Goal: Task Accomplishment & Management: Use online tool/utility

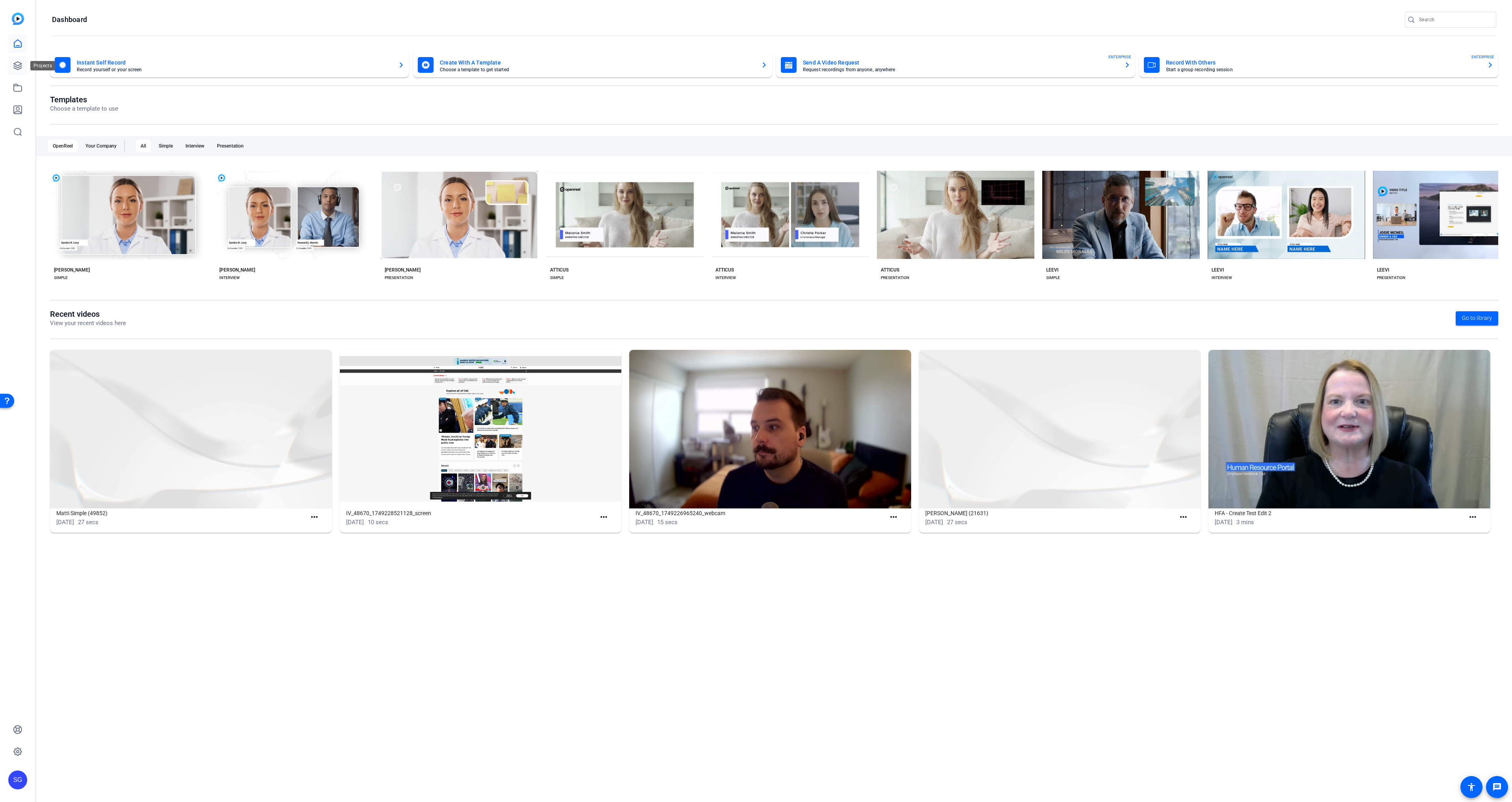
click at [26, 66] on link at bounding box center [18, 66] width 19 height 19
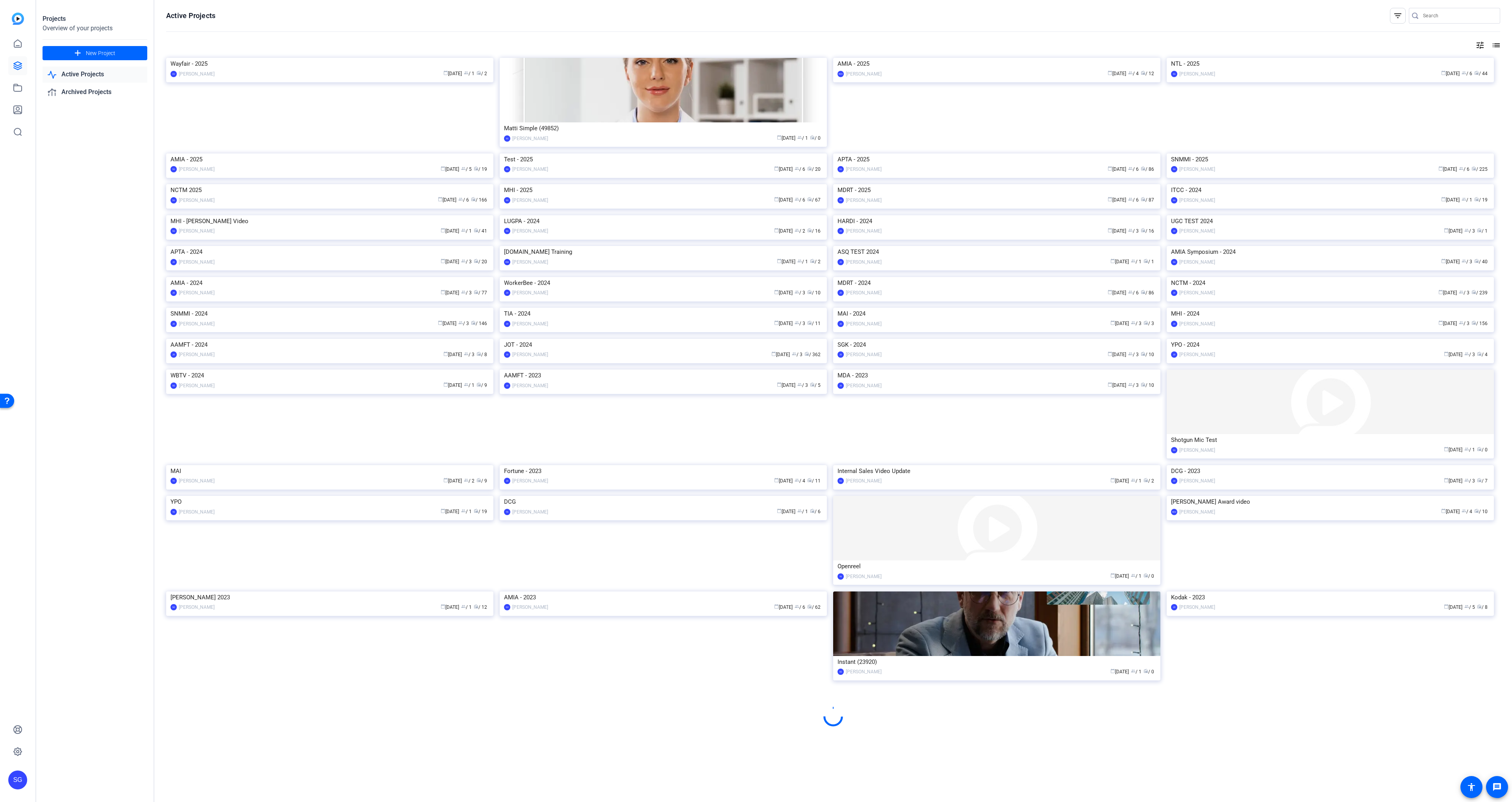
click at [335, 184] on img at bounding box center [329, 184] width 327 height 0
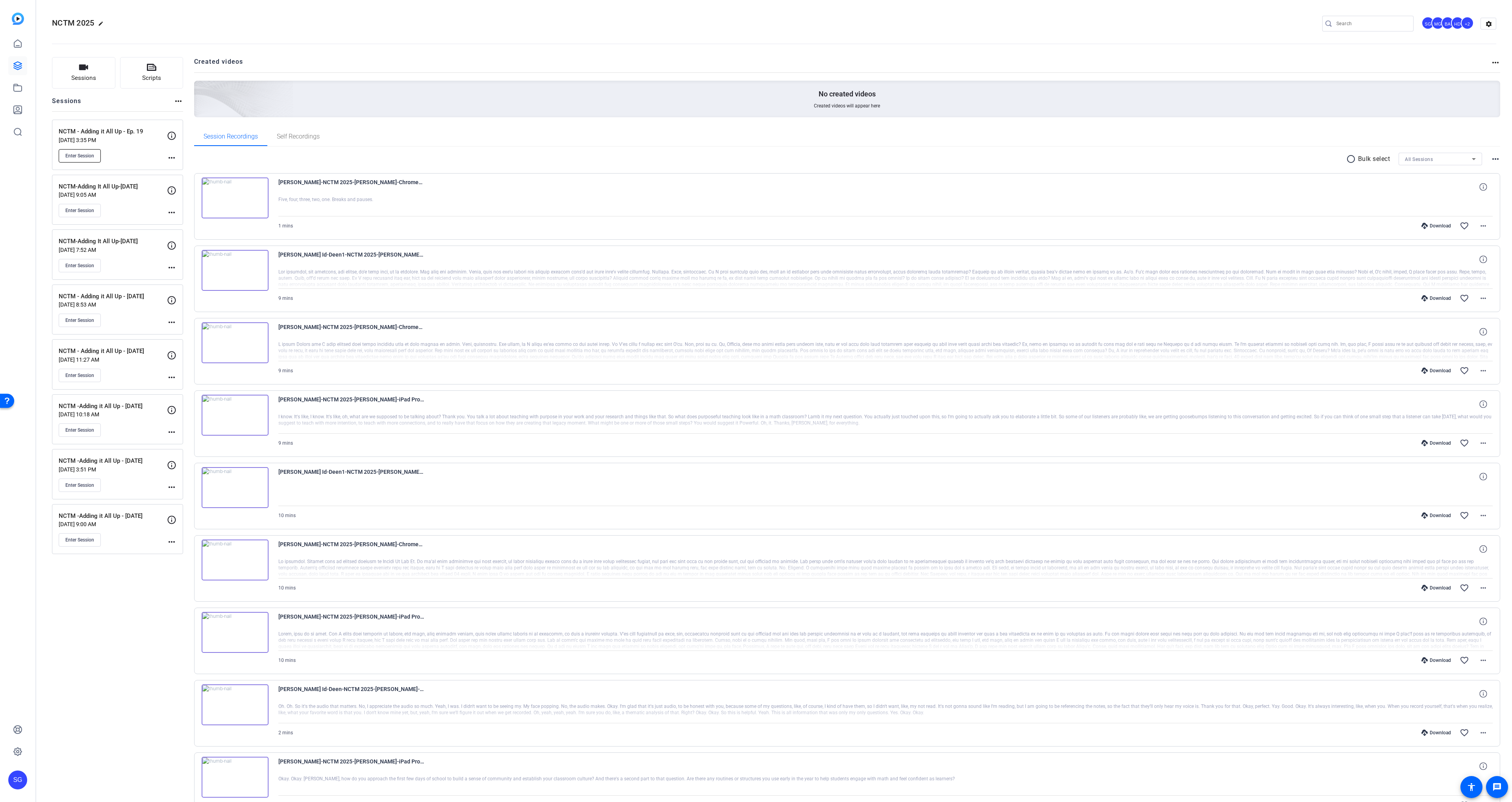
click at [87, 151] on button "Enter Session" at bounding box center [80, 155] width 42 height 13
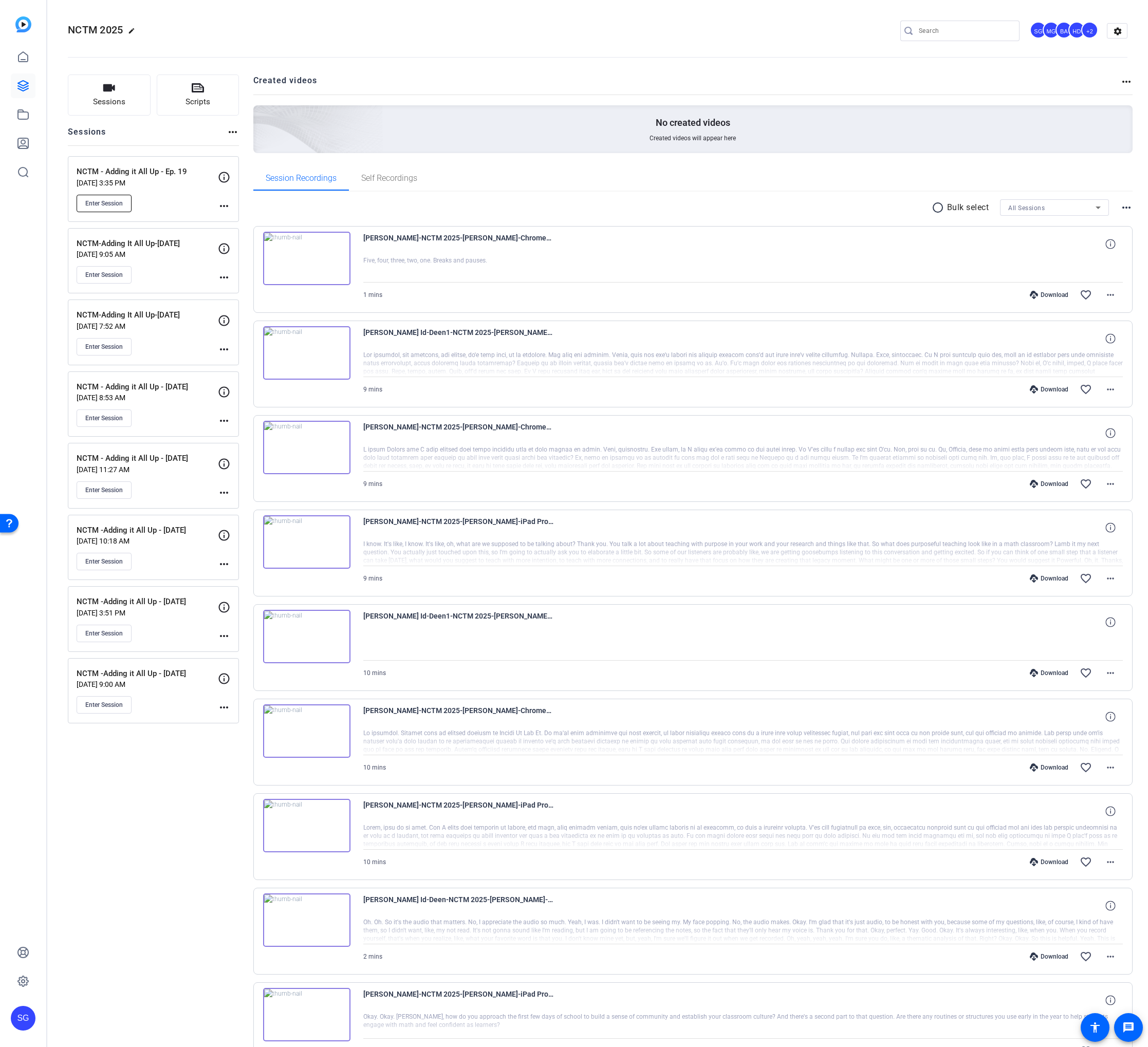
click at [104, 208] on button "Enter Session" at bounding box center [104, 203] width 55 height 18
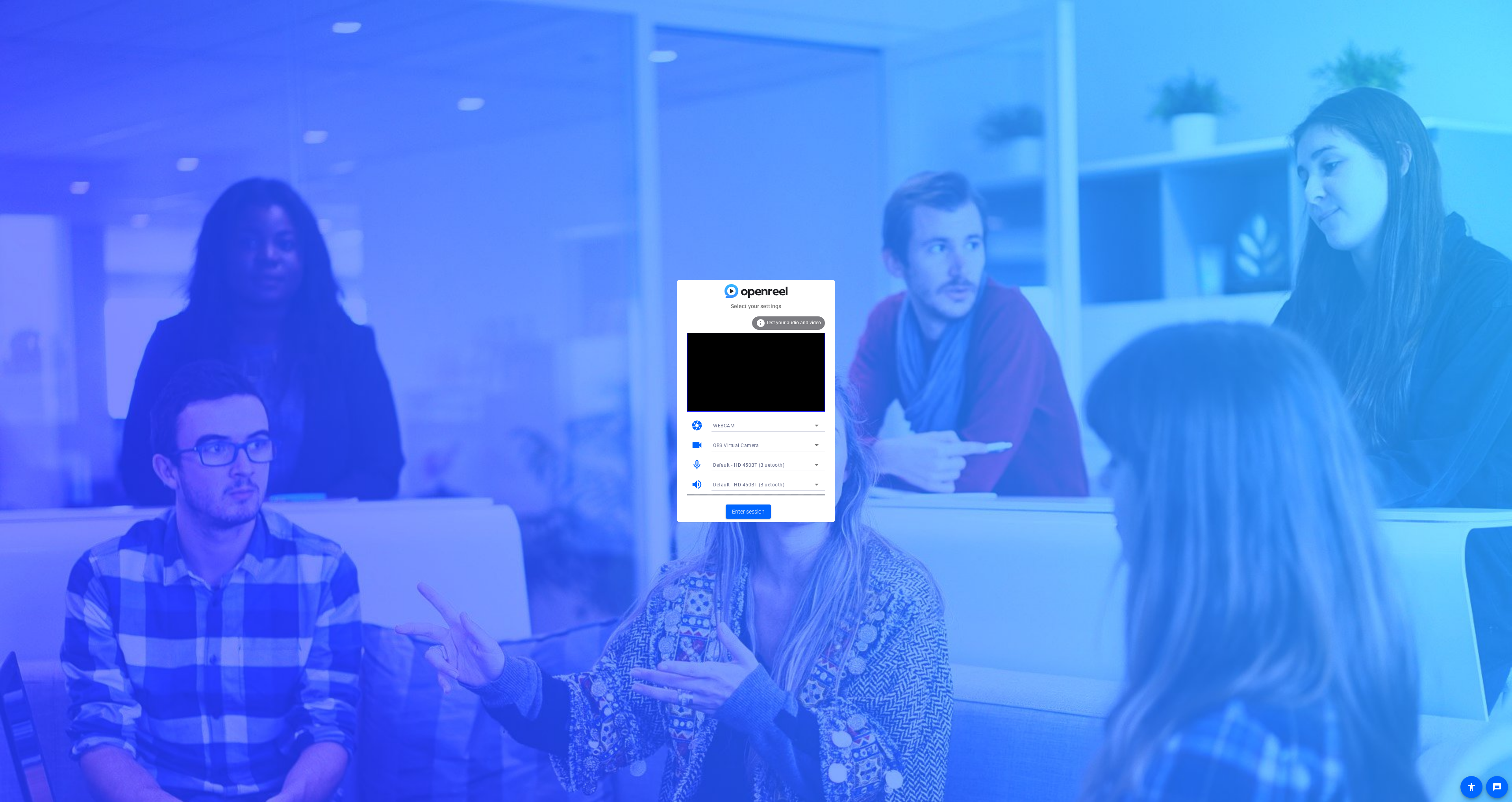
click at [745, 464] on span "Default - HD 450BT (Bluetooth)" at bounding box center [748, 465] width 71 height 5
click at [741, 501] on span "Steinberg UR12 (0499:170a)" at bounding box center [753, 506] width 80 height 9
click at [738, 446] on span "OBS Virtual Camera" at bounding box center [736, 445] width 46 height 5
click at [129, 132] on span "NexiGo N660 FHD Webcam (3443:660b)" at bounding box center [76, 130] width 104 height 5
click at [760, 512] on span "Enter session" at bounding box center [748, 512] width 33 height 8
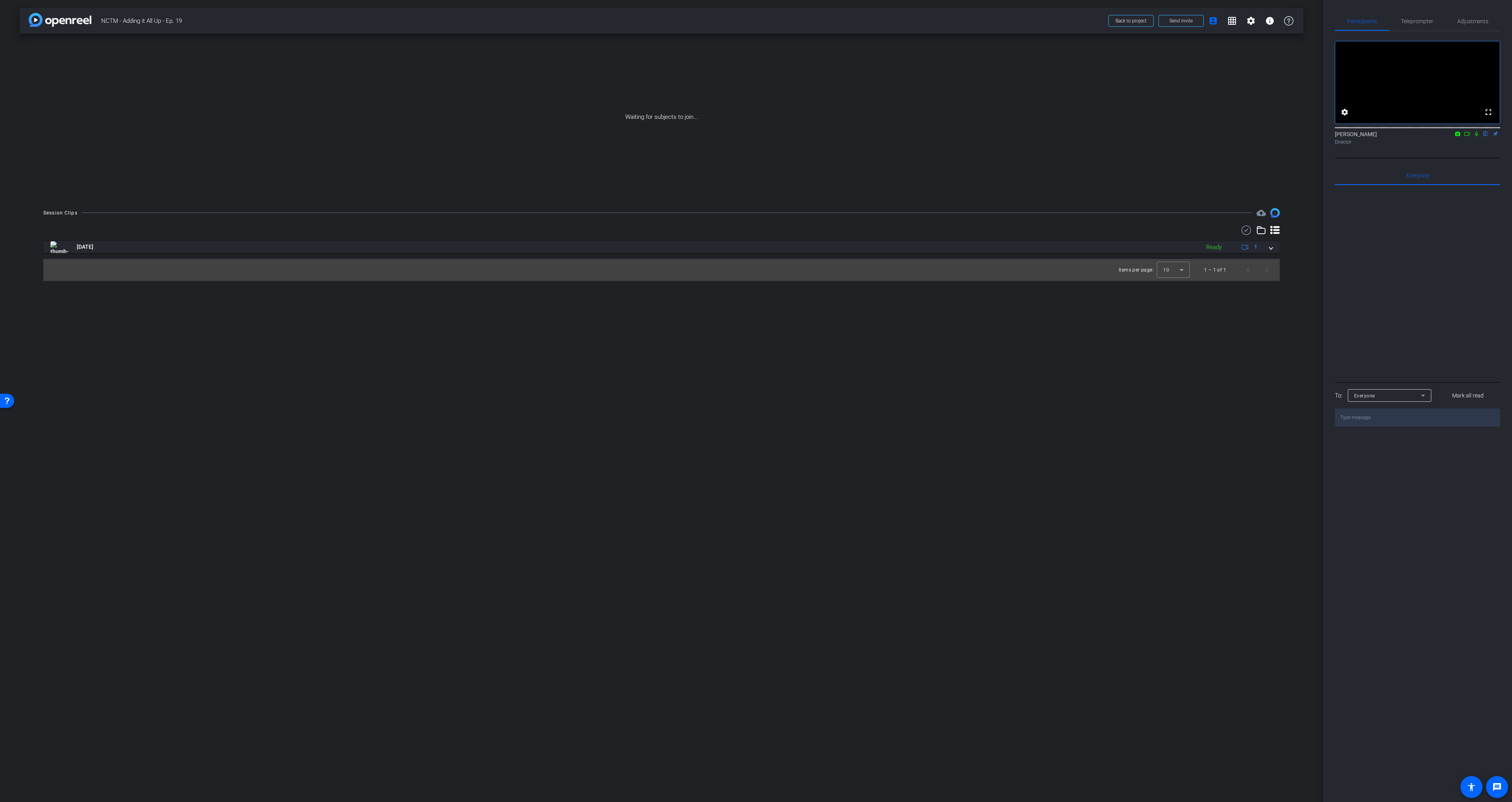
click at [1184, 143] on div "Waiting for subjects to join..." at bounding box center [662, 117] width 1284 height 167
click at [1469, 137] on icon at bounding box center [1467, 133] width 6 height 5
click at [1486, 137] on icon at bounding box center [1486, 133] width 6 height 5
drag, startPoint x: 1482, startPoint y: 144, endPoint x: 1477, endPoint y: 144, distance: 5.0
click at [1481, 144] on div "Scott Grant Director" at bounding box center [1418, 138] width 166 height 15
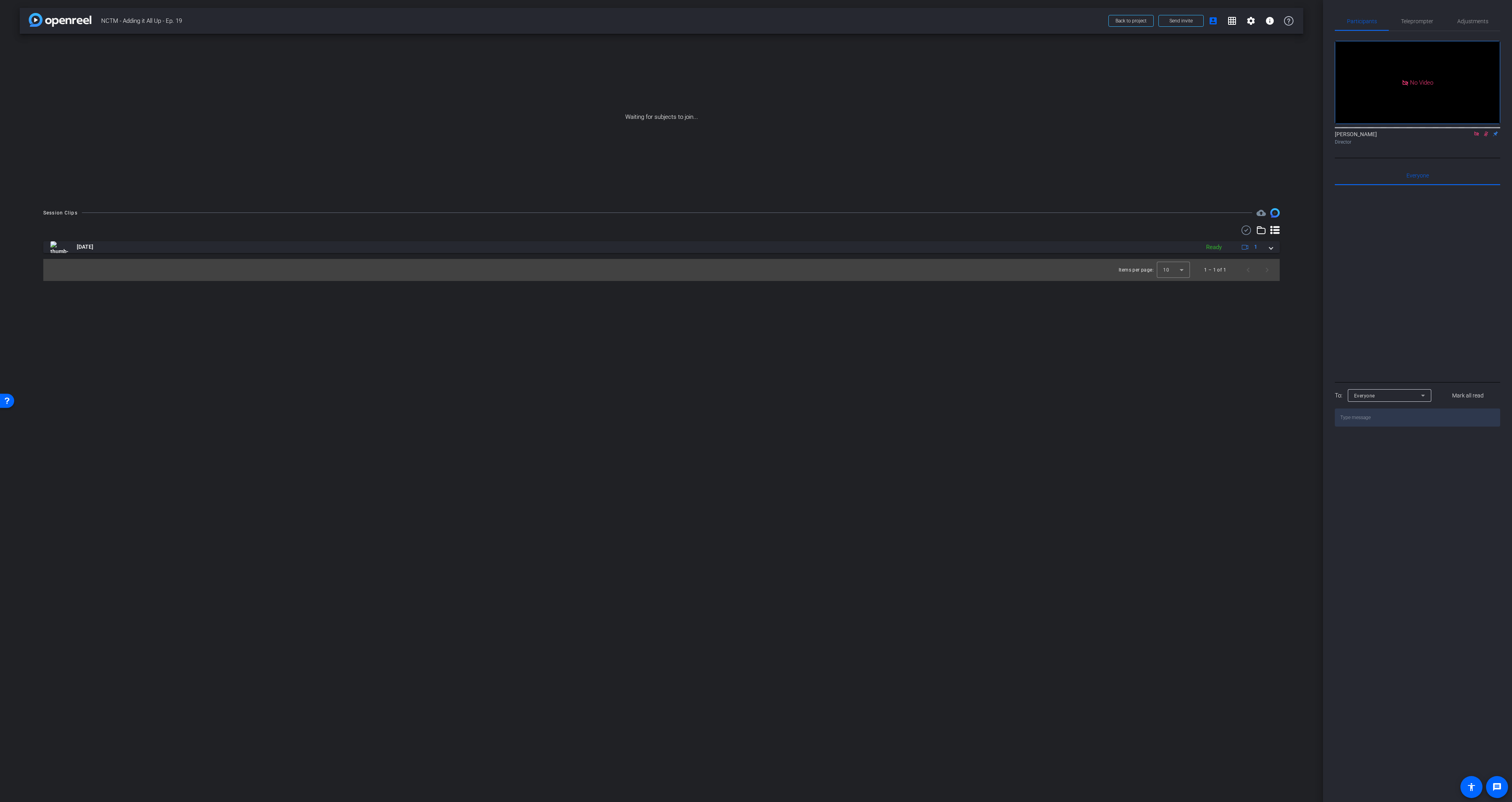
click at [1477, 137] on icon at bounding box center [1476, 133] width 6 height 5
click at [1478, 137] on icon at bounding box center [1476, 133] width 6 height 5
drag, startPoint x: 1477, startPoint y: 144, endPoint x: 1471, endPoint y: 144, distance: 6.0
click at [1477, 137] on icon at bounding box center [1476, 133] width 6 height 5
drag, startPoint x: 1467, startPoint y: 144, endPoint x: 1437, endPoint y: 135, distance: 31.3
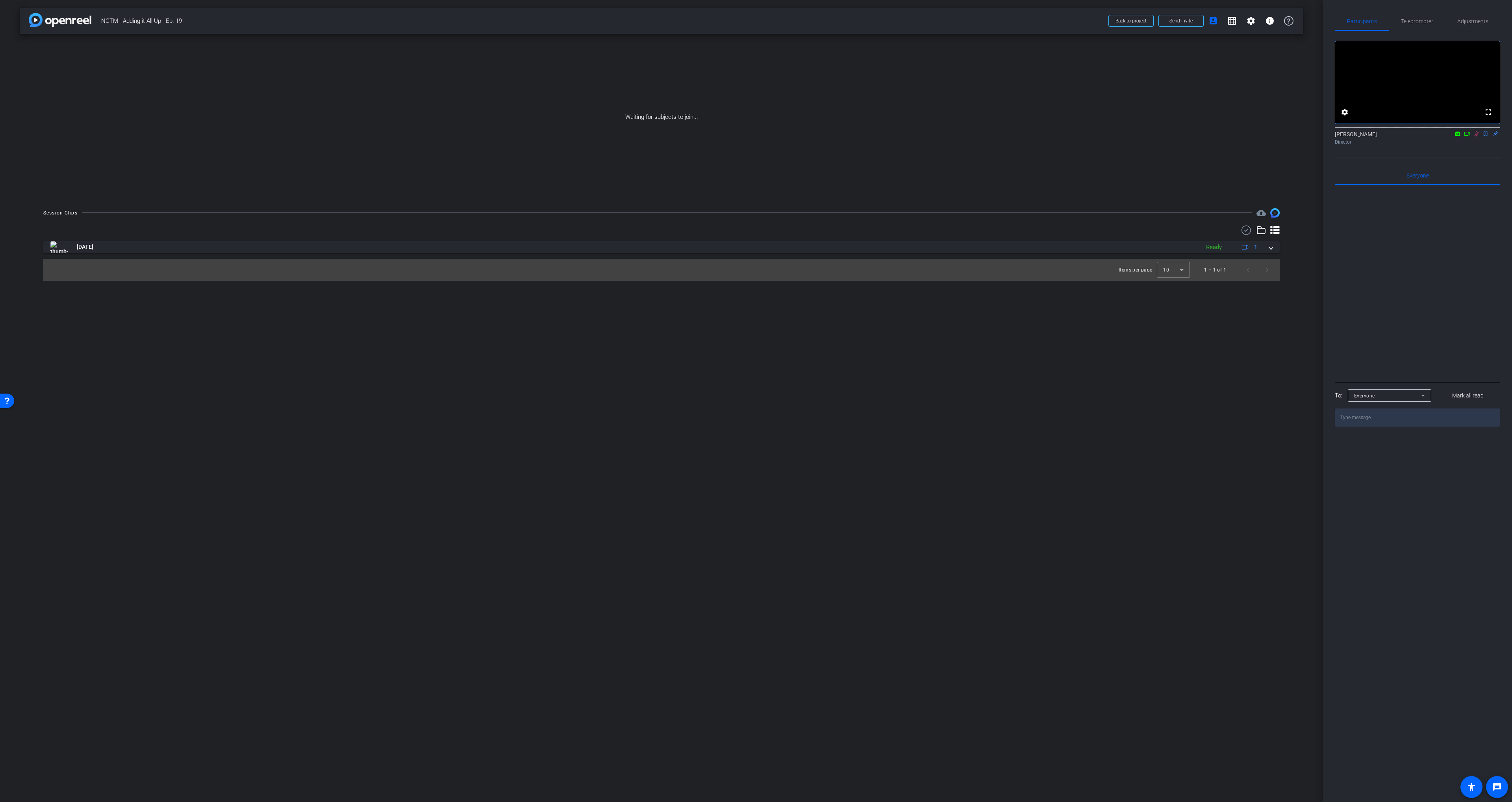
click at [1467, 137] on icon at bounding box center [1467, 133] width 6 height 5
click at [1169, 23] on span at bounding box center [1181, 21] width 45 height 19
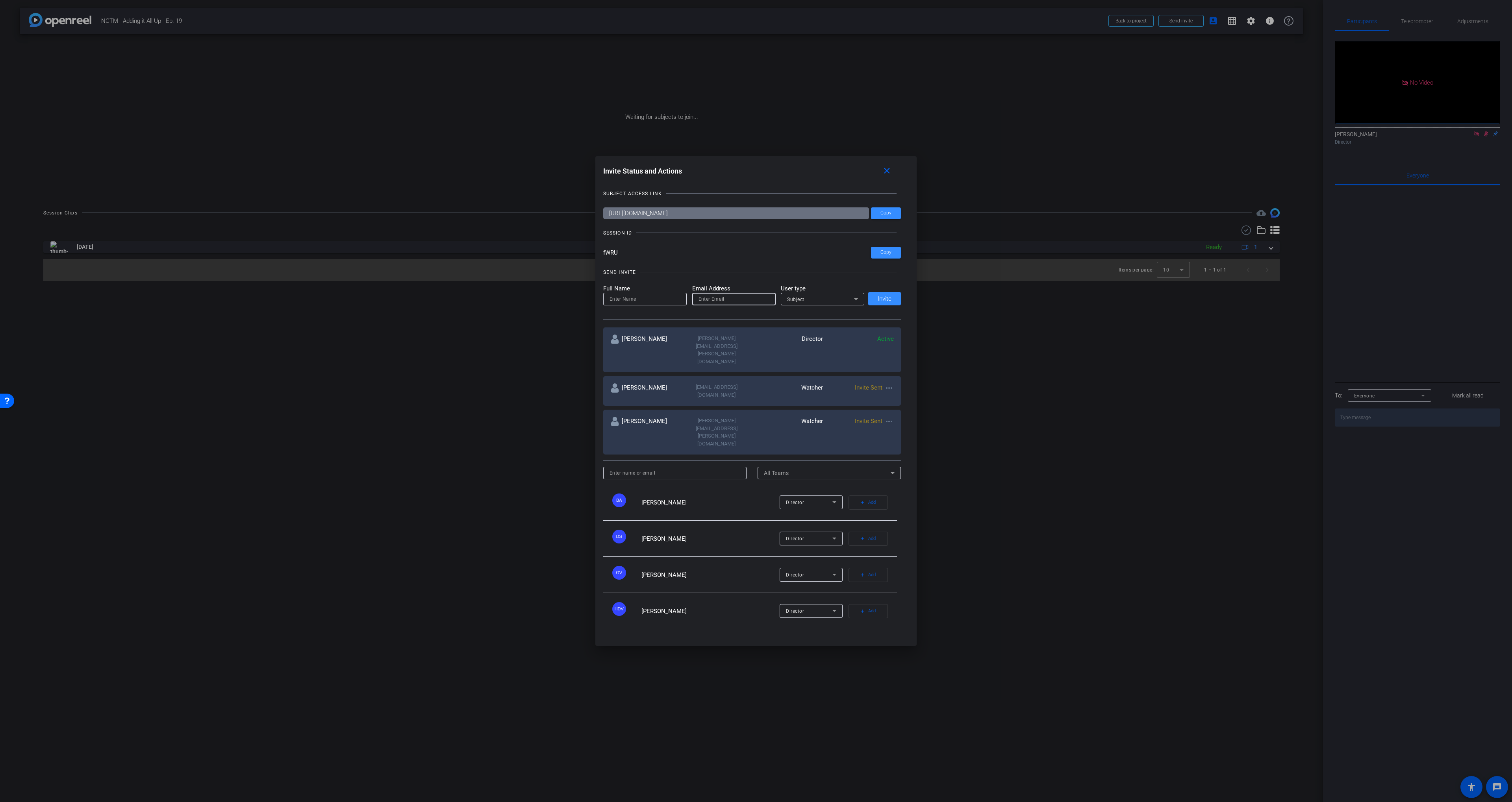
click at [714, 304] on input "email" at bounding box center [734, 299] width 71 height 9
paste input "lknighten@nctm.org"
type input "lknighten@nctm.org"
click at [624, 293] on mat-label "Full Name" at bounding box center [645, 288] width 83 height 9
click at [624, 306] on div at bounding box center [644, 299] width 71 height 12
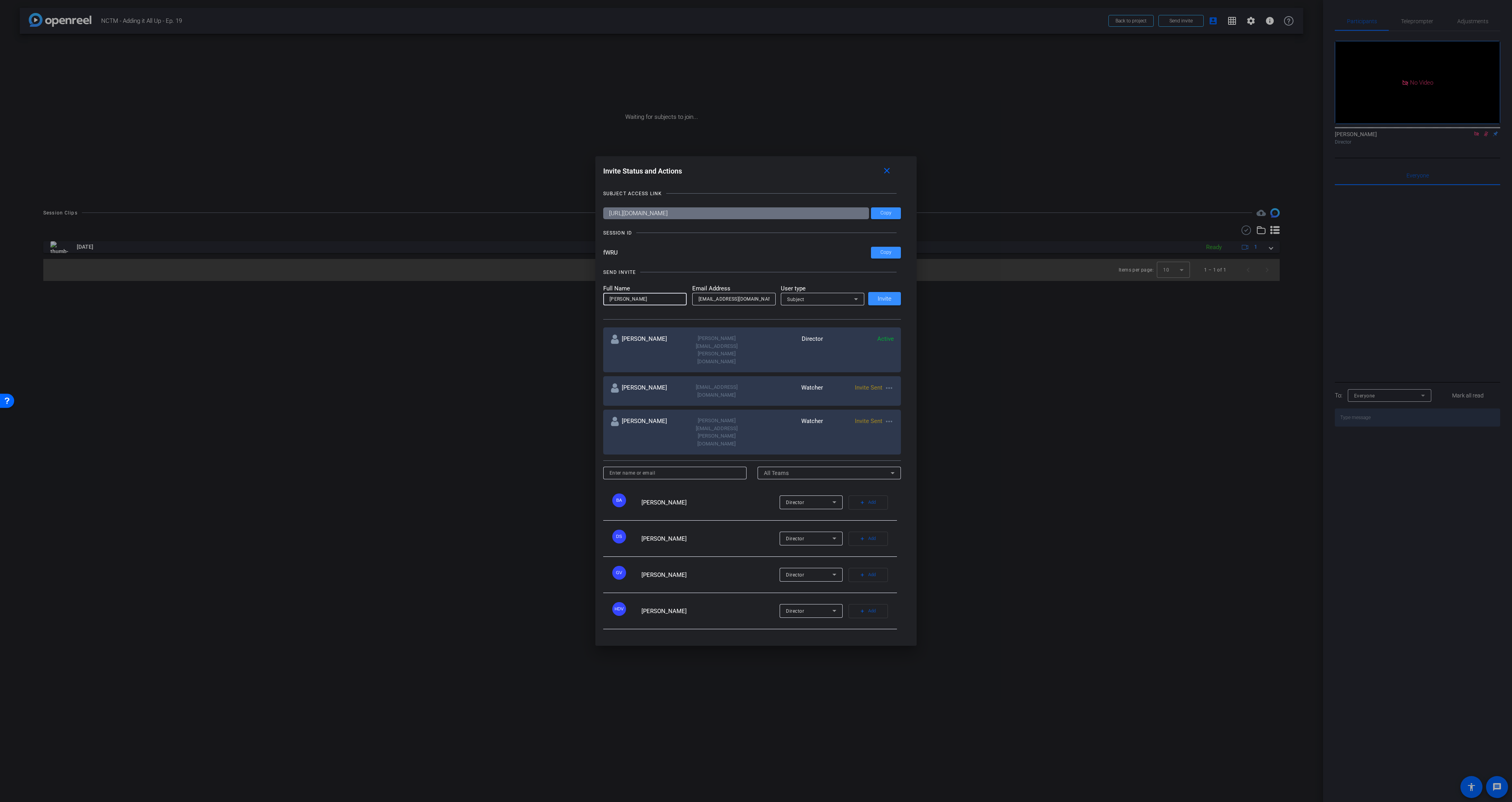
type input "Latrenda Knighten"
click at [691, 276] on div "SEND INVITE" at bounding box center [752, 272] width 298 height 8
click at [895, 308] on span at bounding box center [885, 299] width 33 height 19
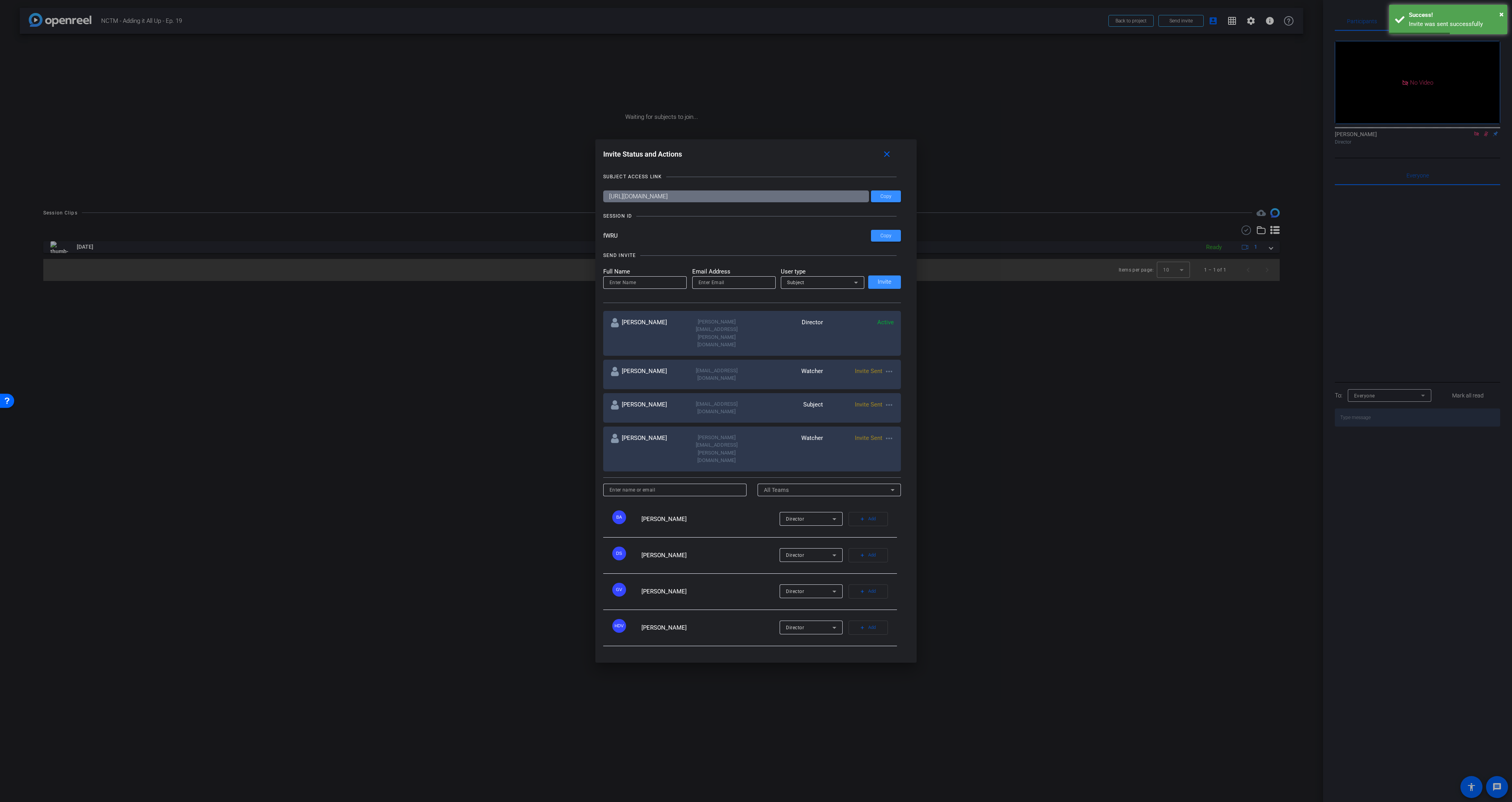
click at [892, 404] on mat-icon "more_horiz" at bounding box center [889, 405] width 9 height 9
click at [897, 425] on span "Re-Send Invite" at bounding box center [920, 426] width 59 height 9
click at [888, 376] on mat-icon "more_horiz" at bounding box center [889, 371] width 9 height 9
click at [894, 401] on span "Re-Send Invite" at bounding box center [920, 399] width 59 height 9
click at [888, 434] on mat-icon "more_horiz" at bounding box center [889, 438] width 9 height 9
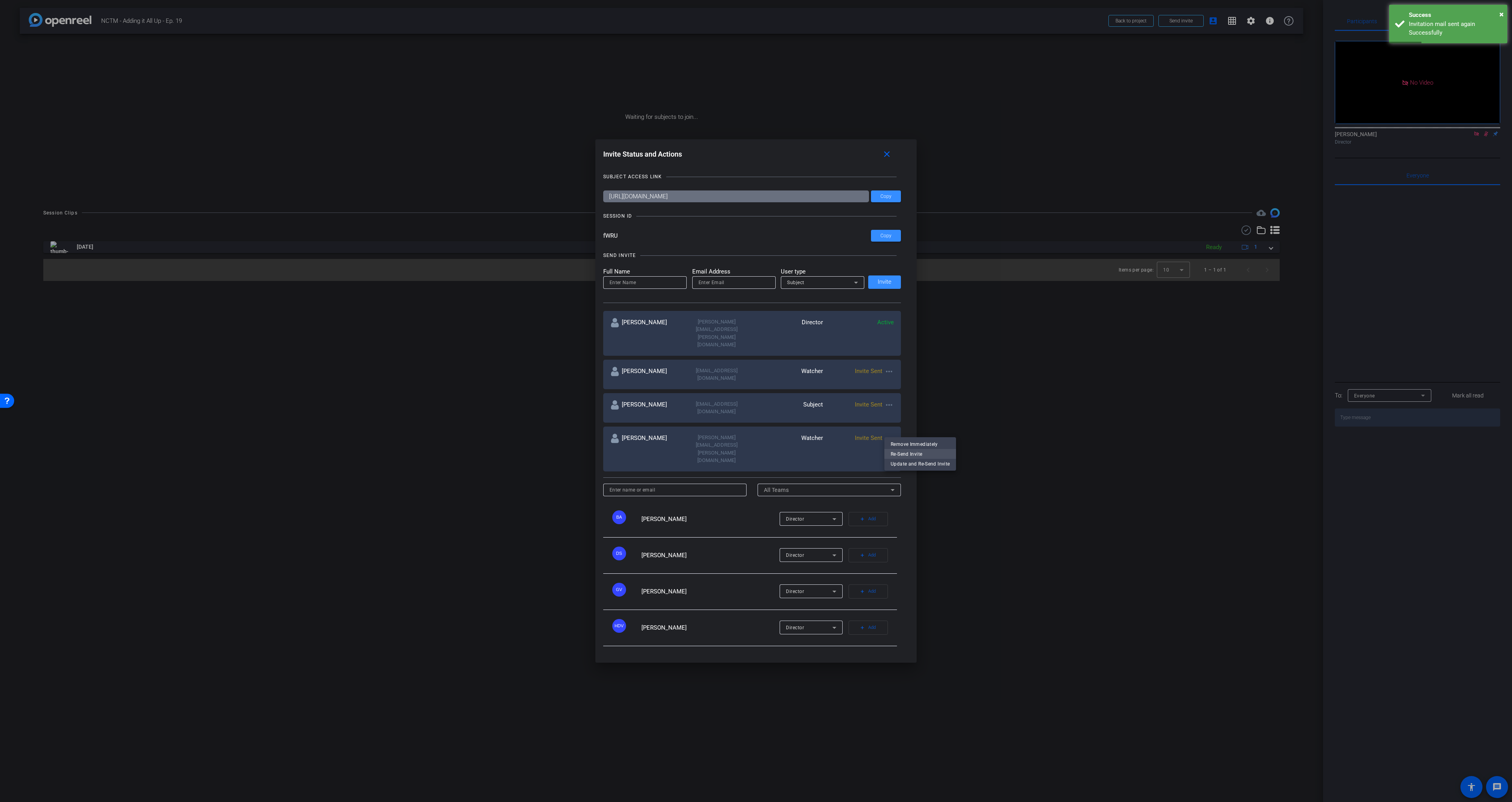
click at [906, 452] on span "Re-Send Invite" at bounding box center [920, 454] width 59 height 9
click at [742, 287] on input "email" at bounding box center [734, 283] width 71 height 9
paste input "kreiderh@nafsce.org"
type input "kreiderh@nafsce.org"
click at [655, 287] on input at bounding box center [644, 283] width 71 height 9
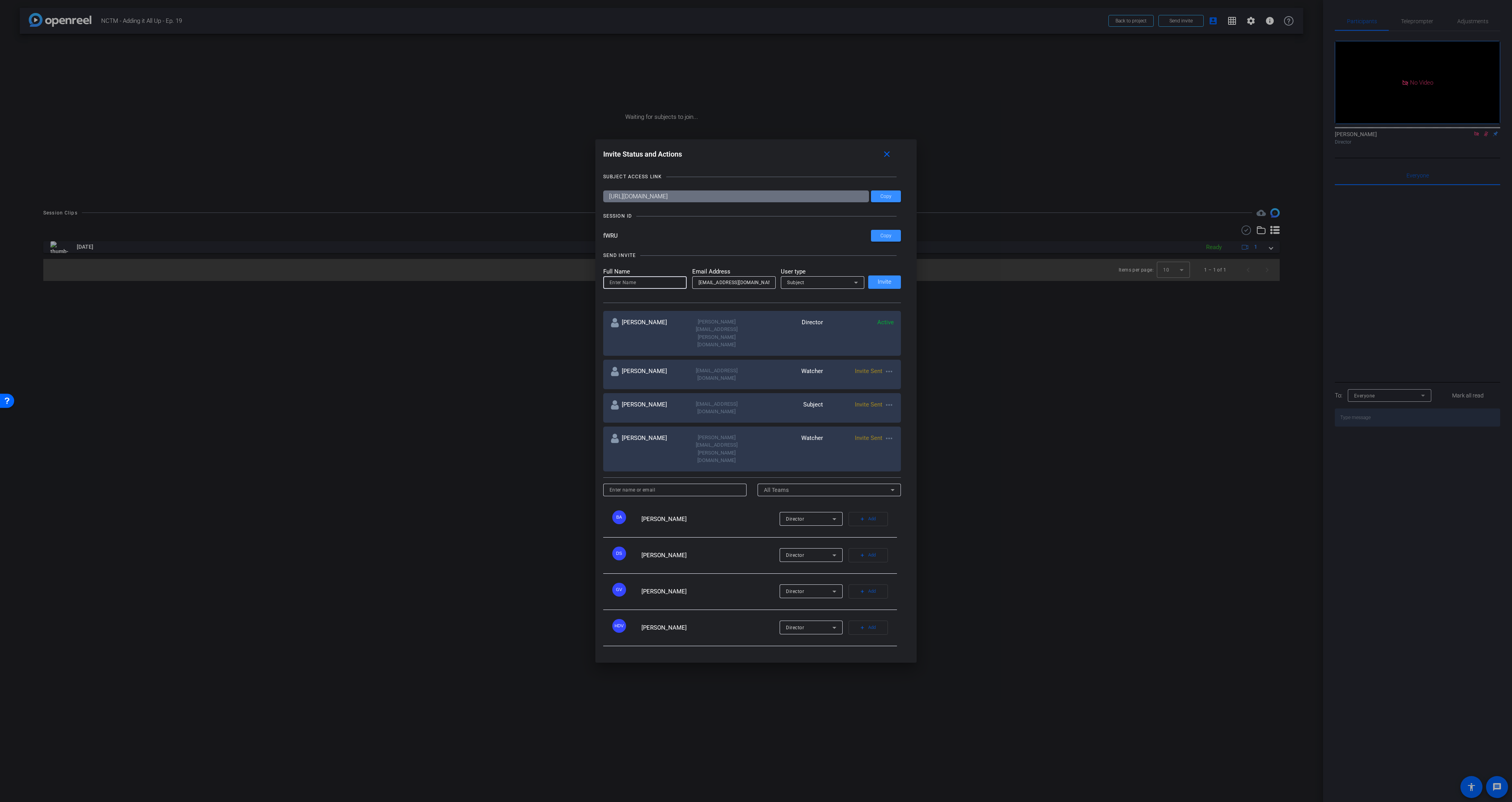
paste input "[PERSON_NAME]"
type input "[PERSON_NAME]"
click at [890, 285] on span "Invite" at bounding box center [884, 282] width 14 height 6
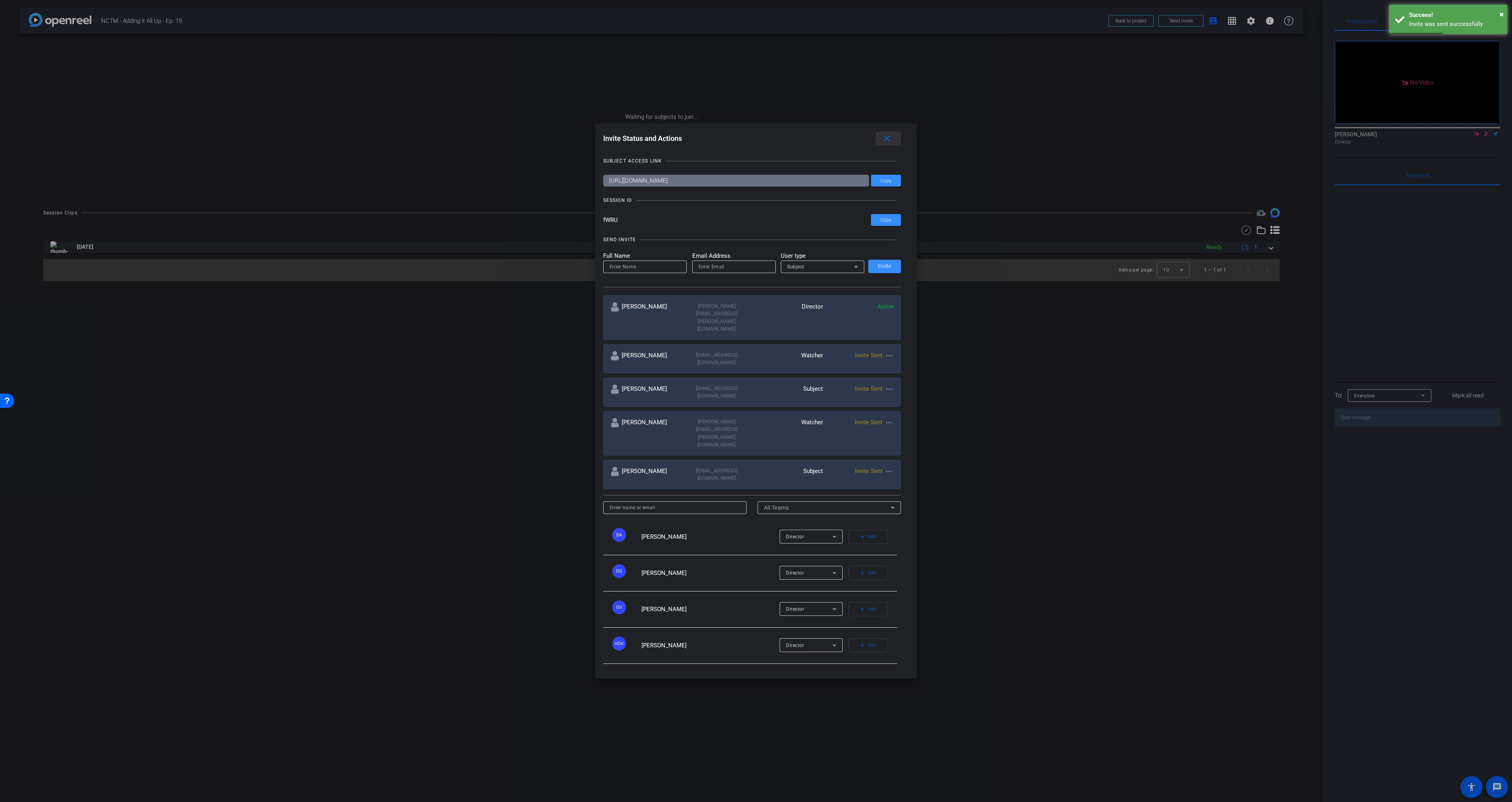
click at [891, 144] on mat-icon "close" at bounding box center [887, 138] width 10 height 10
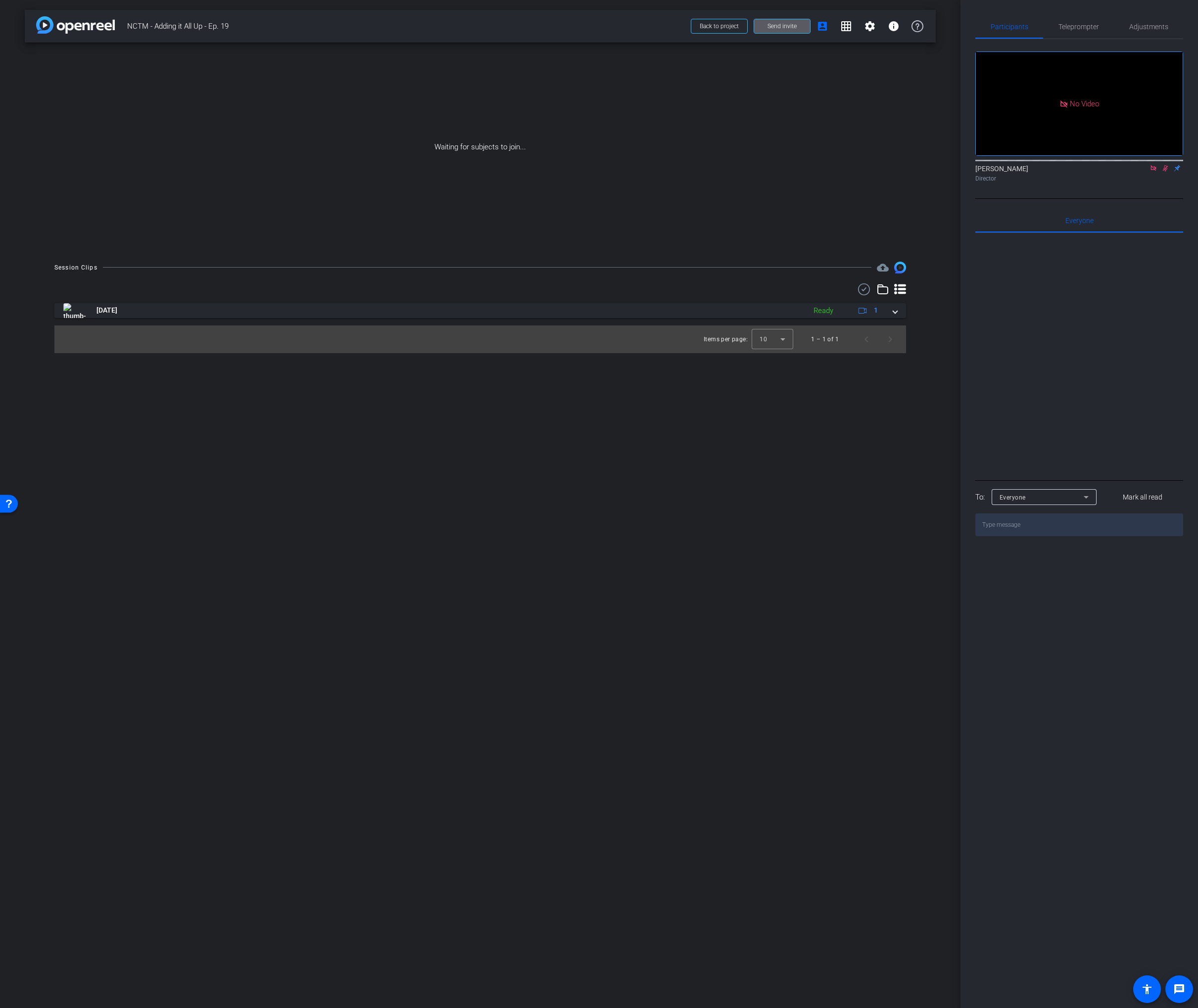
click at [786, 29] on span "Send invite" at bounding box center [782, 26] width 30 height 8
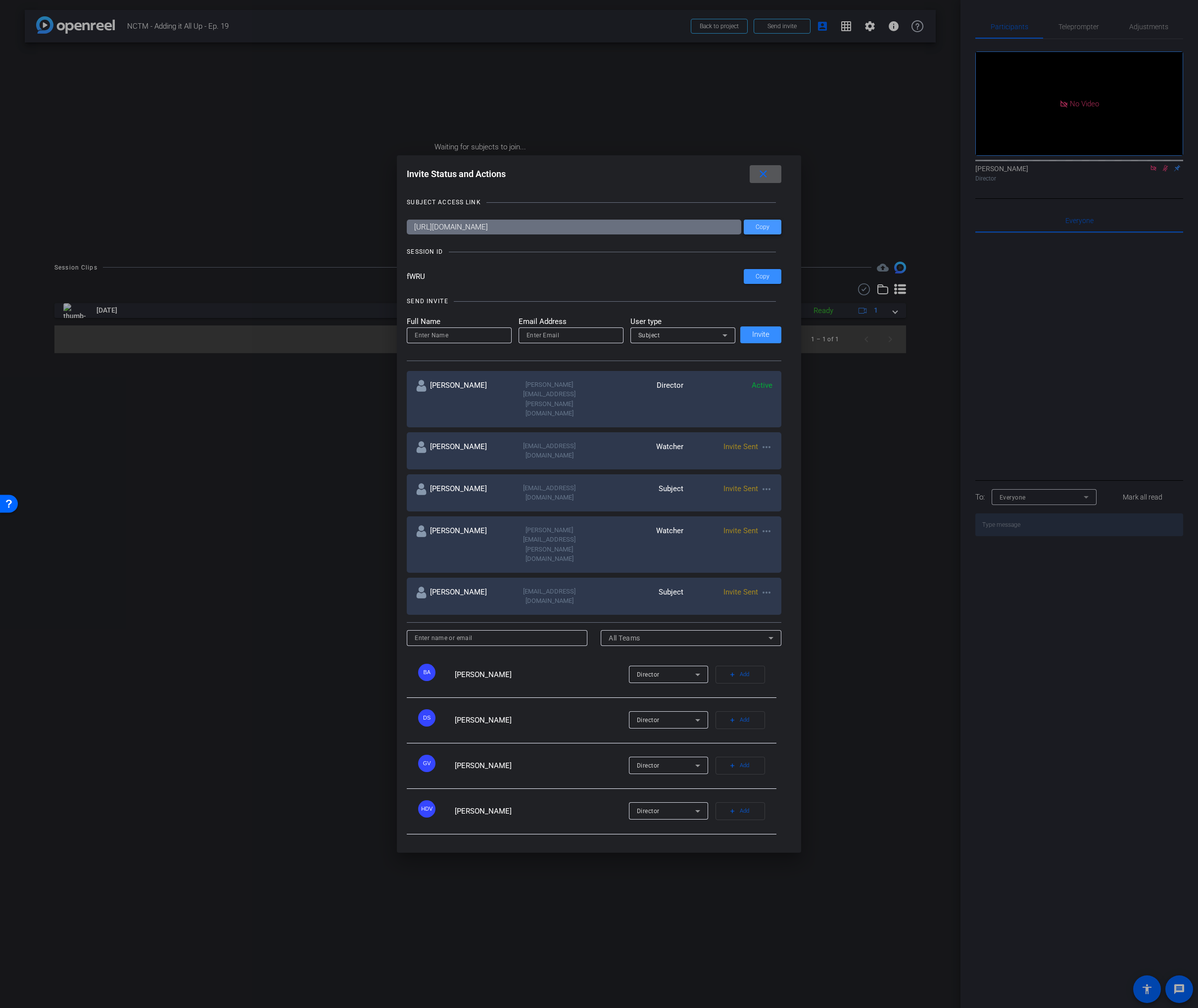
click at [760, 231] on span "Copy" at bounding box center [762, 227] width 14 height 7
click at [761, 181] on mat-icon "close" at bounding box center [763, 174] width 13 height 13
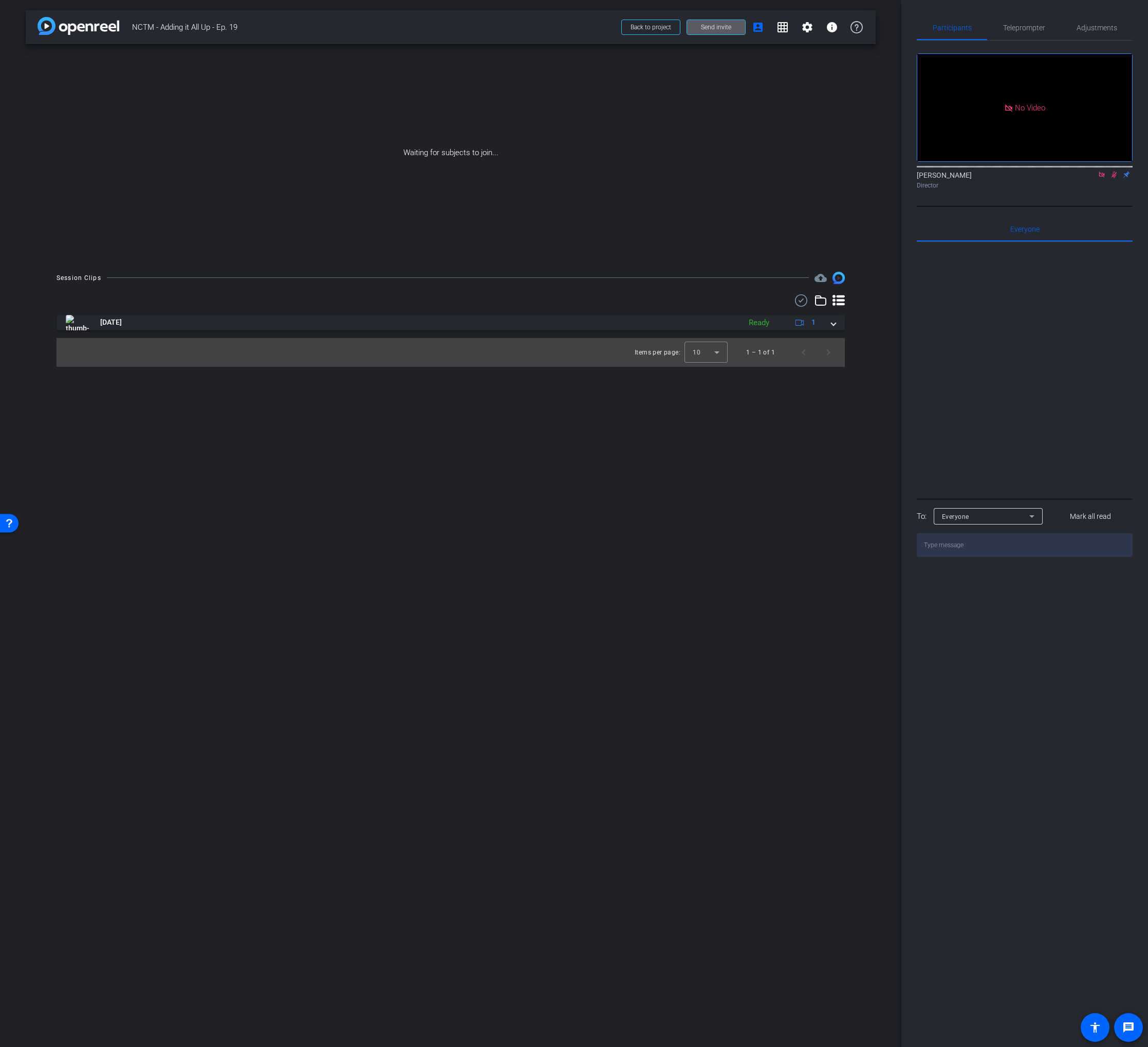
click at [712, 29] on span "Send invite" at bounding box center [716, 27] width 31 height 8
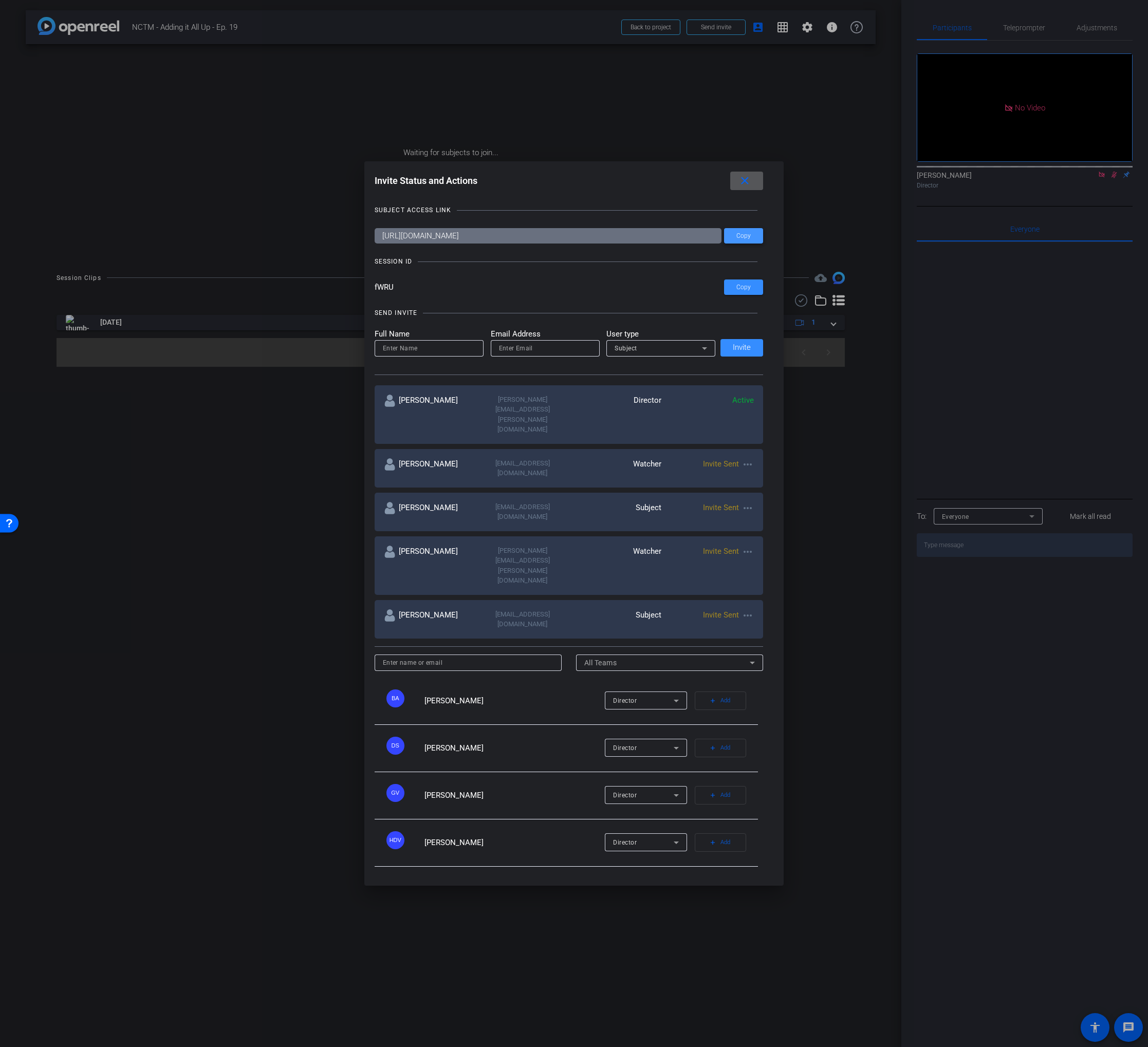
click at [738, 240] on span "Copy" at bounding box center [743, 236] width 15 height 8
click at [743, 188] on mat-icon "close" at bounding box center [744, 181] width 13 height 13
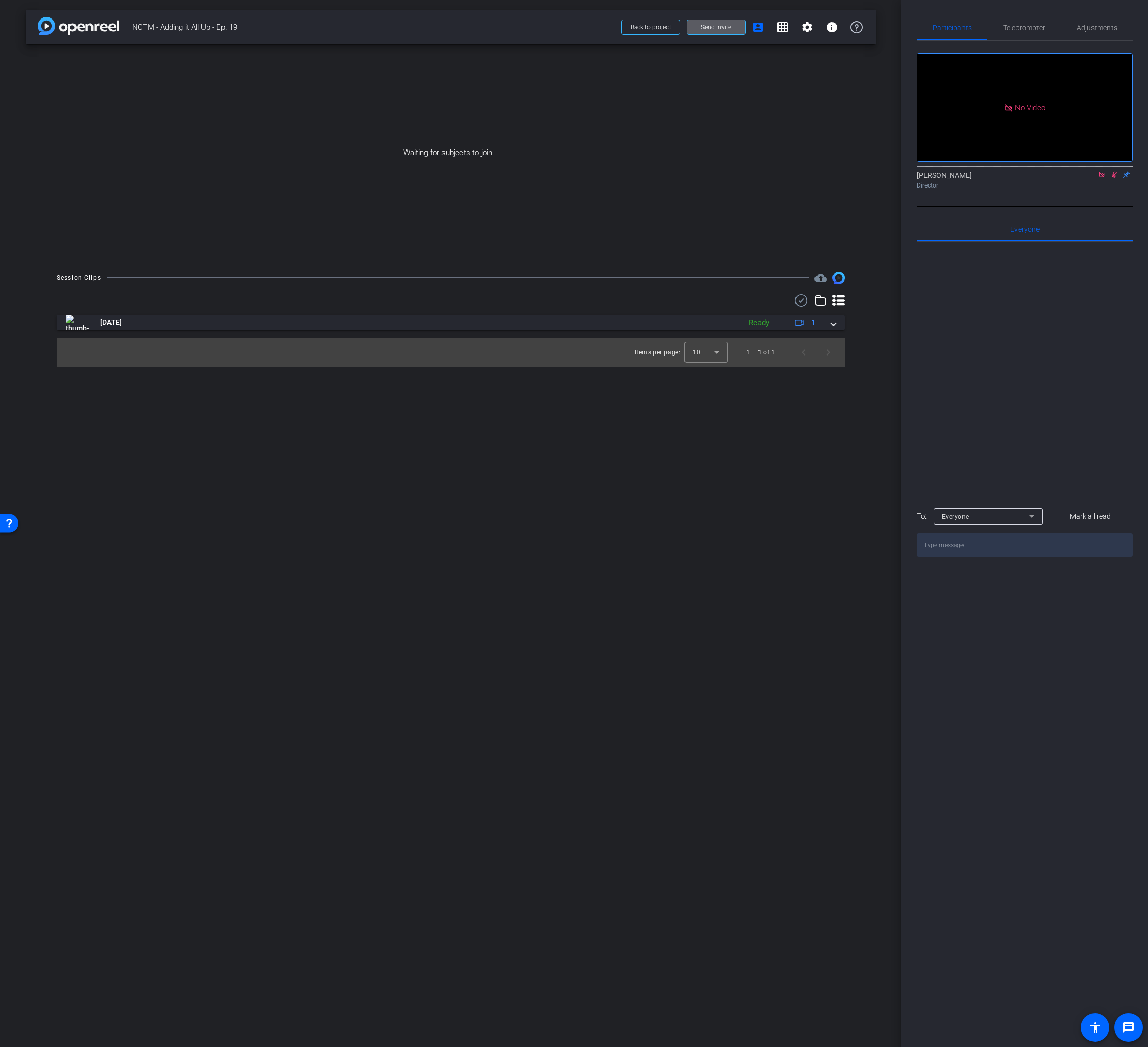
click at [708, 28] on span "Send invite" at bounding box center [716, 27] width 31 height 8
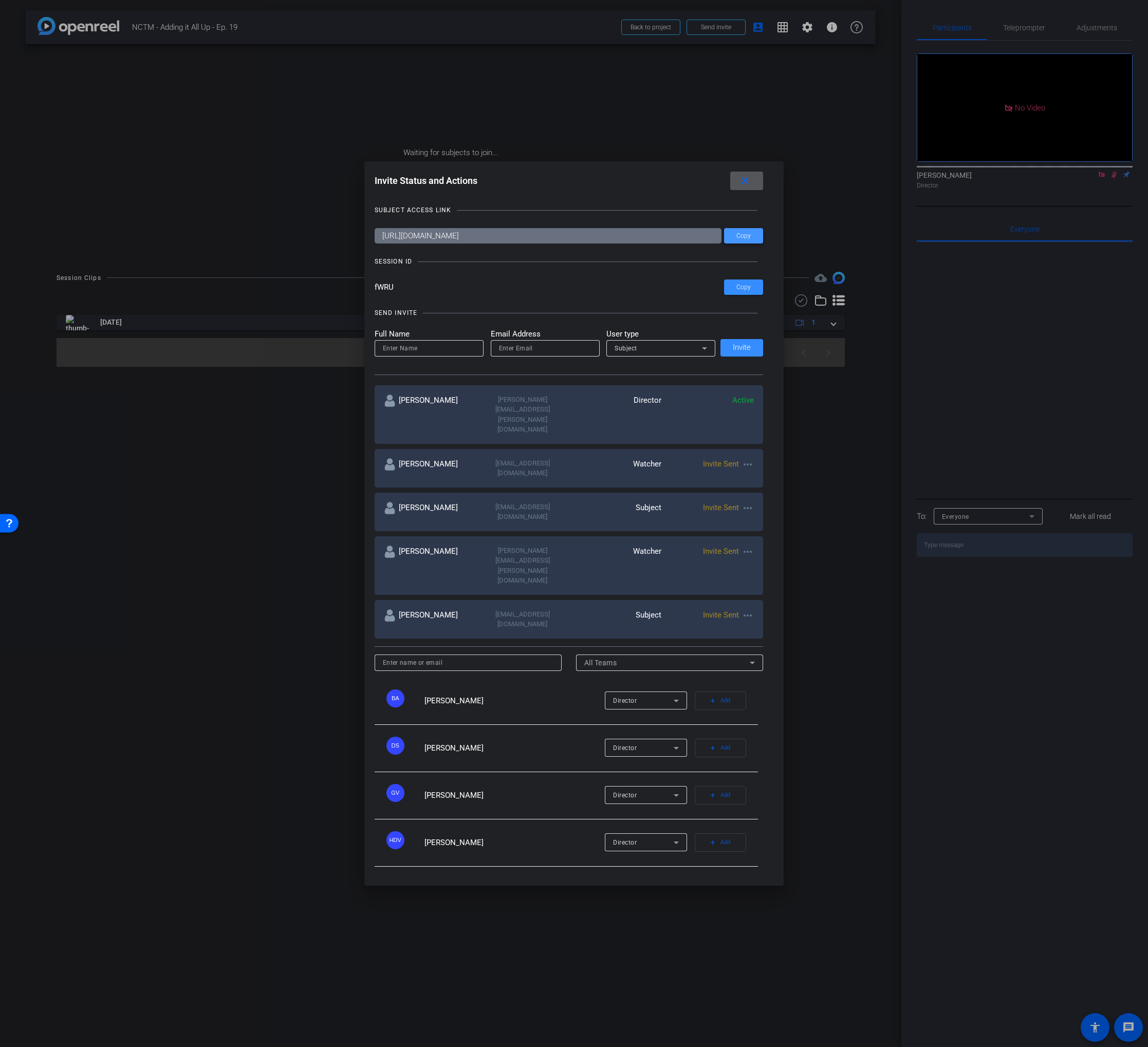
click at [753, 248] on span at bounding box center [743, 236] width 39 height 25
click at [744, 188] on mat-icon "close" at bounding box center [744, 181] width 13 height 13
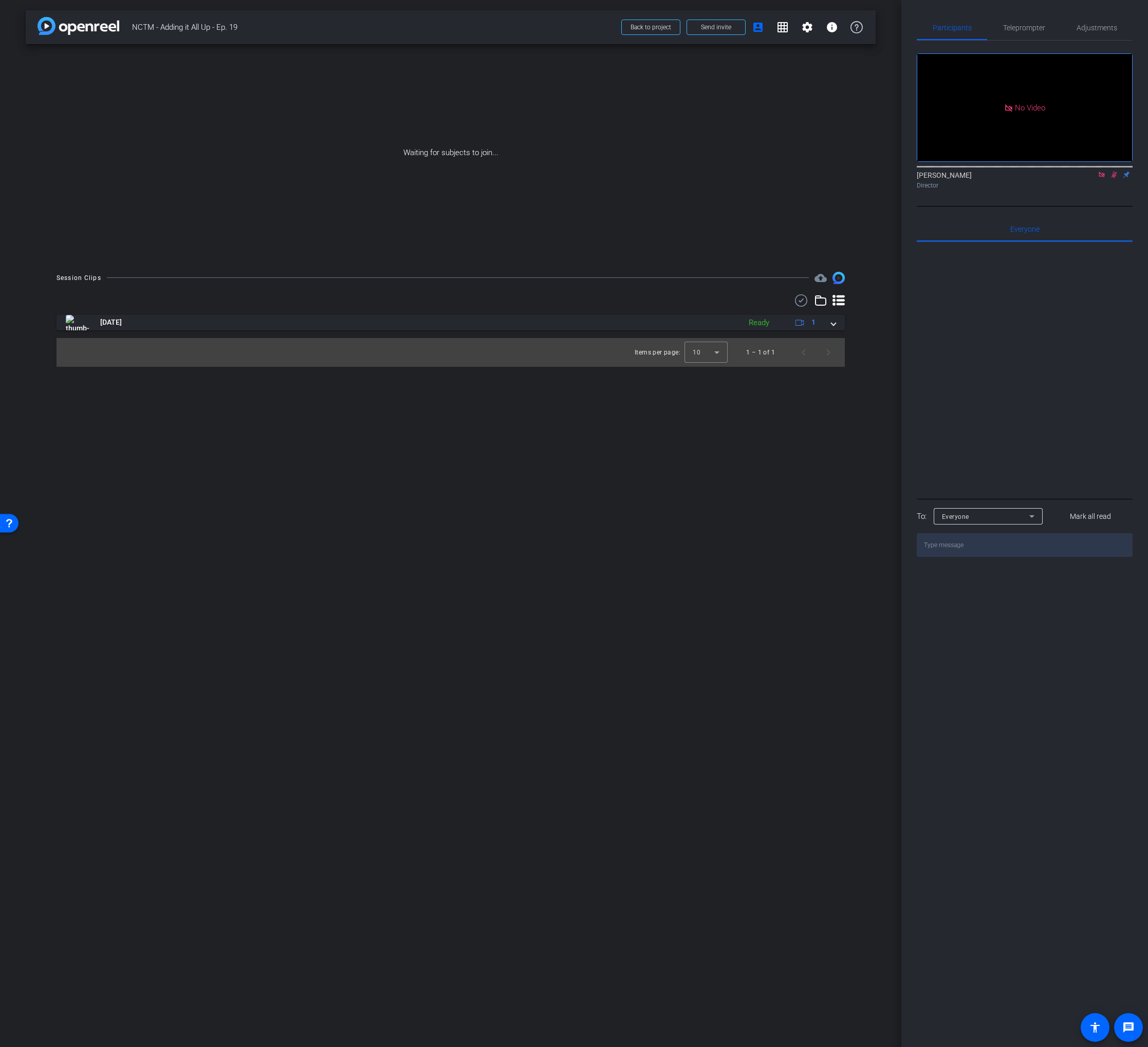
click at [848, 116] on div "Waiting for subjects to join..." at bounding box center [451, 153] width 850 height 218
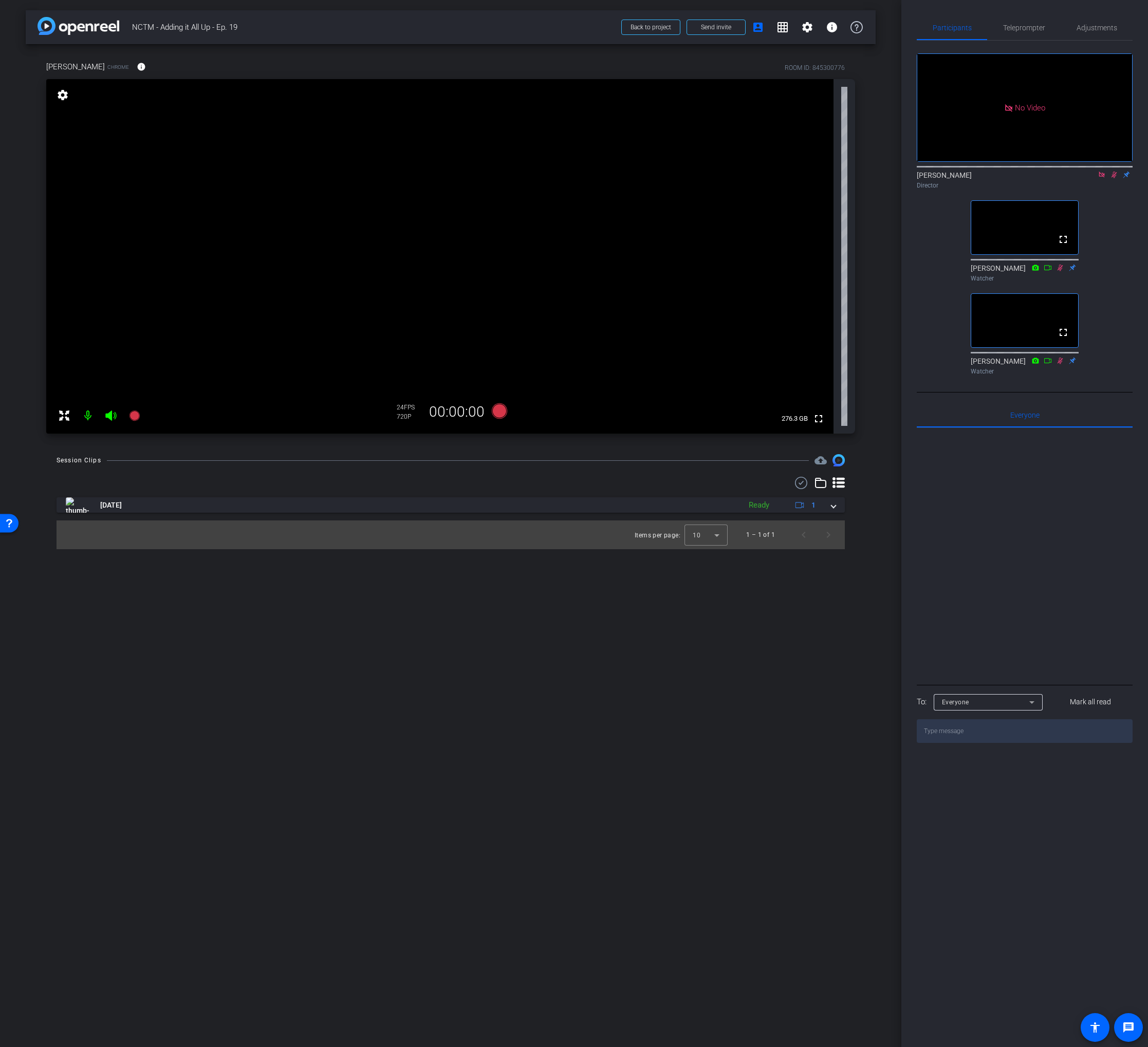
drag, startPoint x: 1110, startPoint y: 188, endPoint x: 1099, endPoint y: 187, distance: 11.0
click at [1110, 178] on icon at bounding box center [1114, 174] width 8 height 7
click at [1098, 178] on icon at bounding box center [1101, 174] width 8 height 7
click at [1088, 15] on span "Adjustments" at bounding box center [1096, 28] width 41 height 25
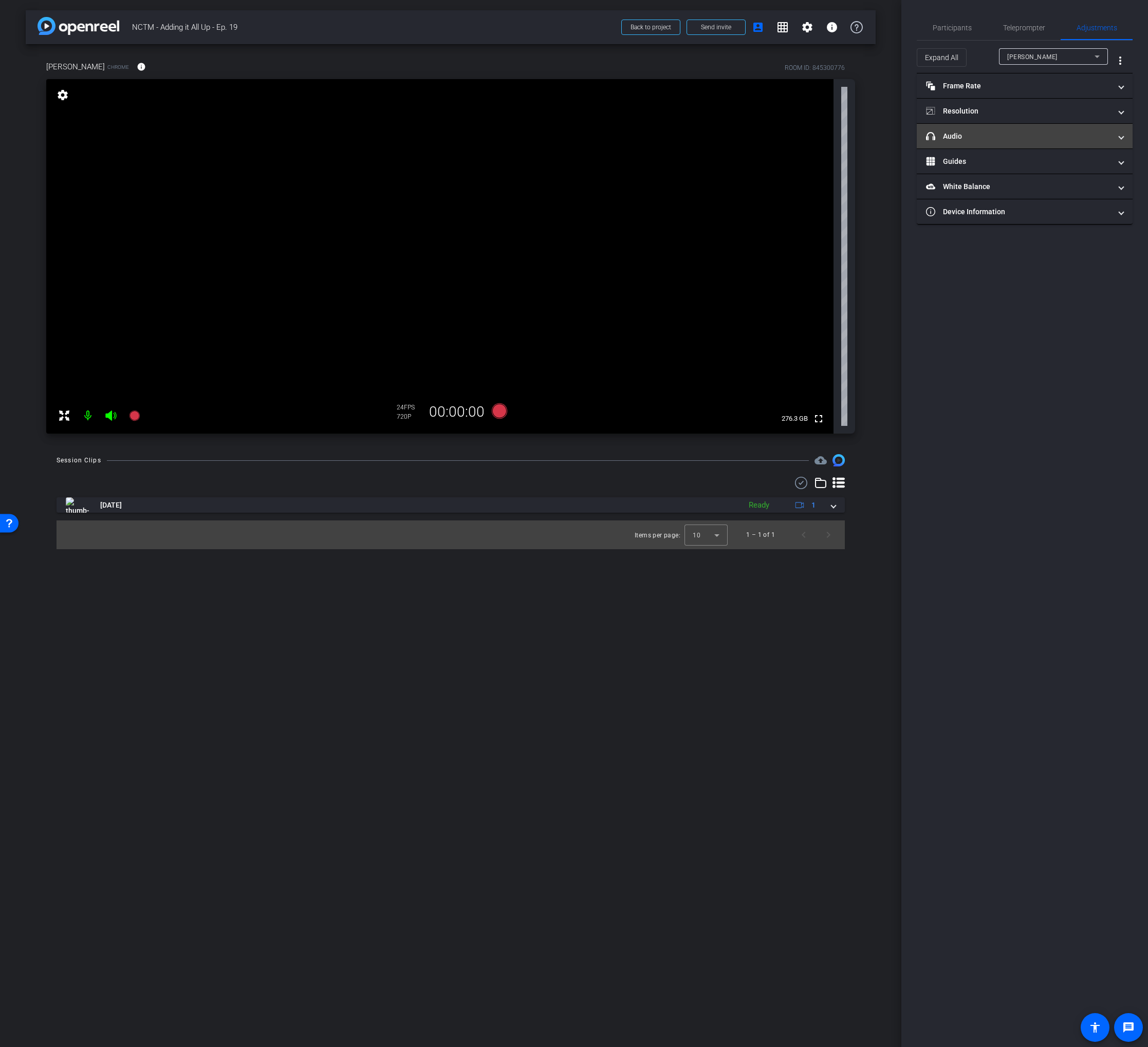
drag, startPoint x: 955, startPoint y: 133, endPoint x: 963, endPoint y: 133, distance: 8.0
click at [955, 133] on mat-panel-title "headphone icon Audio" at bounding box center [1018, 136] width 185 height 11
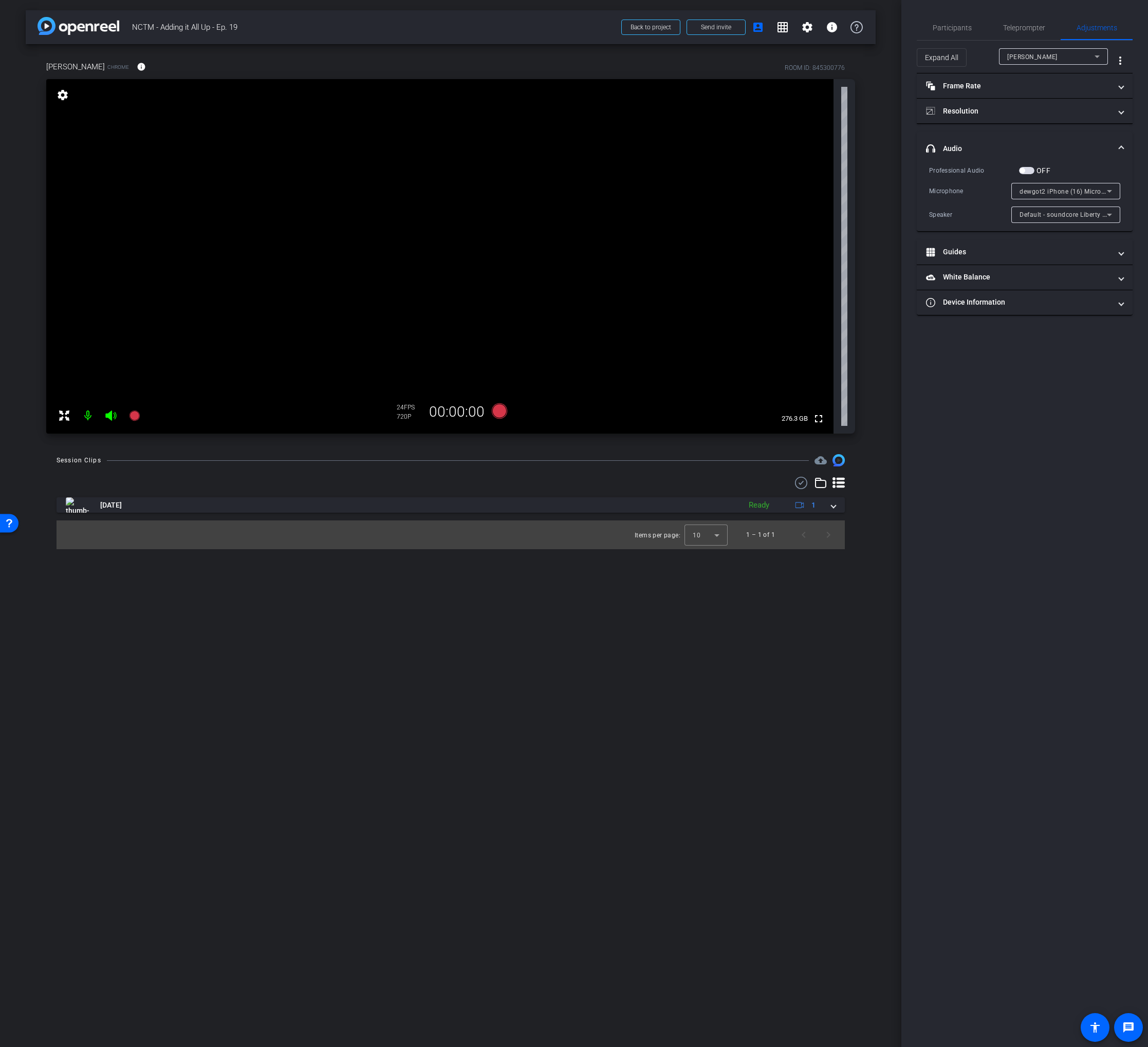
click at [1050, 211] on span "Default - soundcore Liberty 4 NC (Bluetooth)" at bounding box center [1086, 214] width 133 height 8
click at [1137, 211] on div at bounding box center [574, 523] width 1148 height 1047
click at [960, 25] on span "Participants" at bounding box center [952, 28] width 39 height 7
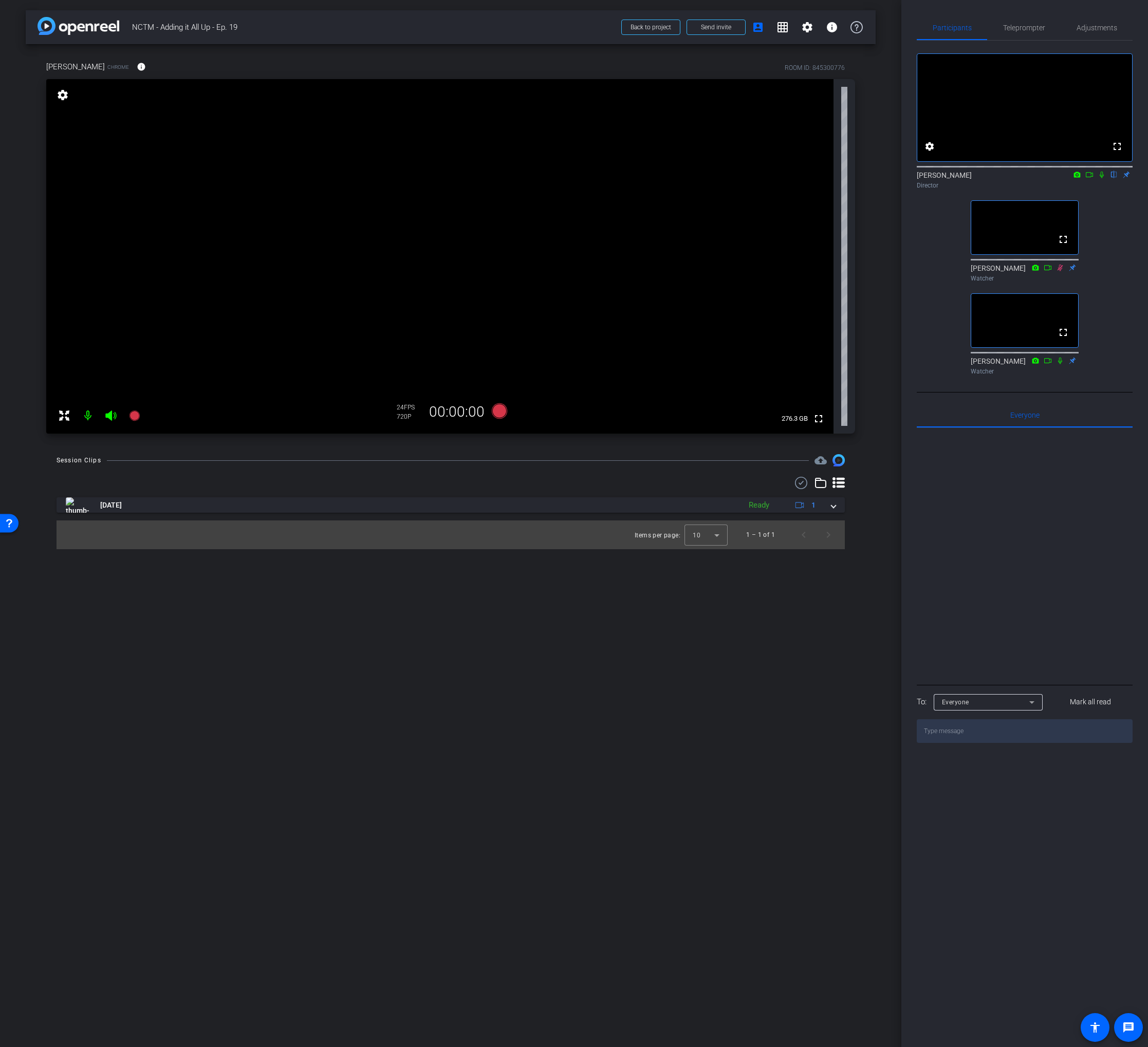
click at [1097, 178] on icon at bounding box center [1101, 174] width 8 height 7
click at [1100, 178] on icon at bounding box center [1101, 174] width 8 height 7
click at [1087, 171] on icon at bounding box center [1089, 174] width 8 height 7
click at [1097, 170] on mat-icon at bounding box center [1101, 175] width 12 height 9
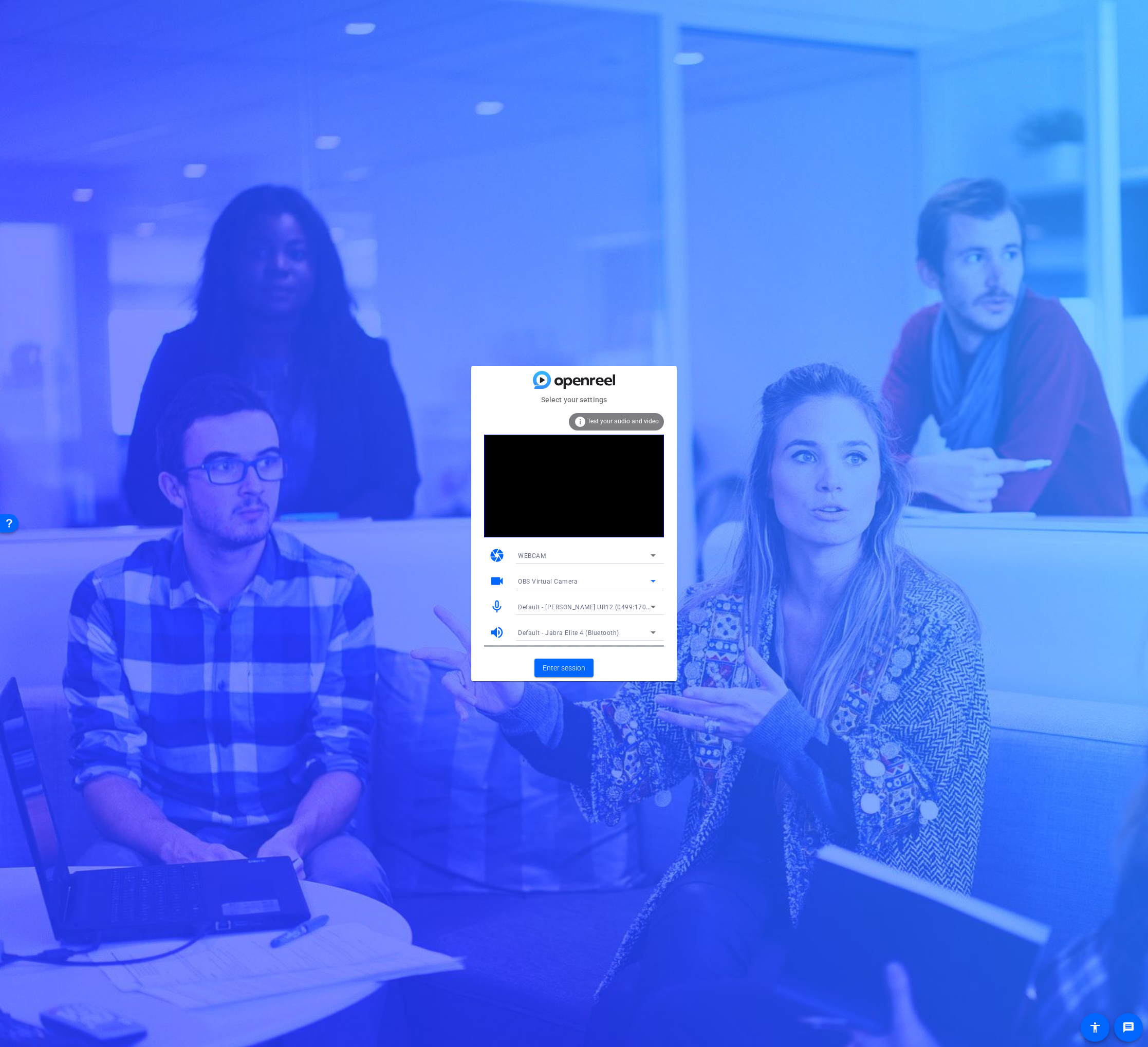
click at [556, 583] on span "OBS Virtual Camera" at bounding box center [548, 581] width 60 height 7
click at [159, 99] on span "NexiGo N660 FHD Webcam (3443:660b)" at bounding box center [95, 91] width 126 height 13
click at [554, 586] on div "OBS Virtual Camera" at bounding box center [584, 581] width 132 height 13
click at [0, 0] on span "NexiGo N660 FHD Webcam (3443:660b)" at bounding box center [0, 0] width 0 height 0
click at [580, 665] on span "Enter session" at bounding box center [564, 668] width 43 height 11
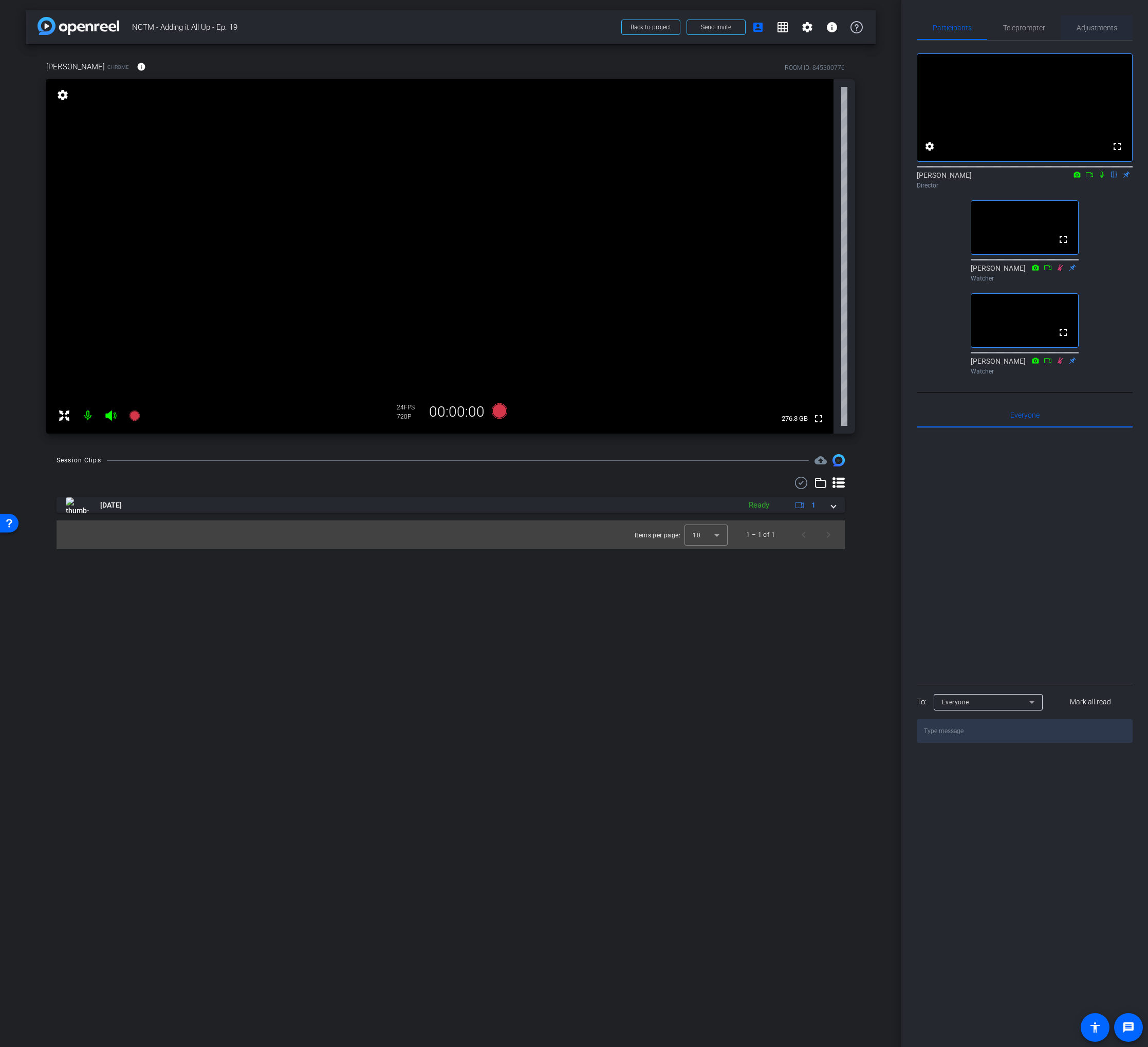
click at [1087, 31] on span "Adjustments" at bounding box center [1096, 28] width 41 height 7
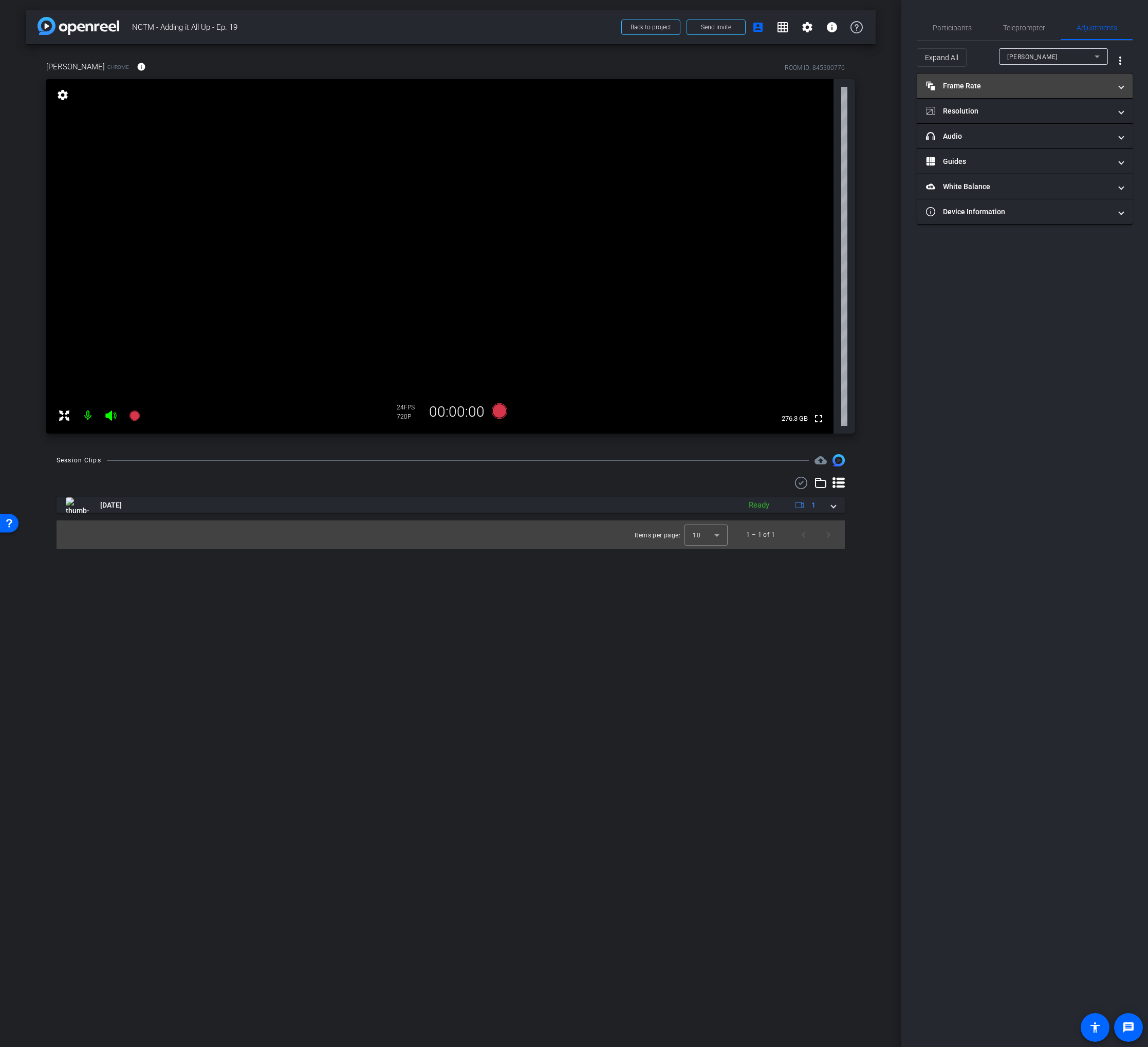
click at [990, 87] on mat-panel-title "Frame Rate Frame Rate" at bounding box center [1018, 86] width 185 height 11
click at [998, 148] on mat-expansion-panel-header "Resolution" at bounding box center [1025, 155] width 216 height 25
click at [1024, 183] on div "1080" at bounding box center [1033, 185] width 38 height 18
click at [948, 28] on span "Participants" at bounding box center [952, 28] width 39 height 7
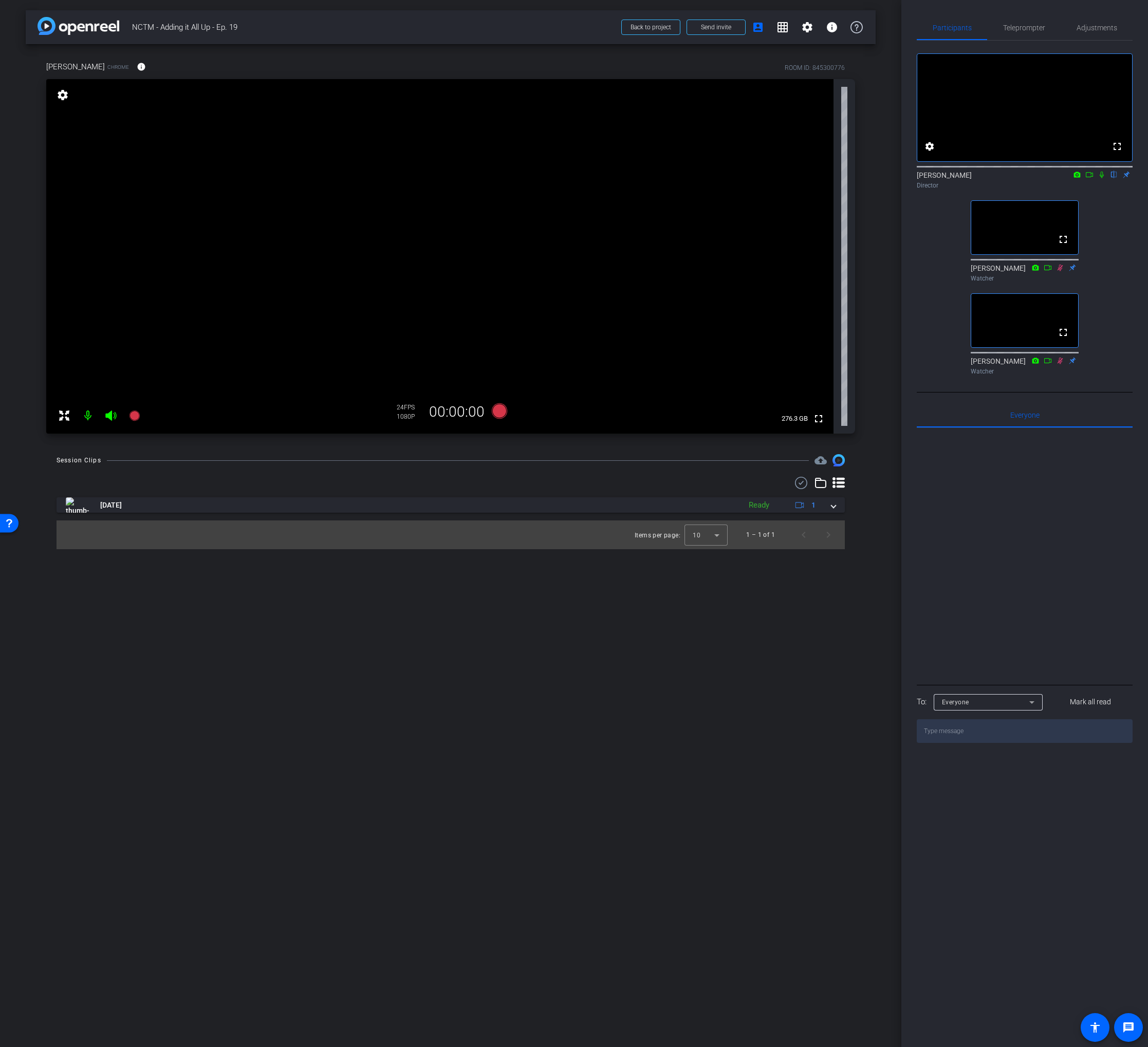
click at [276, 455] on div "Session Clips cloud_upload" at bounding box center [450, 460] width 788 height 12
click at [497, 408] on icon at bounding box center [499, 411] width 15 height 15
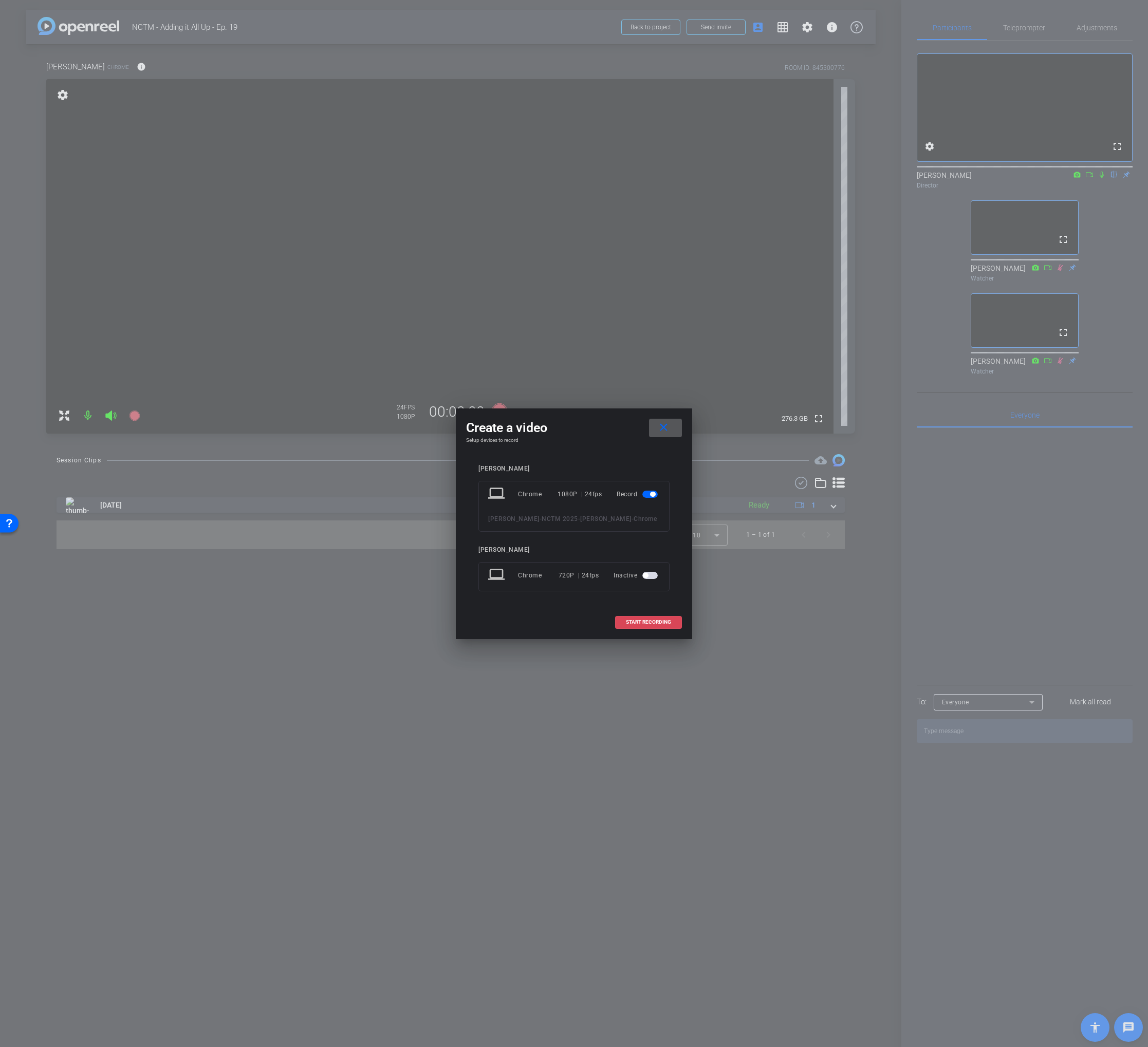
click at [630, 626] on span at bounding box center [649, 622] width 66 height 25
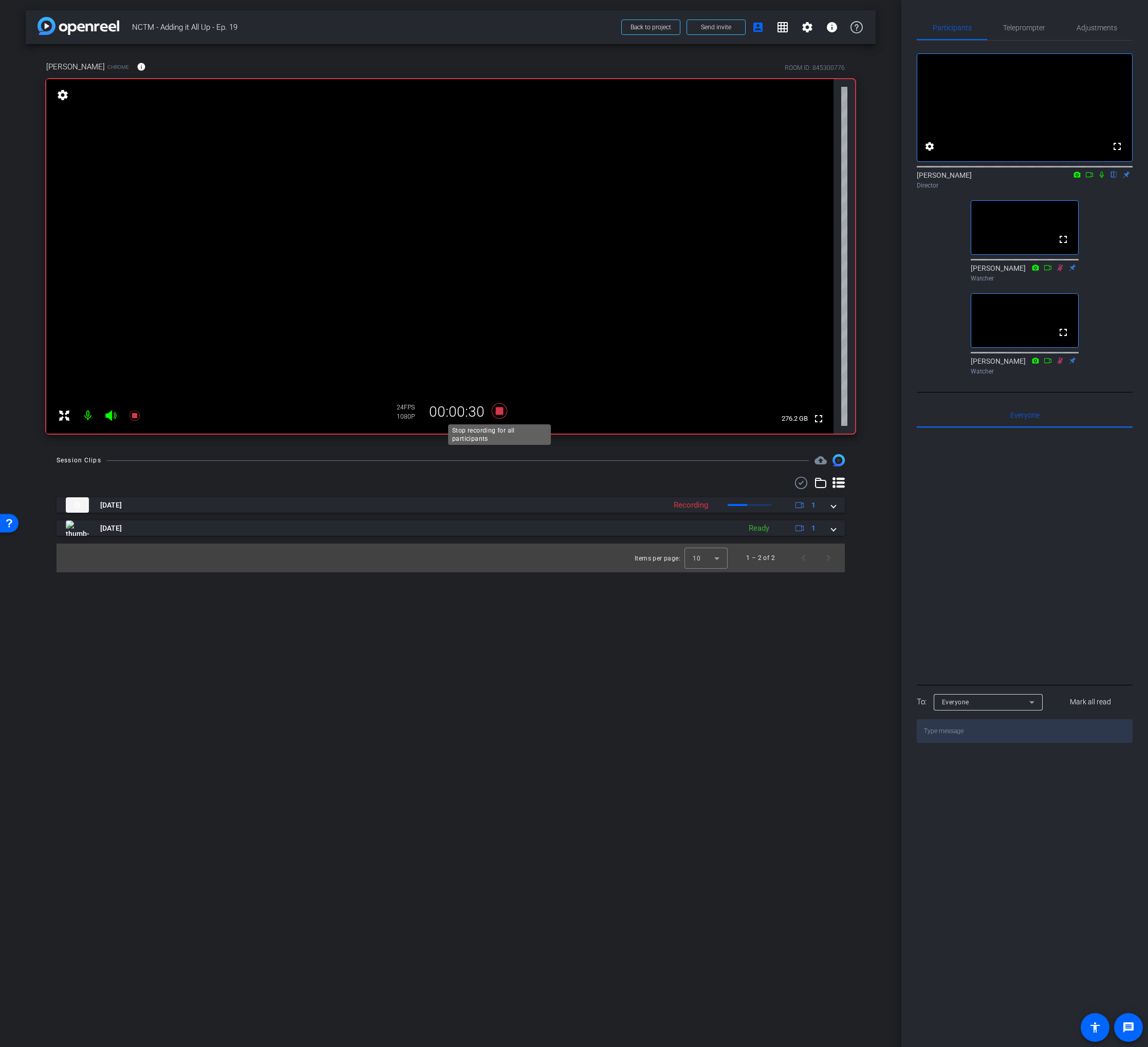
click at [501, 414] on icon at bounding box center [499, 411] width 15 height 15
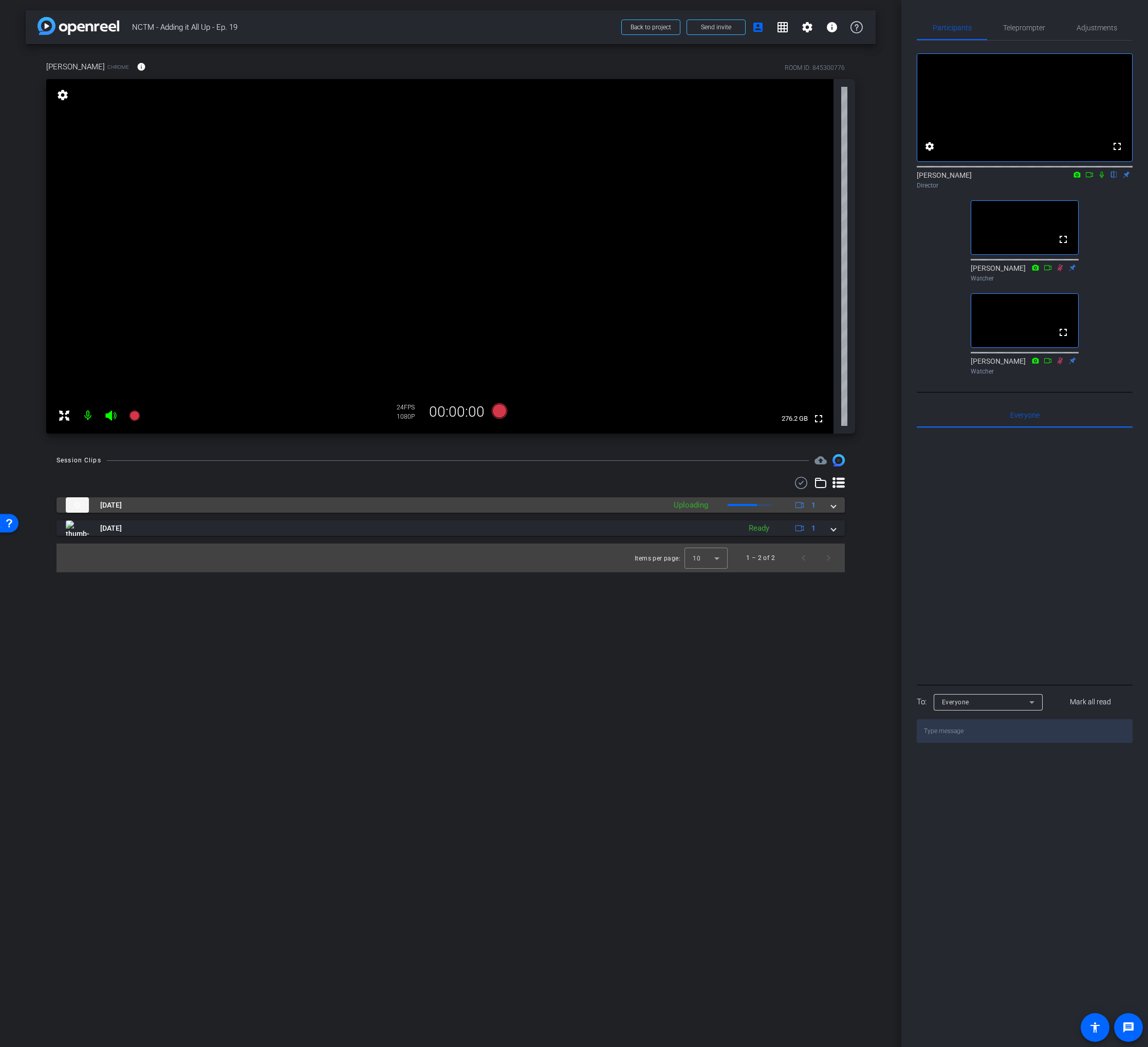
click at [536, 499] on mat-panel-title "[DATE]" at bounding box center [363, 505] width 594 height 15
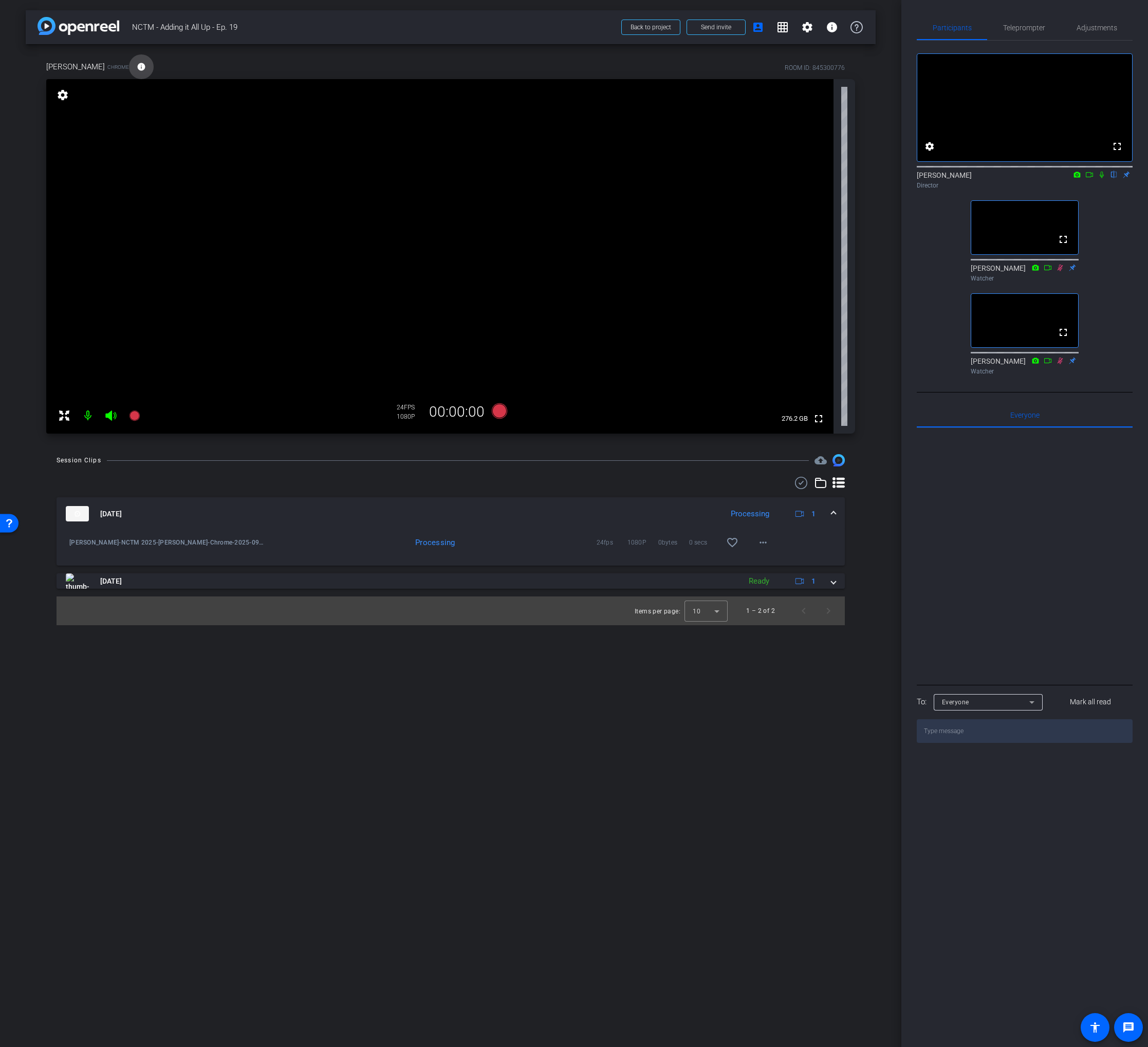
click at [136, 64] on mat-icon "info" at bounding box center [141, 67] width 9 height 9
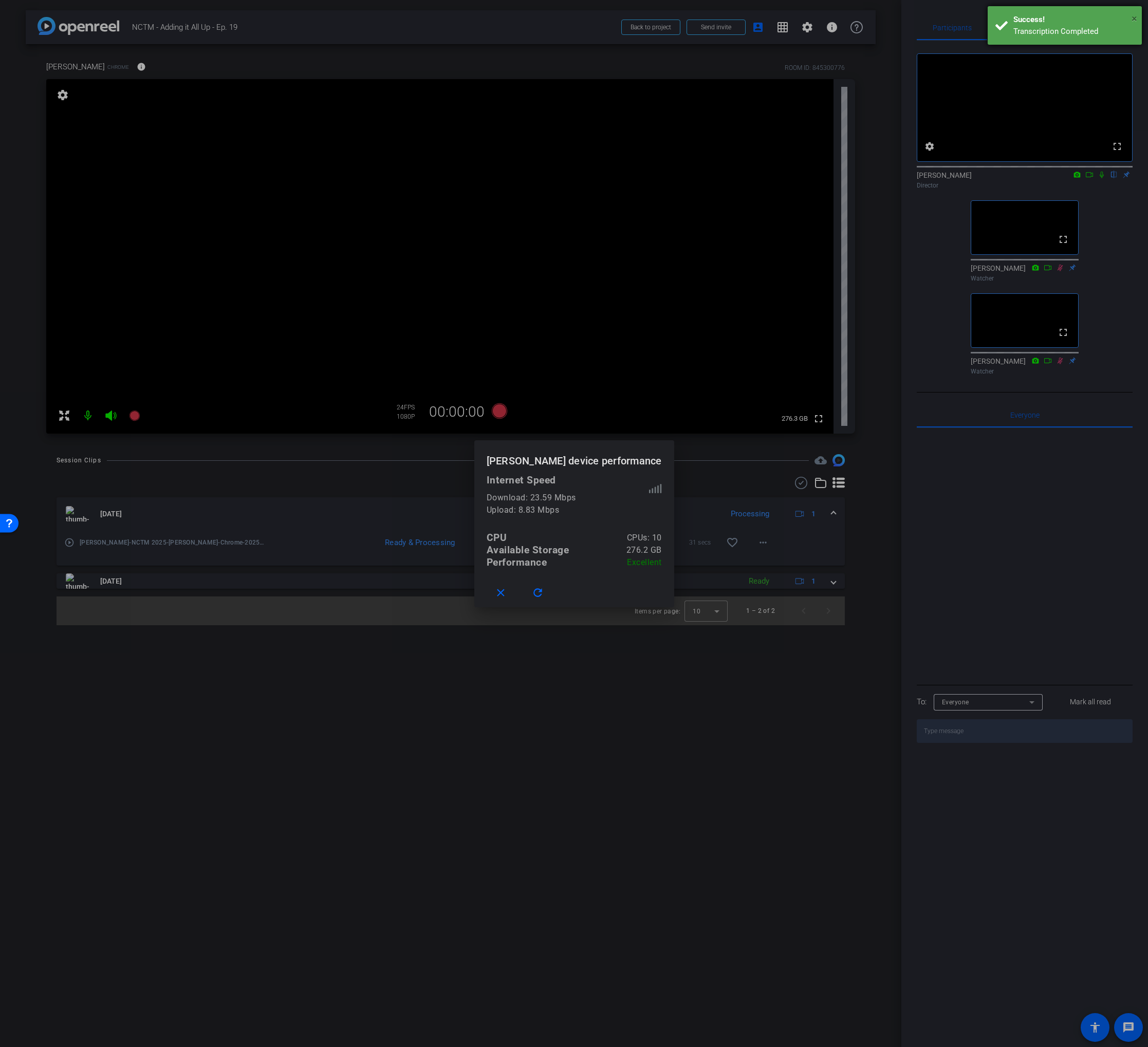
click at [1133, 18] on span "×" at bounding box center [1133, 18] width 5 height 12
click at [503, 589] on mat-icon "close" at bounding box center [500, 593] width 13 height 13
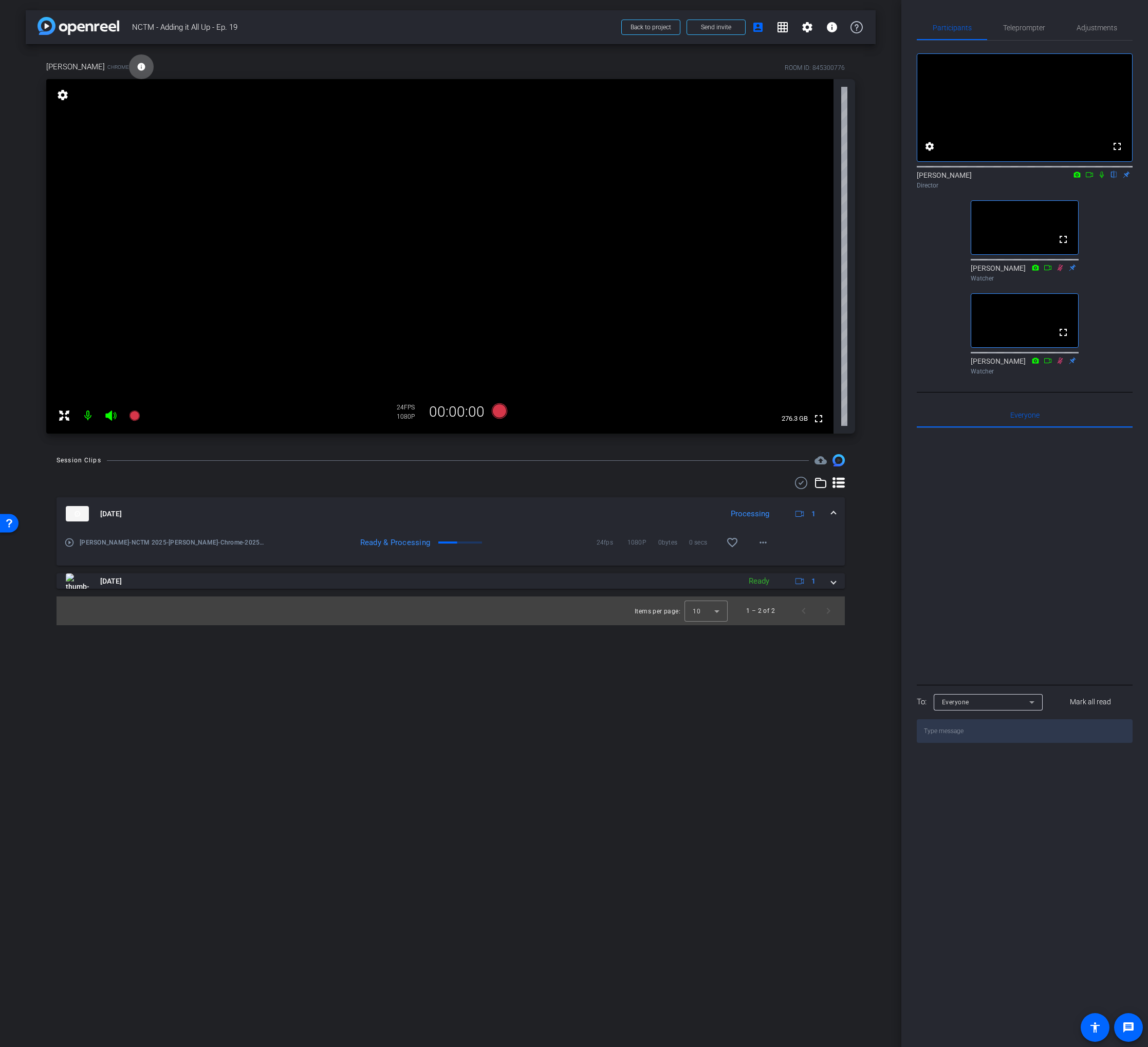
click at [1101, 178] on icon at bounding box center [1101, 174] width 8 height 7
click at [1090, 178] on icon at bounding box center [1089, 174] width 8 height 7
click at [70, 539] on mat-icon "play_circle_outline" at bounding box center [69, 542] width 10 height 10
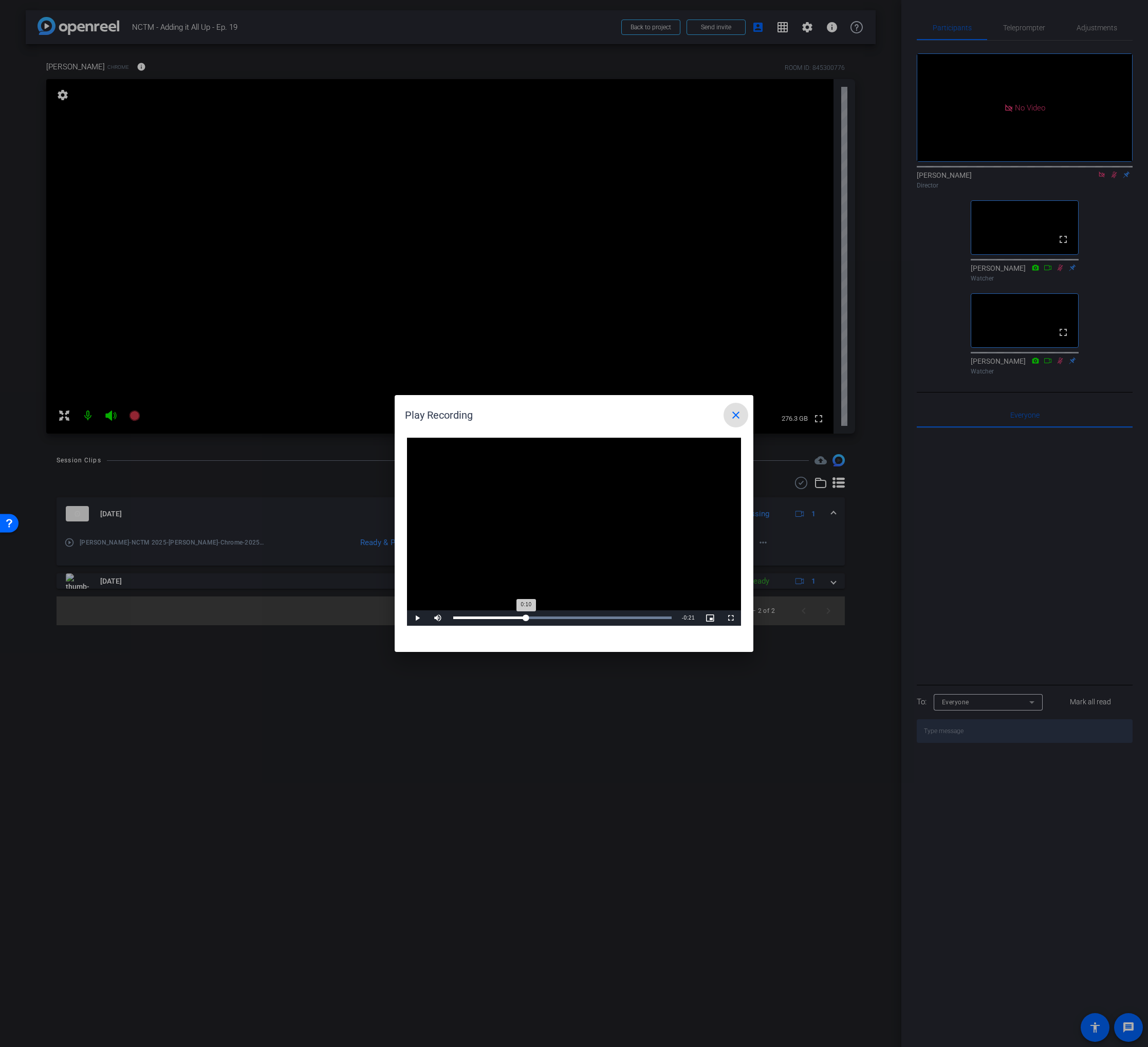
click at [526, 617] on div "Loaded : 100.00% 0:10 0:10" at bounding box center [562, 617] width 218 height 2
click at [538, 617] on div "Loaded : 100.00% 0:12 0:11" at bounding box center [562, 617] width 218 height 2
click at [551, 617] on div "Loaded : 100.00% 0:14 0:12" at bounding box center [562, 617] width 218 height 2
click at [561, 617] on div "Loaded : 100.00% 0:15 0:15" at bounding box center [562, 617] width 218 height 2
click at [732, 419] on mat-icon "close" at bounding box center [736, 415] width 12 height 12
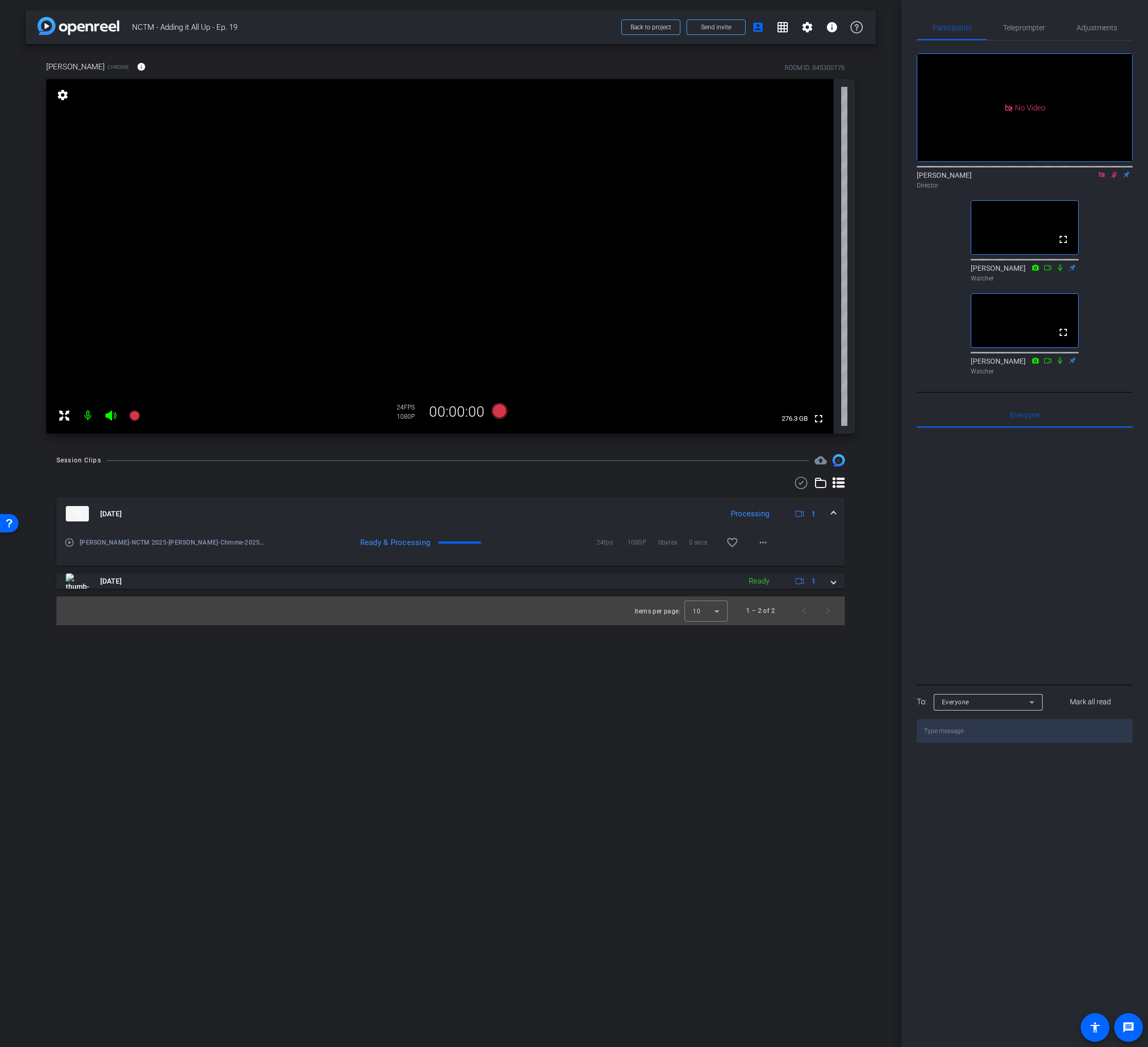
click at [366, 490] on div "Sep 5, 2025 Processing 1 play_circle_outline Dewey Gottlieb-NCTM 2025-Dewey Got…" at bounding box center [450, 551] width 788 height 149
click at [1103, 177] on icon at bounding box center [1101, 174] width 5 height 5
click at [1102, 178] on icon at bounding box center [1101, 174] width 8 height 7
click at [1081, 28] on span "Adjustments" at bounding box center [1096, 28] width 41 height 7
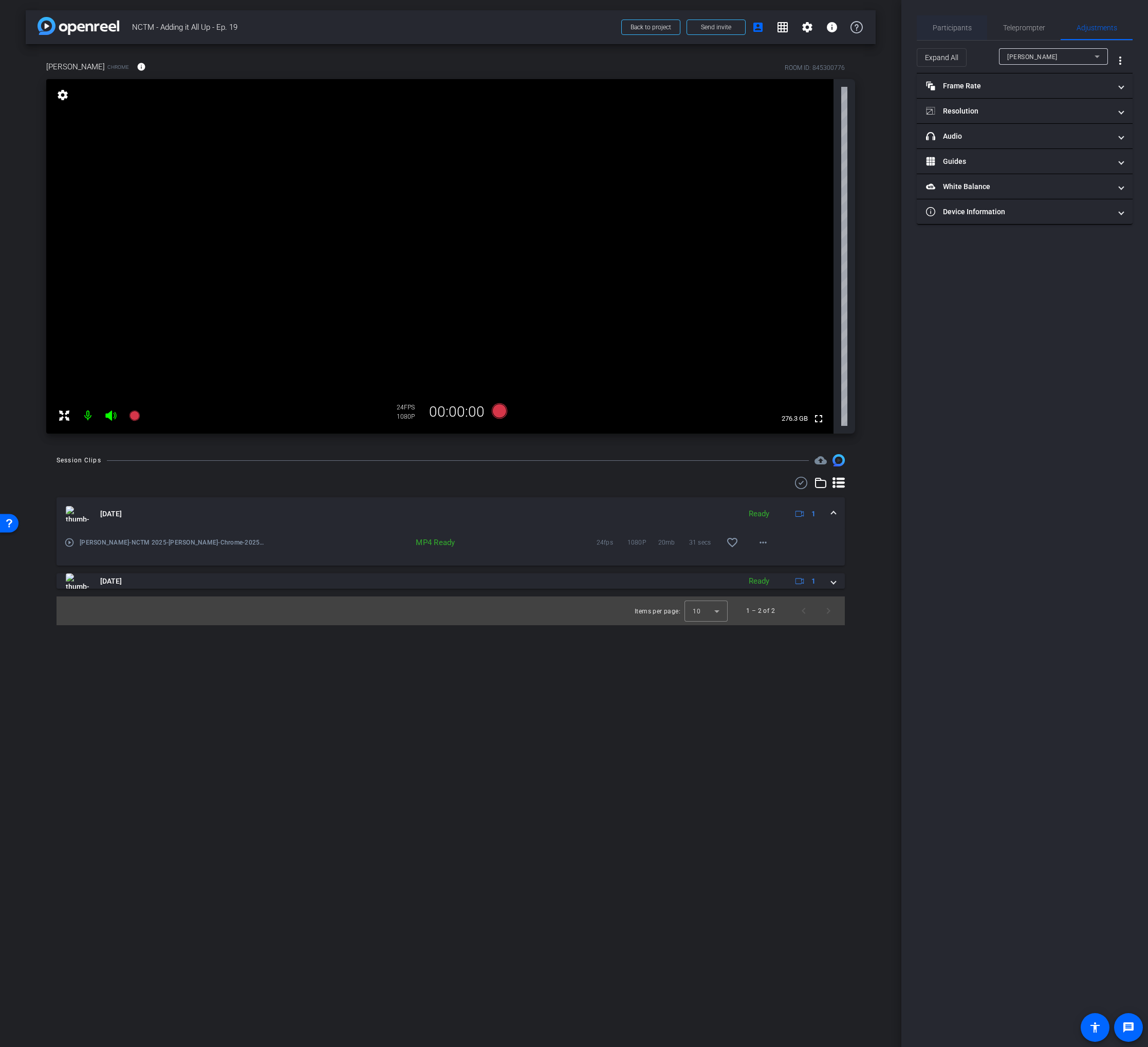
click at [960, 31] on span "Participants" at bounding box center [952, 28] width 39 height 7
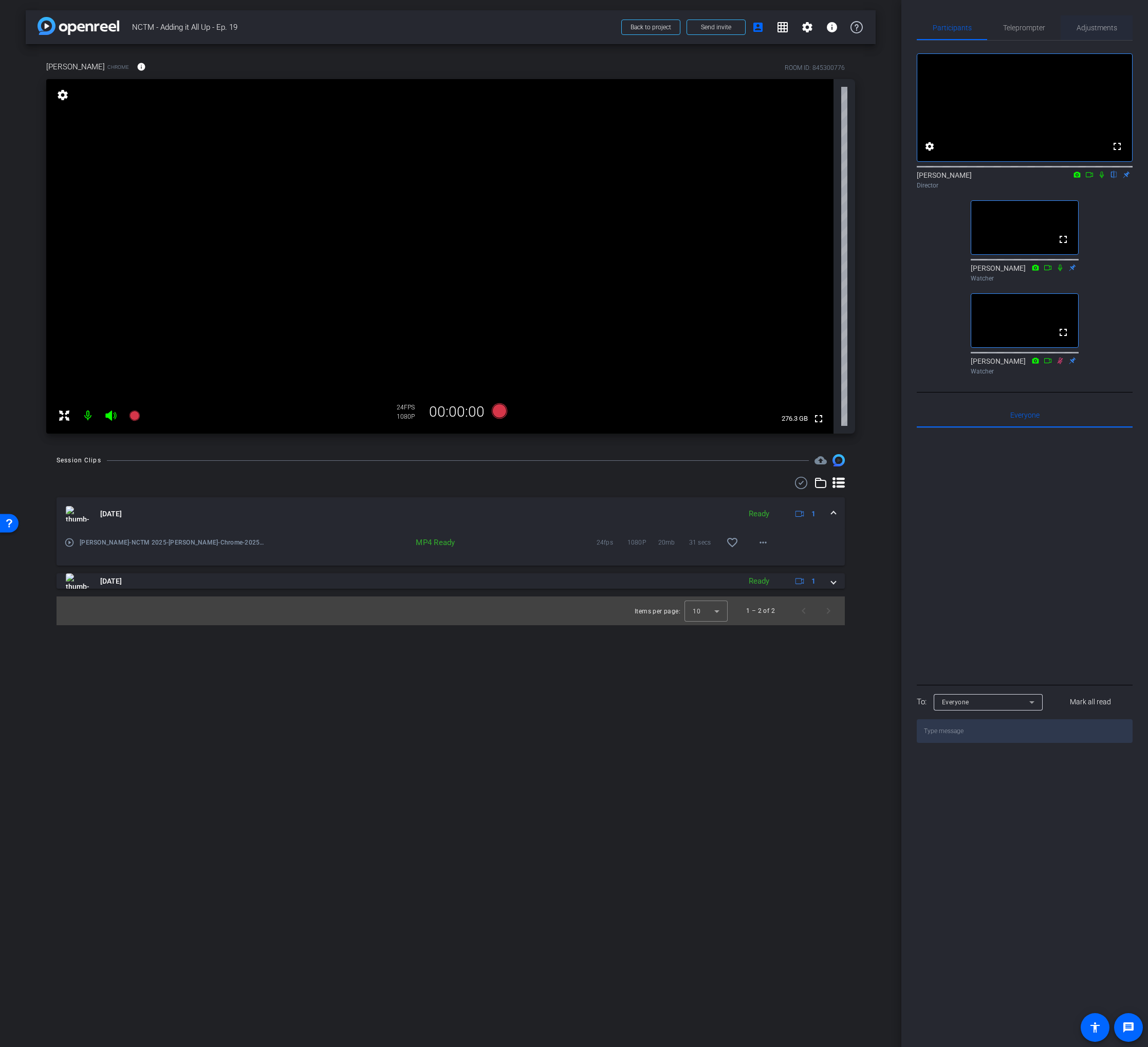
click at [1098, 26] on span "Adjustments" at bounding box center [1096, 28] width 41 height 7
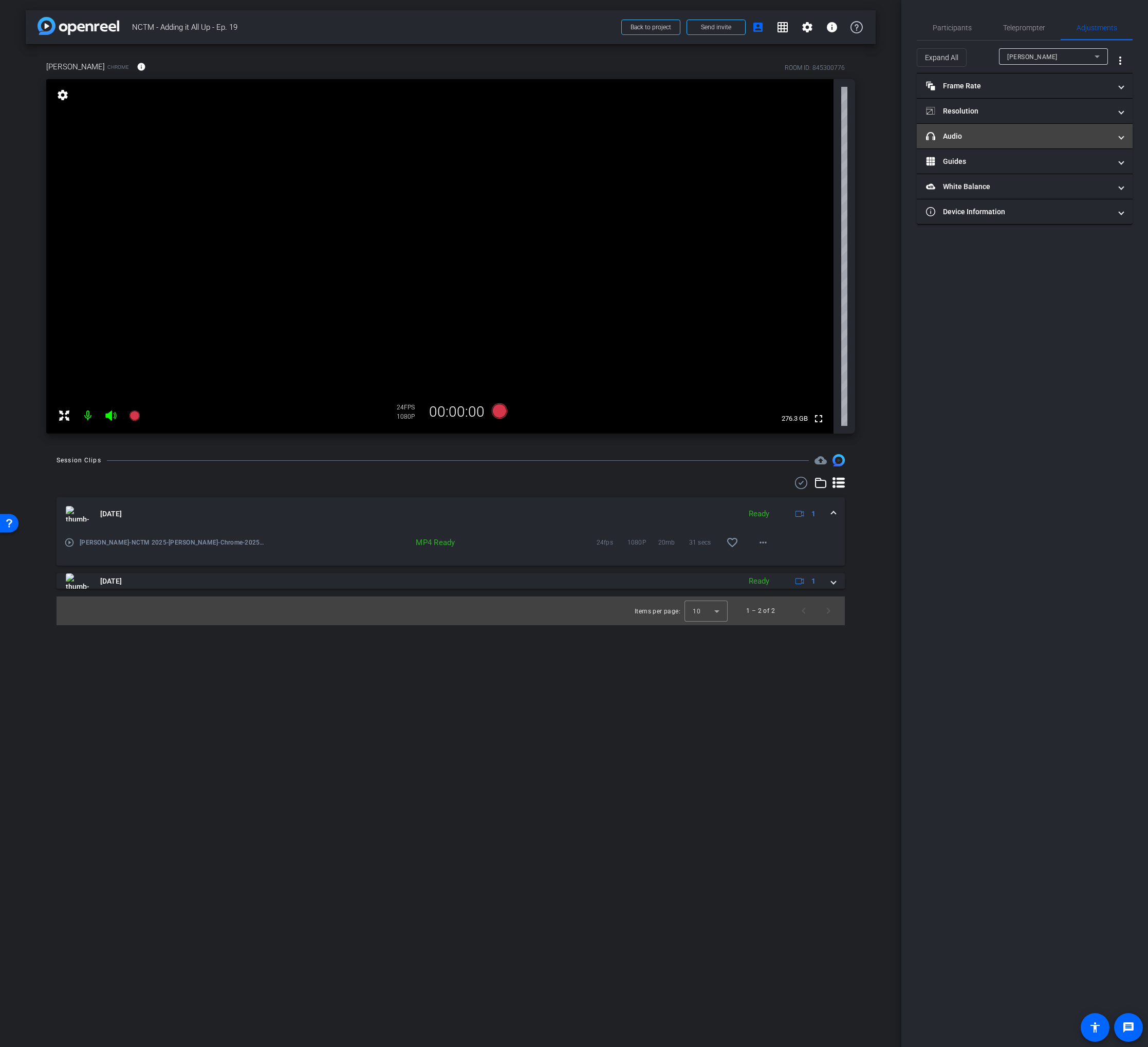
click at [1028, 141] on mat-panel-title "headphone icon Audio" at bounding box center [1018, 136] width 185 height 11
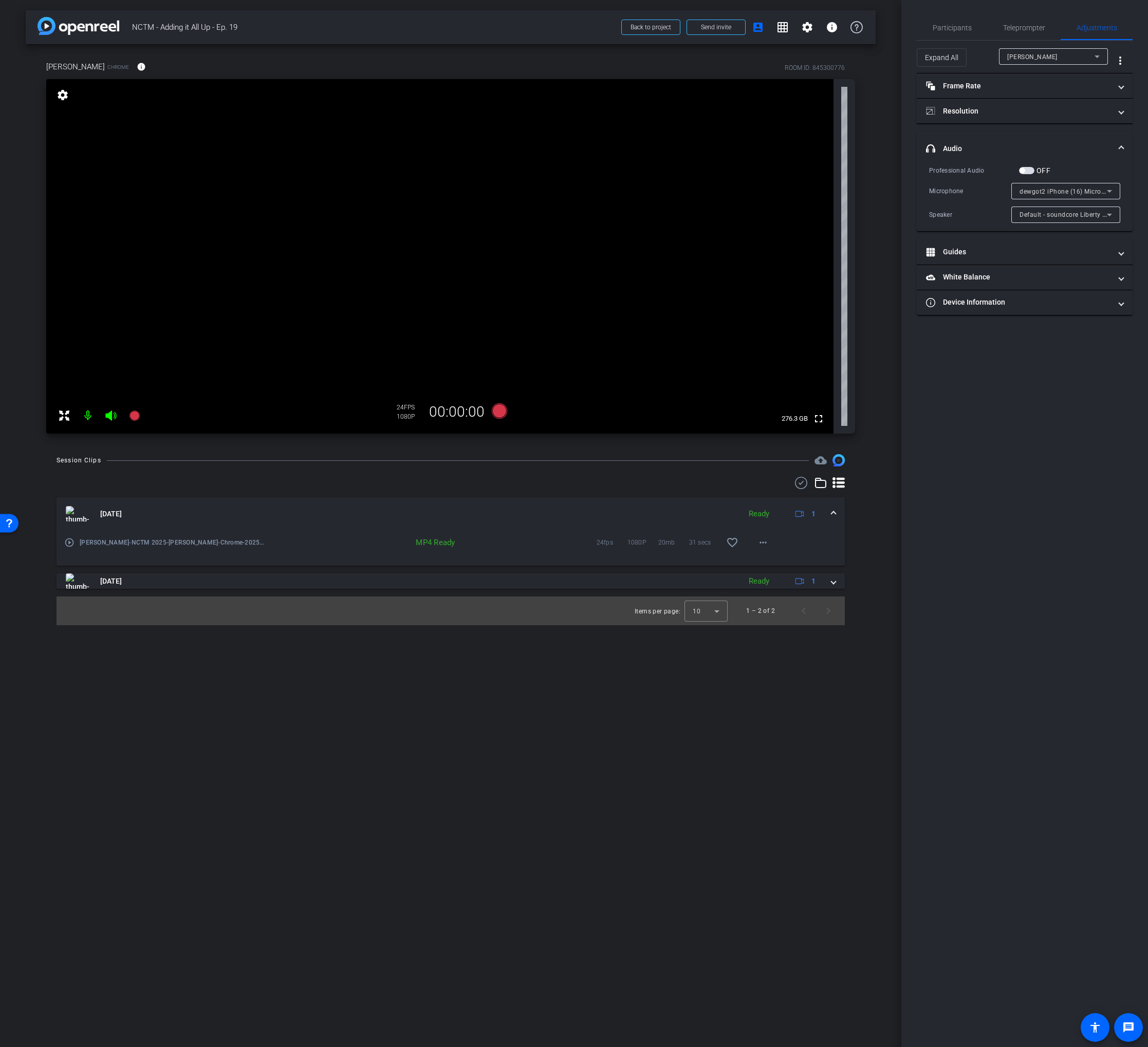
click at [1038, 148] on mat-panel-title "headphone icon Audio" at bounding box center [1018, 149] width 185 height 11
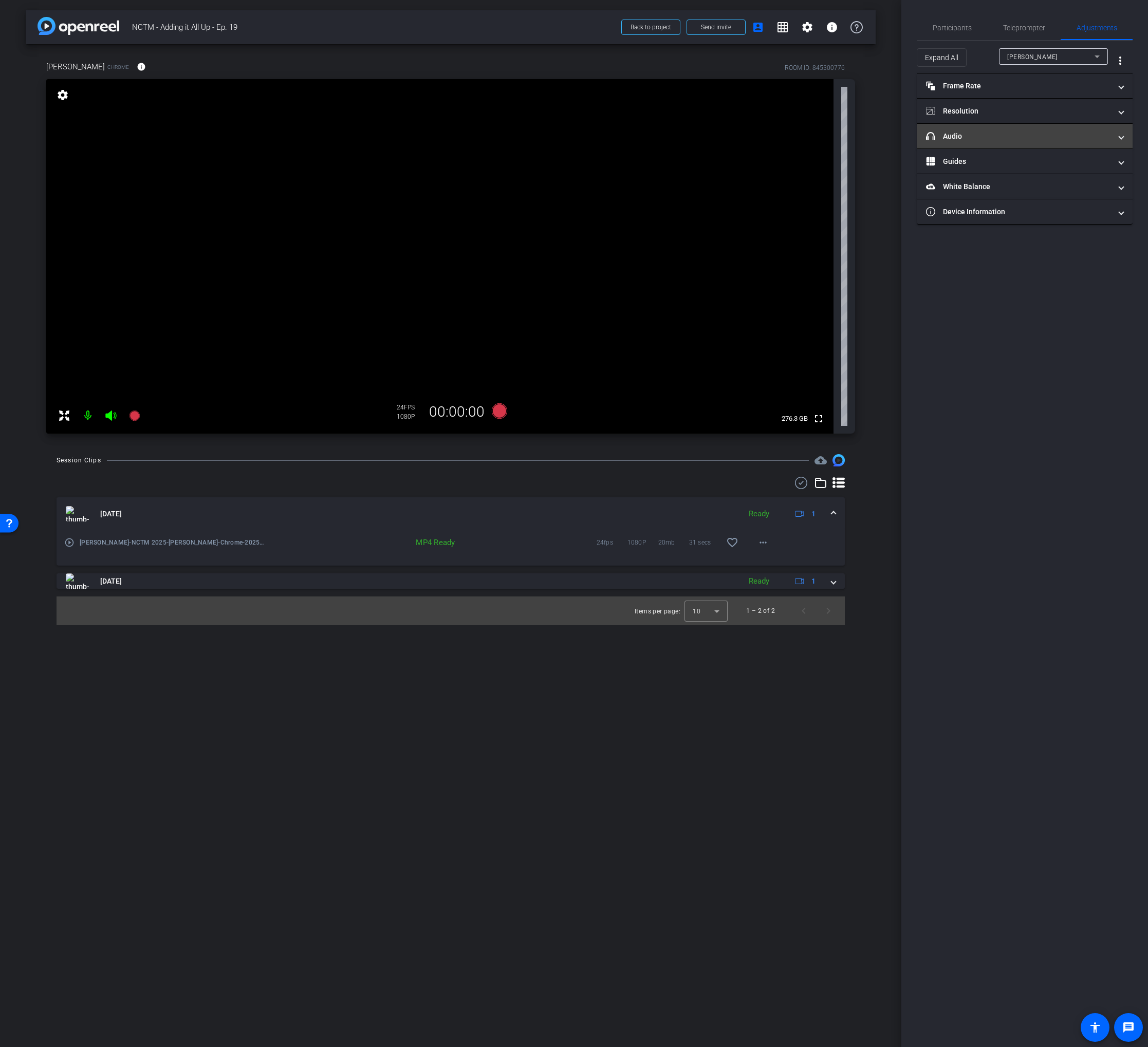
click at [992, 130] on mat-expansion-panel-header "headphone icon Audio" at bounding box center [1025, 136] width 216 height 25
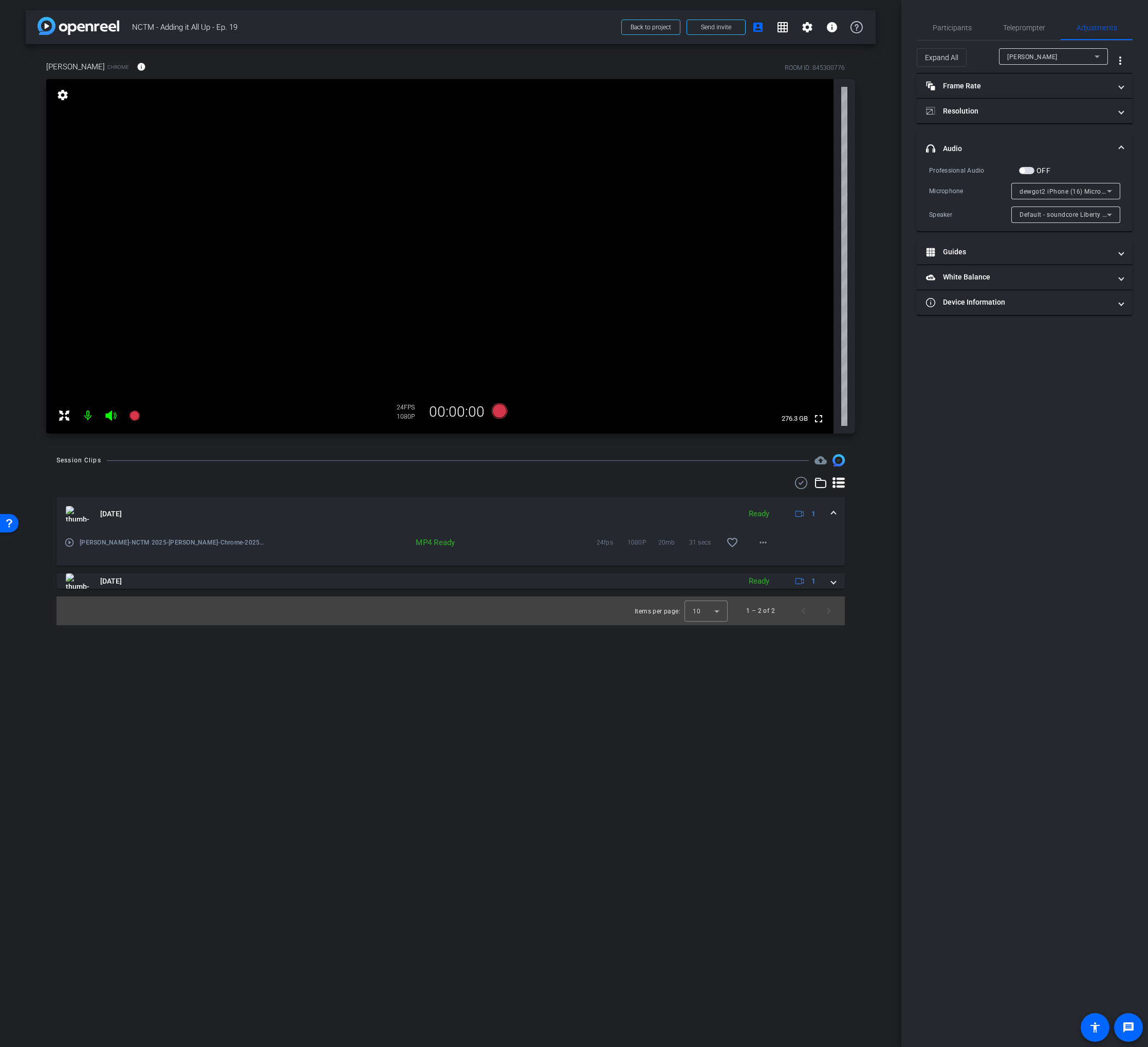
click at [1072, 195] on span "dewgot2 iPhone (16) Microphone" at bounding box center [1069, 191] width 100 height 8
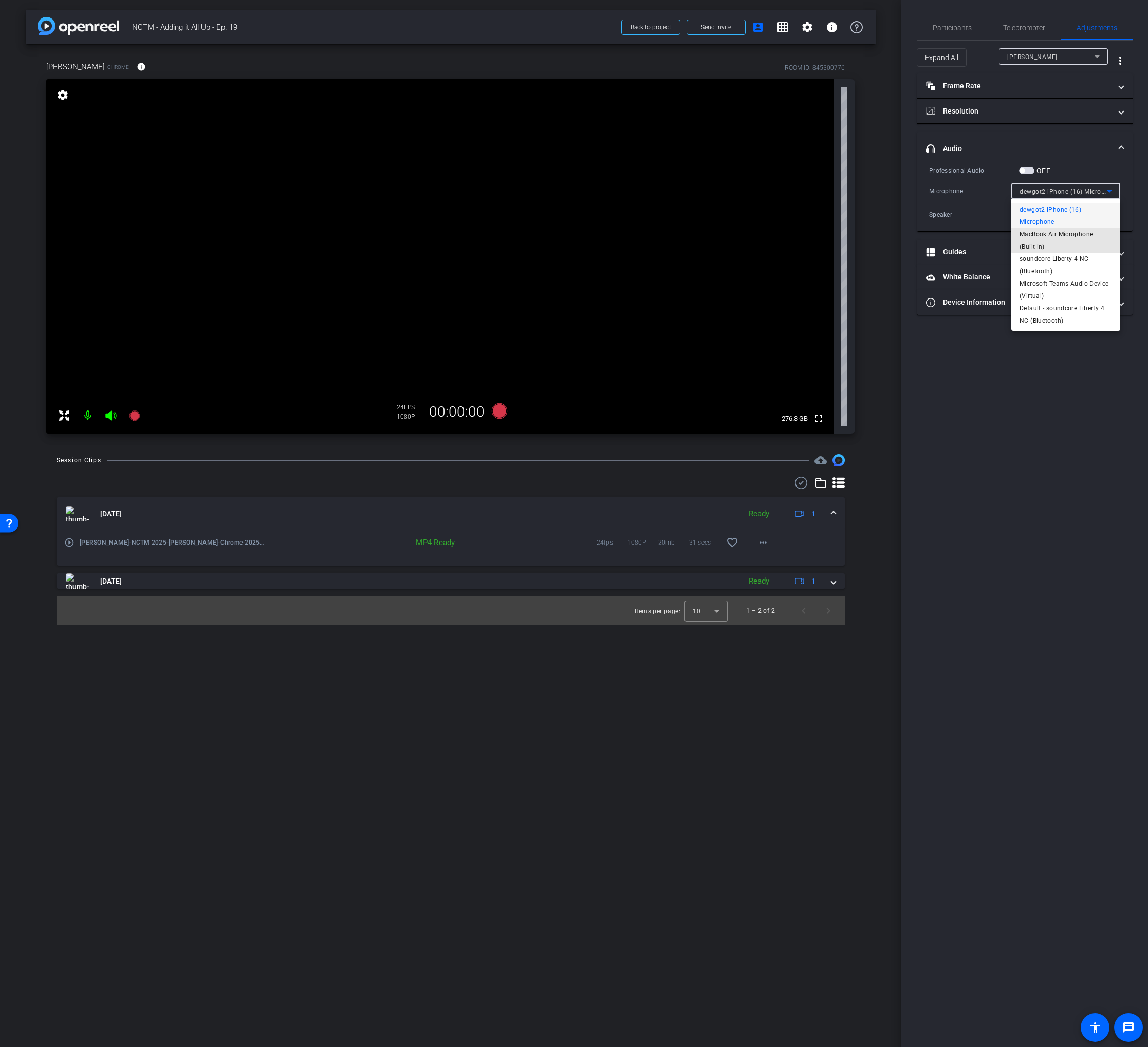
click at [1073, 233] on span "MacBook Air Microphone (Built-in)" at bounding box center [1065, 240] width 93 height 25
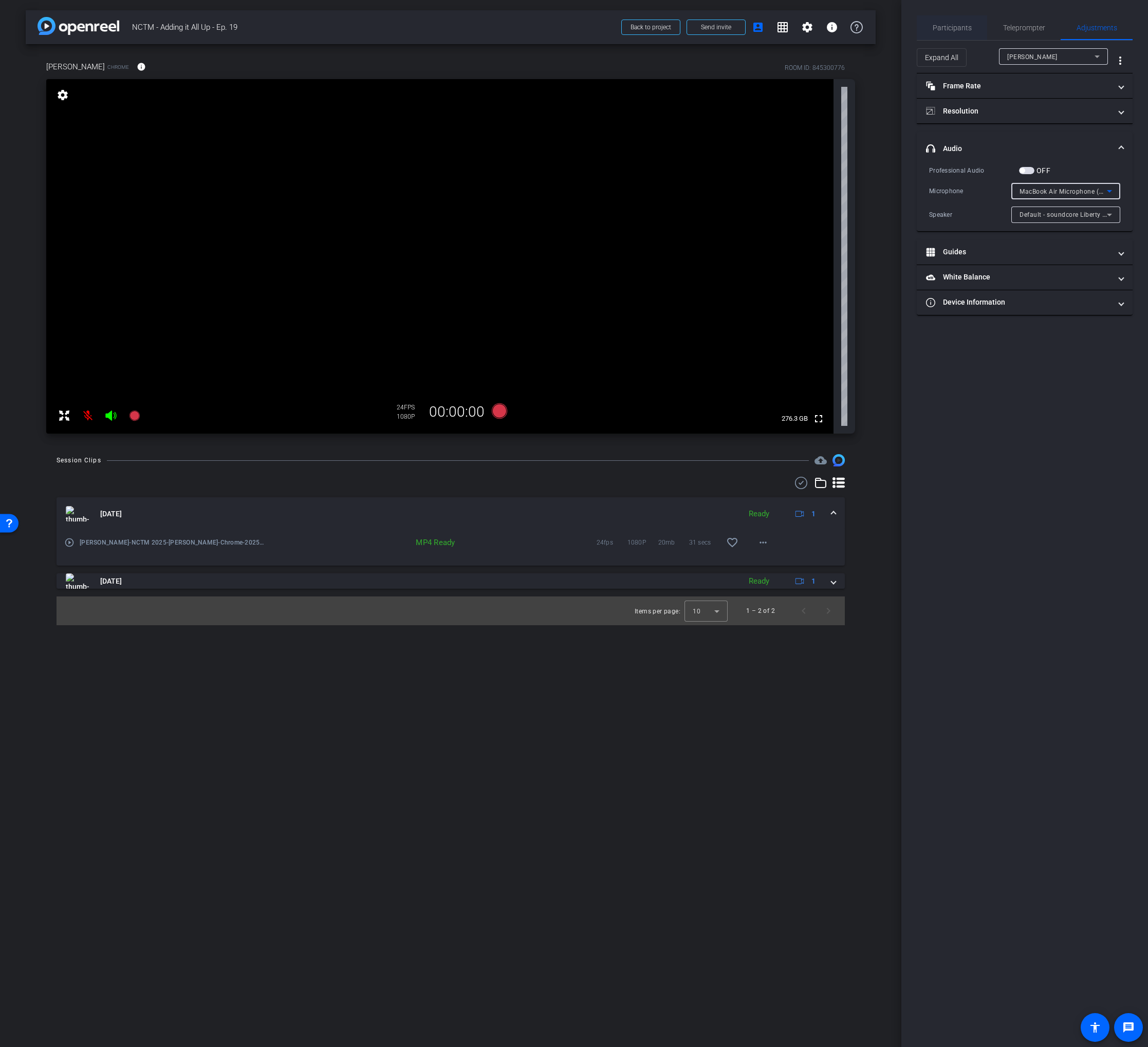
click at [951, 38] on span "Participants" at bounding box center [952, 28] width 39 height 25
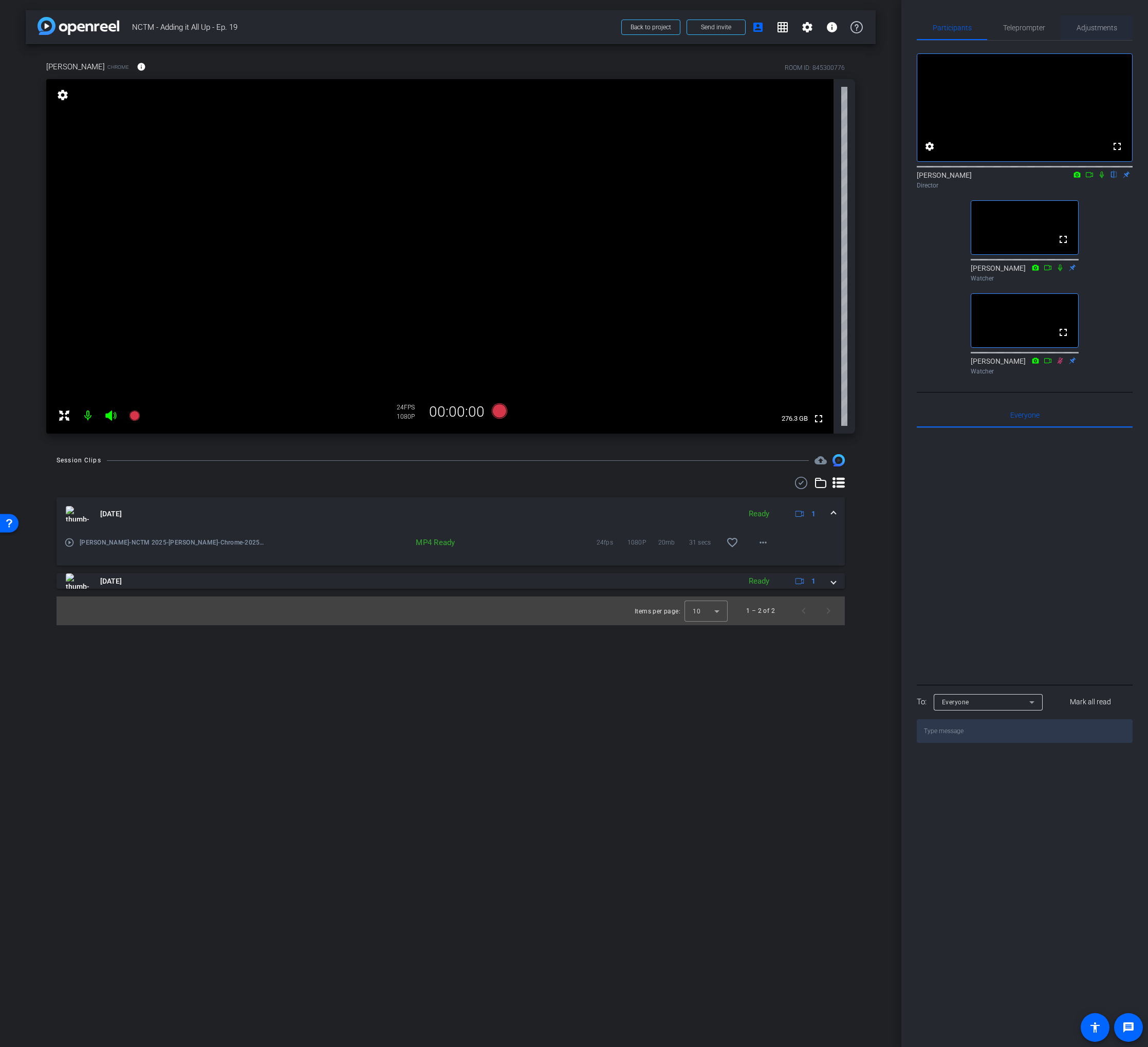
click at [1097, 22] on span "Adjustments" at bounding box center [1096, 28] width 41 height 25
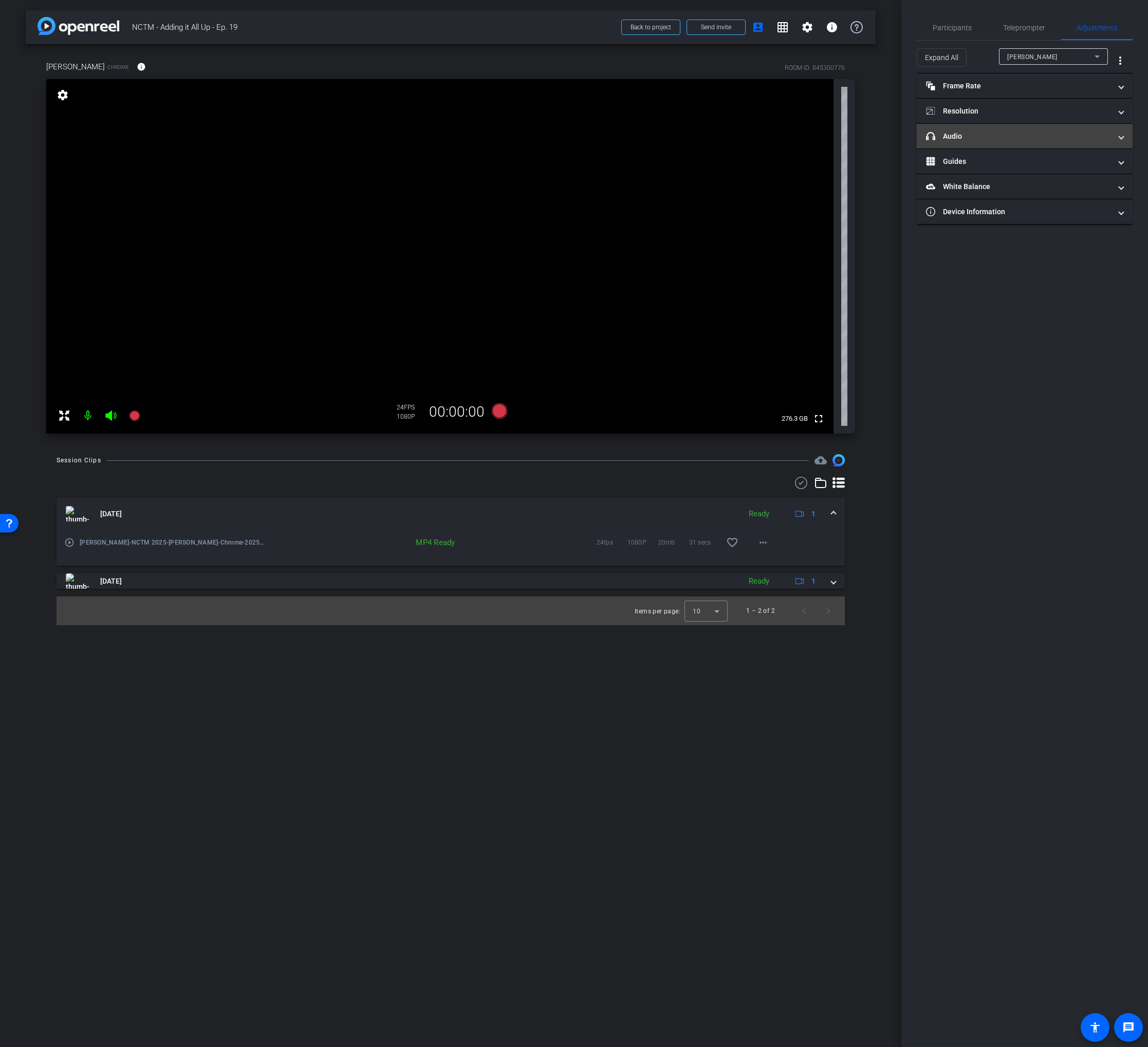
click at [1038, 131] on mat-panel-title "headphone icon Audio" at bounding box center [1018, 136] width 185 height 11
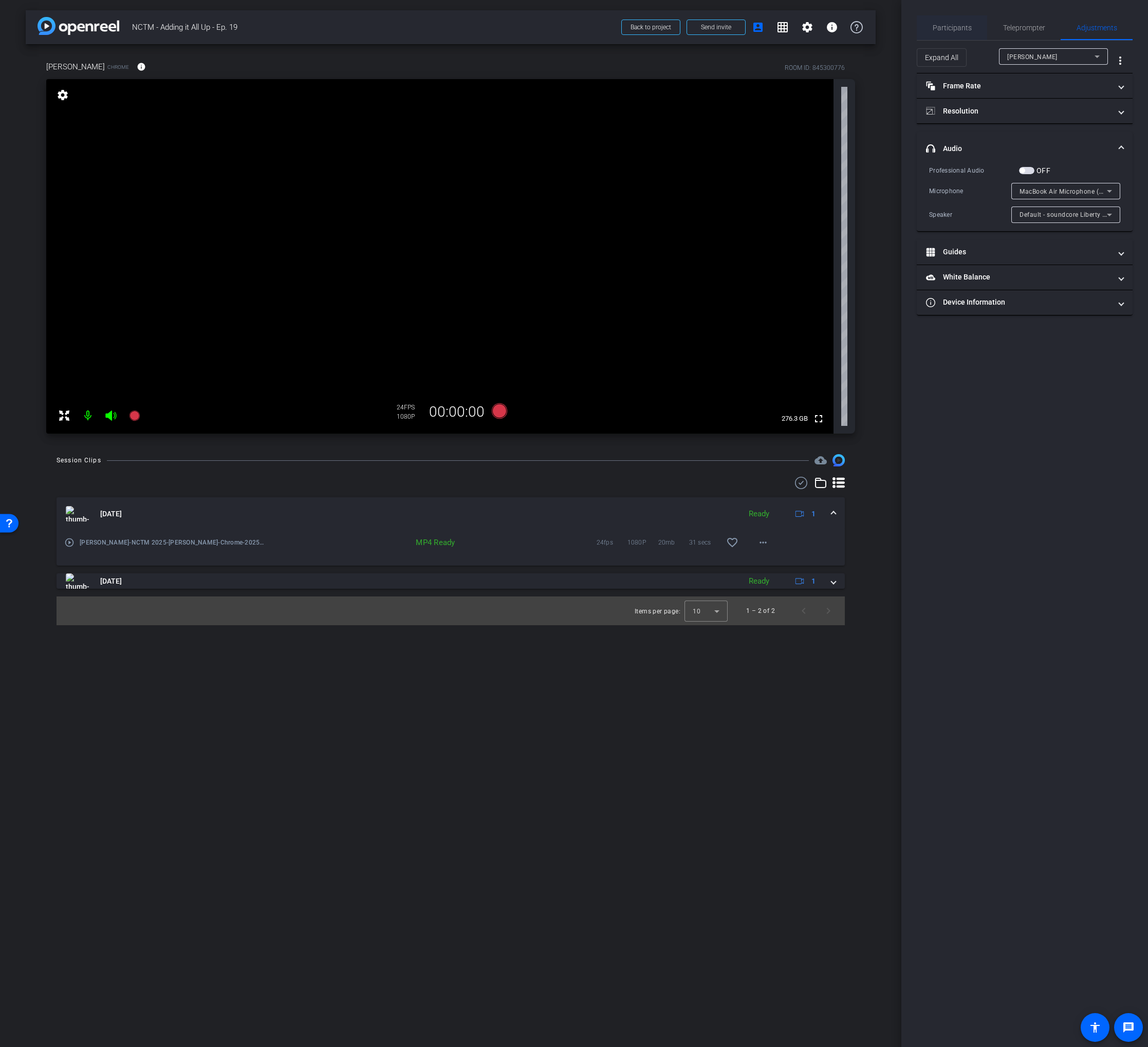
click at [963, 25] on span "Participants" at bounding box center [952, 28] width 39 height 7
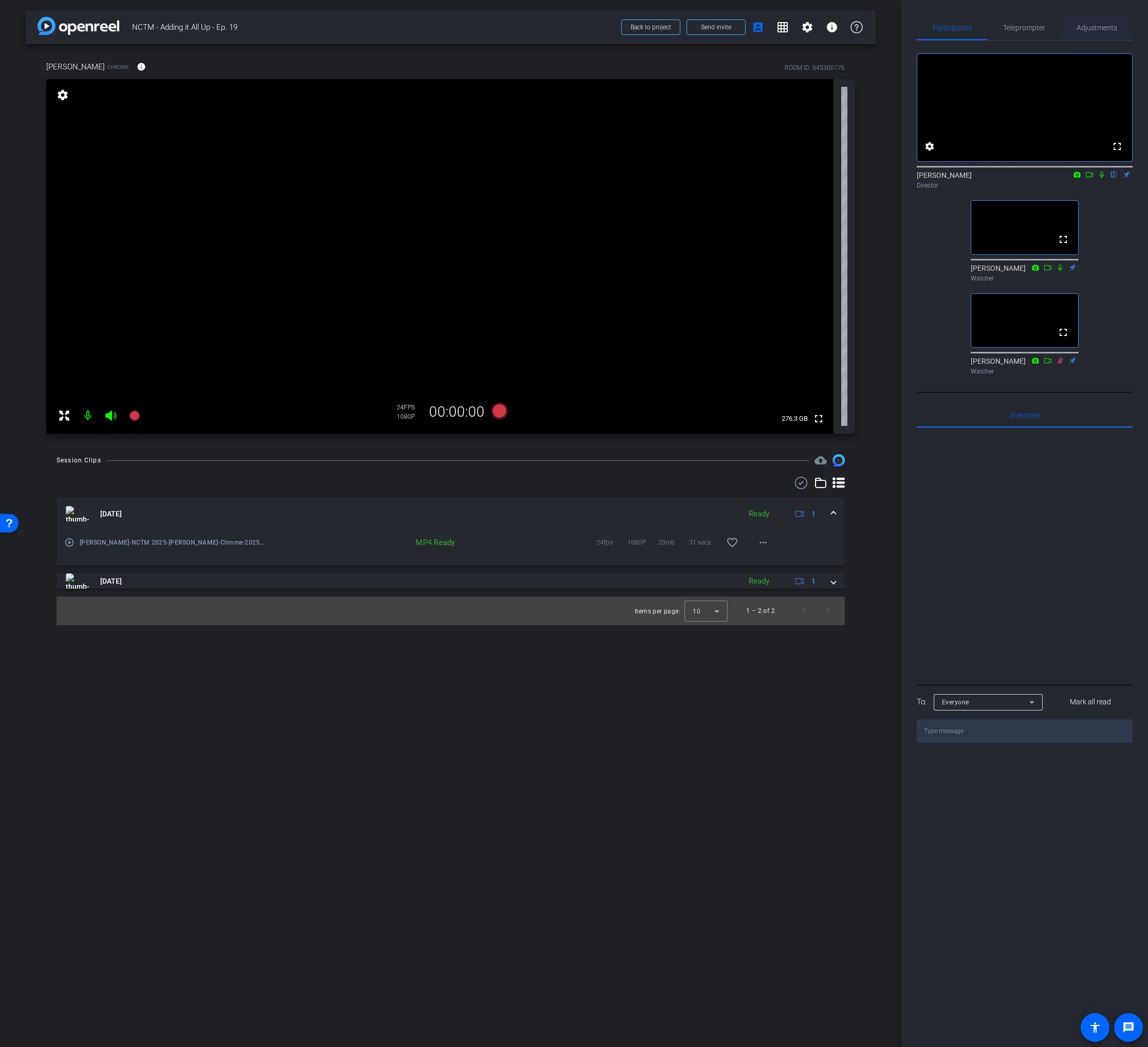
click at [1068, 31] on div "Adjustments" at bounding box center [1097, 28] width 72 height 25
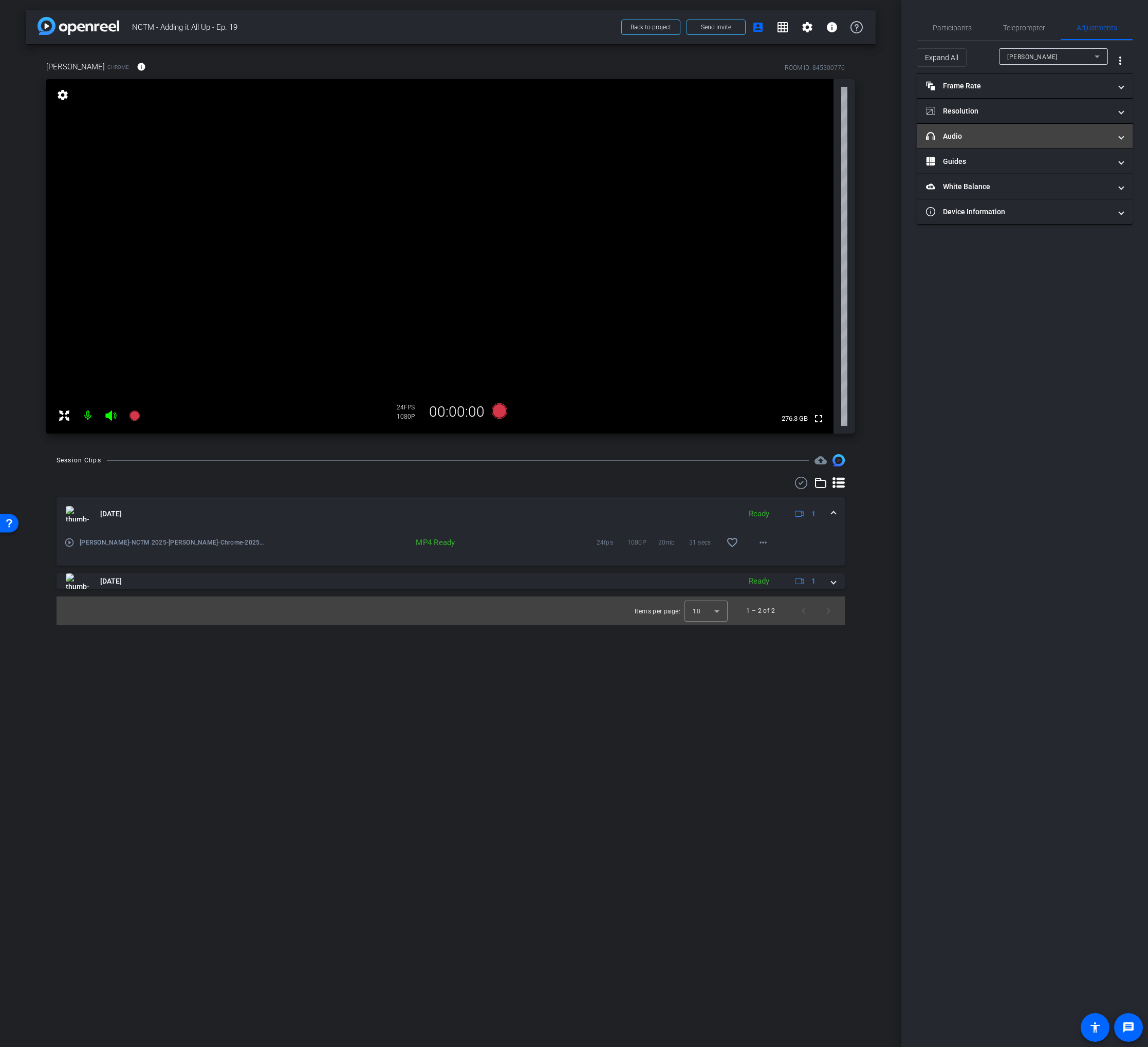
click at [999, 139] on mat-panel-title "headphone icon Audio" at bounding box center [1018, 136] width 185 height 11
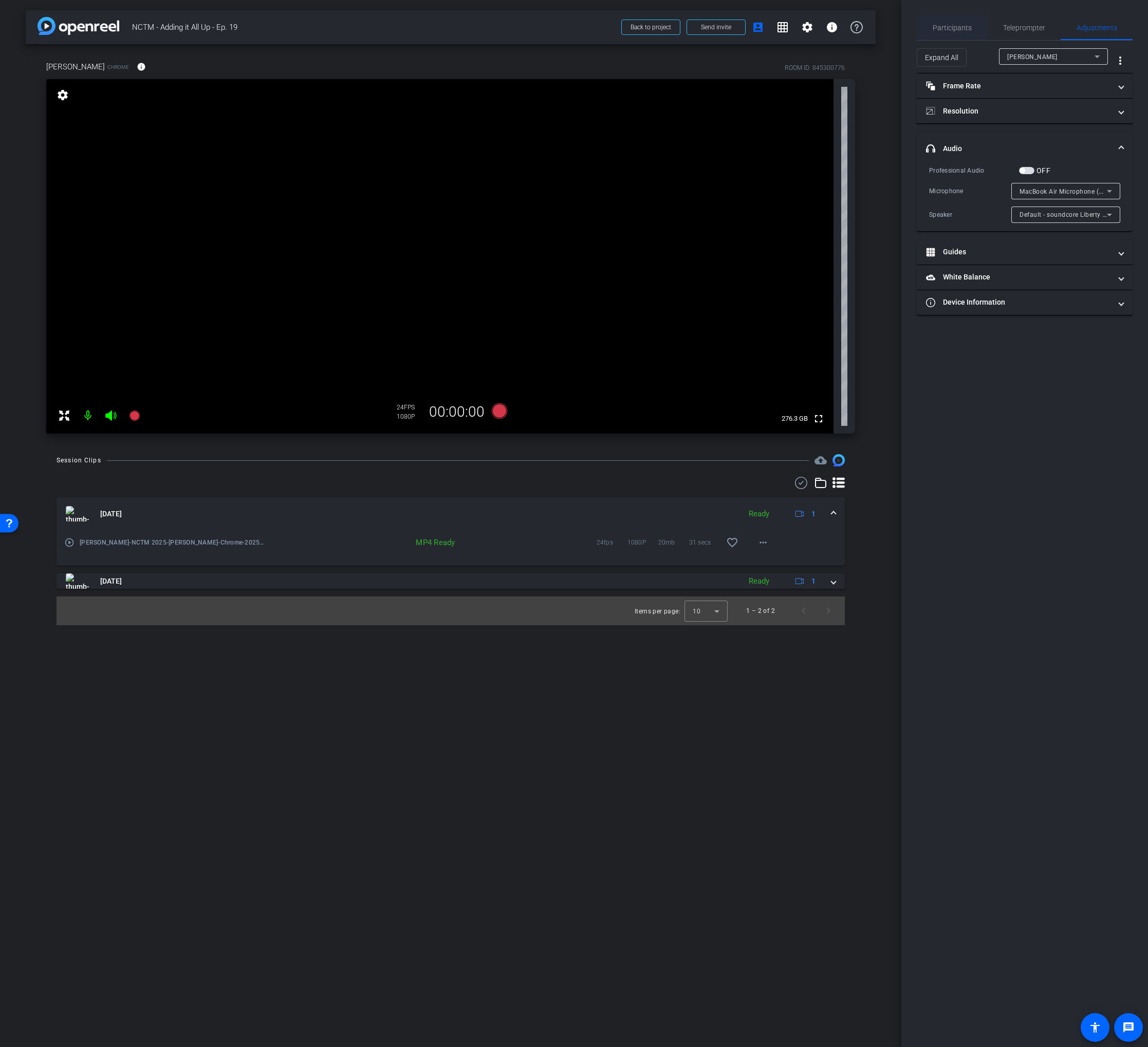
click at [946, 33] on span "Participants" at bounding box center [952, 28] width 39 height 25
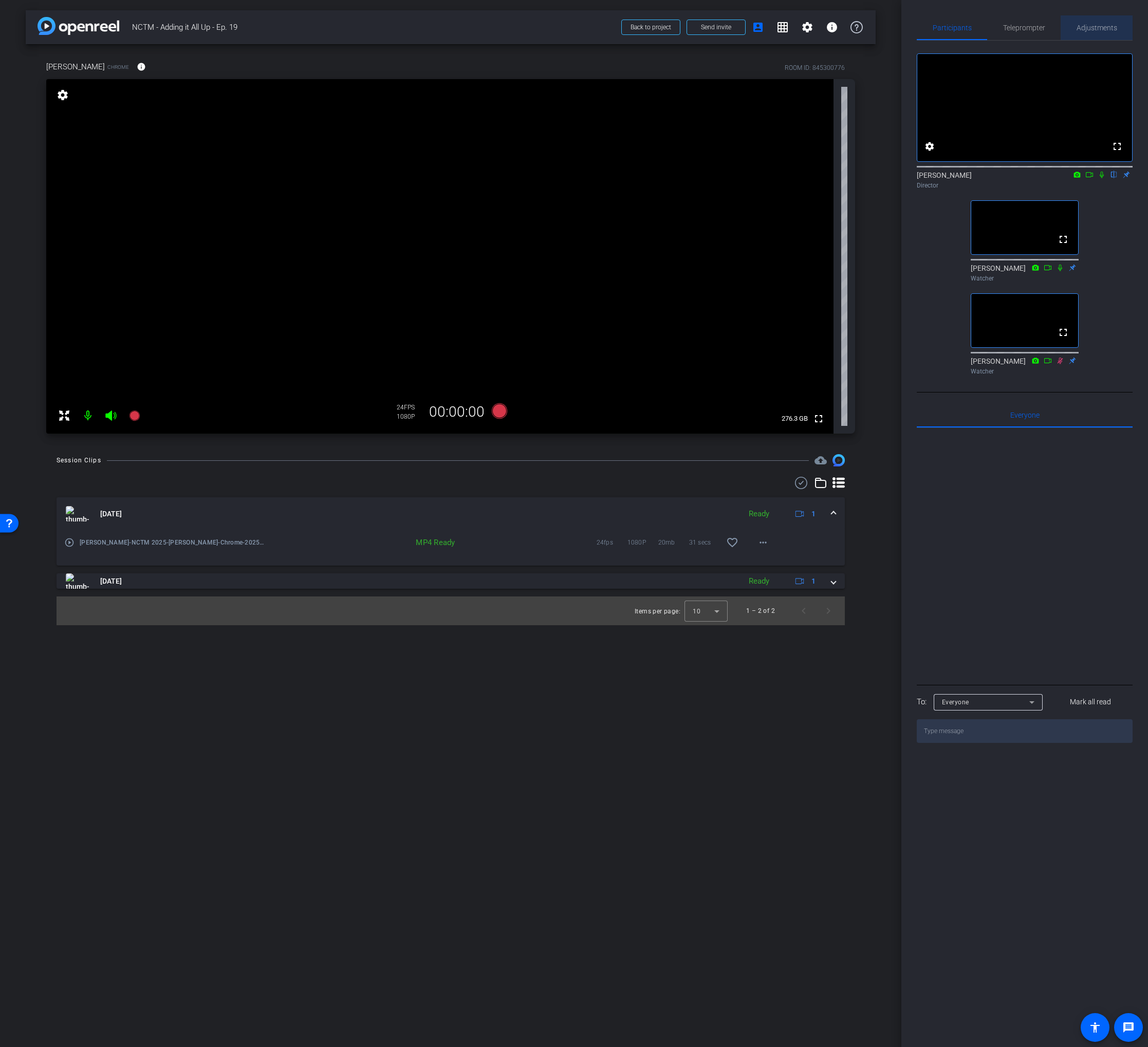
click at [1098, 23] on span "Adjustments" at bounding box center [1096, 28] width 41 height 25
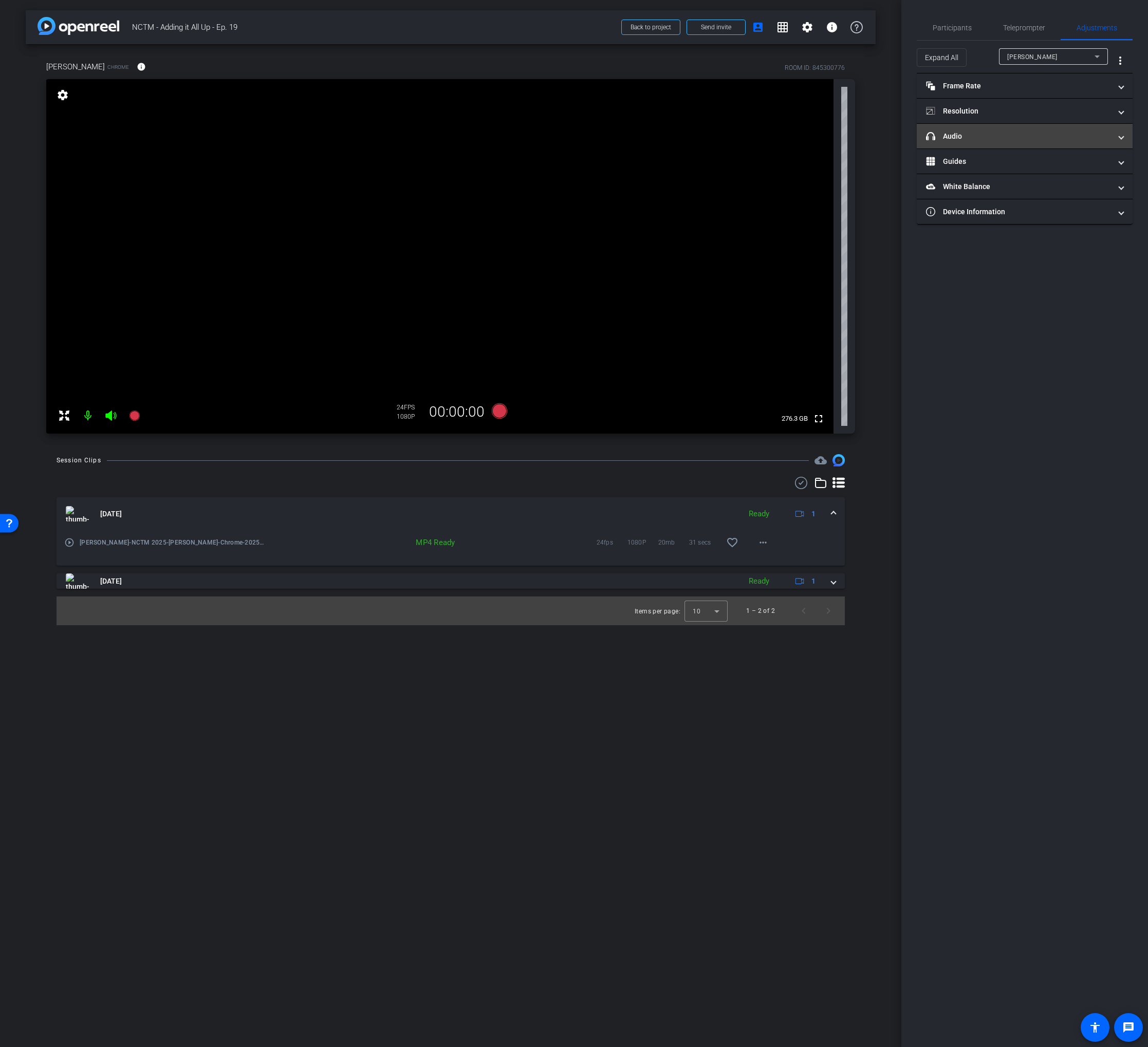
click at [1006, 135] on mat-panel-title "headphone icon Audio" at bounding box center [1018, 136] width 185 height 11
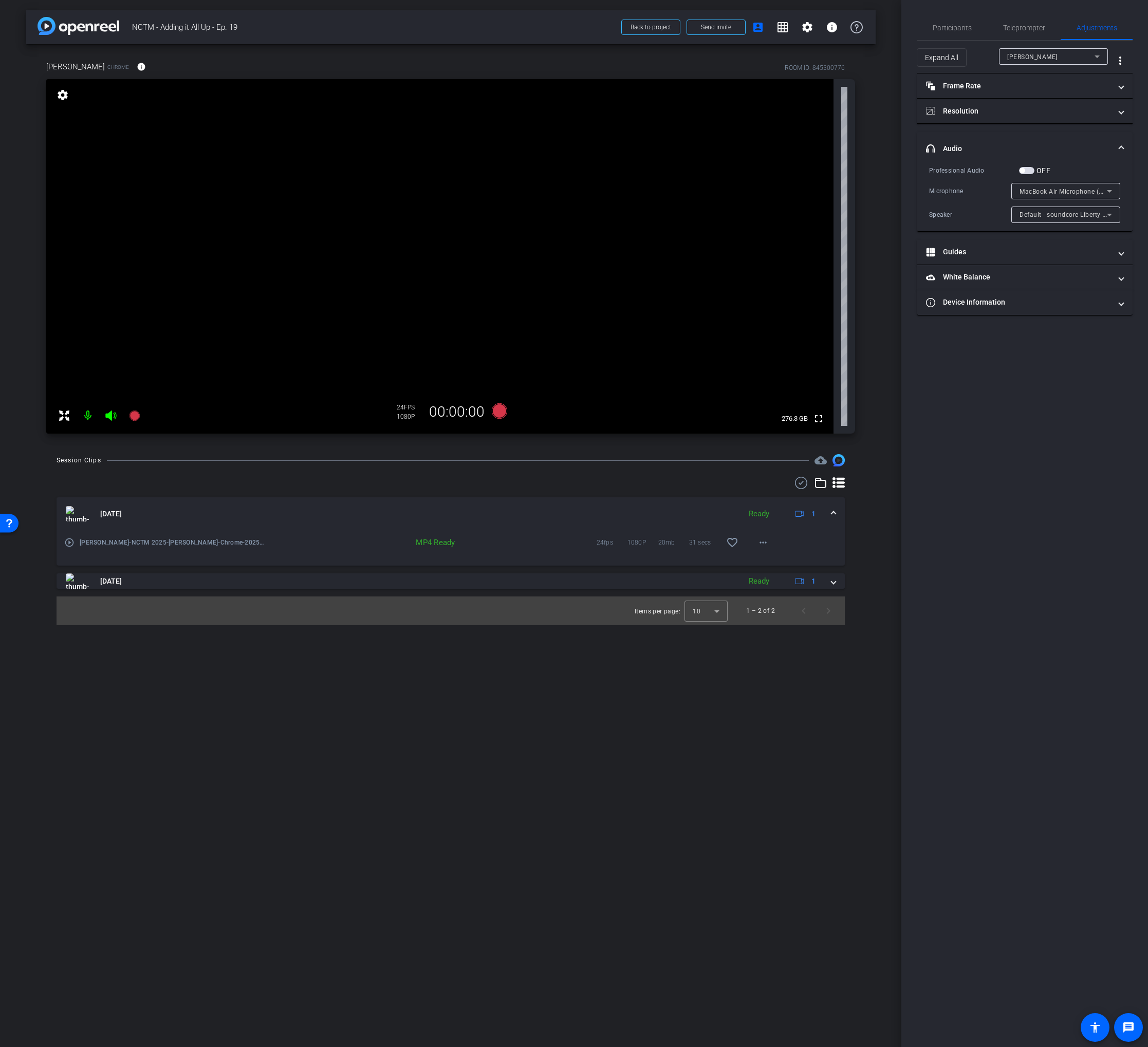
click at [1079, 193] on span "MacBook Air Microphone (Built-in)" at bounding box center [1071, 191] width 103 height 8
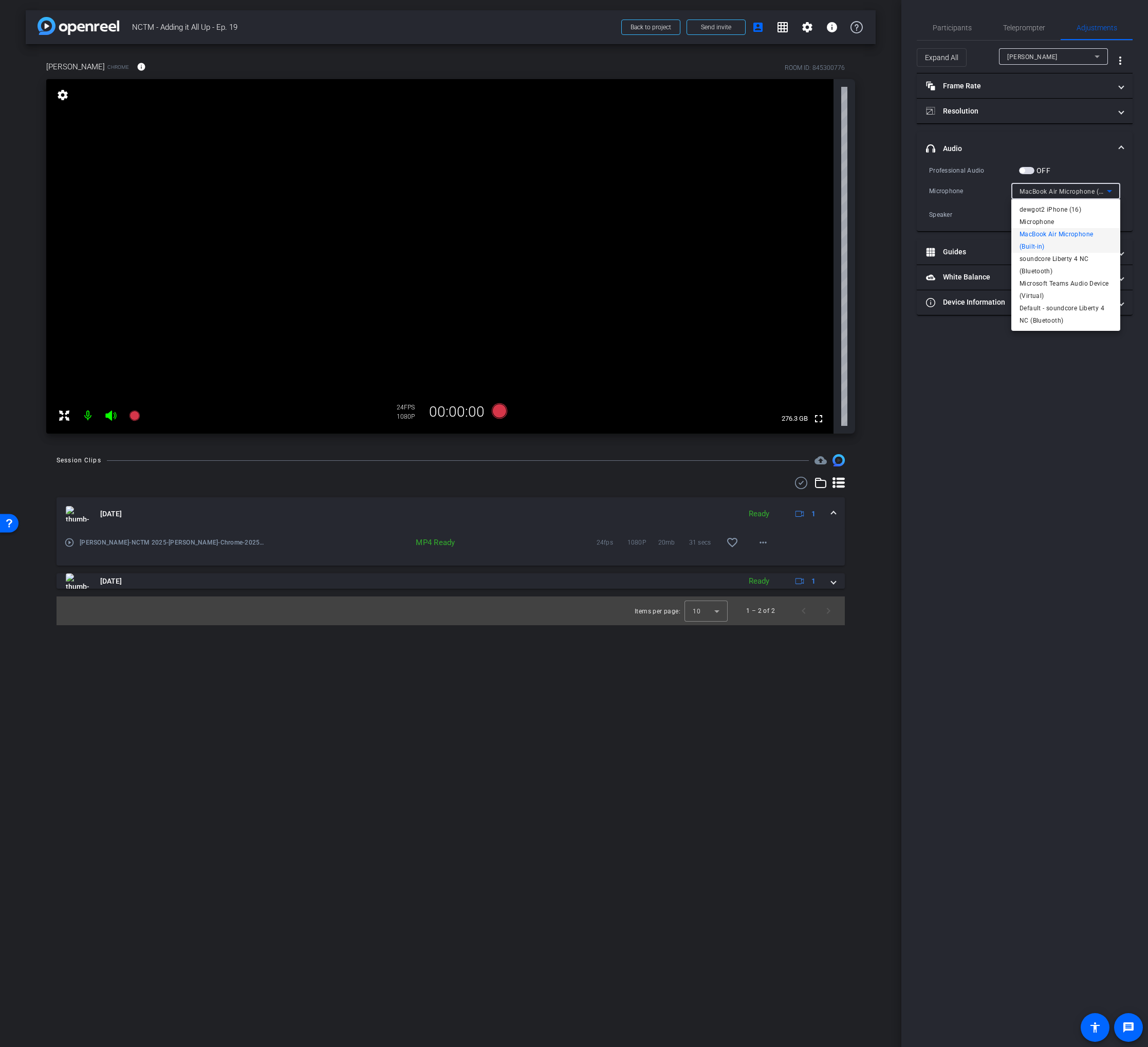
click at [1082, 189] on div at bounding box center [574, 523] width 1148 height 1047
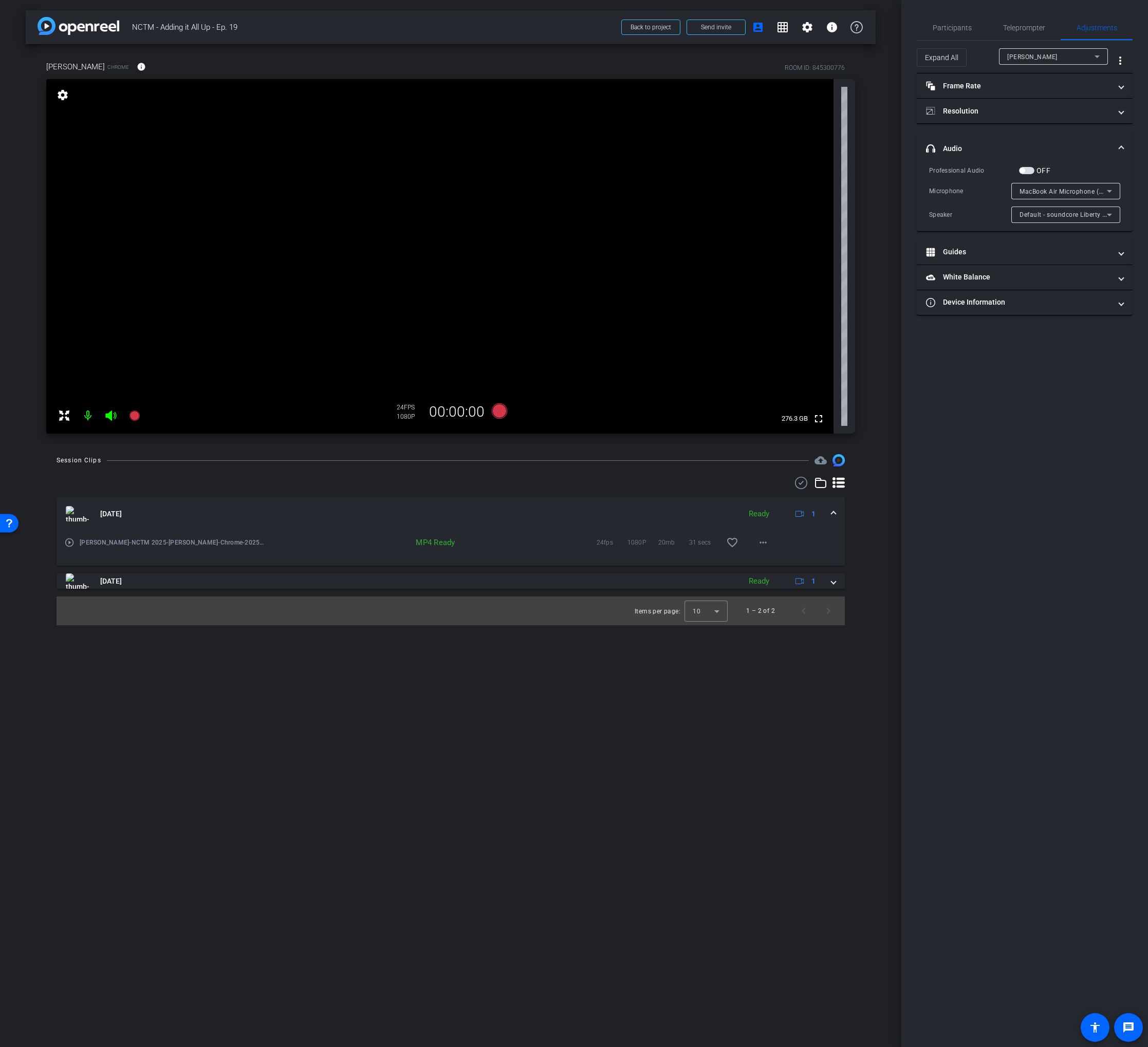
click at [1082, 160] on mat-expansion-panel-header "headphone icon Audio" at bounding box center [1025, 148] width 216 height 33
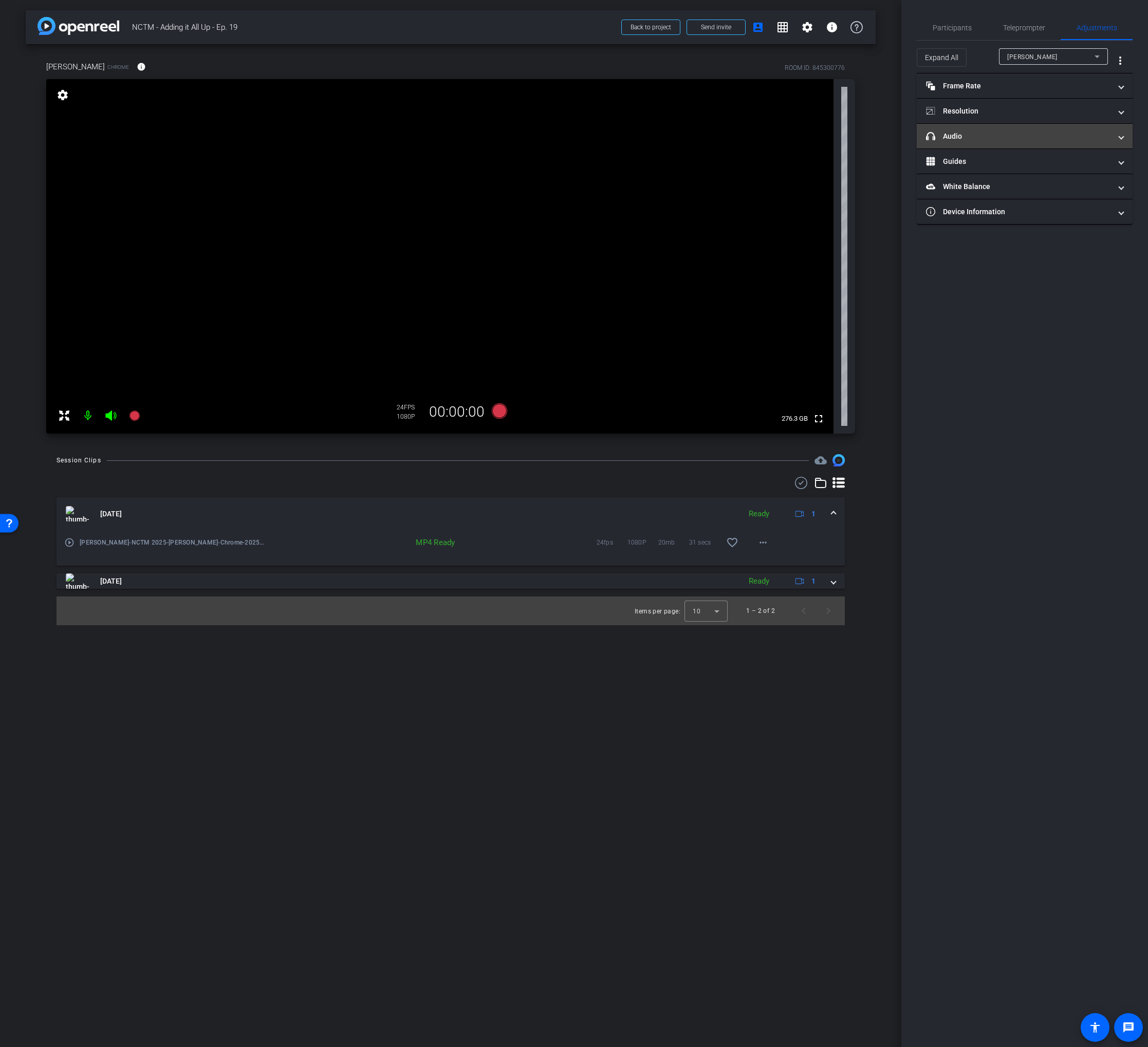
click at [1068, 142] on mat-expansion-panel-header "headphone icon Audio" at bounding box center [1025, 136] width 216 height 25
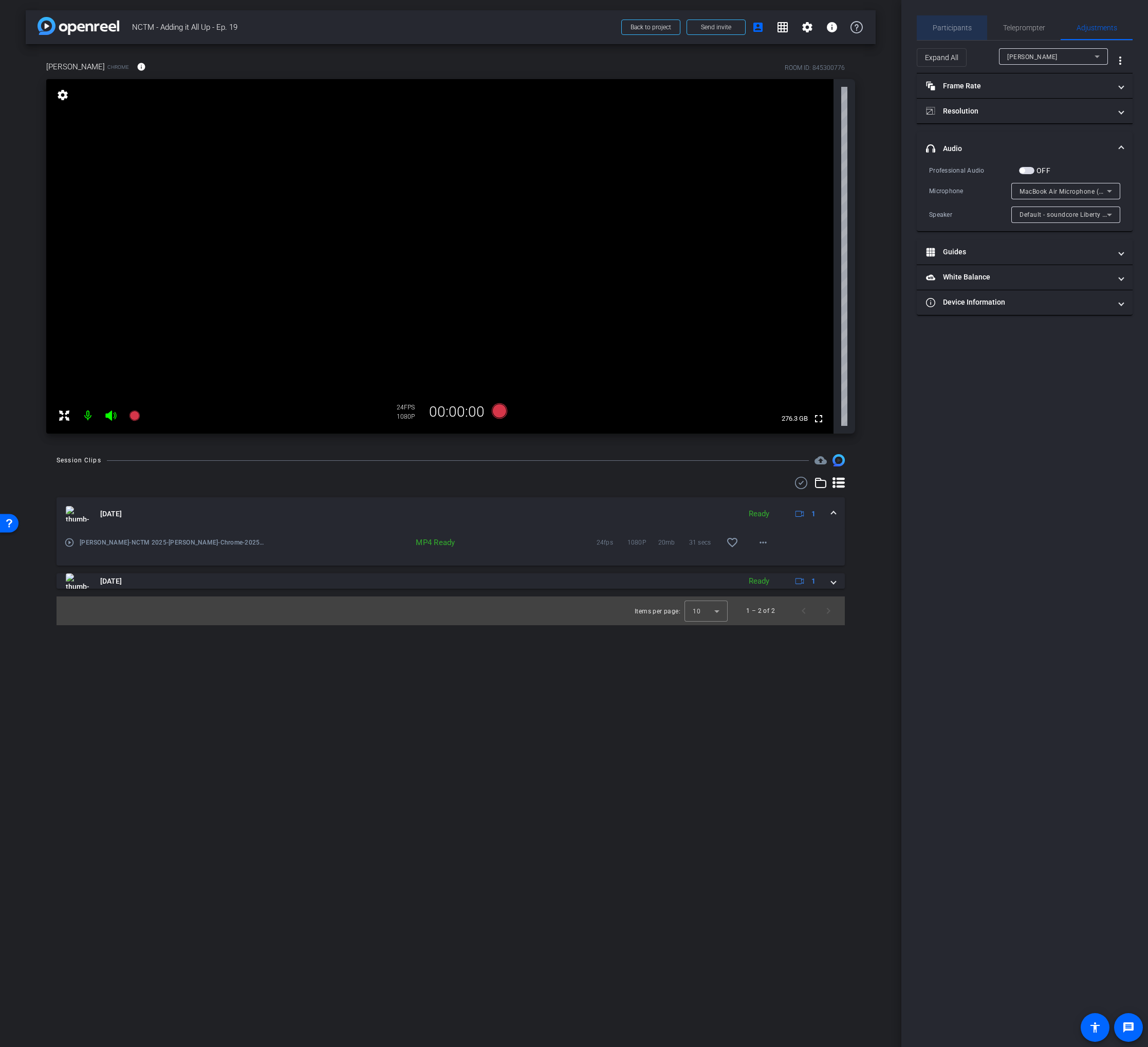
click at [957, 25] on span "Participants" at bounding box center [952, 28] width 39 height 7
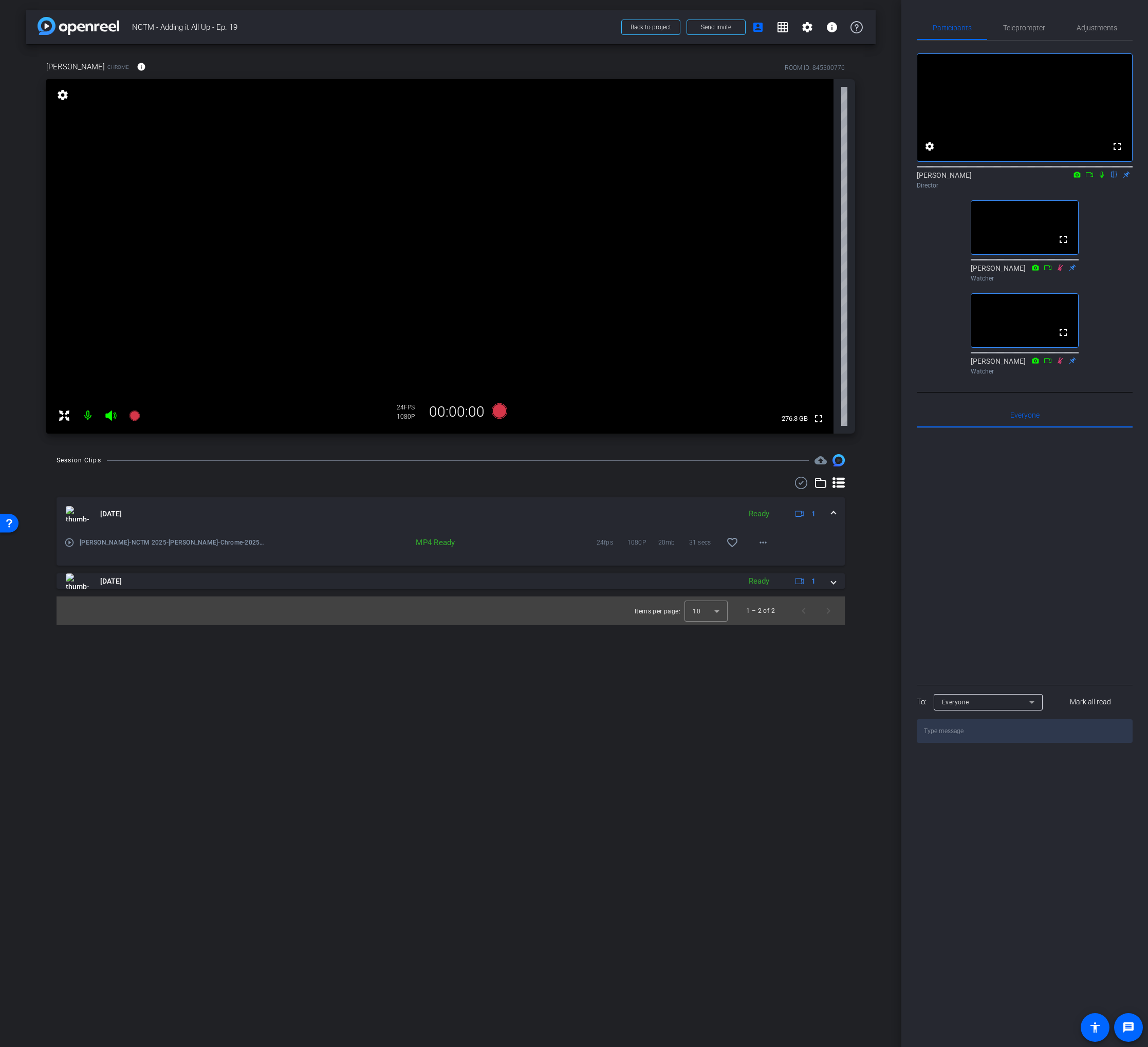
drag, startPoint x: 498, startPoint y: 480, endPoint x: 498, endPoint y: 437, distance: 43.0
click at [497, 478] on div at bounding box center [450, 483] width 788 height 12
click at [502, 414] on icon at bounding box center [499, 411] width 15 height 15
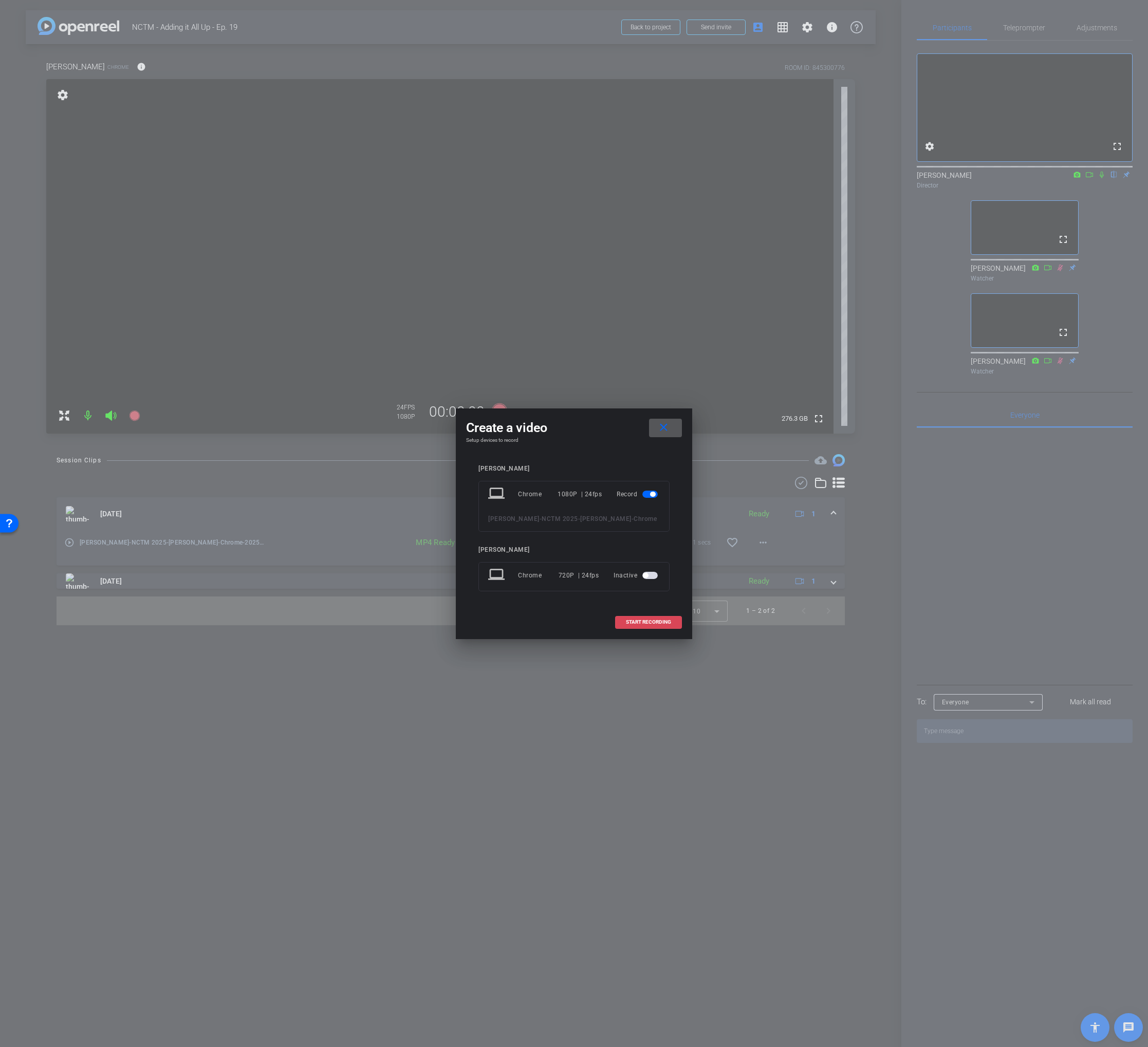
click at [636, 623] on span "START RECORDING" at bounding box center [648, 622] width 45 height 5
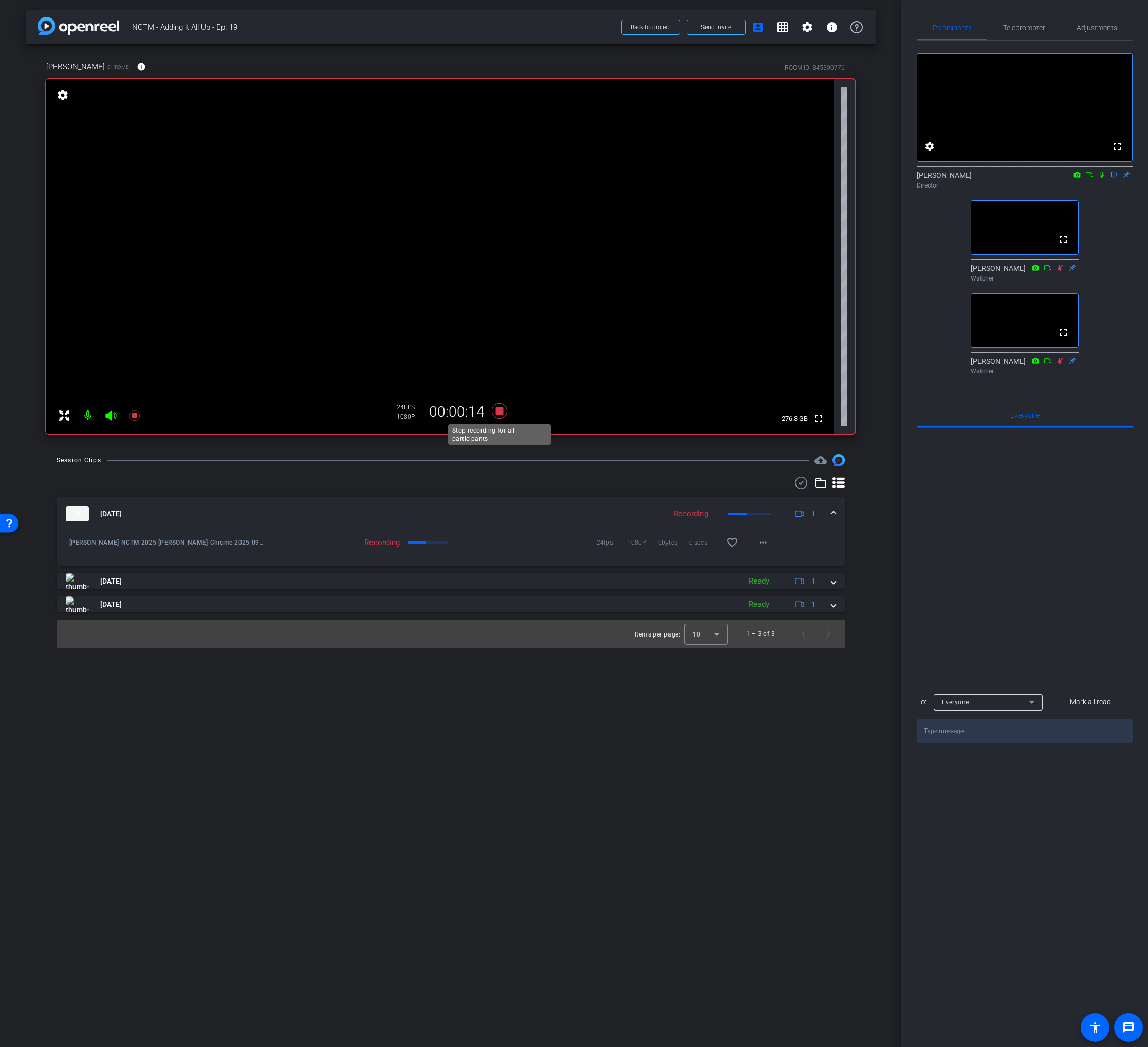
click at [500, 410] on icon at bounding box center [499, 411] width 15 height 15
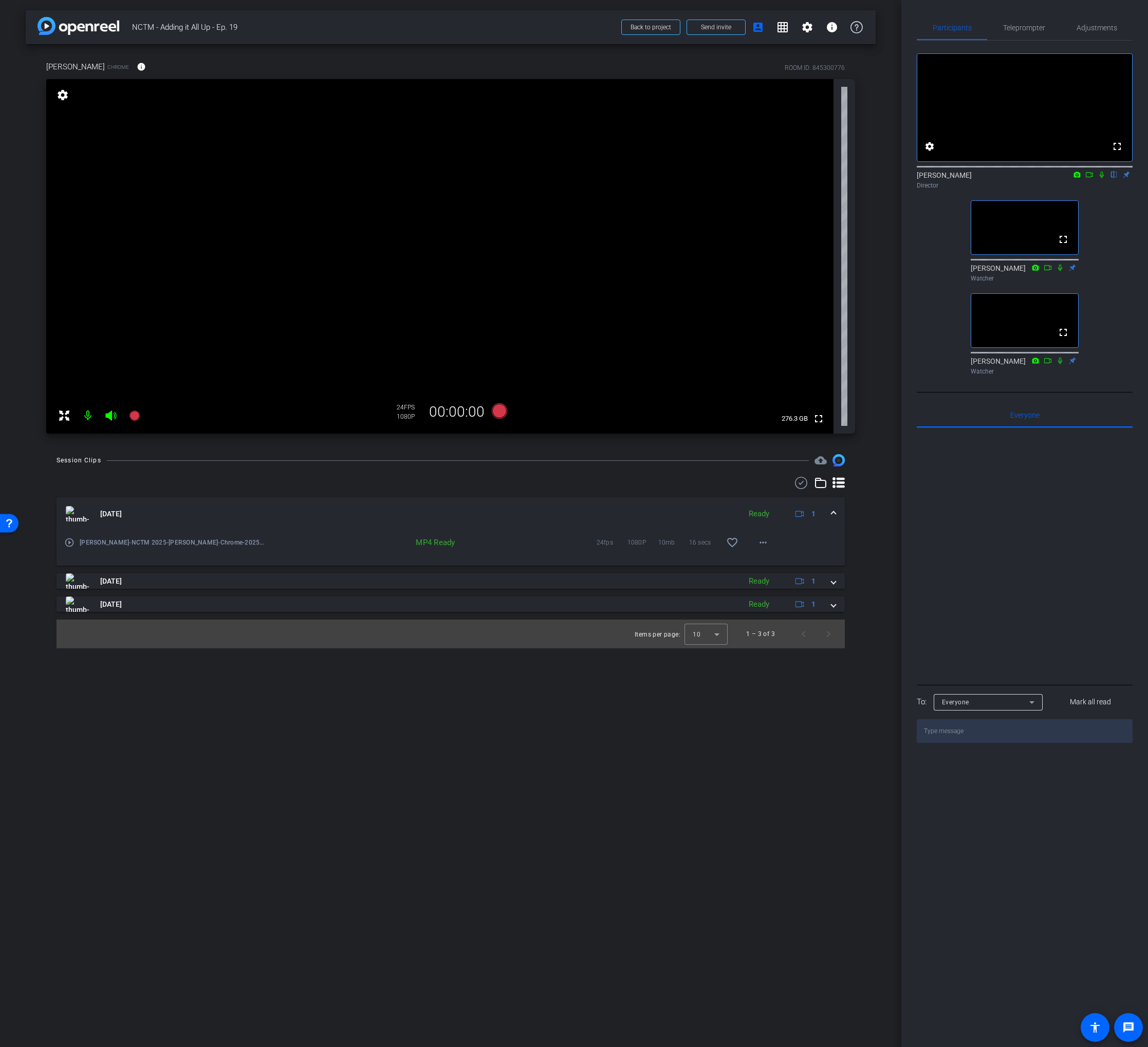
drag, startPoint x: 684, startPoint y: 73, endPoint x: 709, endPoint y: 59, distance: 28.7
click at [683, 73] on div "Dewey Gottlieb Chrome info ROOM ID: 845300776" at bounding box center [450, 67] width 809 height 25
click at [722, 29] on span "Send invite" at bounding box center [716, 27] width 31 height 8
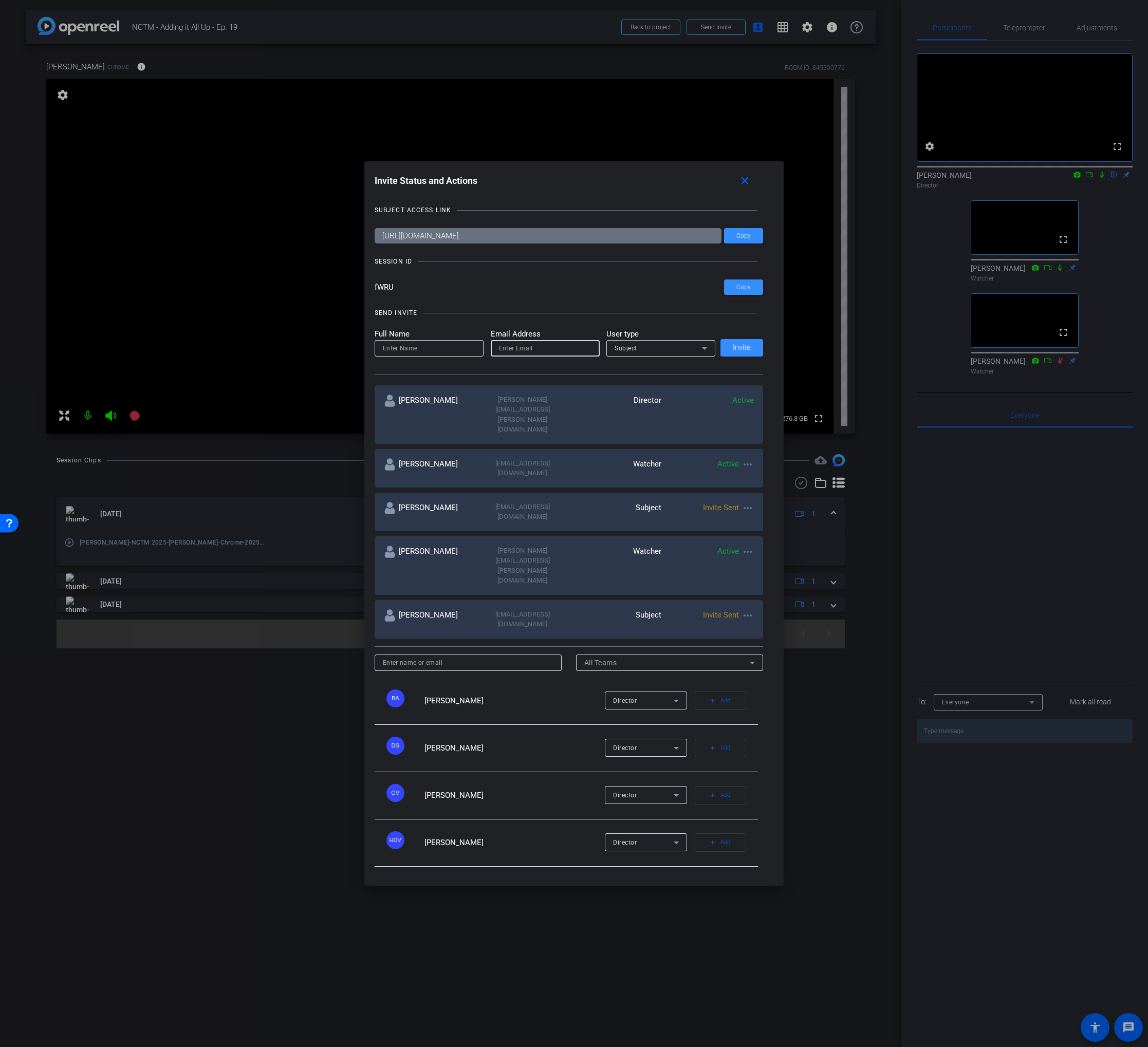
click at [525, 357] on div at bounding box center [545, 348] width 93 height 16
paste input "deweyg@nctm.org"
type input "deweyg@nctm.org"
click at [54, 70] on div at bounding box center [574, 523] width 1148 height 1047
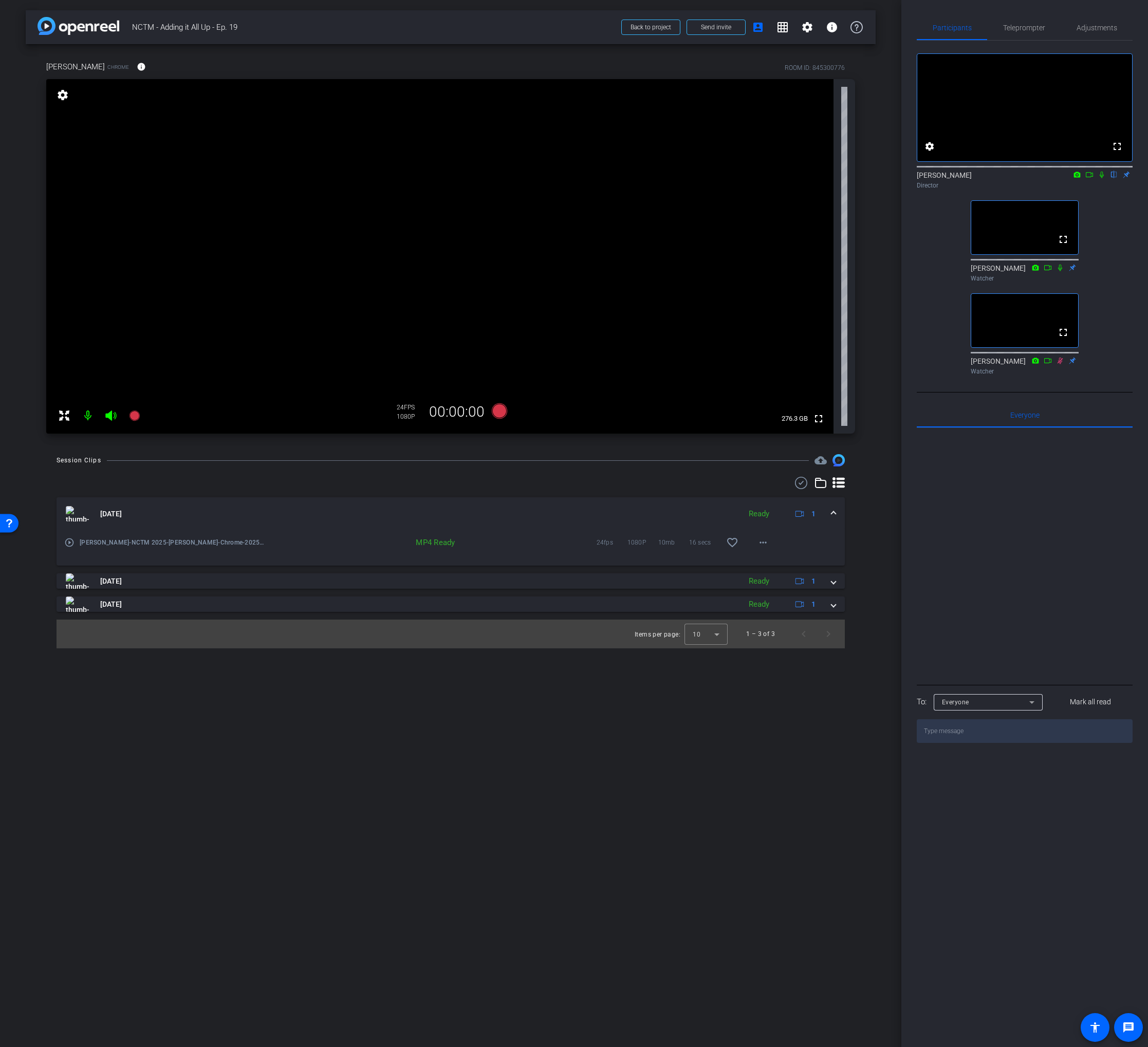
drag, startPoint x: 54, startPoint y: 70, endPoint x: 81, endPoint y: 69, distance: 27.0
click at [81, 69] on span "Dewey Gottlieb" at bounding box center [75, 67] width 58 height 11
copy span "Dewey Gottlieb"
click at [714, 28] on span "Send invite" at bounding box center [716, 27] width 31 height 8
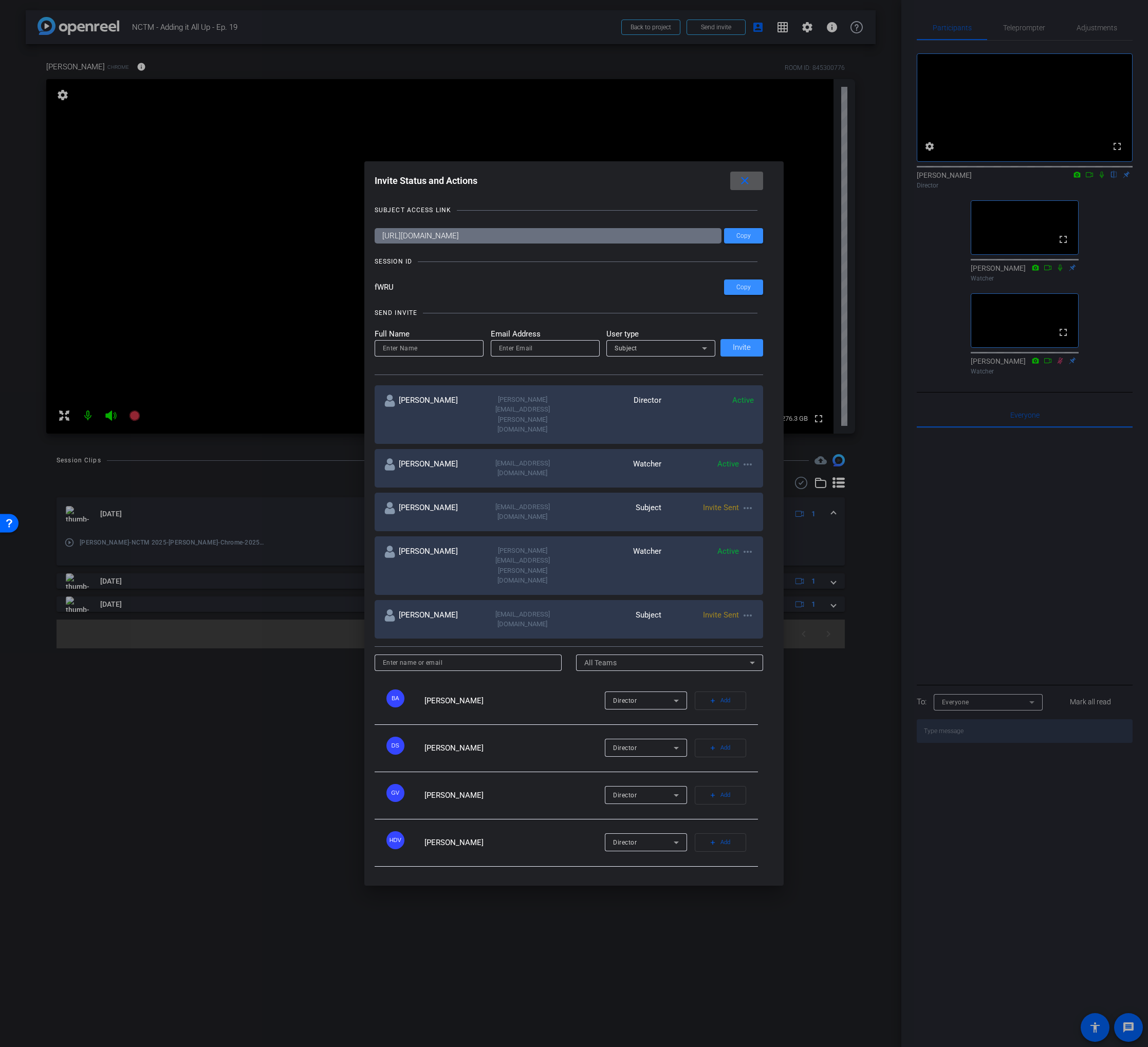
click at [447, 357] on div at bounding box center [429, 348] width 93 height 16
paste input "Dewey Gottlieb"
type input "Dewey Gottlieb"
click at [537, 368] on div at bounding box center [545, 362] width 109 height 11
click at [541, 355] on input "email" at bounding box center [545, 348] width 93 height 12
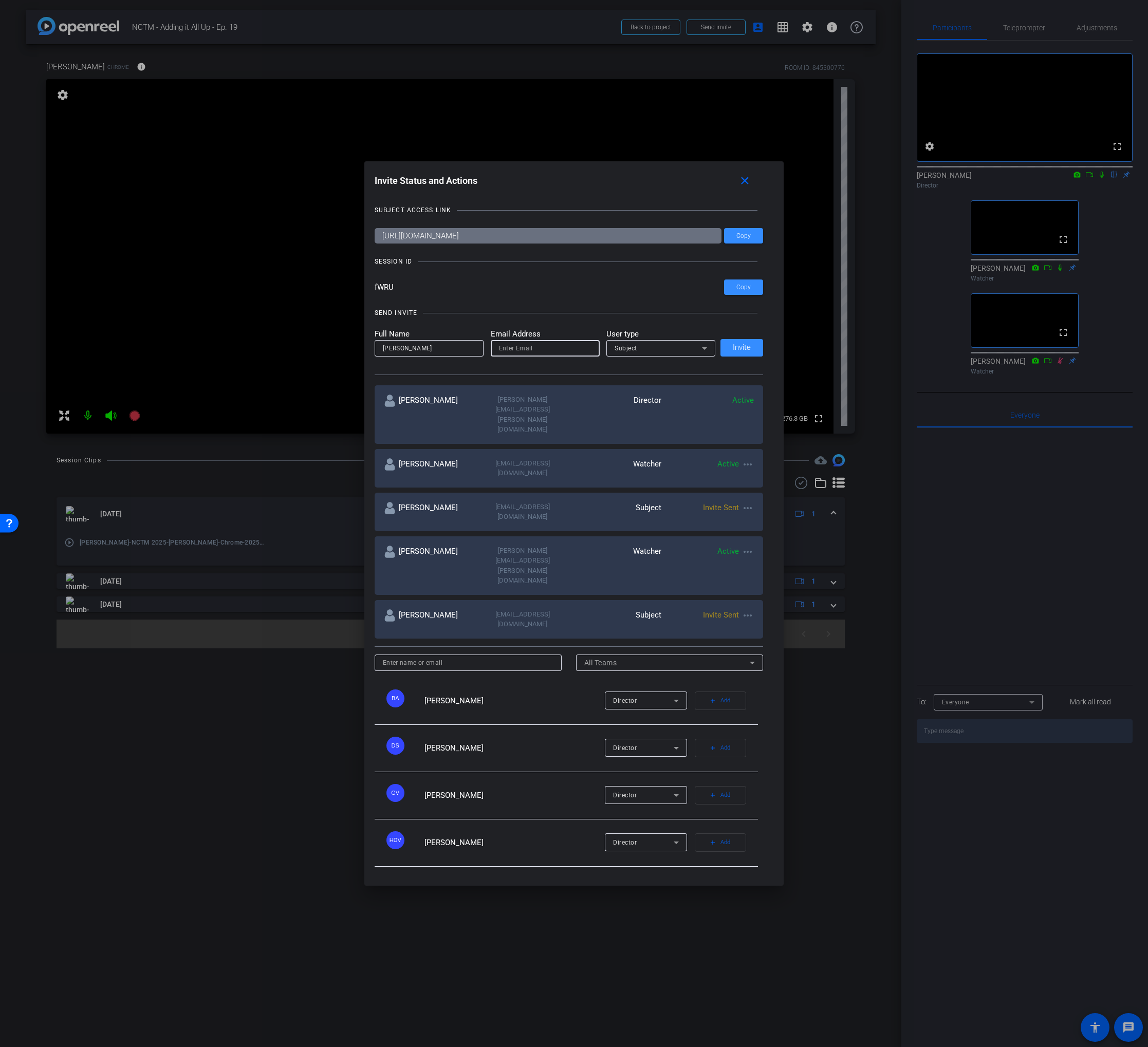
paste input "deweyg@nctm.org"
type input "deweyg@nctm.org"
click at [744, 352] on span "Invite" at bounding box center [741, 348] width 18 height 8
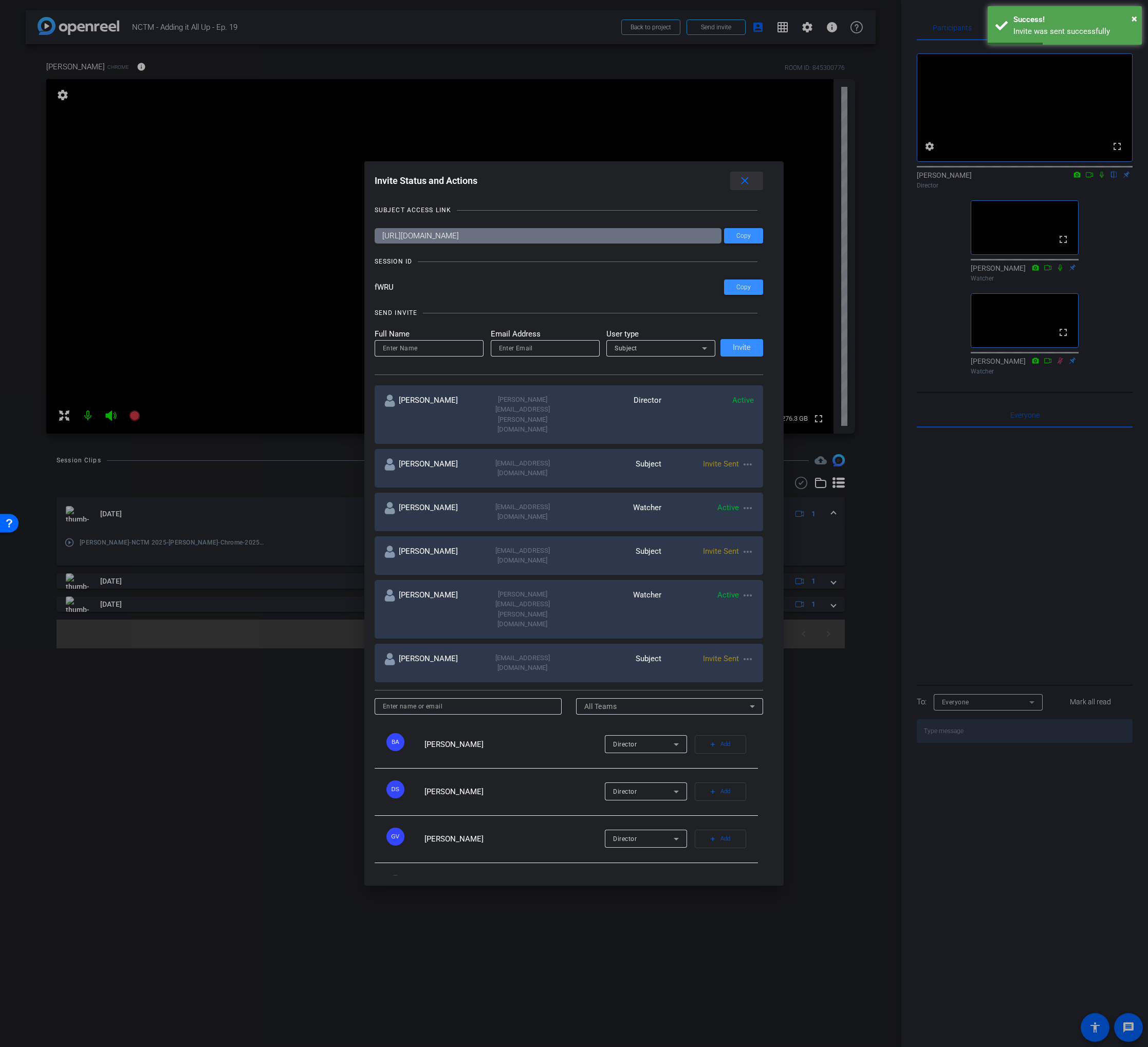
click at [748, 188] on mat-icon "close" at bounding box center [744, 181] width 13 height 13
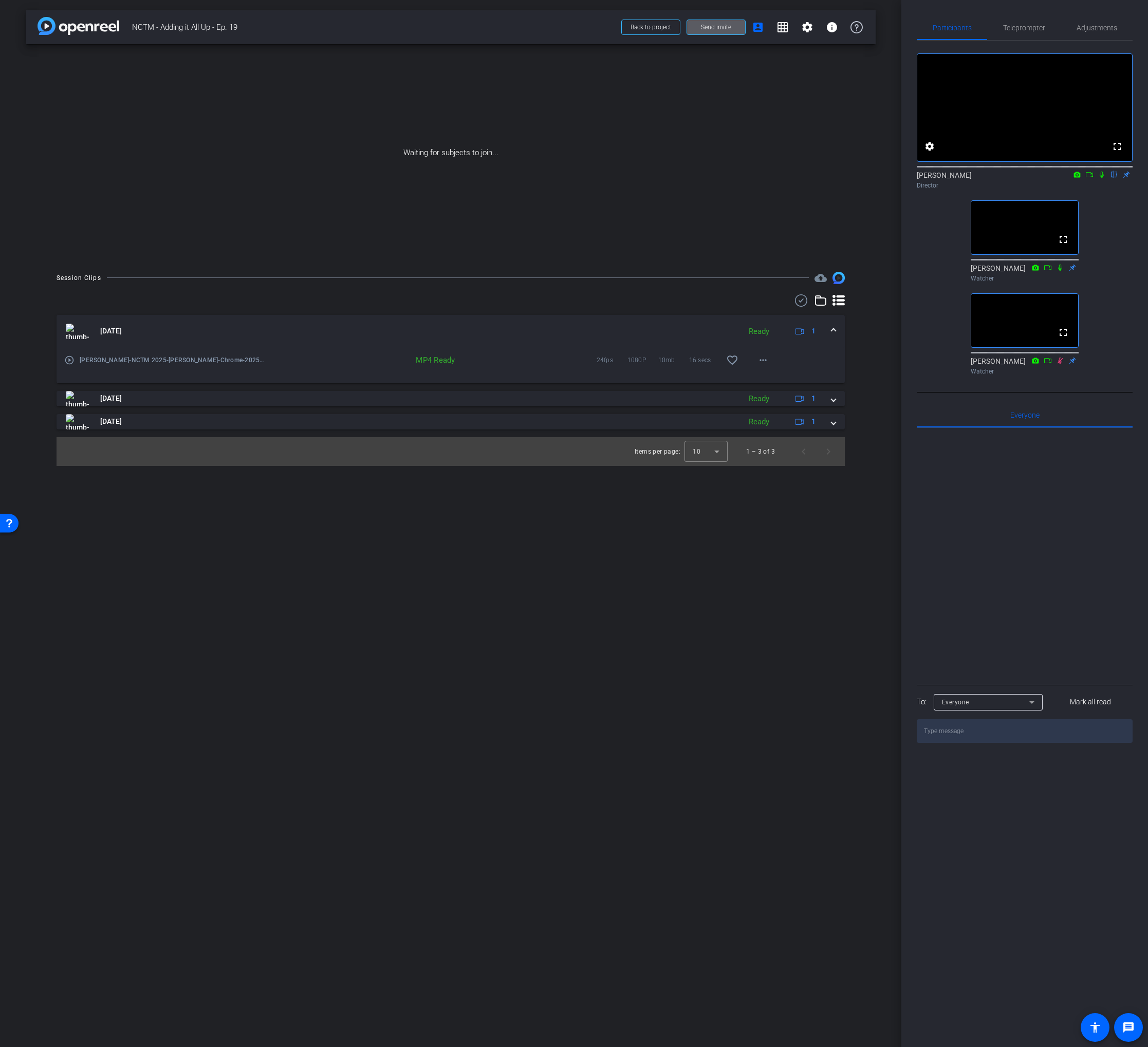
click at [1101, 178] on icon at bounding box center [1101, 174] width 8 height 7
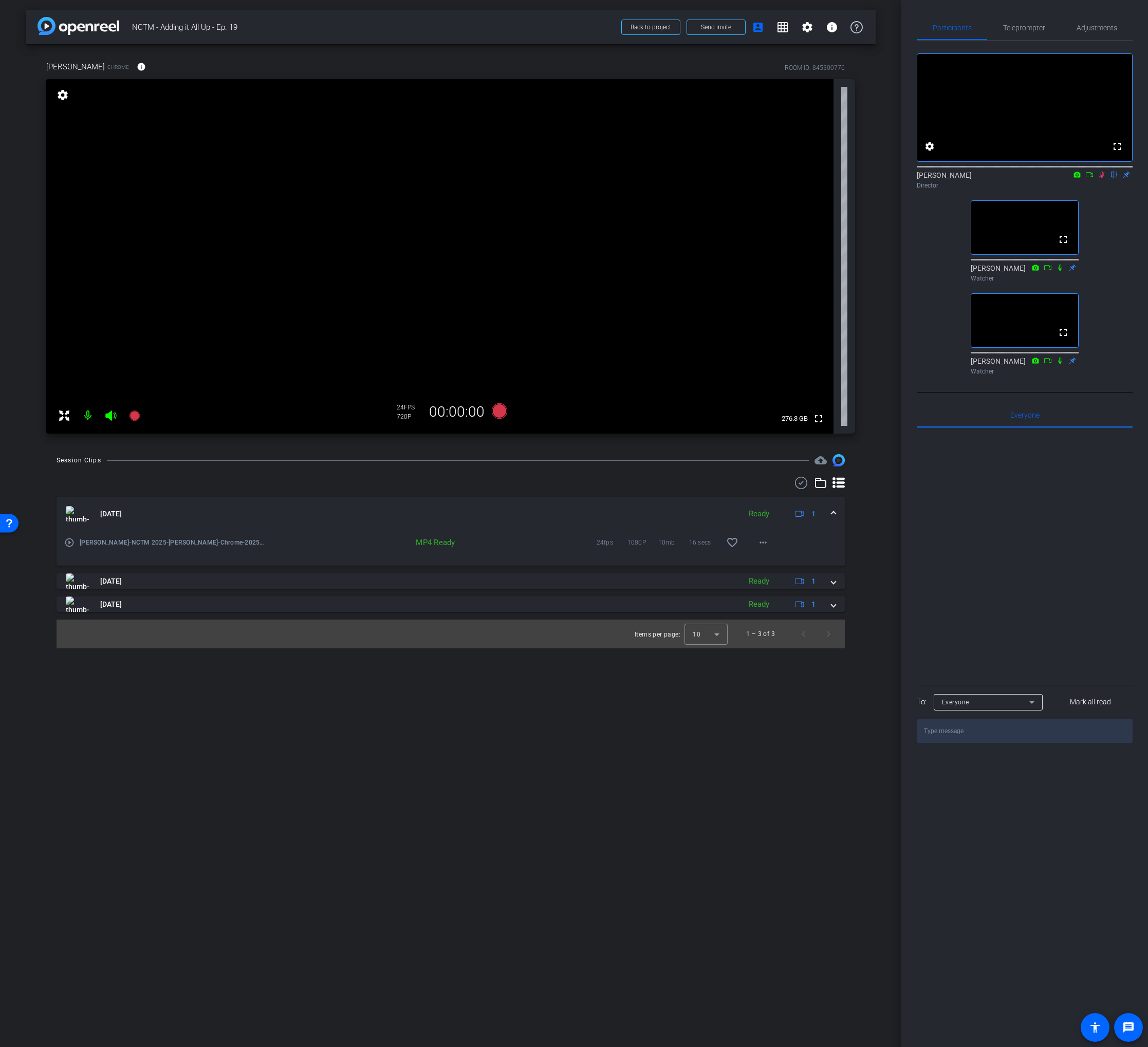
click at [1100, 178] on icon at bounding box center [1101, 175] width 5 height 7
click at [1091, 25] on span "Adjustments" at bounding box center [1096, 28] width 41 height 7
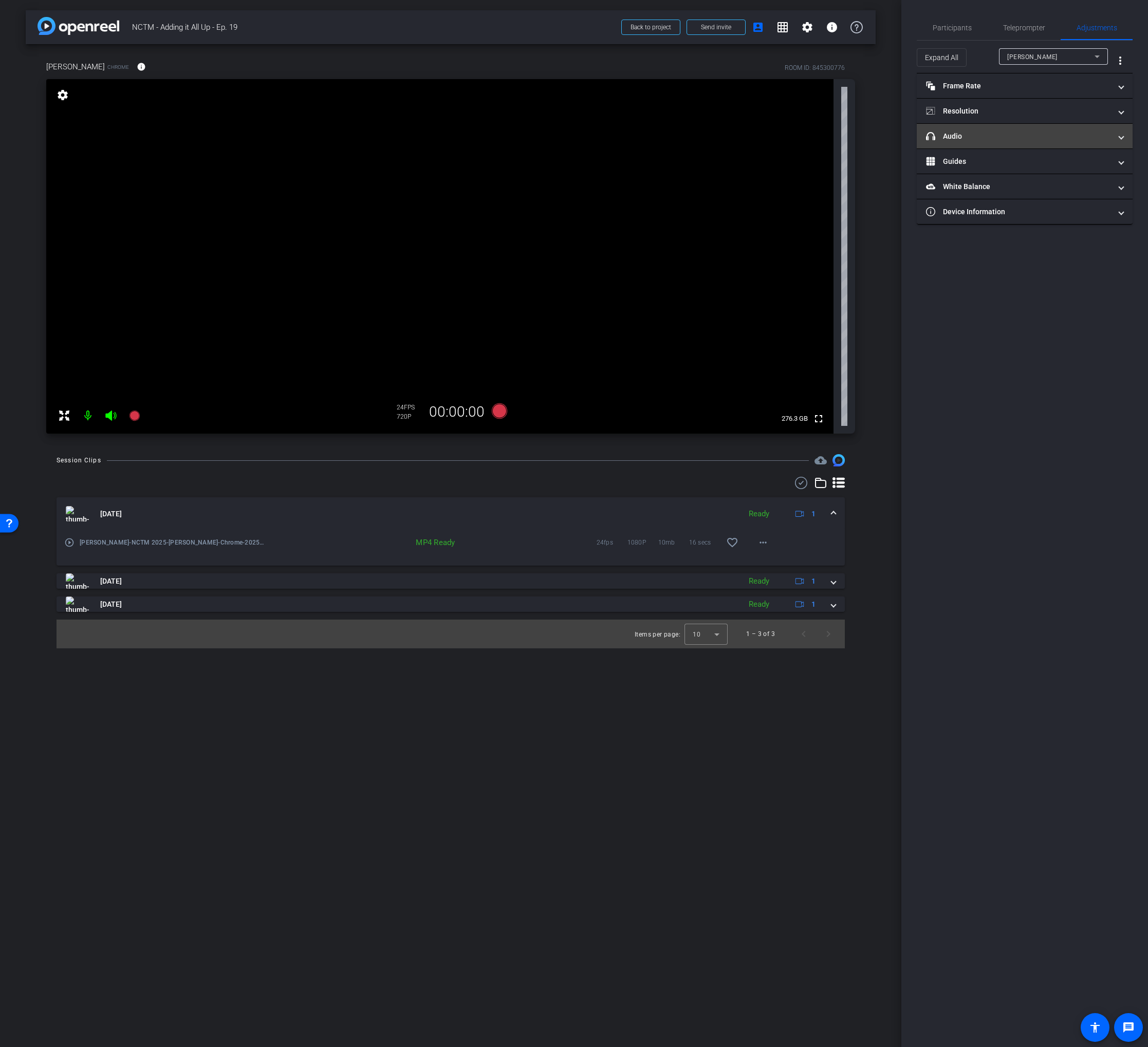
click at [1019, 129] on mat-expansion-panel-header "headphone icon Audio" at bounding box center [1025, 136] width 216 height 25
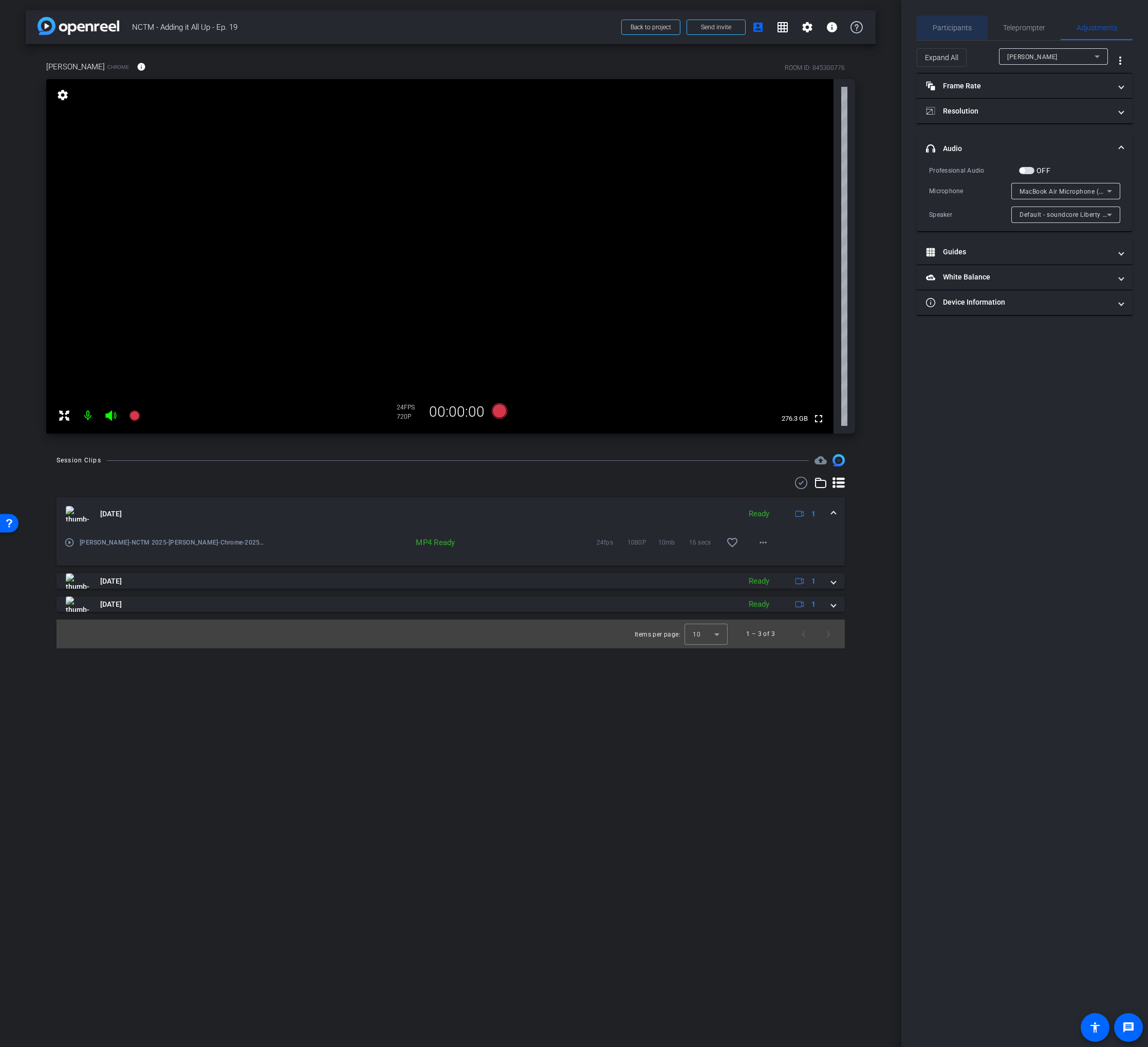
click at [954, 28] on span "Participants" at bounding box center [952, 28] width 39 height 7
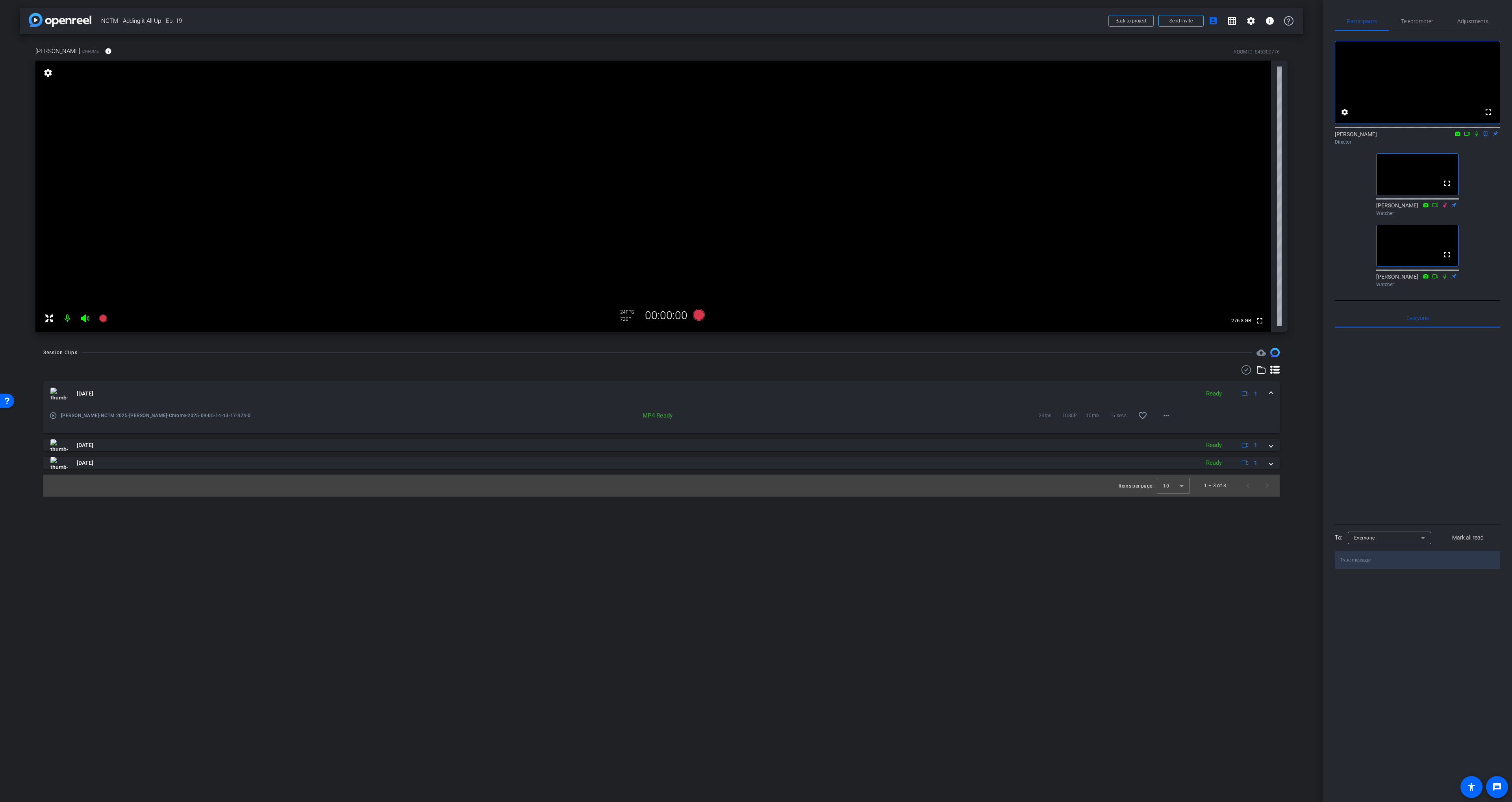
click at [879, 137] on icon at bounding box center [1476, 133] width 6 height 5
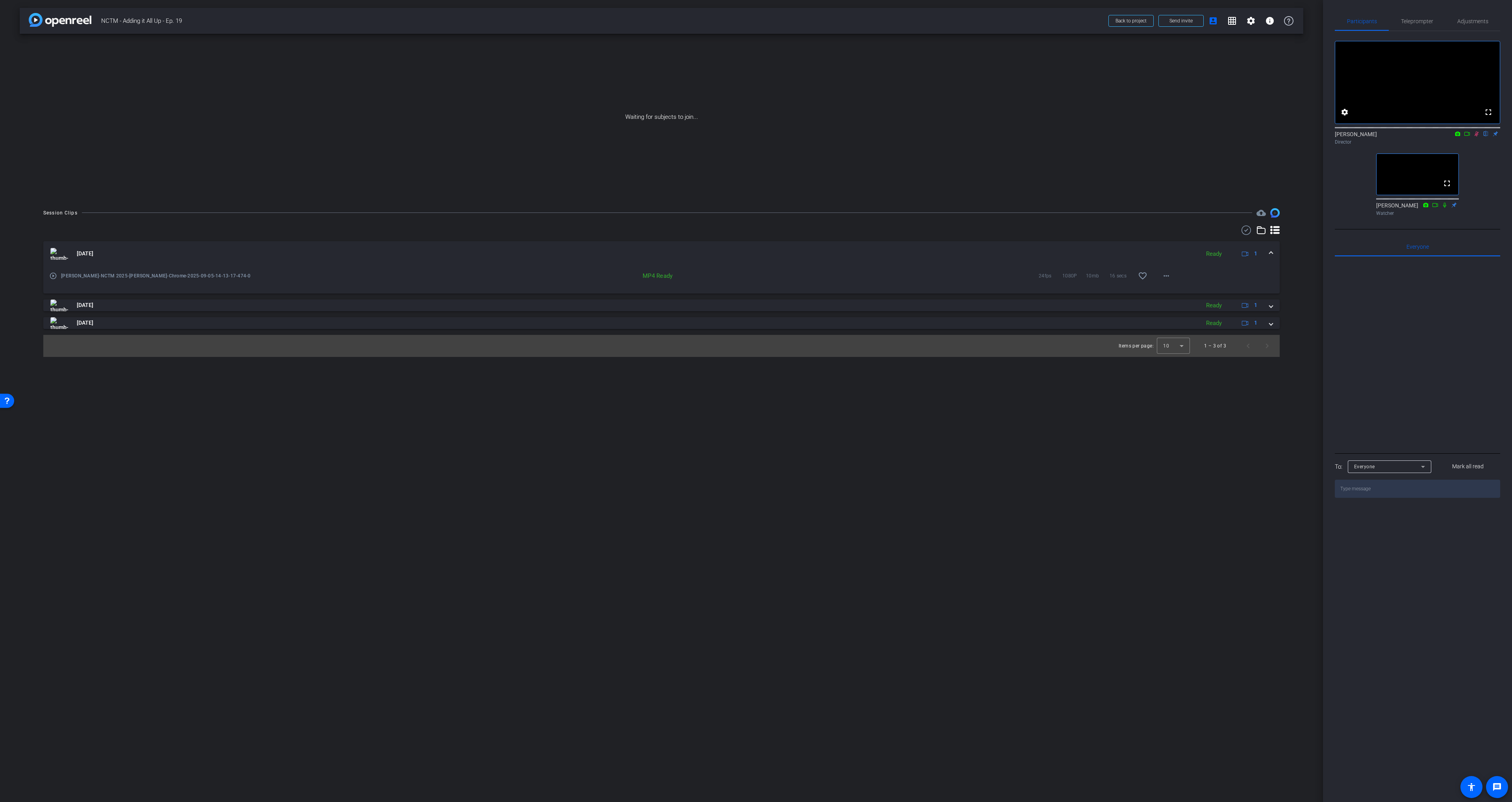
click at [879, 137] on icon at bounding box center [1467, 133] width 6 height 5
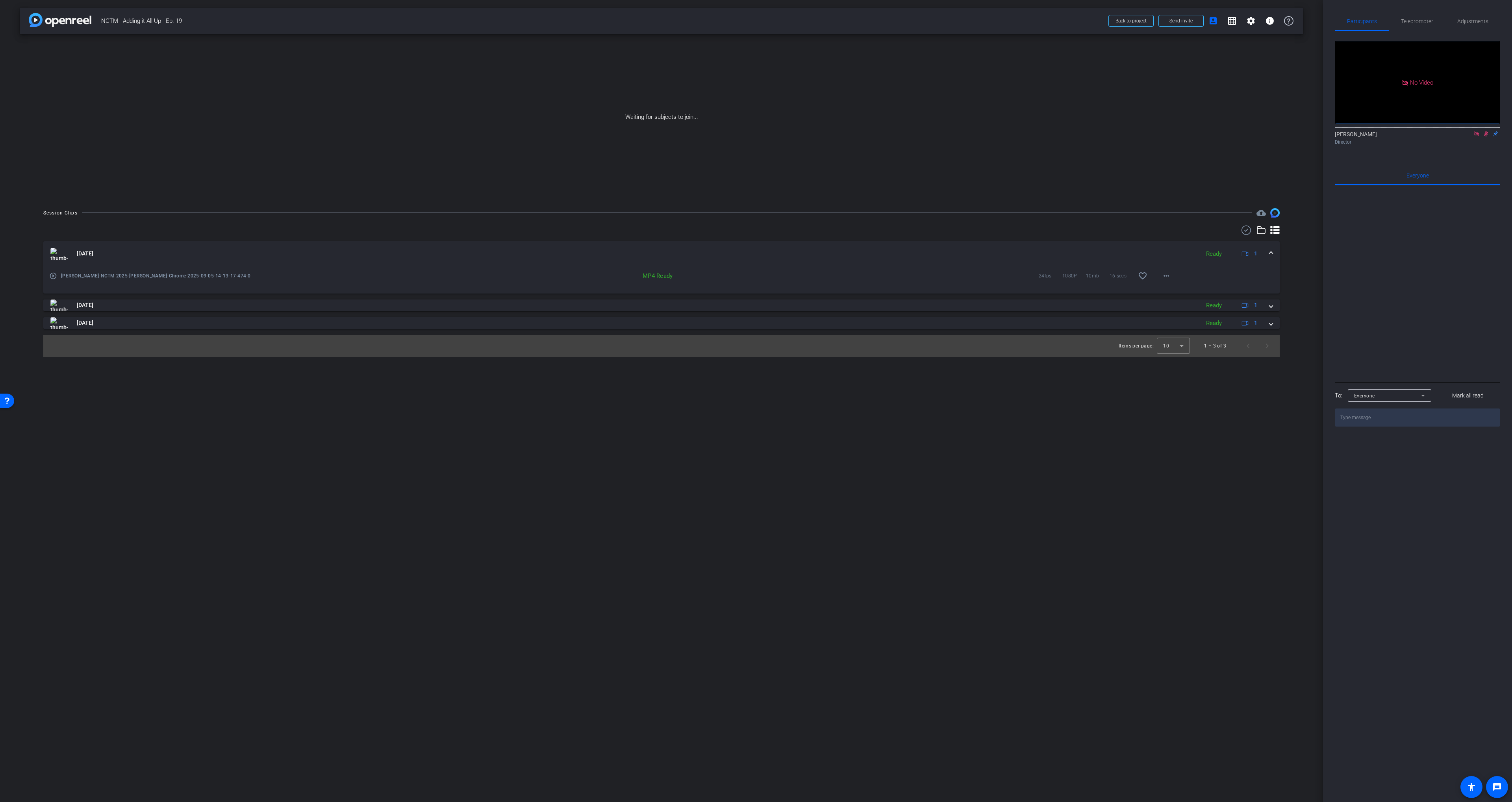
click at [879, 137] on icon at bounding box center [1476, 133] width 6 height 5
click at [879, 137] on mat-icon at bounding box center [1467, 134] width 9 height 7
click at [879, 227] on div at bounding box center [1418, 283] width 166 height 195
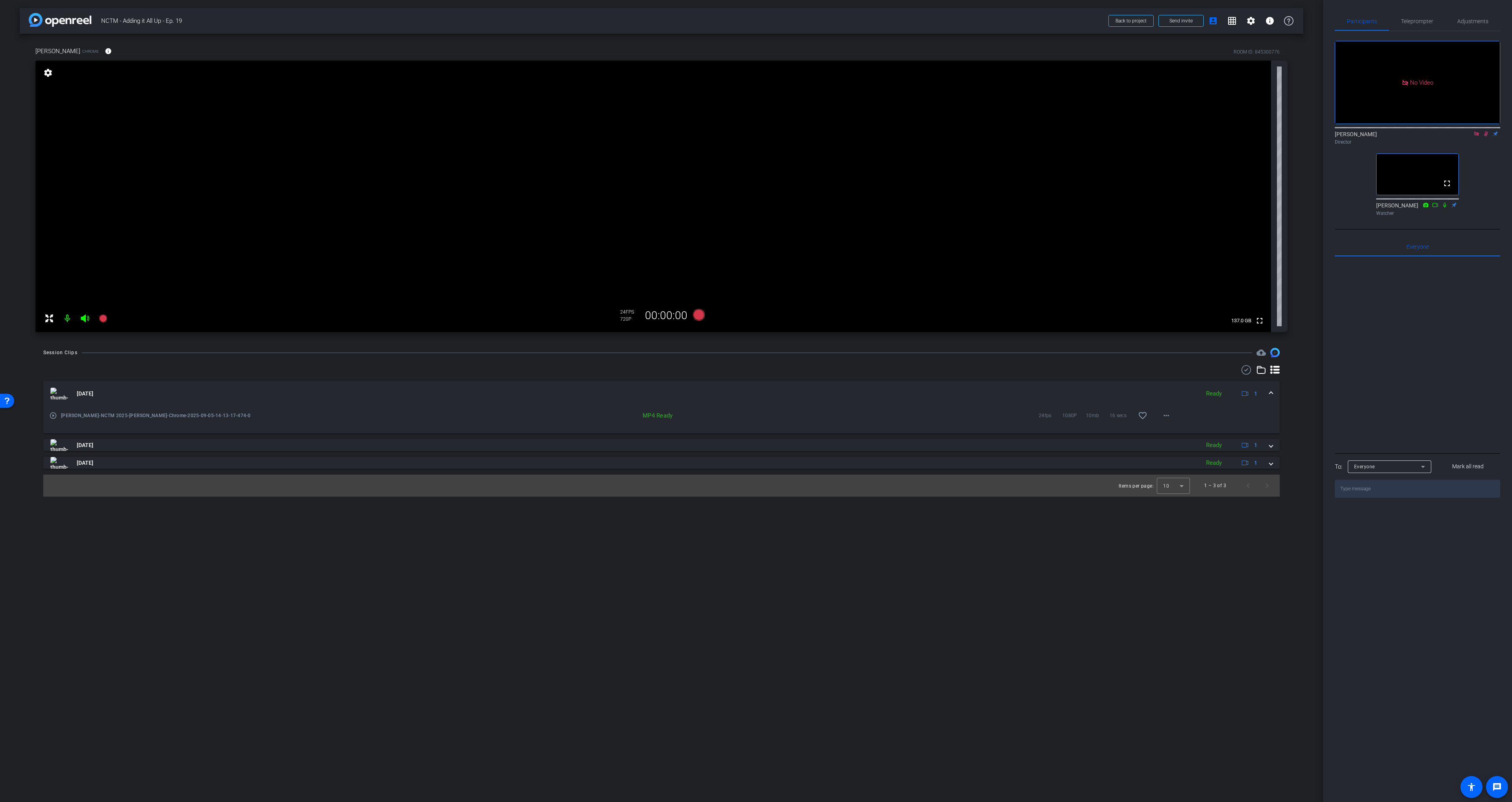
click at [879, 191] on div "No Video Scott Grant Director fullscreen Jayme Lorenz Watcher" at bounding box center [1418, 125] width 166 height 188
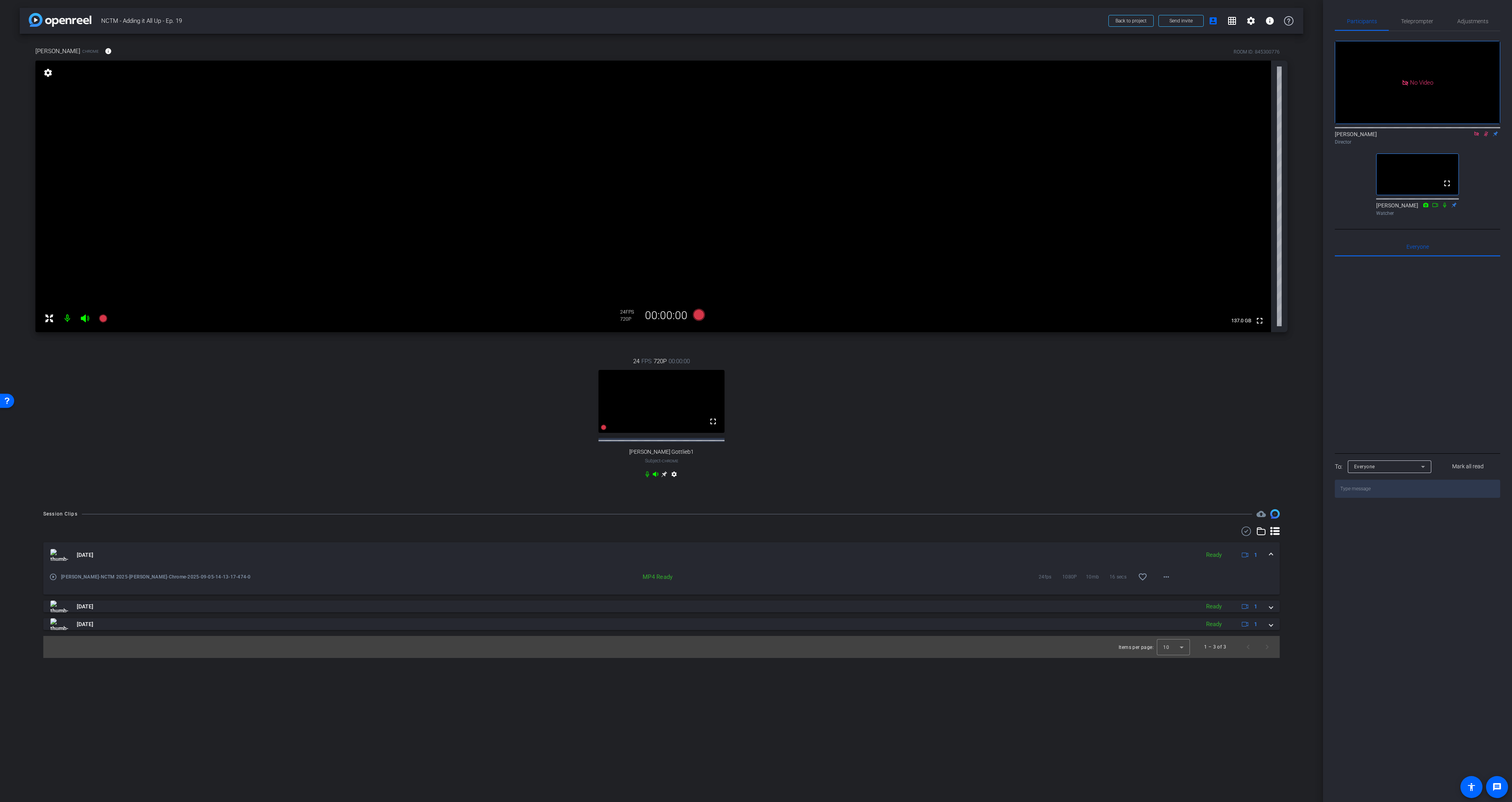
click at [879, 137] on icon at bounding box center [1486, 133] width 6 height 5
click at [879, 136] on icon at bounding box center [1476, 133] width 4 height 4
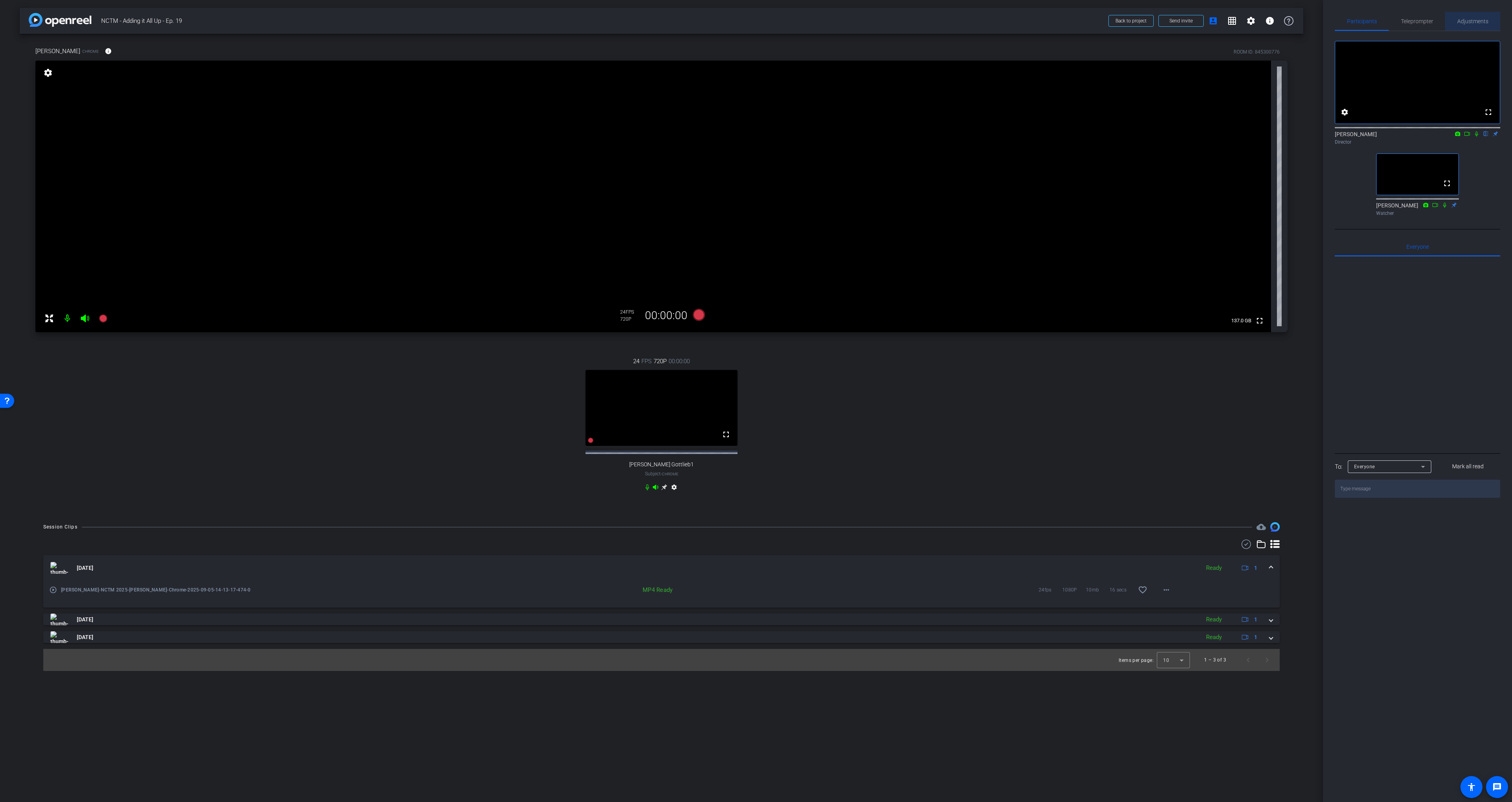
click at [879, 19] on span "Adjustments" at bounding box center [1473, 21] width 31 height 5
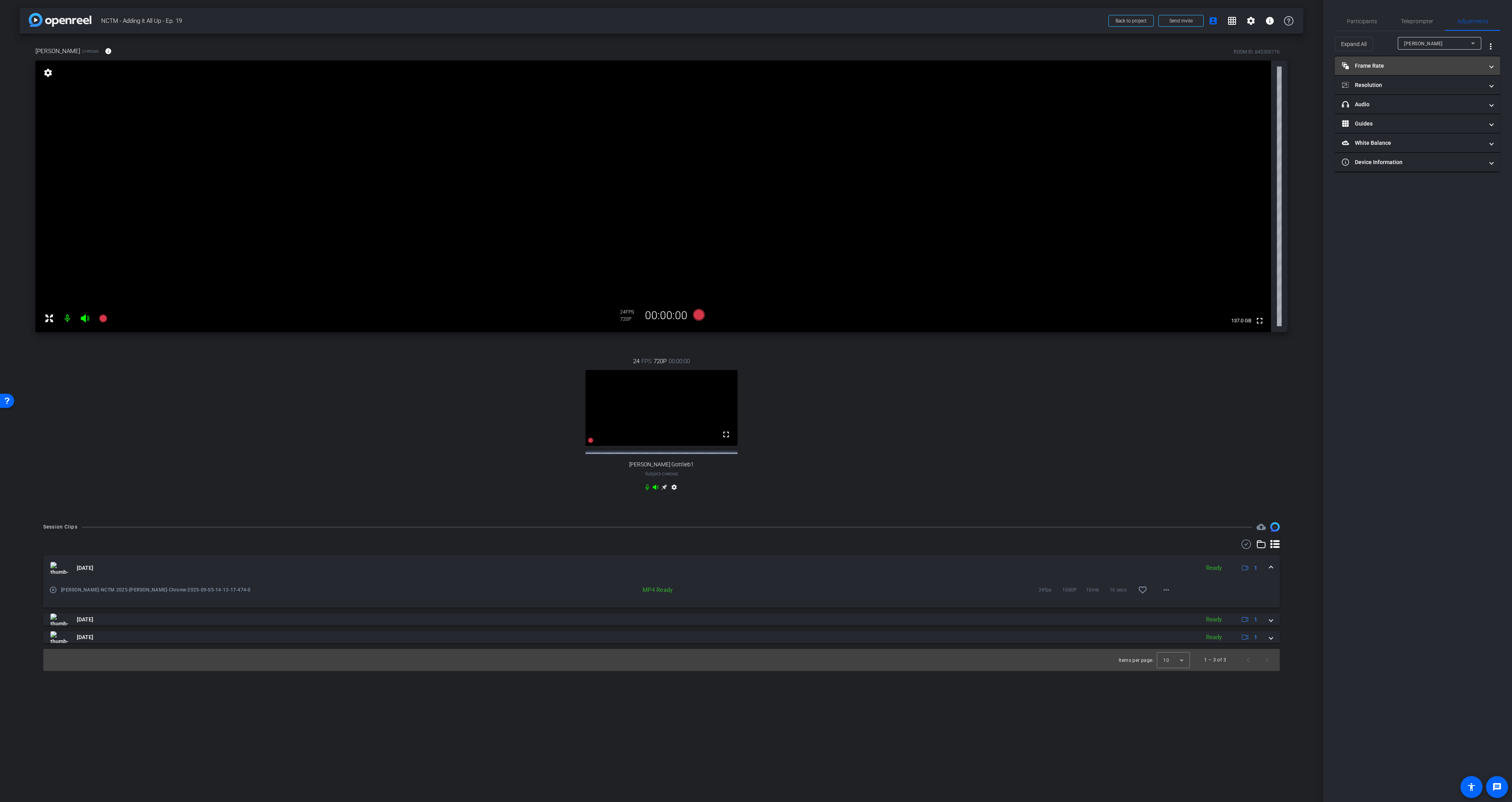
click at [879, 70] on mat-expansion-panel-header "Frame Rate Frame Rate" at bounding box center [1418, 66] width 166 height 19
drag, startPoint x: 1424, startPoint y: 67, endPoint x: 1406, endPoint y: 89, distance: 28.4
click at [879, 67] on mat-panel-title "Frame Rate Frame Rate" at bounding box center [1412, 69] width 141 height 8
click at [879, 83] on mat-panel-title "Resolution" at bounding box center [1412, 85] width 141 height 8
drag, startPoint x: 1420, startPoint y: 117, endPoint x: 1420, endPoint y: 110, distance: 7.0
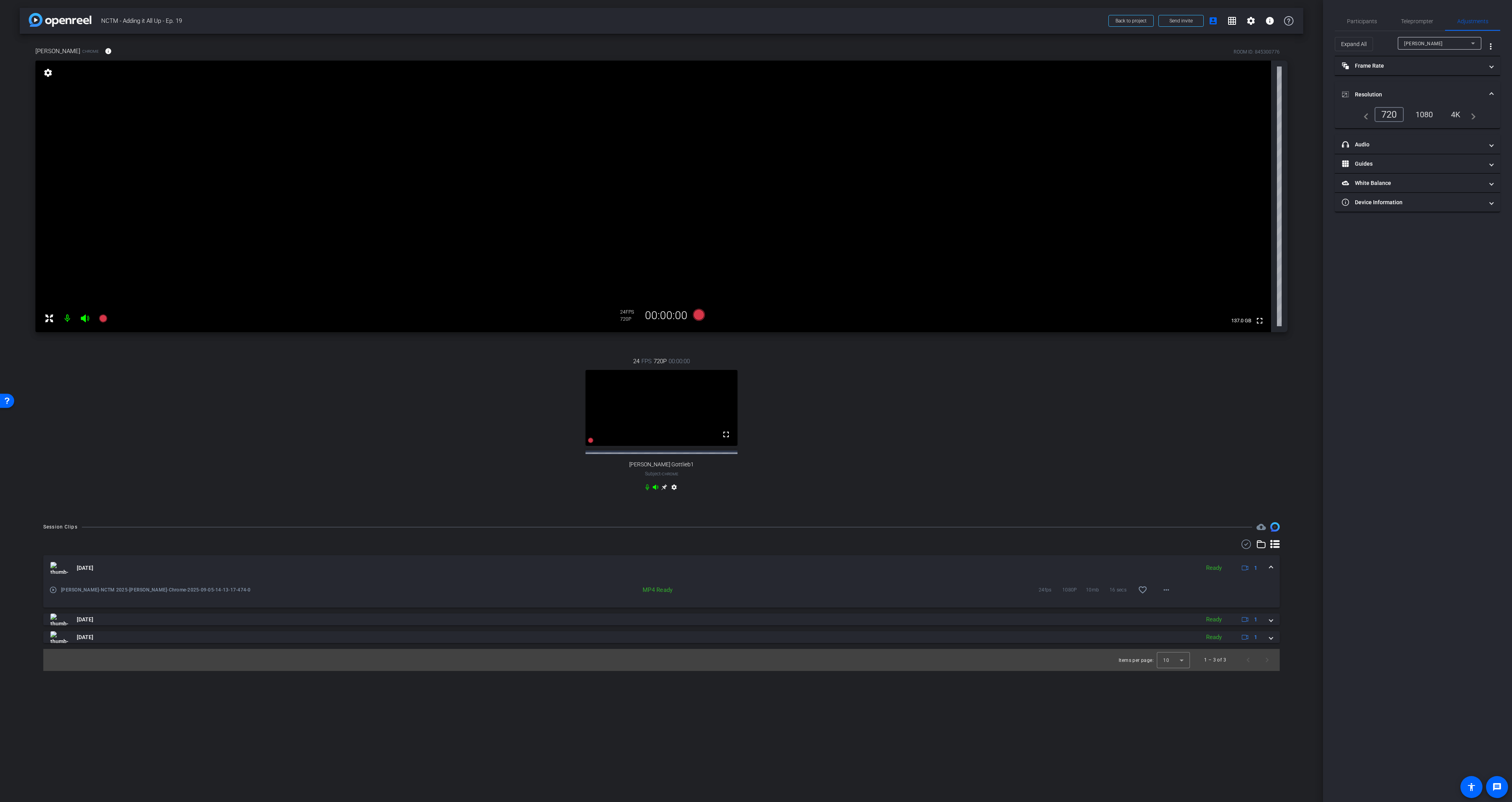
click at [879, 116] on div "1080" at bounding box center [1425, 114] width 29 height 13
click at [879, 45] on span "[PERSON_NAME]" at bounding box center [1423, 43] width 39 height 5
click at [879, 73] on span "[PERSON_NAME] Gottlieb1" at bounding box center [1435, 72] width 63 height 9
click at [879, 108] on div "1080" at bounding box center [1425, 114] width 29 height 13
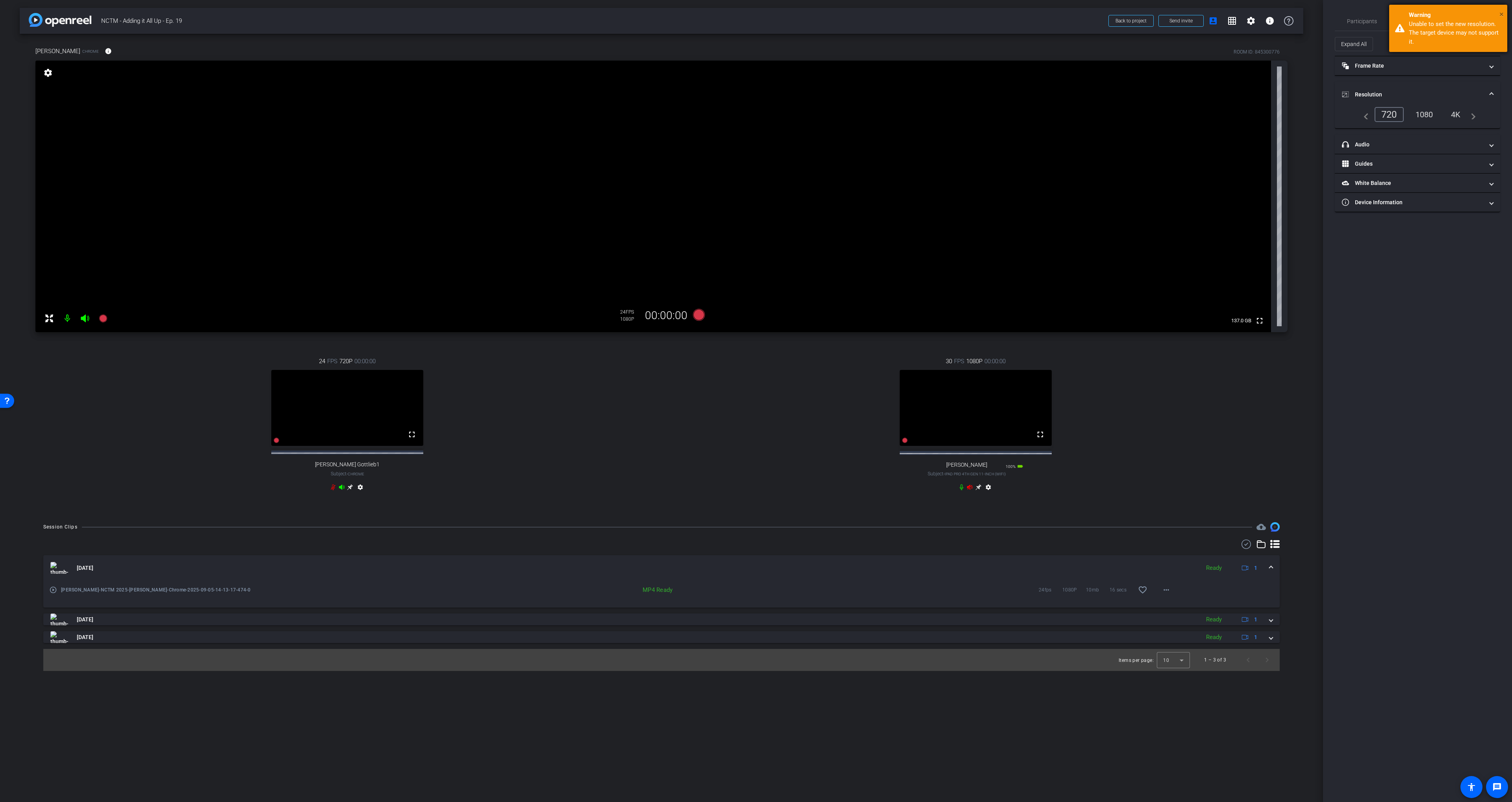
click at [879, 12] on span "×" at bounding box center [1501, 14] width 4 height 9
drag, startPoint x: 1361, startPoint y: 25, endPoint x: 1374, endPoint y: 23, distance: 13.2
click at [879, 25] on span "Participants" at bounding box center [1362, 21] width 30 height 19
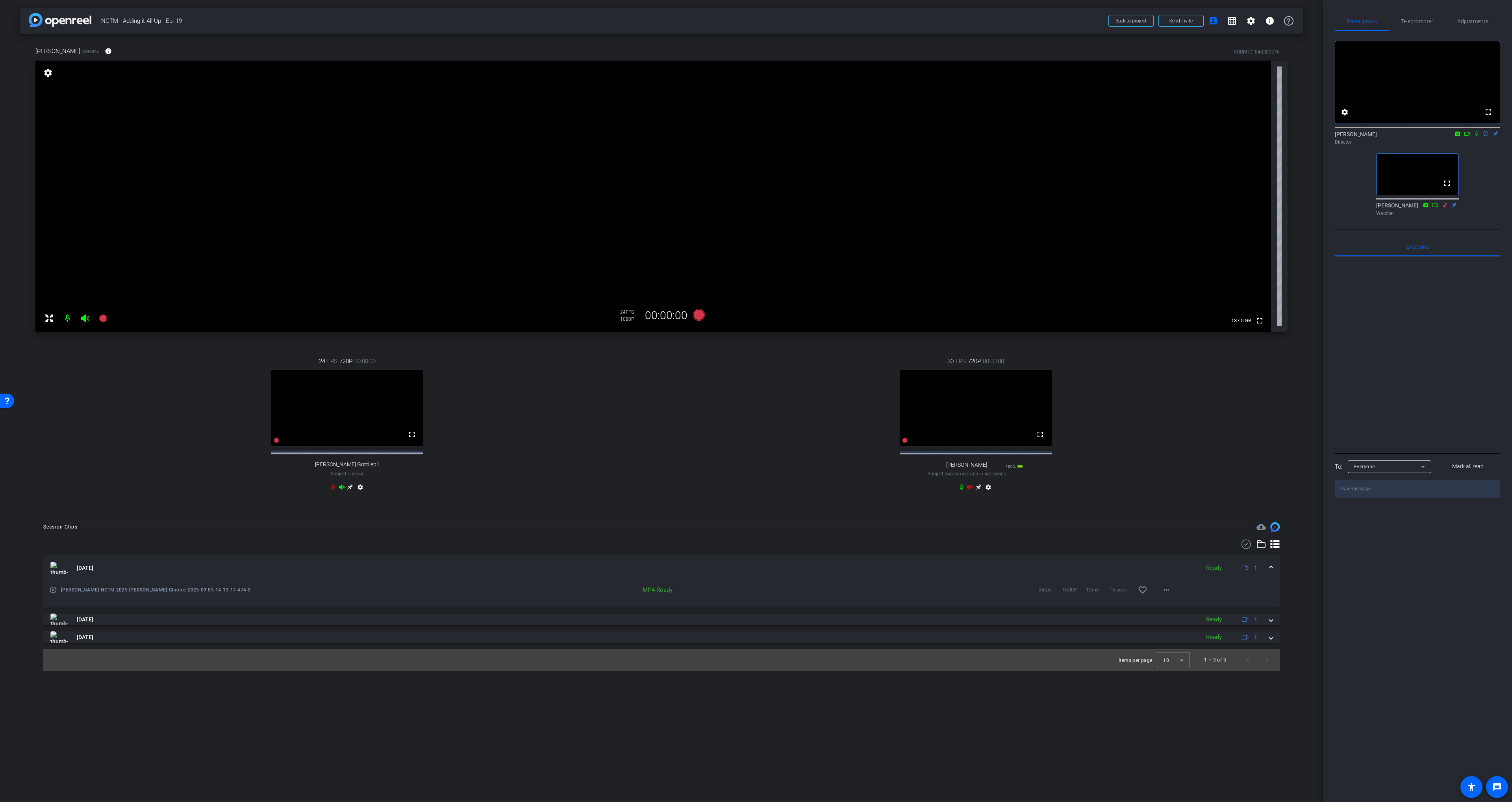
click at [879, 490] on icon at bounding box center [970, 487] width 6 height 6
click at [879, 21] on span "Adjustments" at bounding box center [1473, 21] width 31 height 5
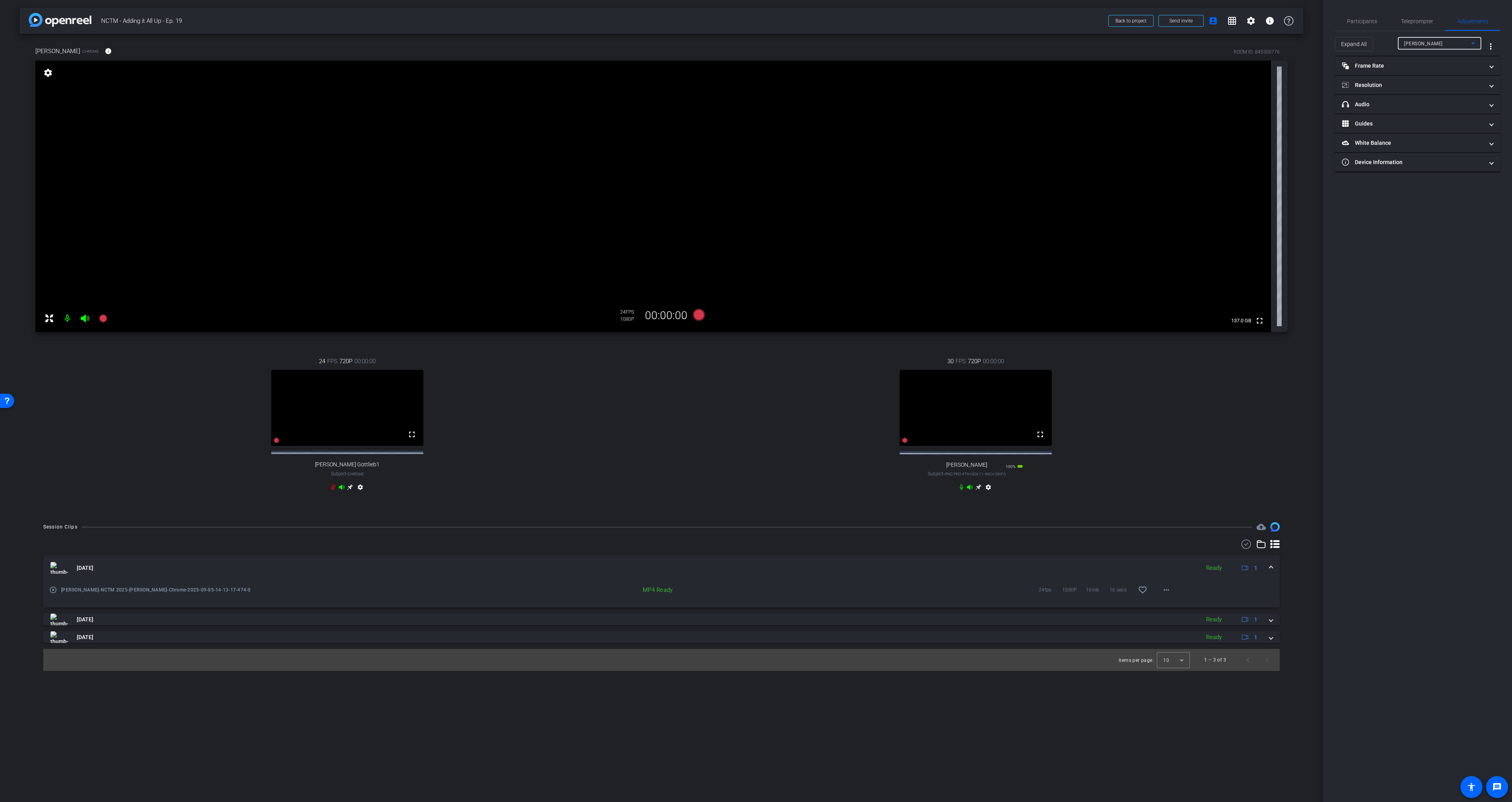
click at [879, 46] on span "[PERSON_NAME]" at bounding box center [1423, 43] width 39 height 5
drag, startPoint x: 1425, startPoint y: 81, endPoint x: 1417, endPoint y: 81, distance: 8.0
click at [879, 81] on span "[PERSON_NAME]" at bounding box center [1424, 84] width 40 height 9
click at [879, 78] on mat-expansion-panel-header "Resolution" at bounding box center [1418, 85] width 166 height 19
click at [879, 119] on div "1080" at bounding box center [1437, 114] width 29 height 13
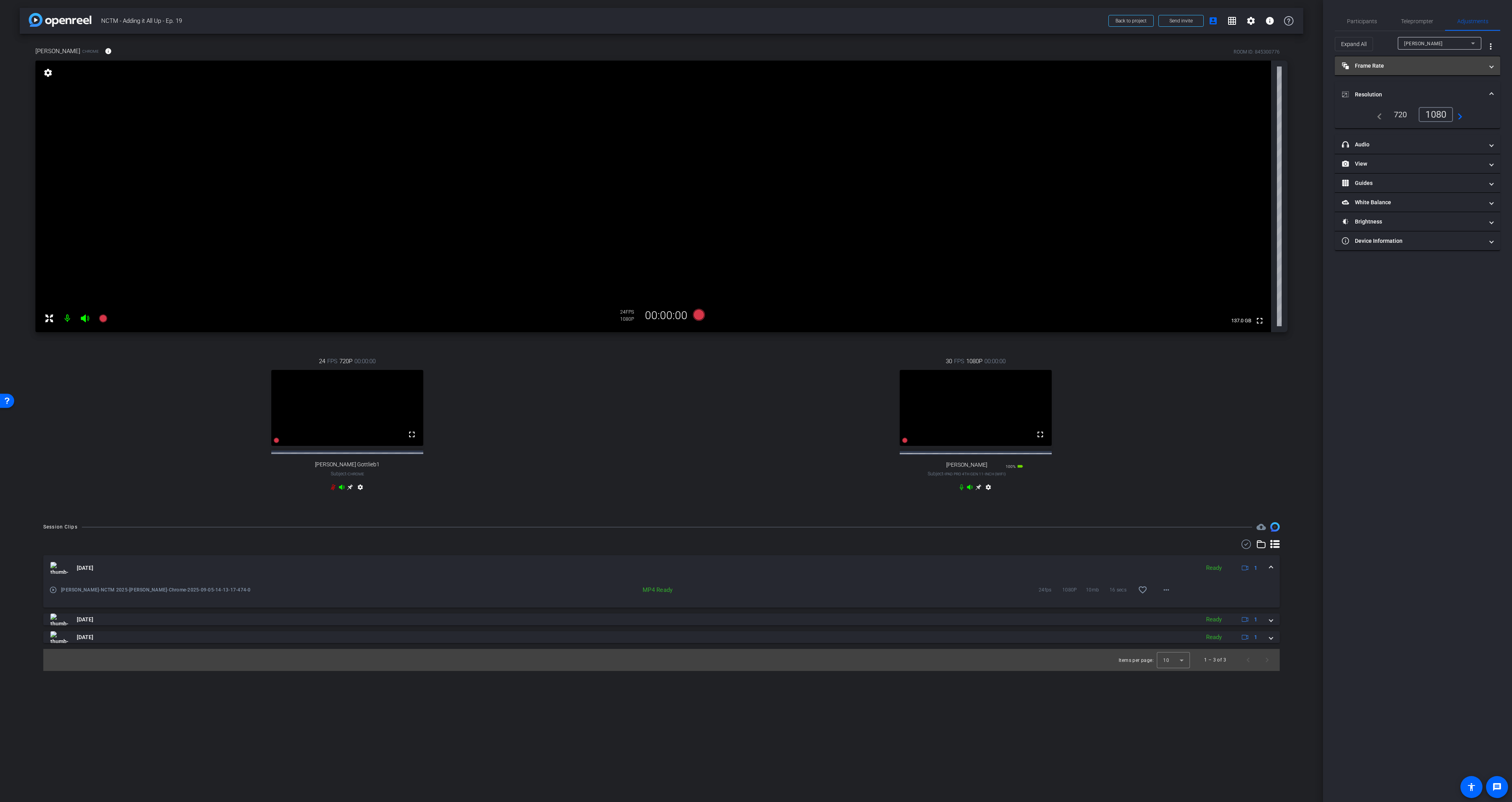
click at [879, 63] on mat-panel-title "Frame Rate Frame Rate" at bounding box center [1412, 66] width 141 height 8
click at [879, 90] on div "24" at bounding box center [1393, 89] width 21 height 13
click at [879, 48] on div "[PERSON_NAME]" at bounding box center [1439, 43] width 71 height 12
click at [879, 67] on span "[PERSON_NAME] Gottlieb1" at bounding box center [1435, 72] width 63 height 9
click at [879, 138] on div "1080" at bounding box center [1425, 142] width 29 height 13
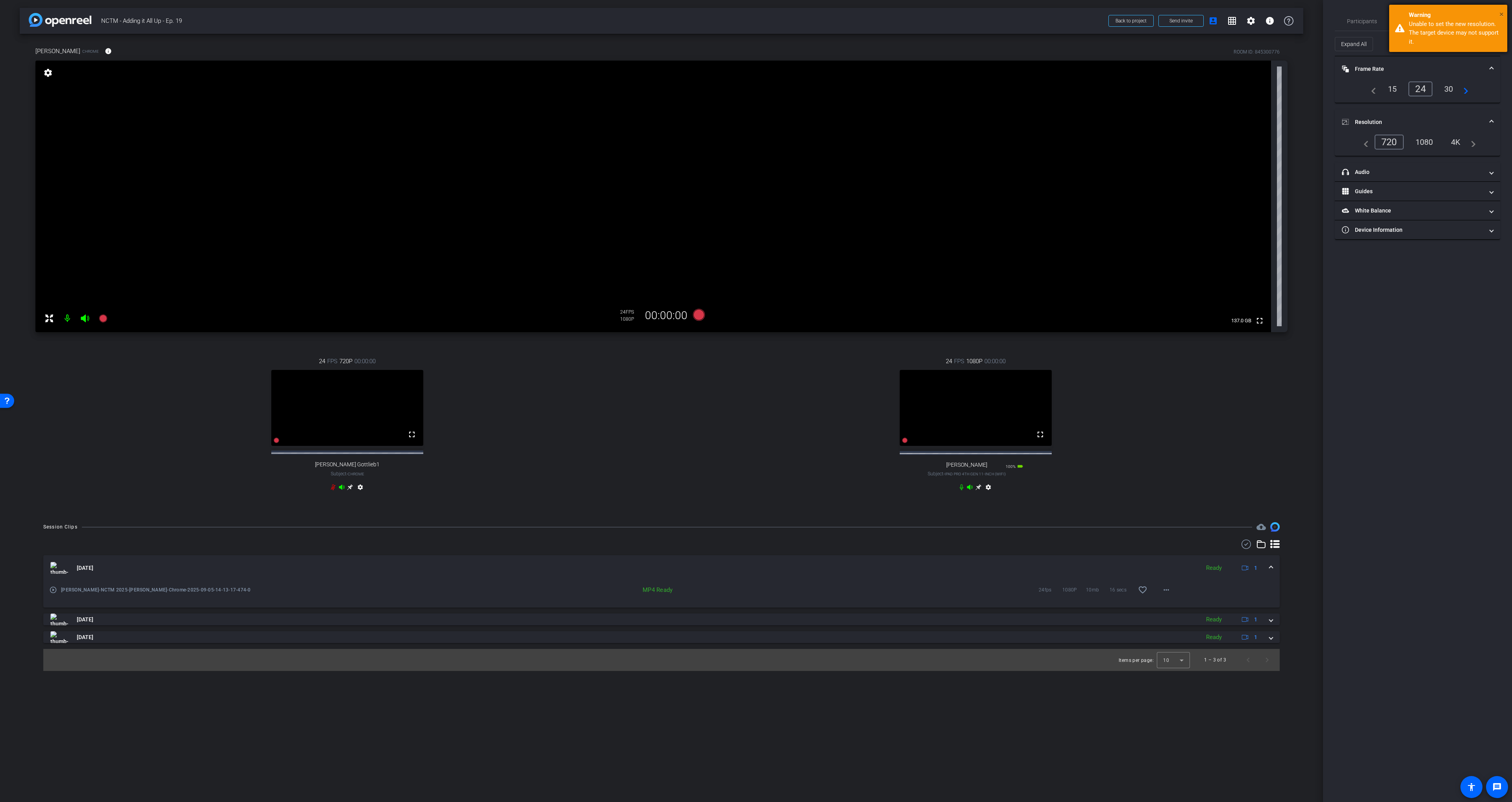
click at [879, 16] on span "×" at bounding box center [1501, 14] width 4 height 9
click at [879, 46] on div "[PERSON_NAME] Gottlieb1" at bounding box center [1437, 43] width 67 height 10
click at [879, 56] on span "[PERSON_NAME]" at bounding box center [1424, 59] width 40 height 9
click at [879, 43] on span "[PERSON_NAME]" at bounding box center [1423, 43] width 39 height 5
click at [879, 39] on div at bounding box center [756, 401] width 1512 height 802
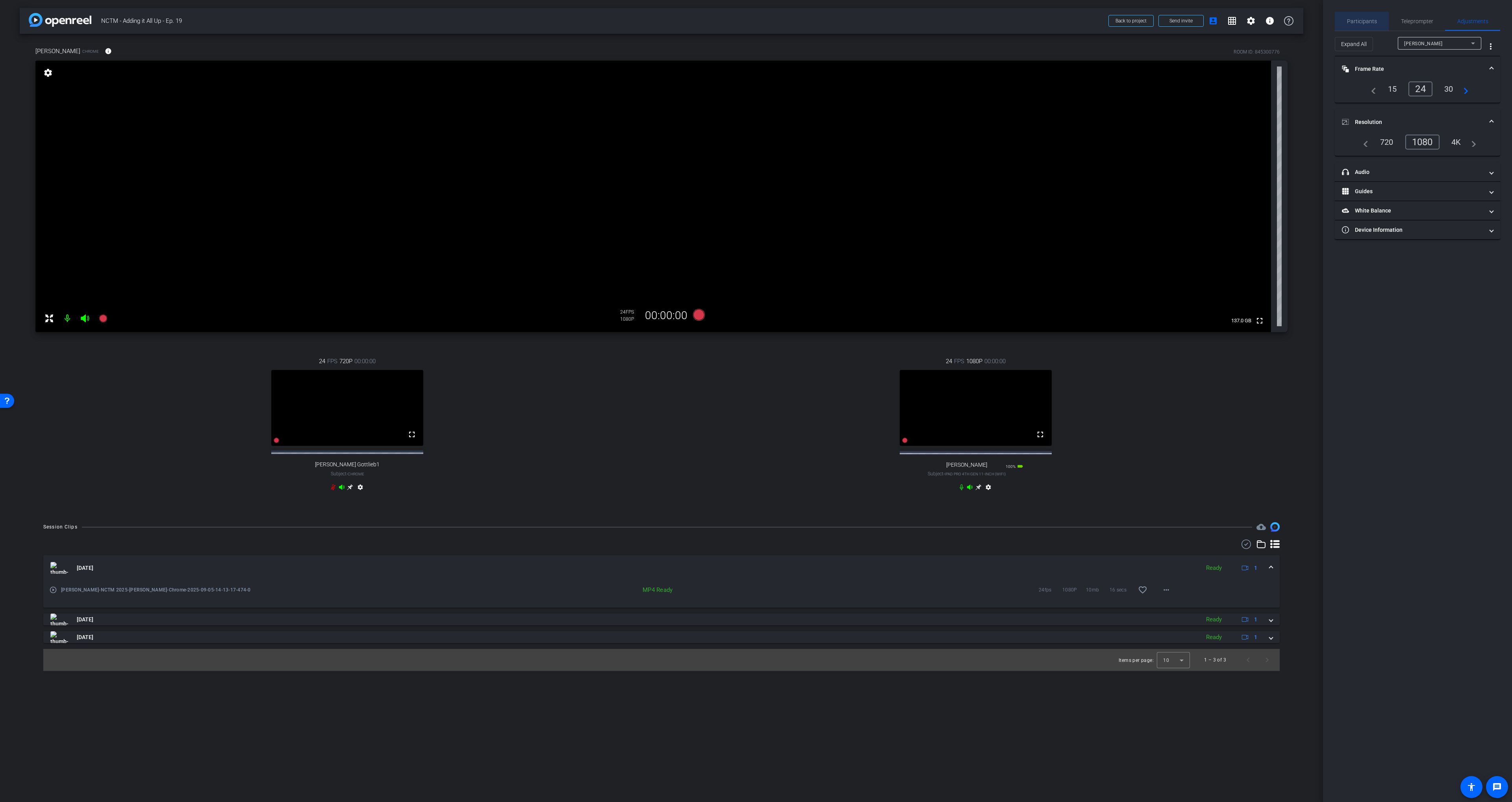
click at [879, 15] on span "Participants" at bounding box center [1362, 21] width 30 height 19
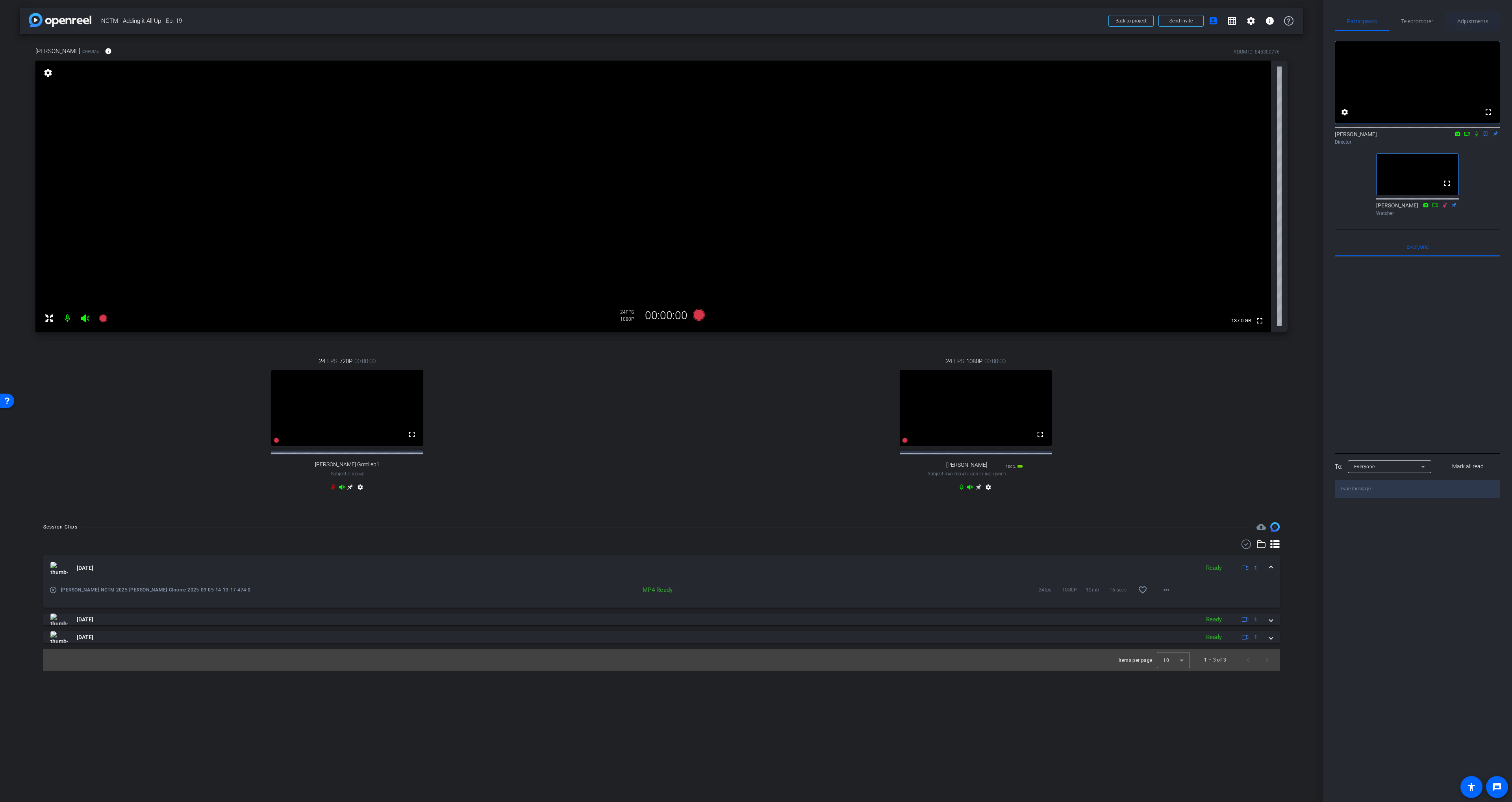
click at [879, 13] on span "Adjustments" at bounding box center [1473, 21] width 31 height 19
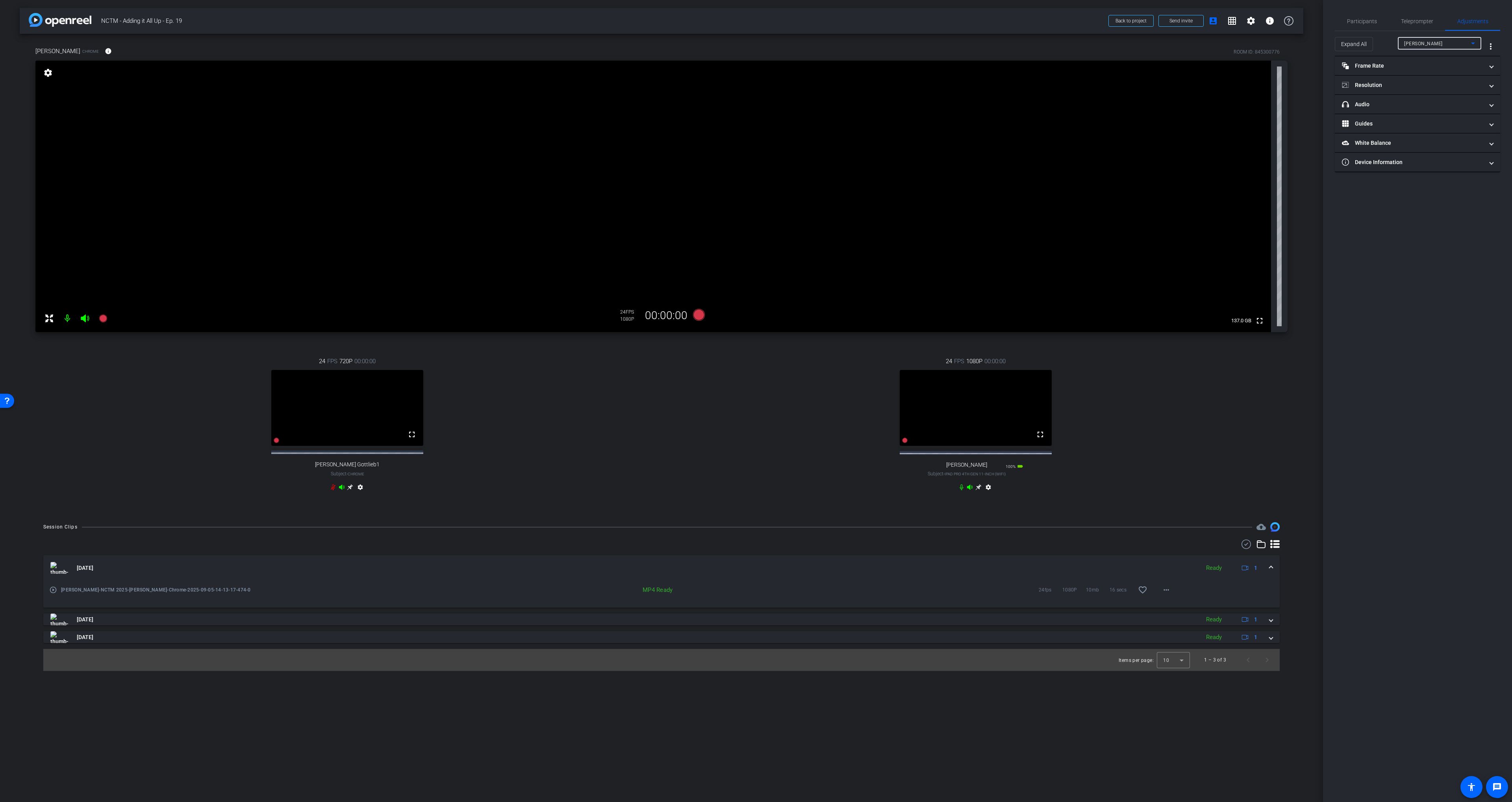
click at [879, 42] on span "[PERSON_NAME]" at bounding box center [1423, 43] width 39 height 5
drag, startPoint x: 1353, startPoint y: 102, endPoint x: 1371, endPoint y: 101, distance: 18.0
click at [879, 102] on div at bounding box center [756, 401] width 1512 height 802
click at [879, 102] on mat-panel-title "headphone icon Audio" at bounding box center [1412, 104] width 141 height 8
click at [879, 147] on span "iPhone Microphone" at bounding box center [1436, 147] width 45 height 5
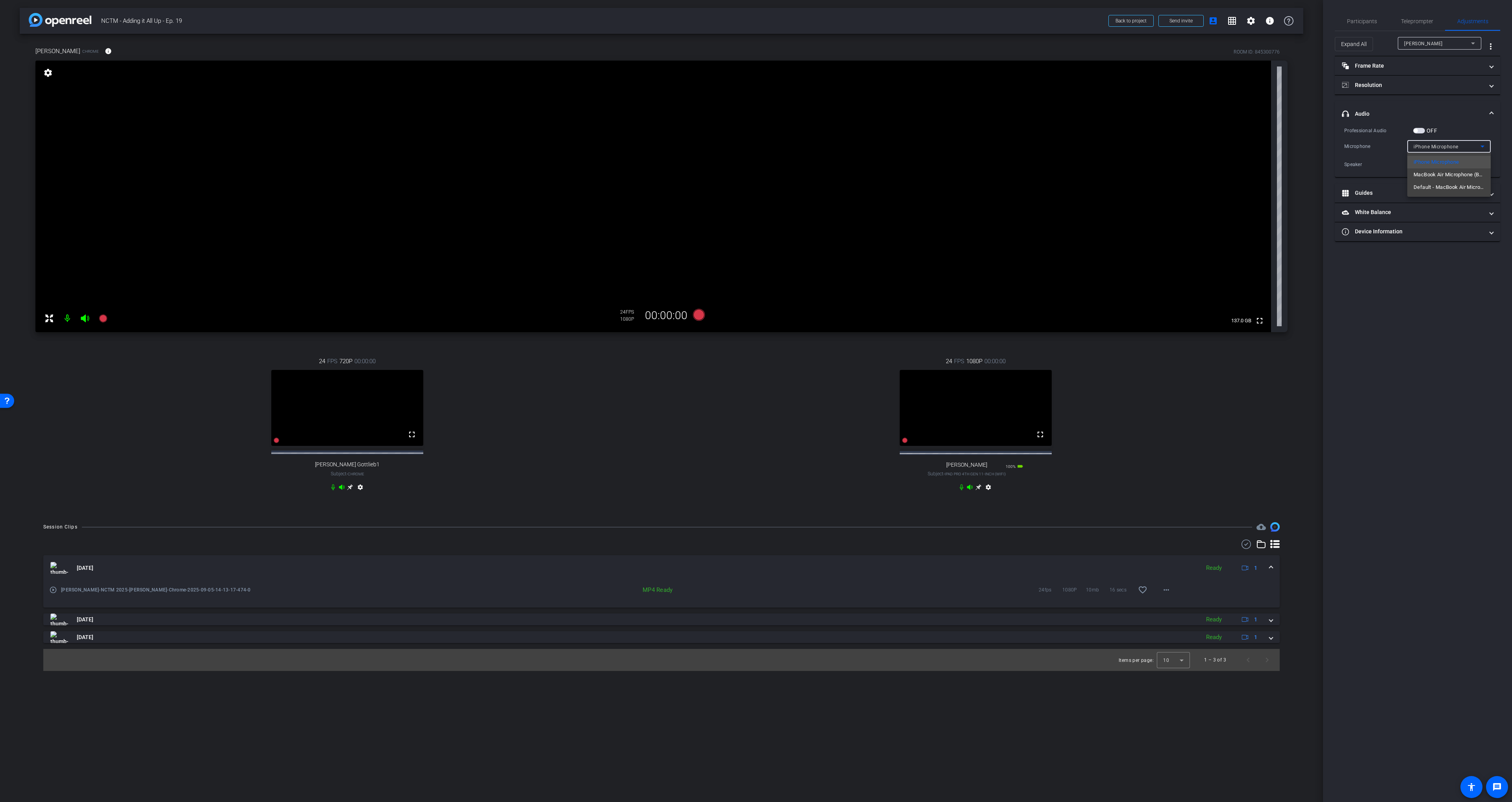
click at [879, 175] on span "MacBook Air Microphone (Built-in)" at bounding box center [1449, 175] width 71 height 9
click at [879, 120] on mat-expansion-panel-header "headphone icon Audio" at bounding box center [1418, 113] width 166 height 25
click at [879, 40] on div "[PERSON_NAME]" at bounding box center [1437, 43] width 67 height 10
click at [879, 69] on span "[PERSON_NAME] Gottlieb1" at bounding box center [1435, 72] width 63 height 9
click at [879, 98] on mat-expansion-panel-header "headphone icon Audio" at bounding box center [1418, 104] width 166 height 19
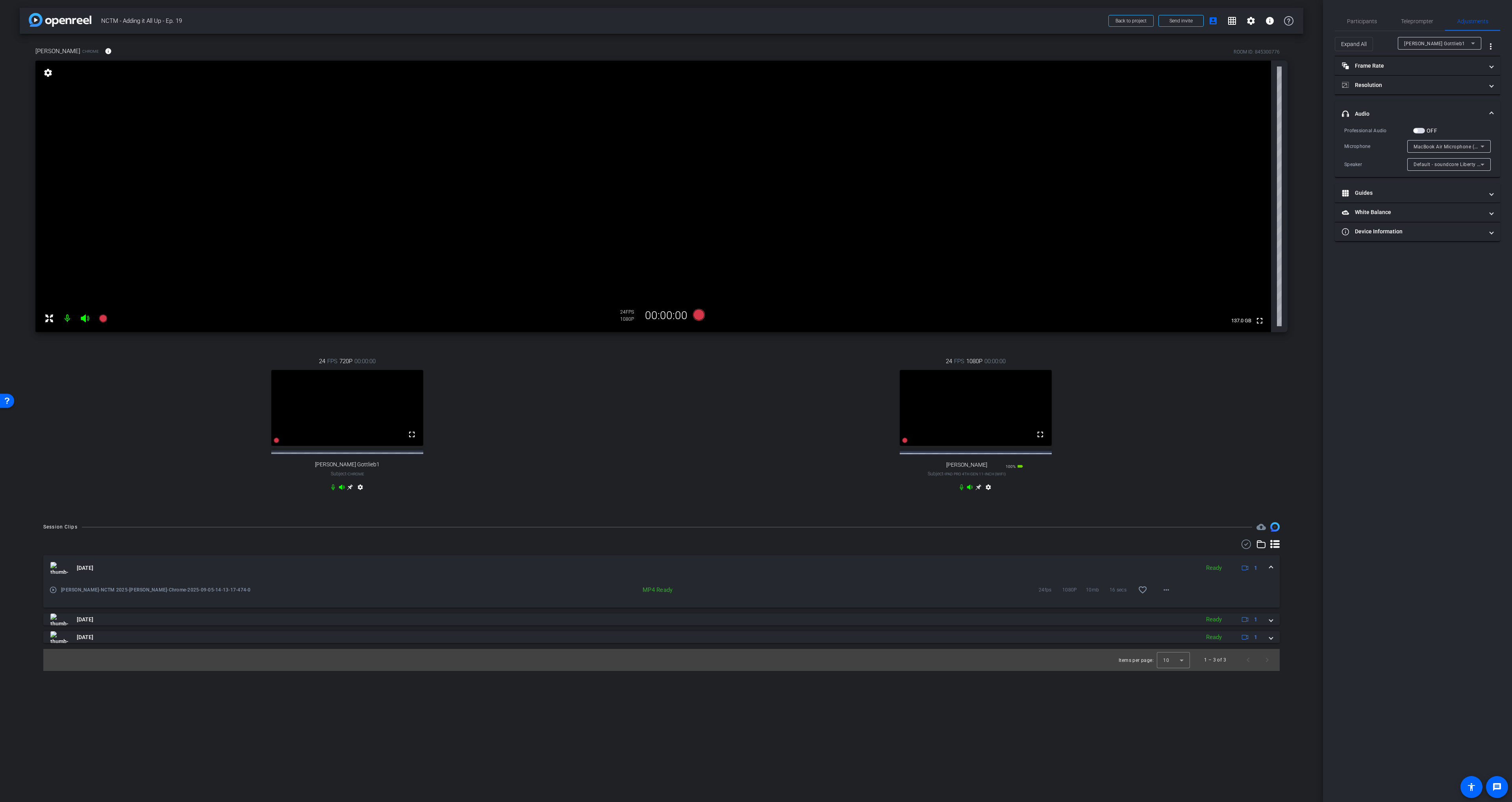
click at [879, 37] on div "[PERSON_NAME] Gottlieb1" at bounding box center [1439, 43] width 71 height 12
click at [879, 82] on span "[PERSON_NAME]" at bounding box center [1424, 84] width 40 height 9
click at [879, 21] on span "Participants" at bounding box center [1362, 21] width 30 height 5
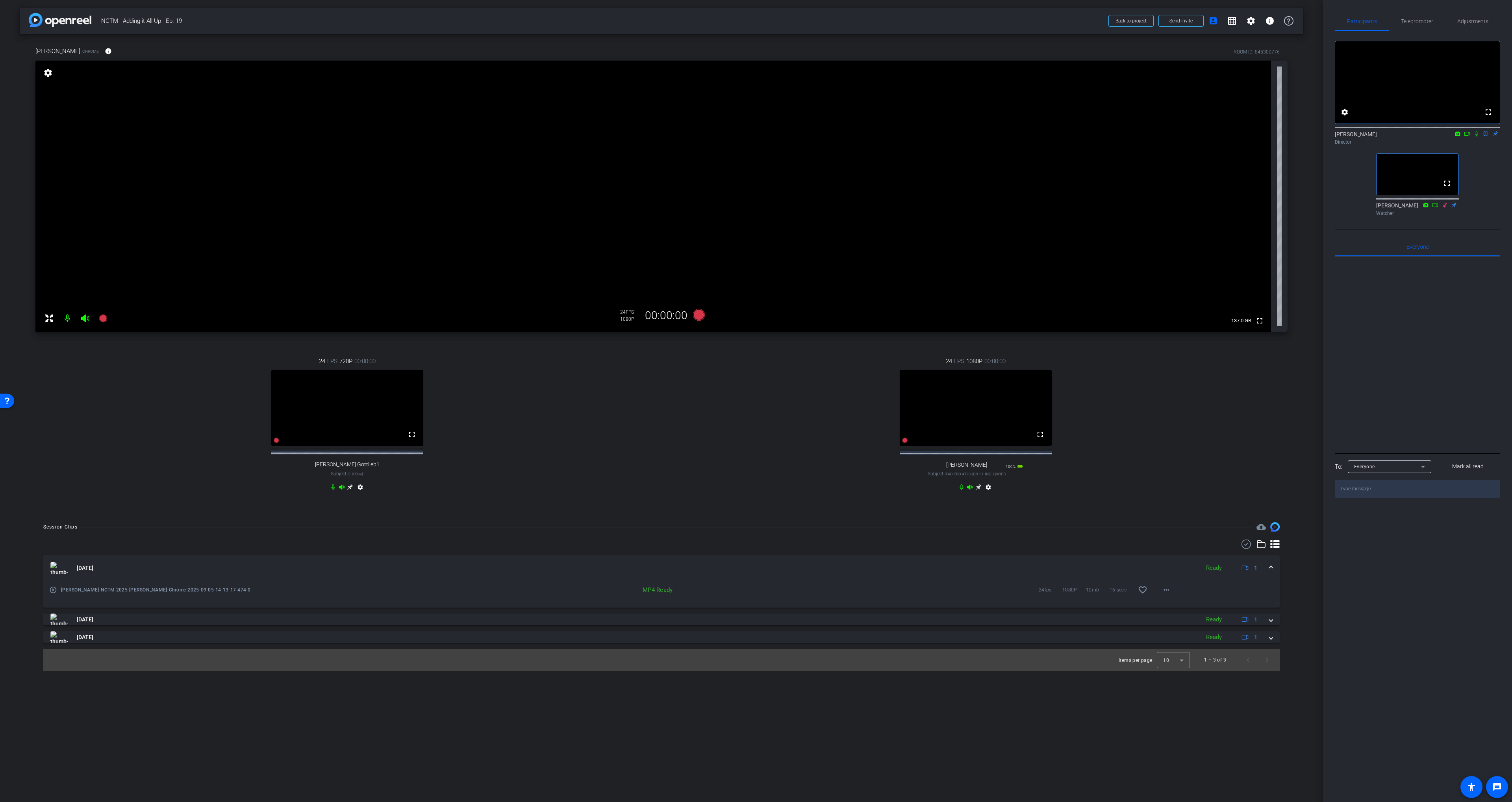
click at [528, 488] on div "24 FPS 720P 00:00:00 fullscreen Dewey Gottlieb1 Subject - Chrome settings" at bounding box center [347, 425] width 624 height 163
click at [699, 317] on icon at bounding box center [699, 315] width 12 height 12
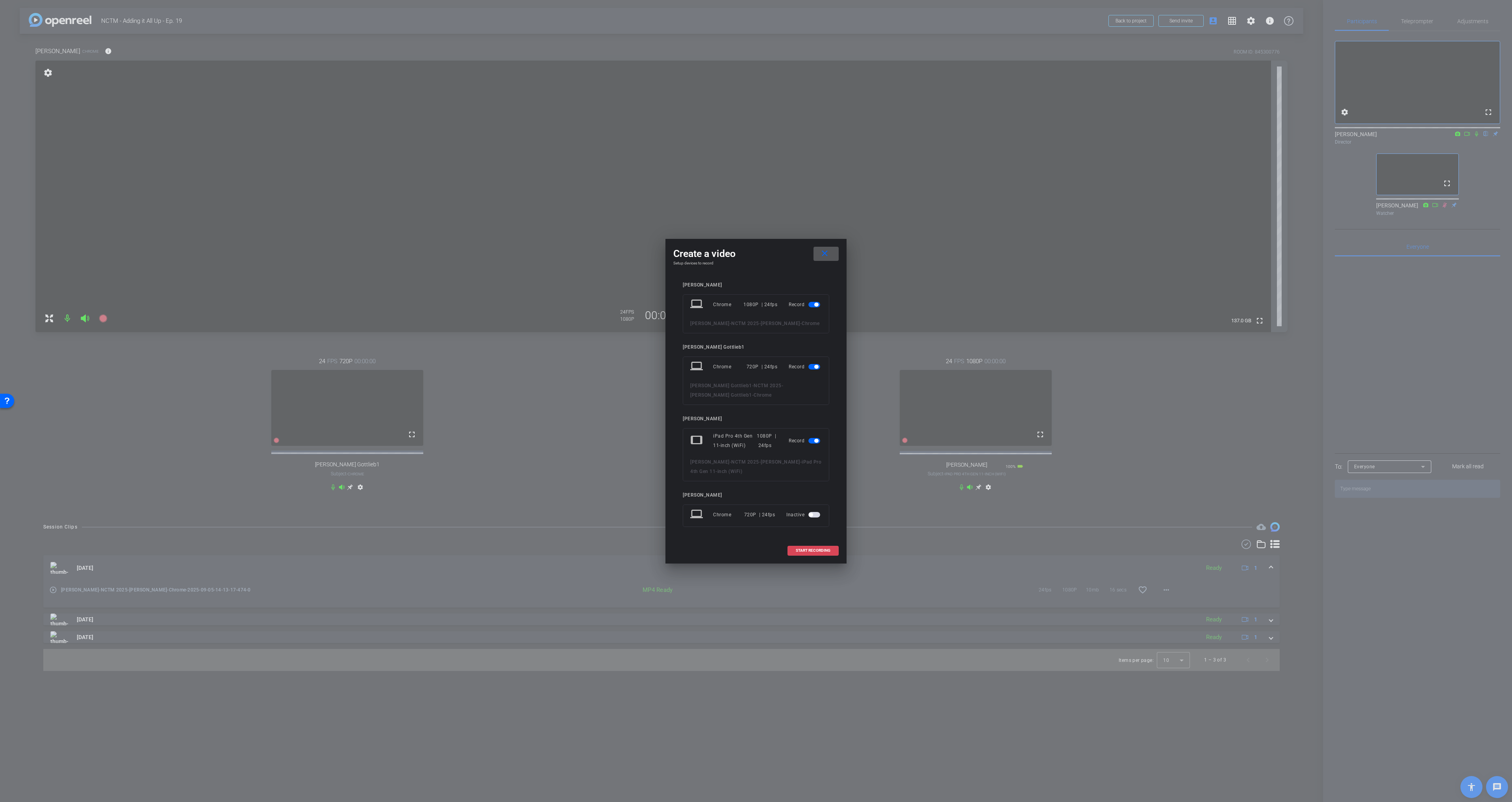
click at [809, 550] on span "START RECORDING" at bounding box center [813, 550] width 35 height 4
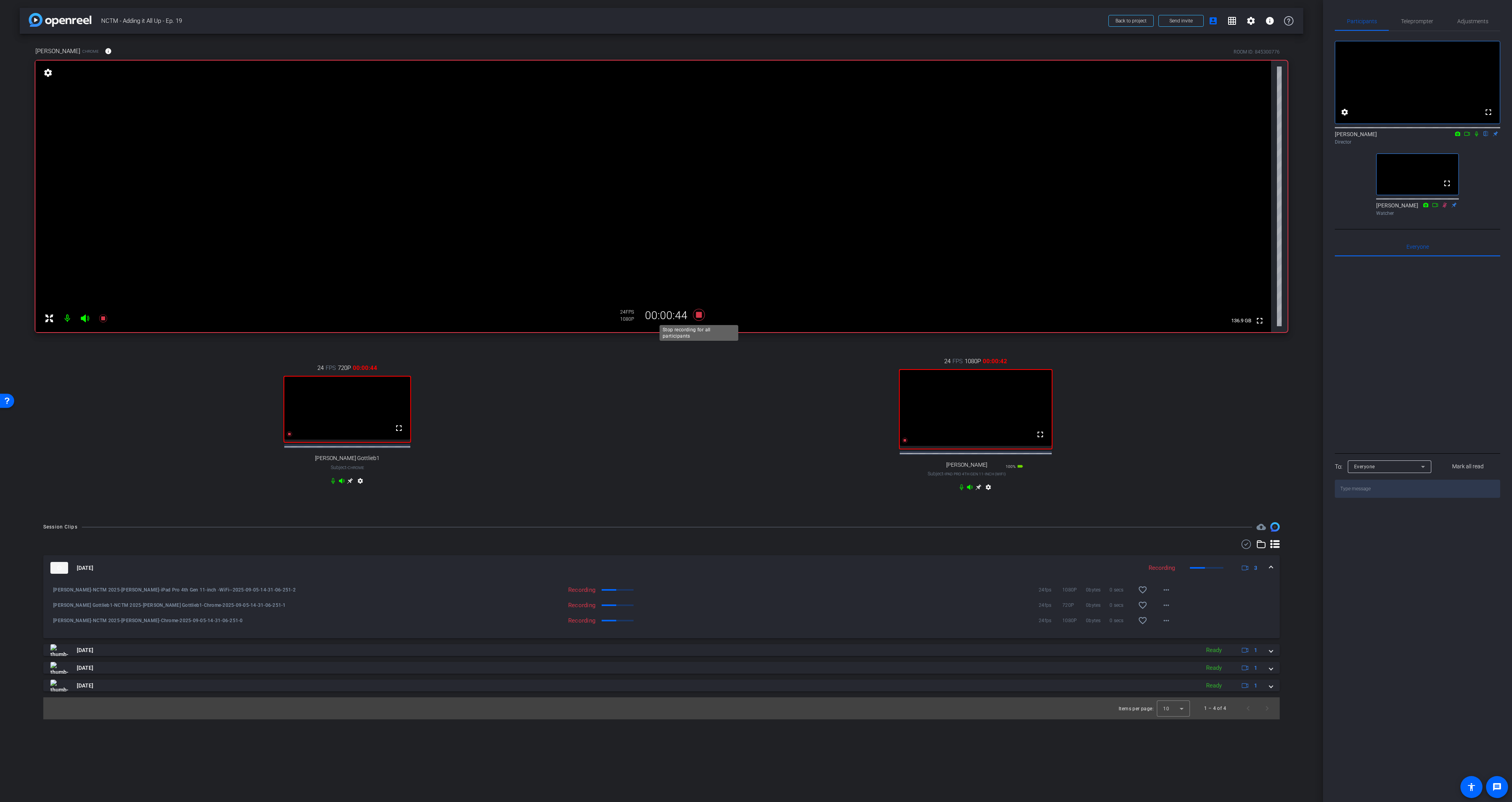
click at [701, 316] on icon at bounding box center [699, 315] width 12 height 12
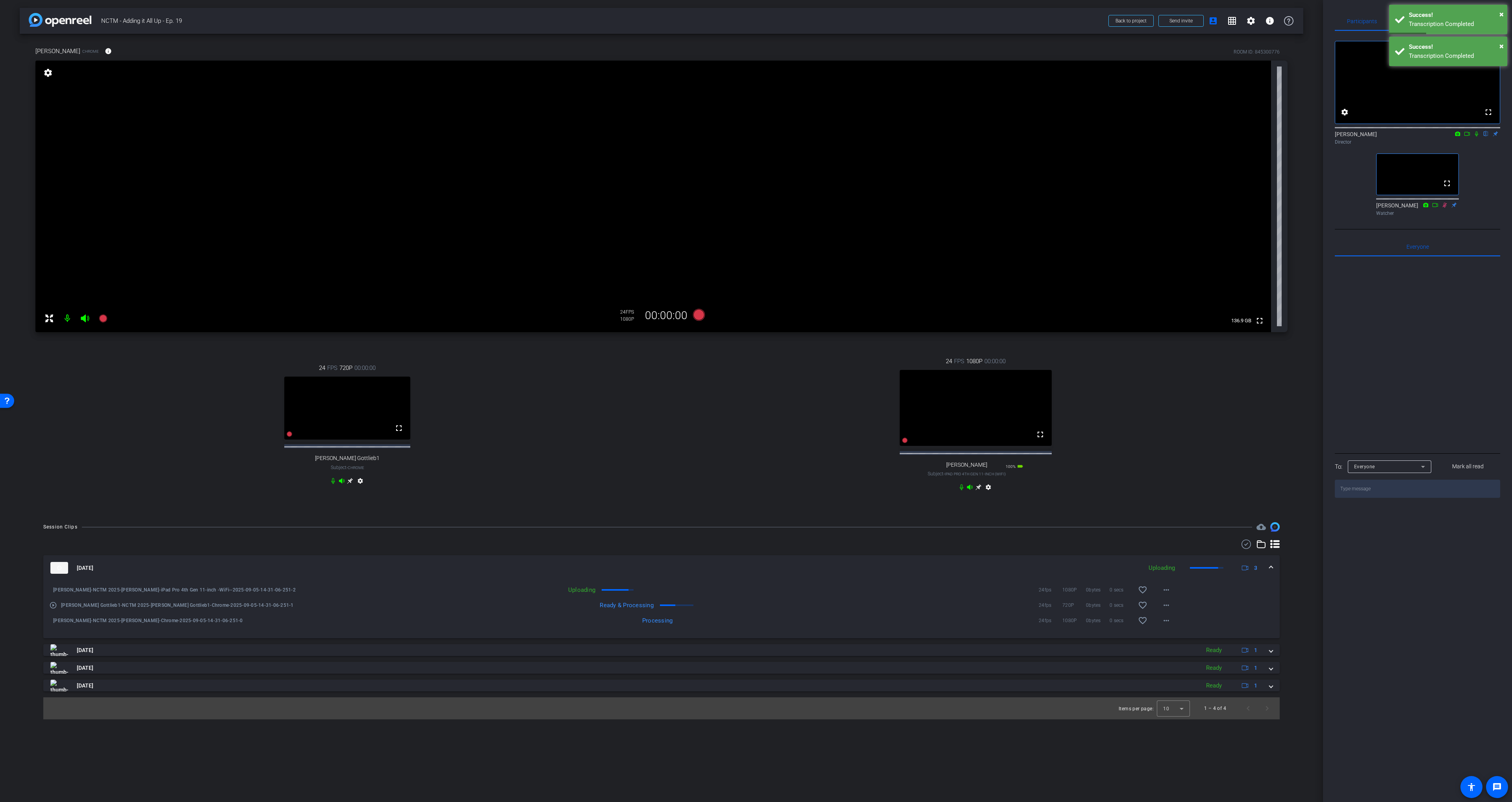
click at [52, 609] on mat-icon "play_circle_outline" at bounding box center [53, 605] width 8 height 8
click at [51, 609] on mat-icon "play_circle_outline" at bounding box center [53, 605] width 8 height 8
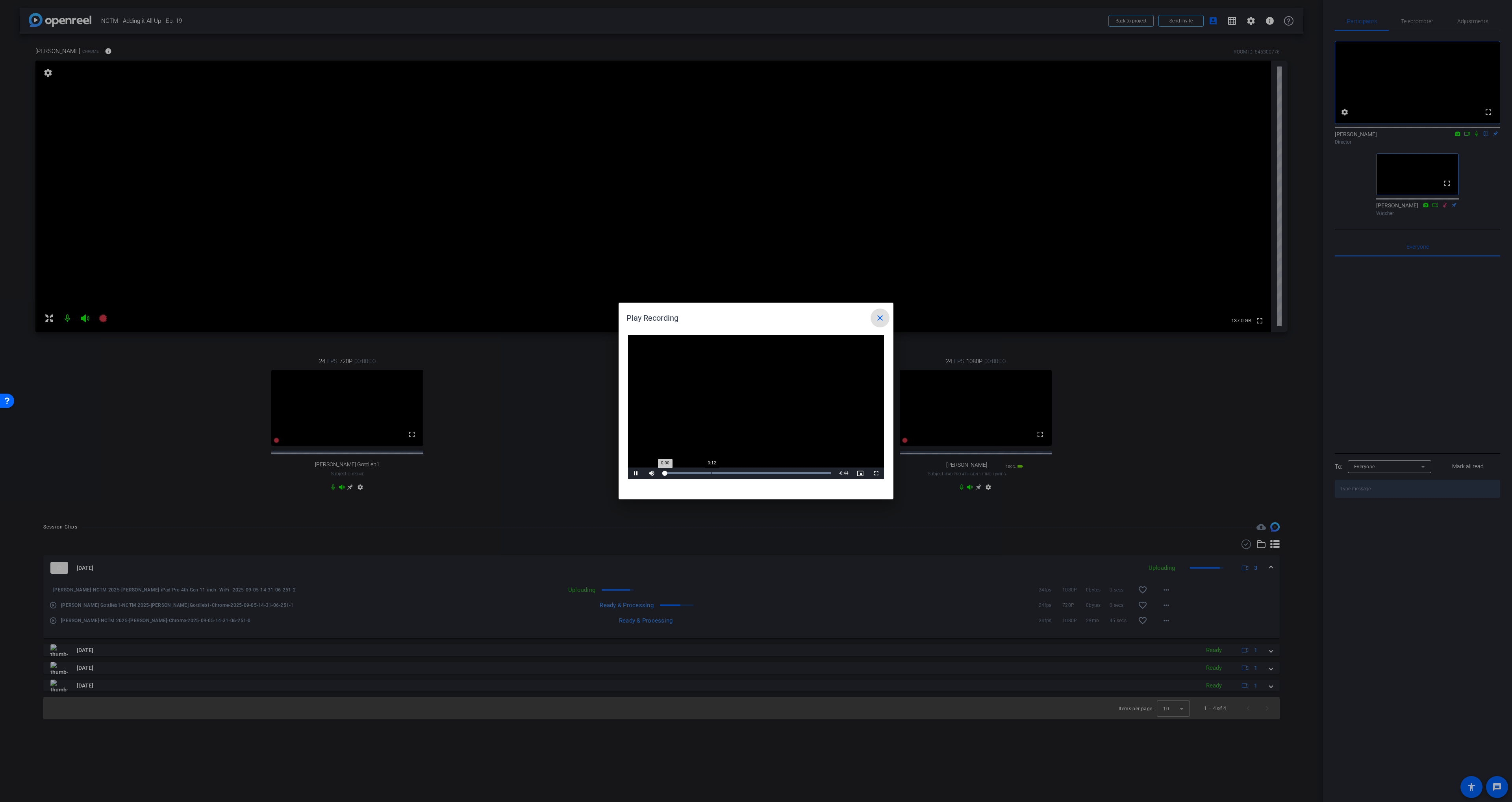
click at [712, 472] on div "Loaded : 100.00% 0:12 0:00" at bounding box center [747, 473] width 176 height 12
click at [751, 472] on div "Loaded : 100.00% 0:23 0:23" at bounding box center [747, 473] width 167 height 2
click at [774, 472] on div "Loaded : 100.00% 0:29 0:24" at bounding box center [747, 473] width 176 height 12
click at [783, 472] on div "Loaded : 100.00% 0:32 0:32" at bounding box center [747, 473] width 167 height 2
click at [879, 315] on mat-icon "close" at bounding box center [880, 318] width 9 height 9
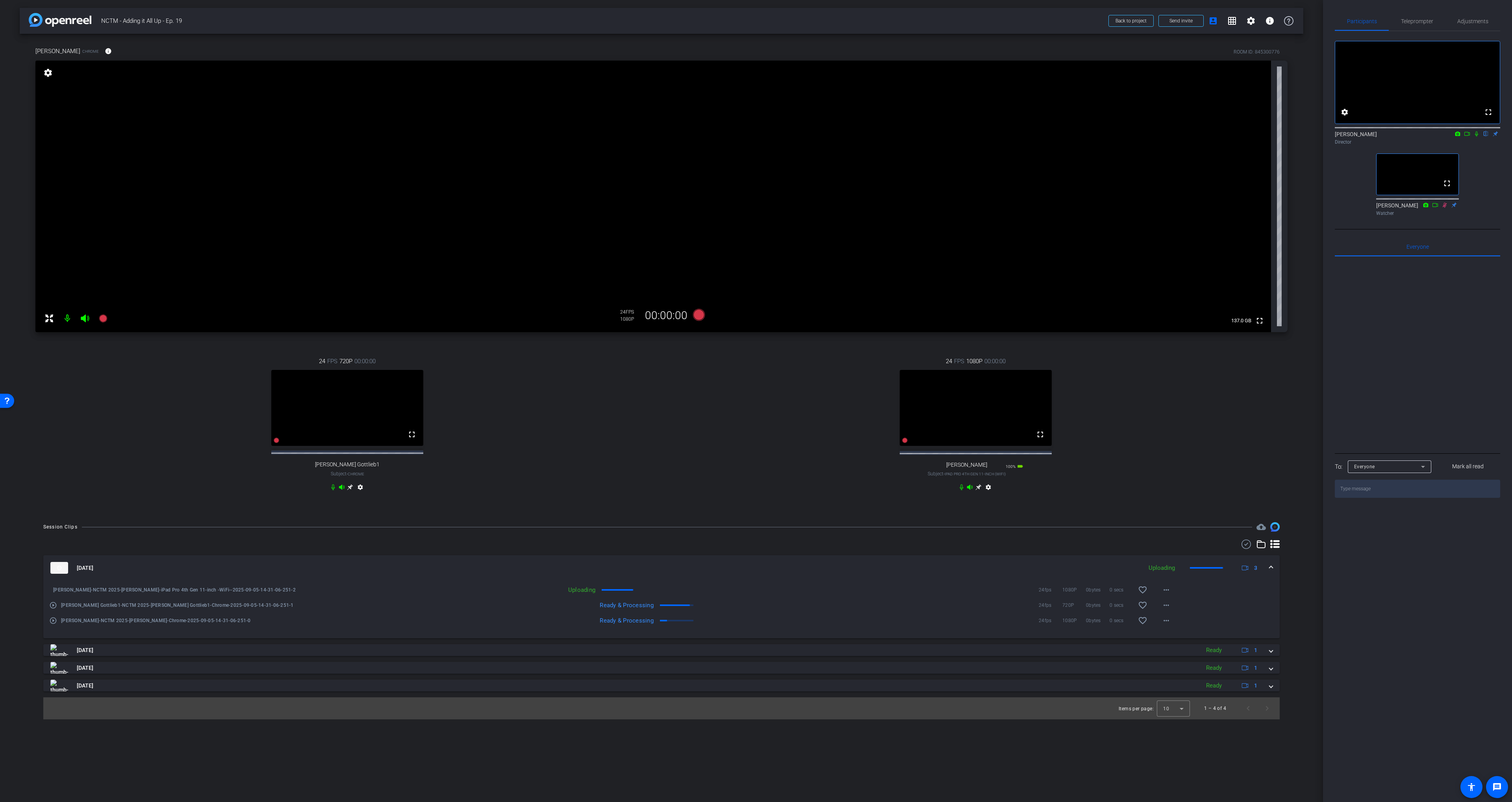
click at [56, 625] on mat-icon "play_circle_outline" at bounding box center [53, 620] width 8 height 8
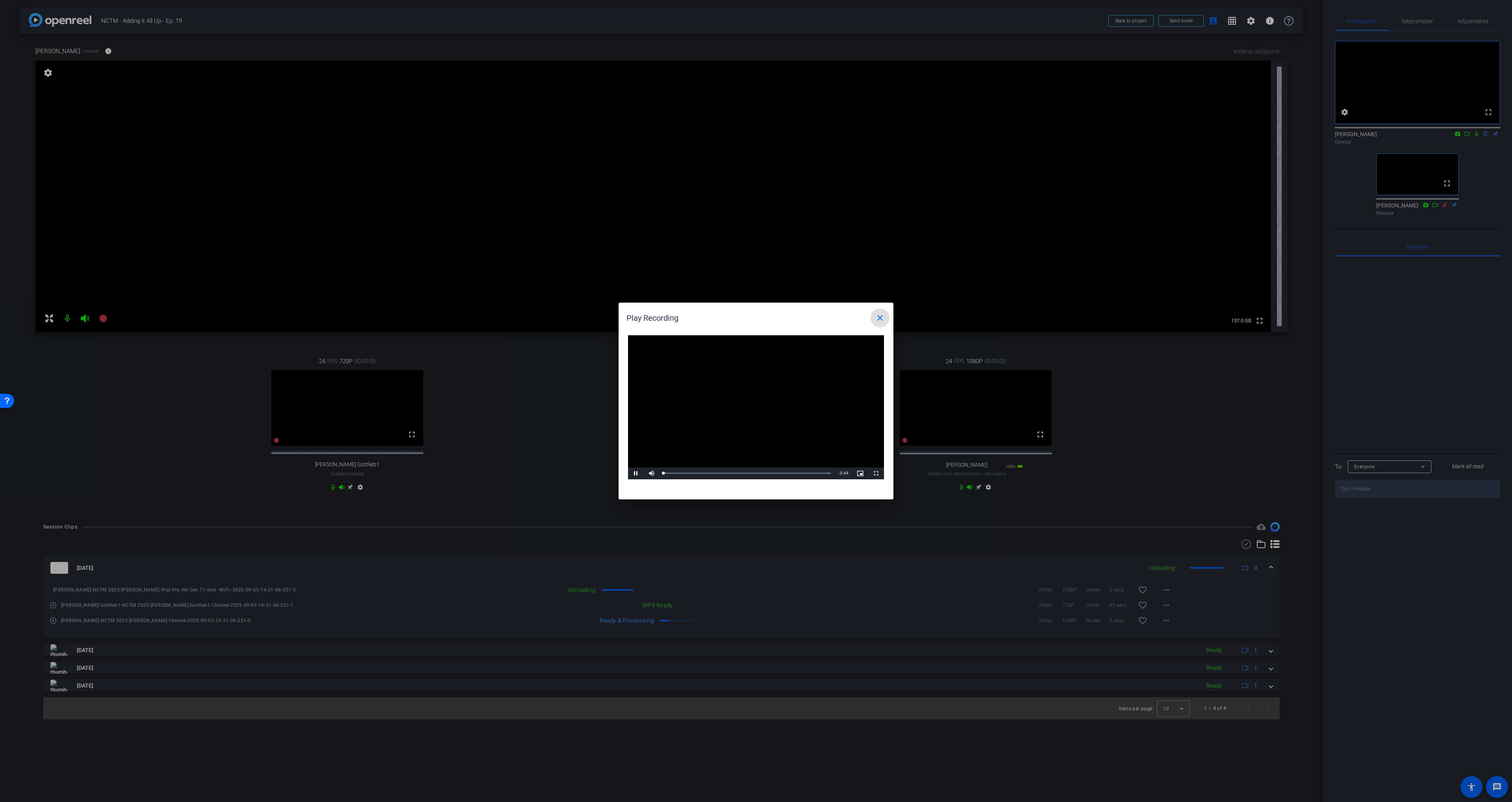
click at [757, 414] on video "Video Player" at bounding box center [756, 408] width 256 height 144
click at [760, 475] on div "Loaded : 100.00% 0:25 0:00" at bounding box center [747, 473] width 176 height 12
click at [696, 472] on div "Loaded : 100.00% 0:08 0:25" at bounding box center [747, 473] width 167 height 2
click at [635, 473] on span "Video Player" at bounding box center [636, 473] width 16 height 0
click at [636, 473] on span "Video Player" at bounding box center [636, 473] width 16 height 0
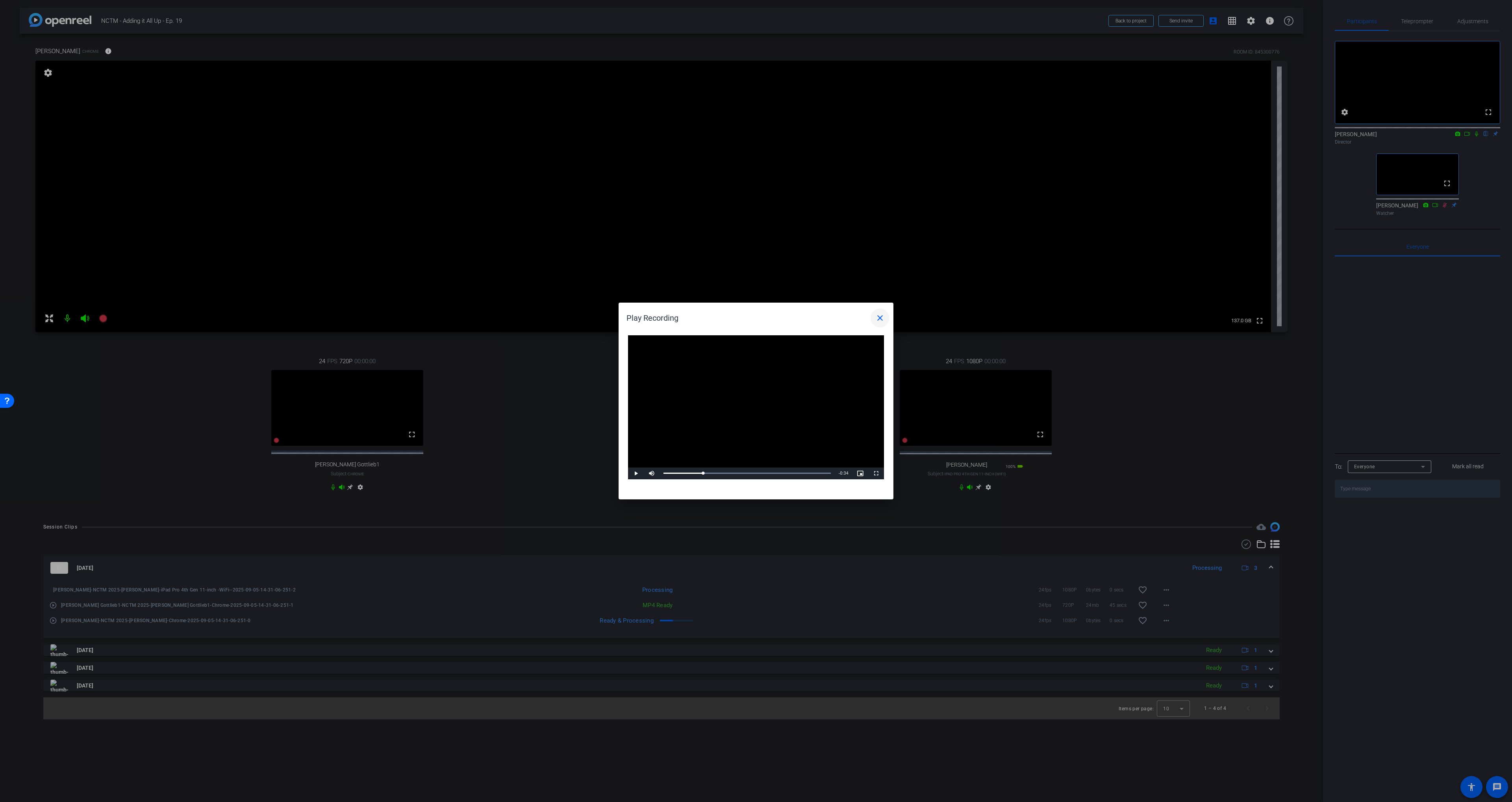
click at [874, 316] on span at bounding box center [880, 318] width 19 height 19
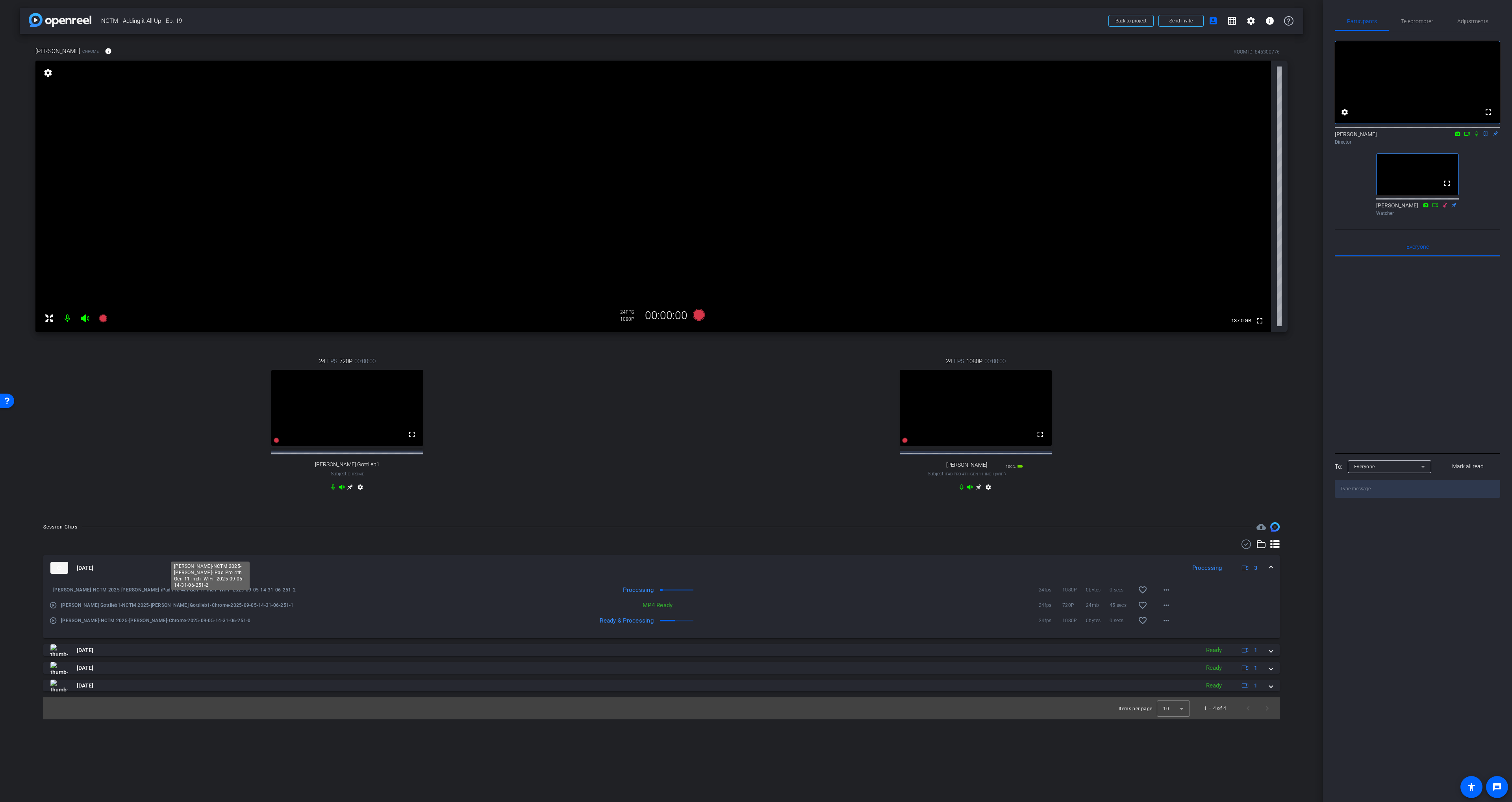
click at [71, 594] on span "Latrenda-NCTM 2025-Latrenda-iPad Pro 4th Gen 11-inch -WiFi--2025-09-05-14-31-06…" at bounding box center [211, 590] width 315 height 8
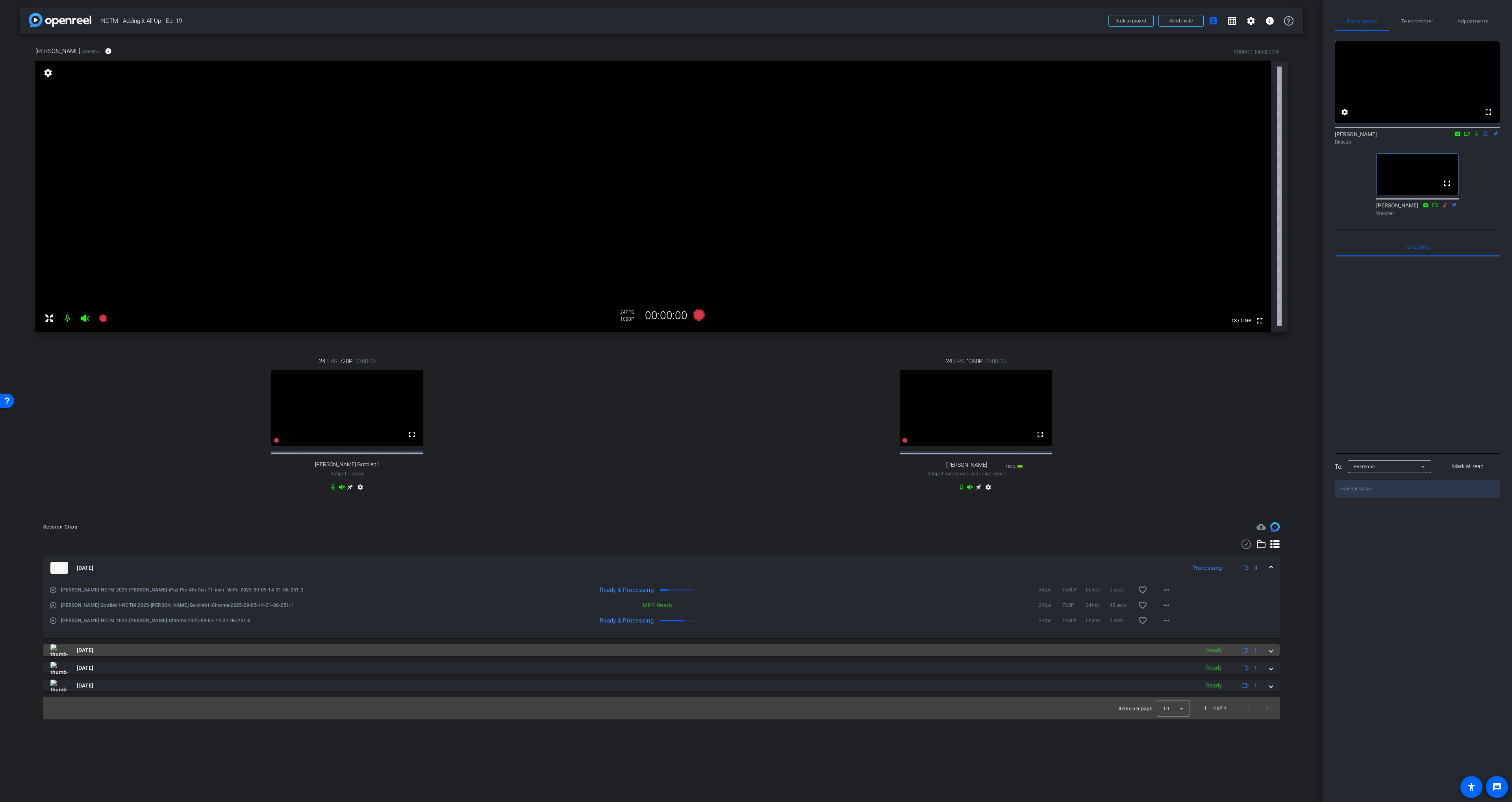
click at [673, 652] on mat-panel-title "[DATE]" at bounding box center [623, 650] width 1145 height 12
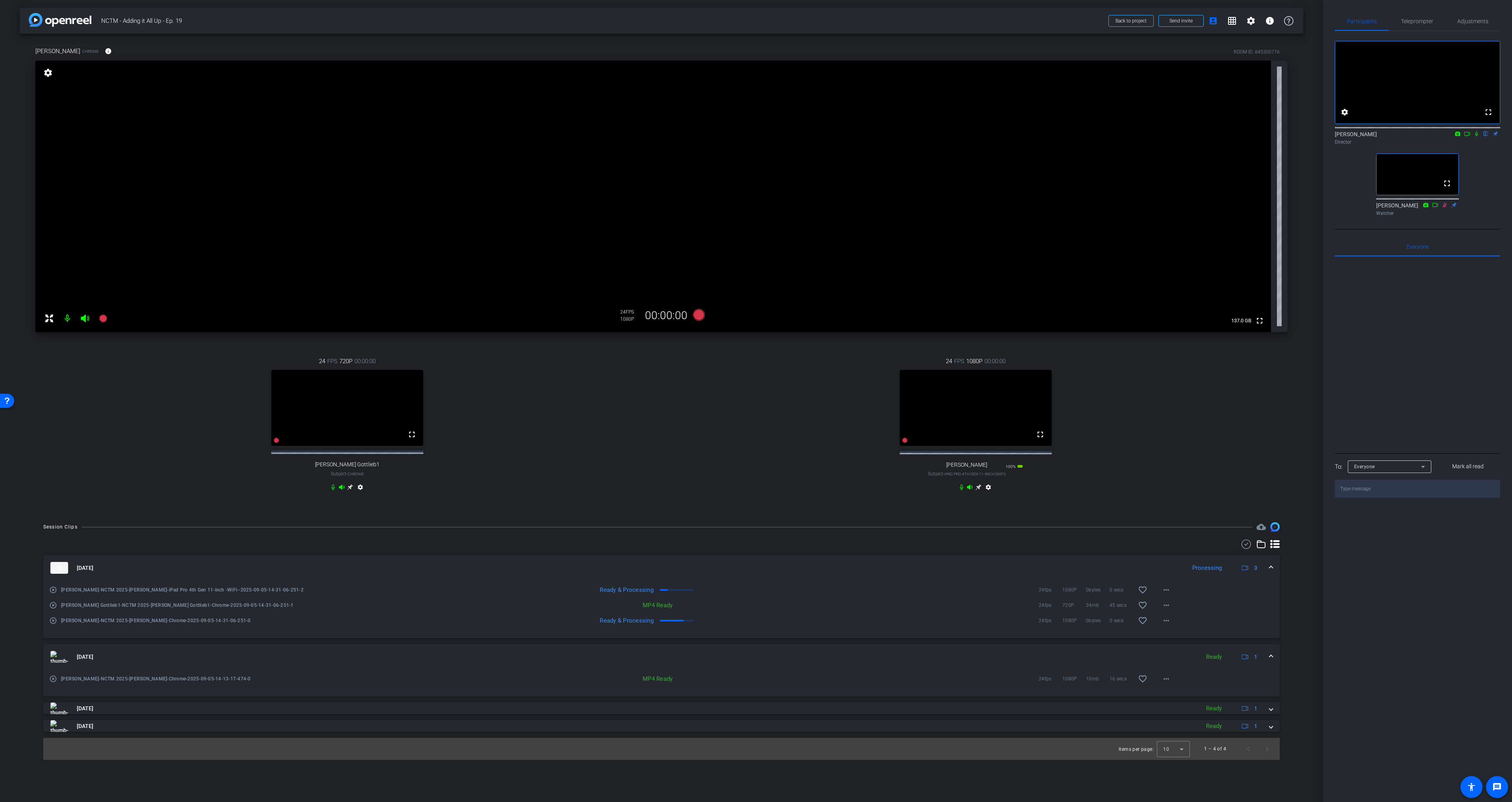
click at [663, 654] on mat-expansion-panel-header "Sep 5, 2025 Ready 1" at bounding box center [662, 657] width 1236 height 25
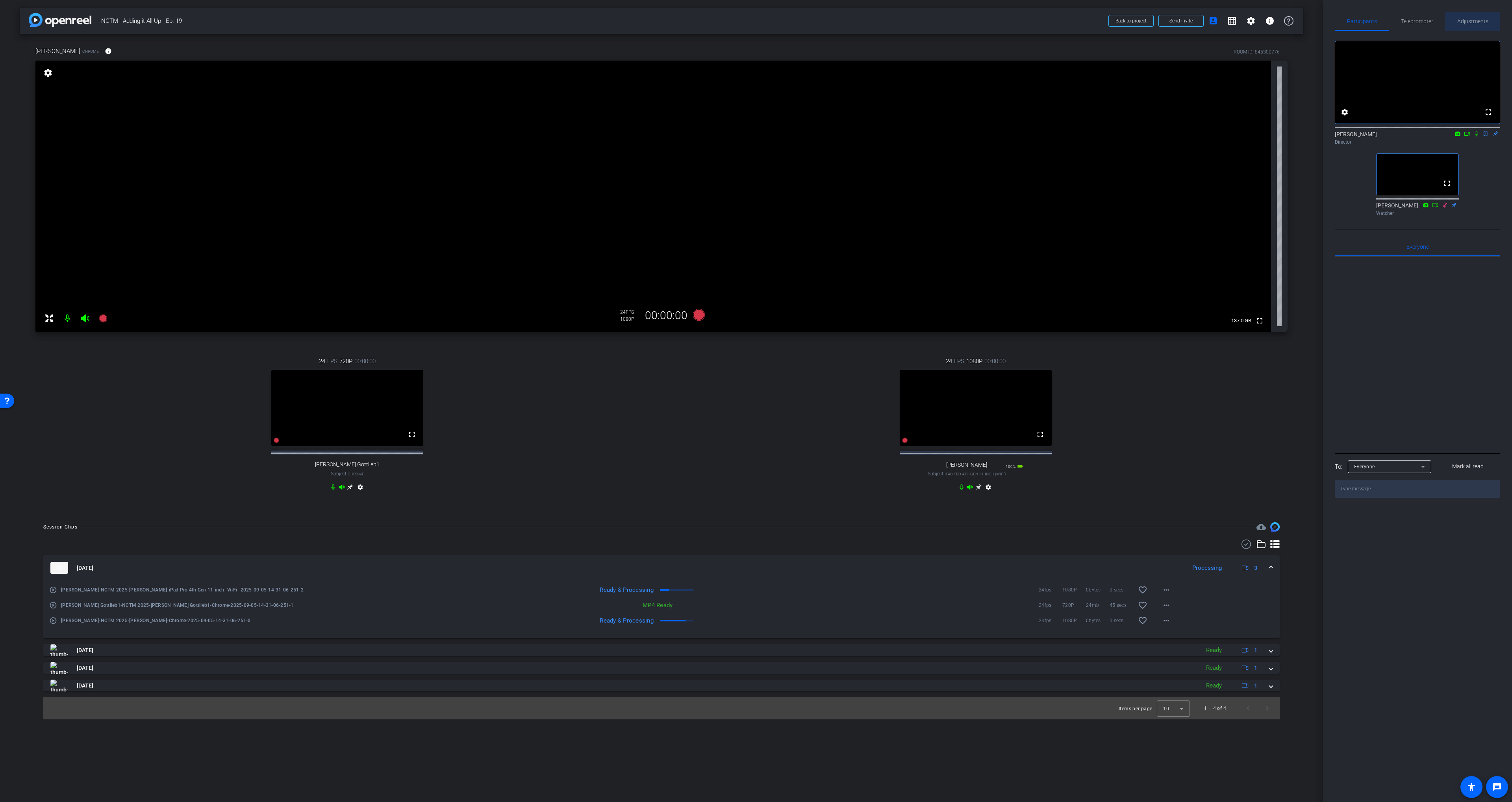
click at [879, 21] on div "Adjustments" at bounding box center [1473, 21] width 55 height 19
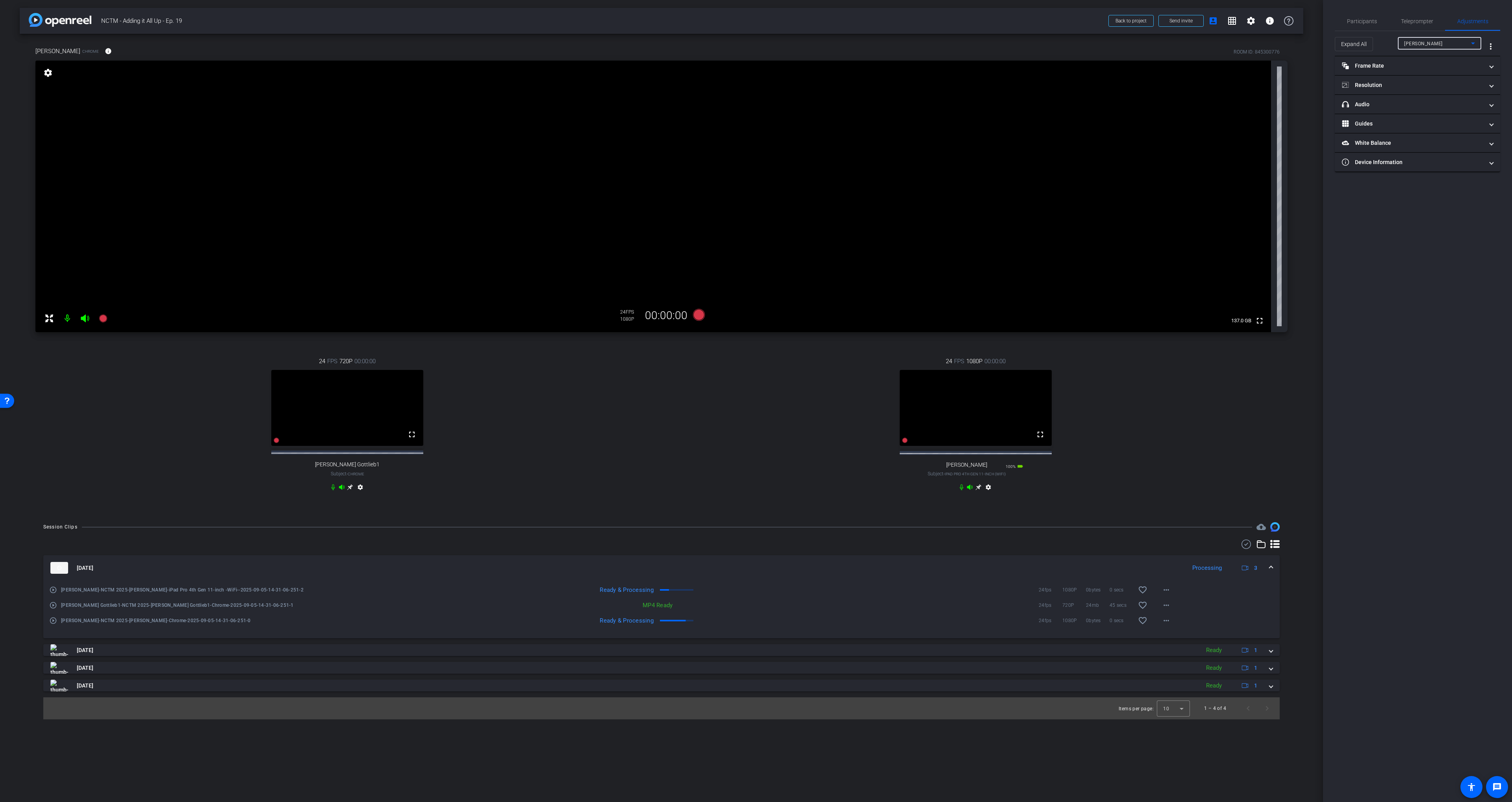
click at [879, 46] on span "[PERSON_NAME]" at bounding box center [1423, 43] width 39 height 5
click at [879, 70] on span "[PERSON_NAME] Gottlieb1" at bounding box center [1434, 72] width 60 height 9
drag, startPoint x: 1385, startPoint y: 81, endPoint x: 1395, endPoint y: 84, distance: 10.4
click at [879, 81] on mat-panel-title "Resolution" at bounding box center [1412, 85] width 141 height 8
click at [879, 108] on div "1080" at bounding box center [1425, 114] width 29 height 13
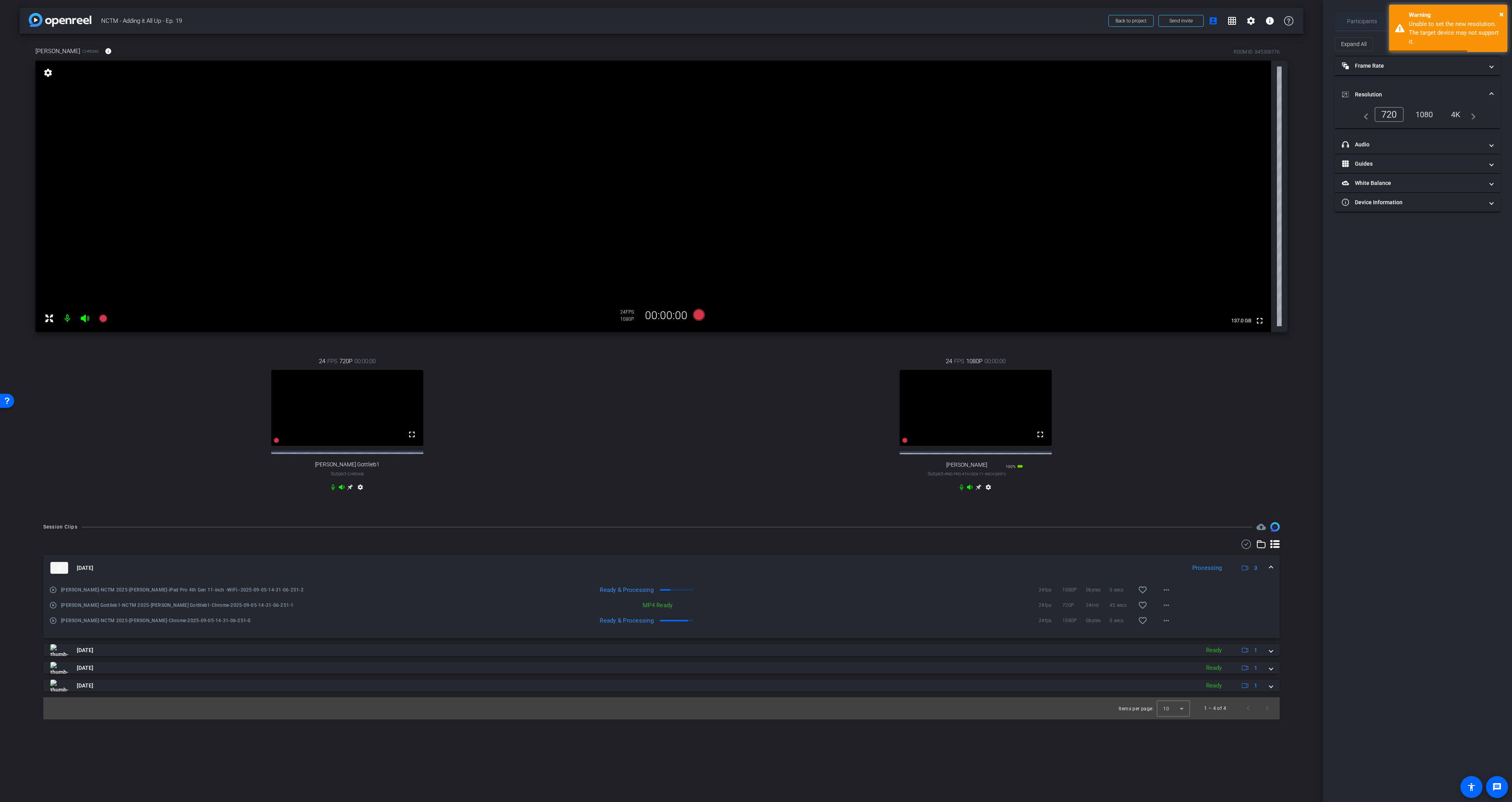
click at [879, 15] on span "Participants" at bounding box center [1362, 21] width 30 height 19
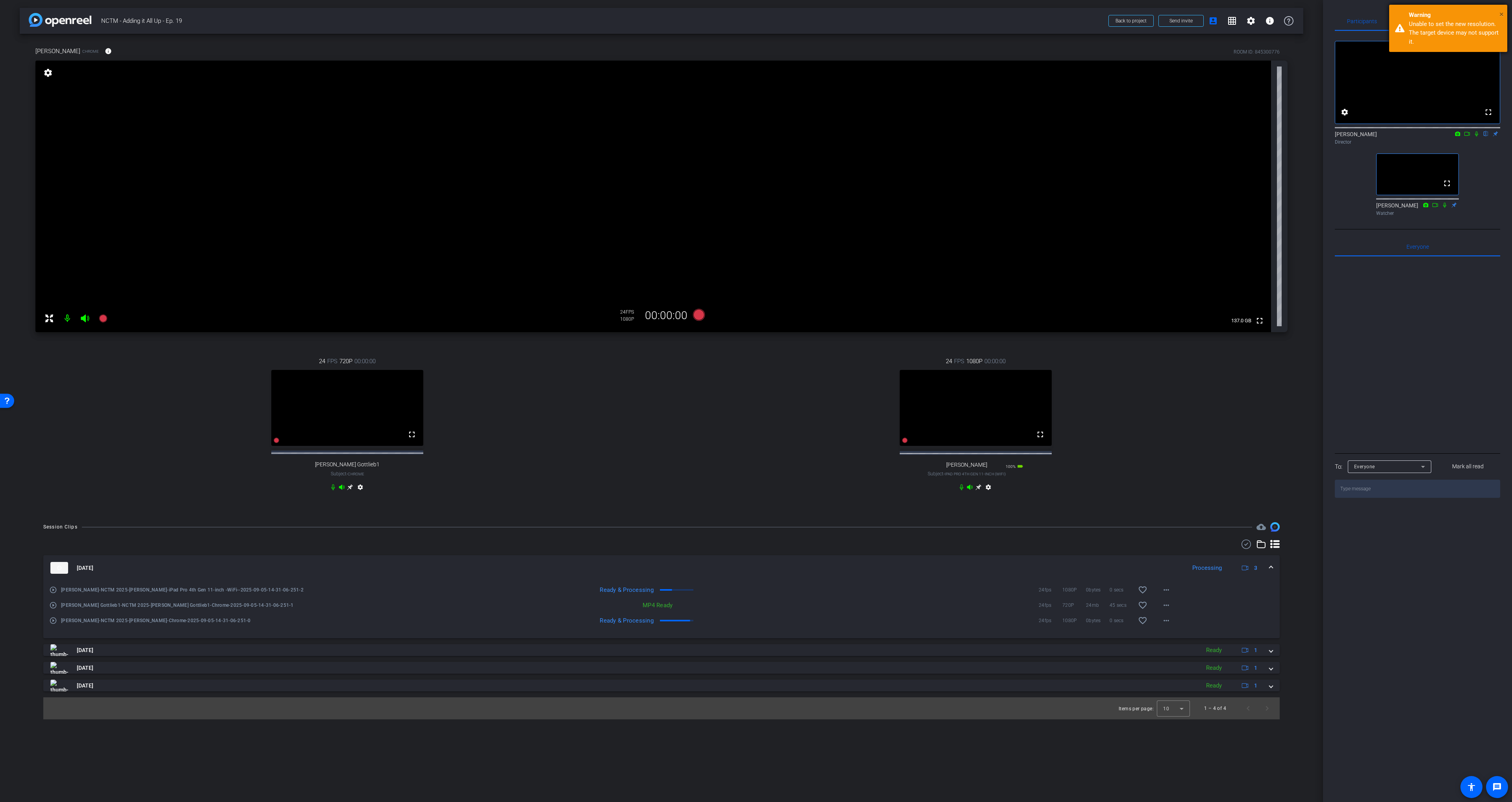
click at [879, 15] on span "×" at bounding box center [1501, 14] width 4 height 9
click at [52, 594] on mat-icon "play_circle_outline" at bounding box center [53, 590] width 8 height 8
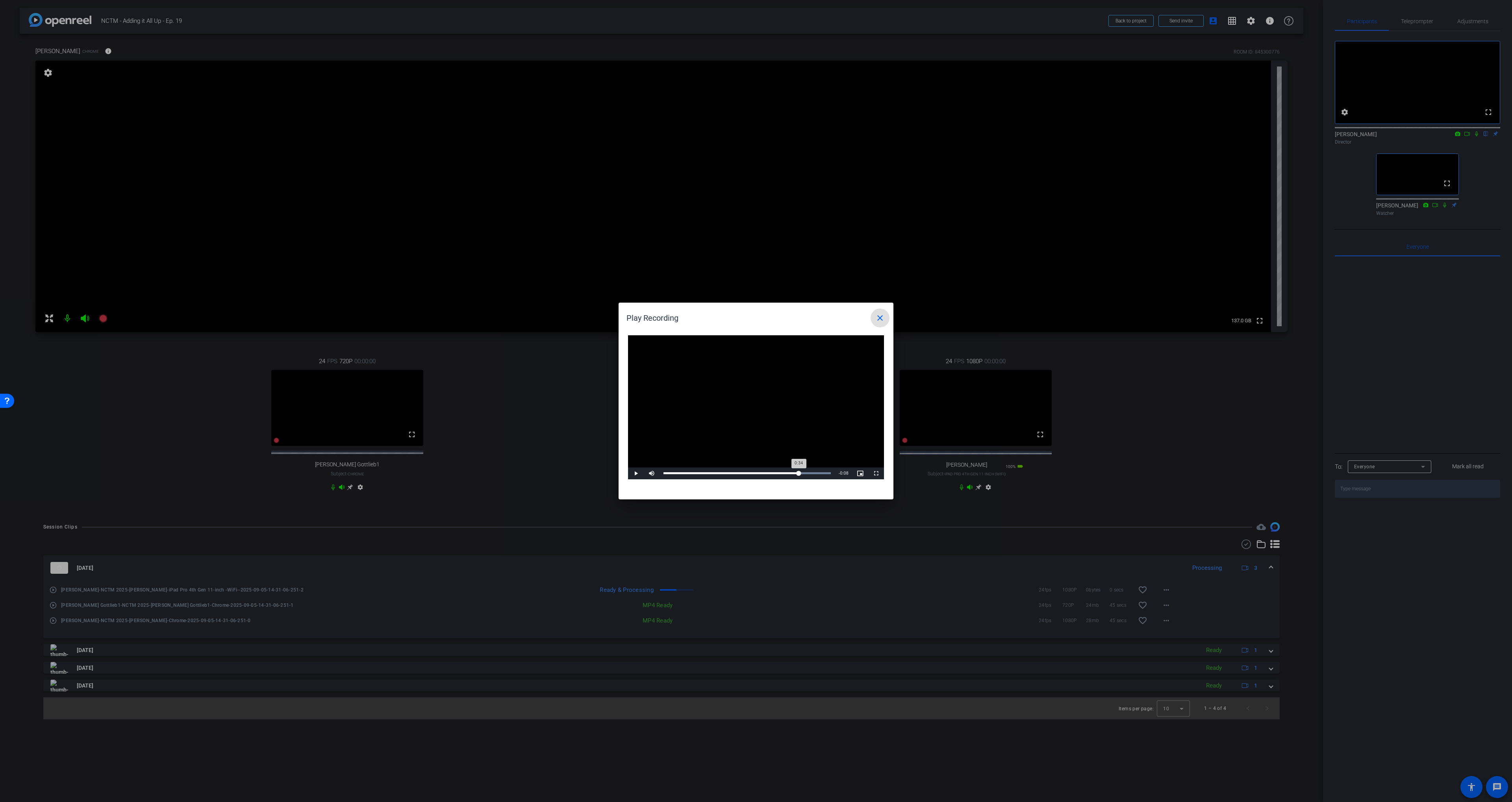
click at [798, 471] on div "Loaded : 100.00% 0:34 0:34" at bounding box center [747, 473] width 176 height 12
click at [775, 475] on div "Loaded : 100.00% 0:28 0:28" at bounding box center [747, 473] width 176 height 12
click at [879, 321] on mat-icon "close" at bounding box center [880, 318] width 9 height 9
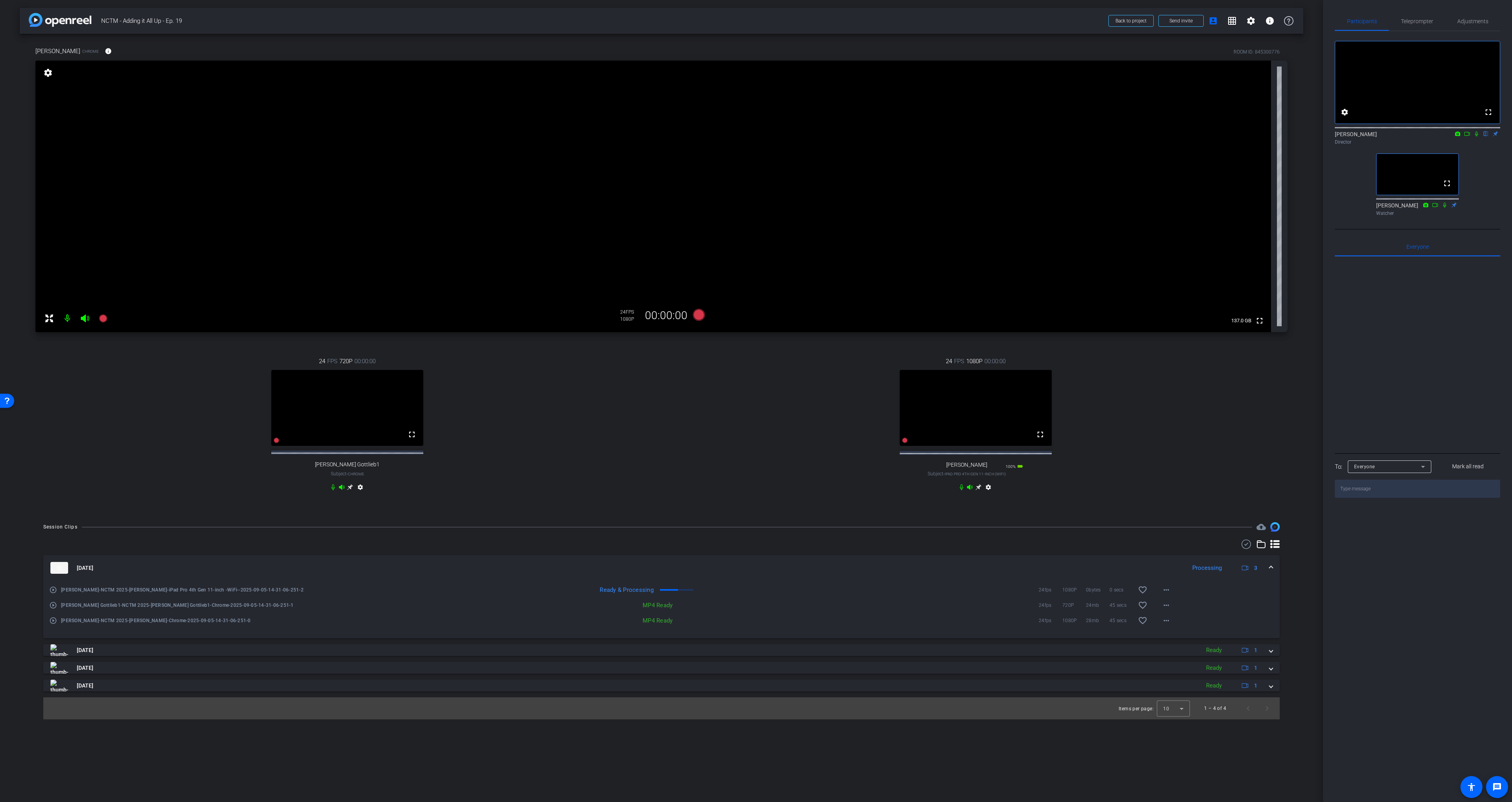
click at [879, 137] on icon at bounding box center [1476, 133] width 6 height 5
click at [595, 423] on div "24 FPS 720P 00:00:00 fullscreen Dewey Gottlieb1 Subject - Chrome settings" at bounding box center [347, 425] width 624 height 163
click at [721, 527] on div "arrow_back NCTM - Adding it All Up - Ep. 19 Back to project Send invite account…" at bounding box center [662, 401] width 1323 height 802
click at [762, 463] on div "24 FPS 1080P 00:00:00 fullscreen Latrenda Subject - iPad Pro 4th Gen 11-inch (W…" at bounding box center [976, 425] width 624 height 163
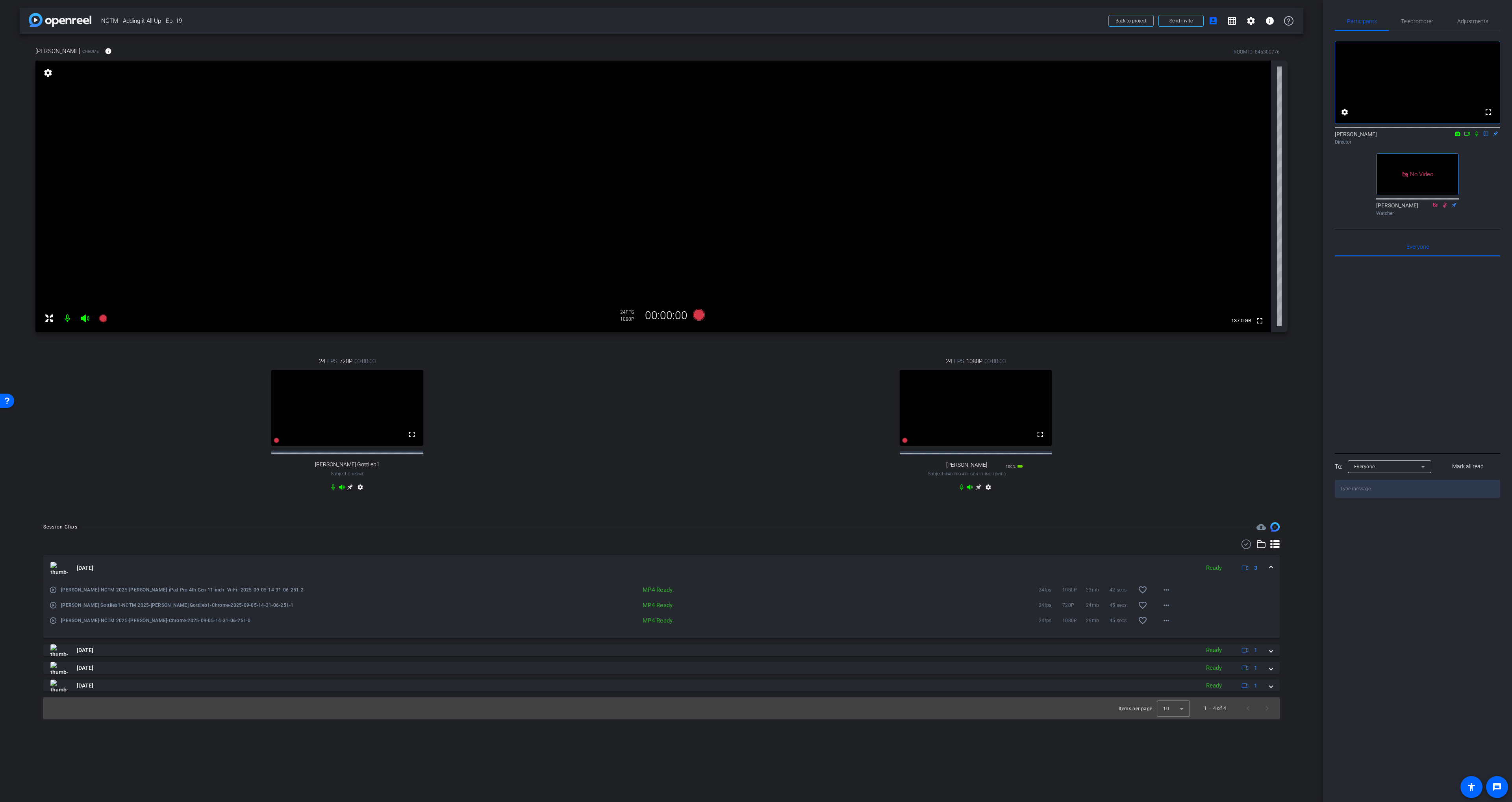
click at [763, 462] on div "24 FPS 1080P 00:00:00 fullscreen Latrenda Subject - iPad Pro 4th Gen 11-inch (W…" at bounding box center [976, 425] width 624 height 163
drag, startPoint x: 768, startPoint y: 463, endPoint x: 772, endPoint y: 458, distance: 6.4
click at [768, 463] on div "24 FPS 1080P 00:00:00 fullscreen Latrenda Subject - iPad Pro 4th Gen 11-inch (W…" at bounding box center [976, 425] width 624 height 163
drag, startPoint x: 707, startPoint y: 344, endPoint x: 712, endPoint y: 324, distance: 20.6
click at [707, 344] on div "24 FPS 1080P 00:00:00 fullscreen Latrenda Subject - iPad Pro 4th Gen 11-inch (W…" at bounding box center [976, 425] width 624 height 163
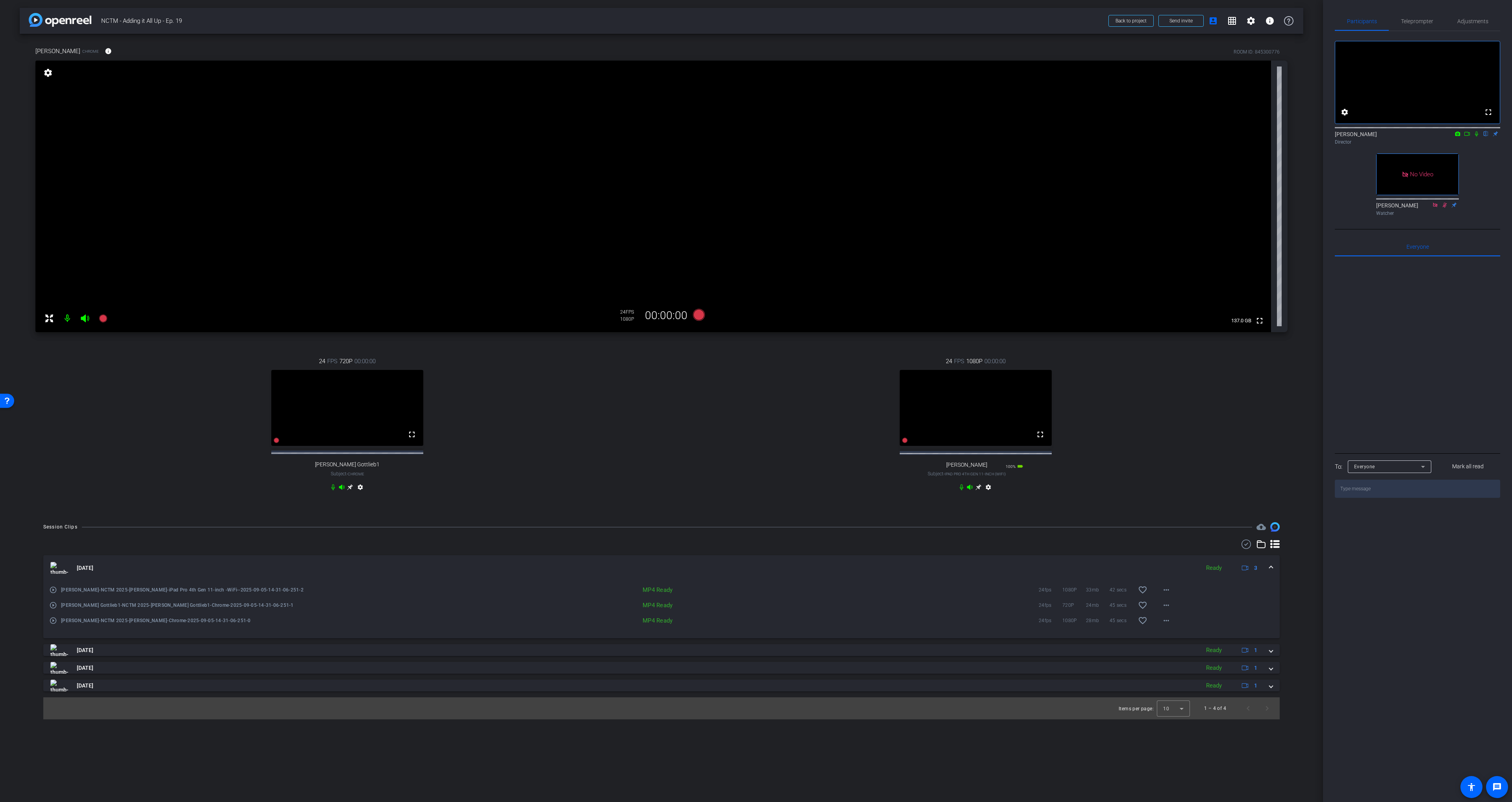
drag, startPoint x: 751, startPoint y: 353, endPoint x: 738, endPoint y: 351, distance: 13.2
click at [750, 353] on div "24 FPS 1080P 00:00:00 fullscreen Latrenda Subject - iPad Pro 4th Gen 11-inch (W…" at bounding box center [976, 425] width 624 height 163
click at [697, 316] on icon at bounding box center [699, 315] width 12 height 12
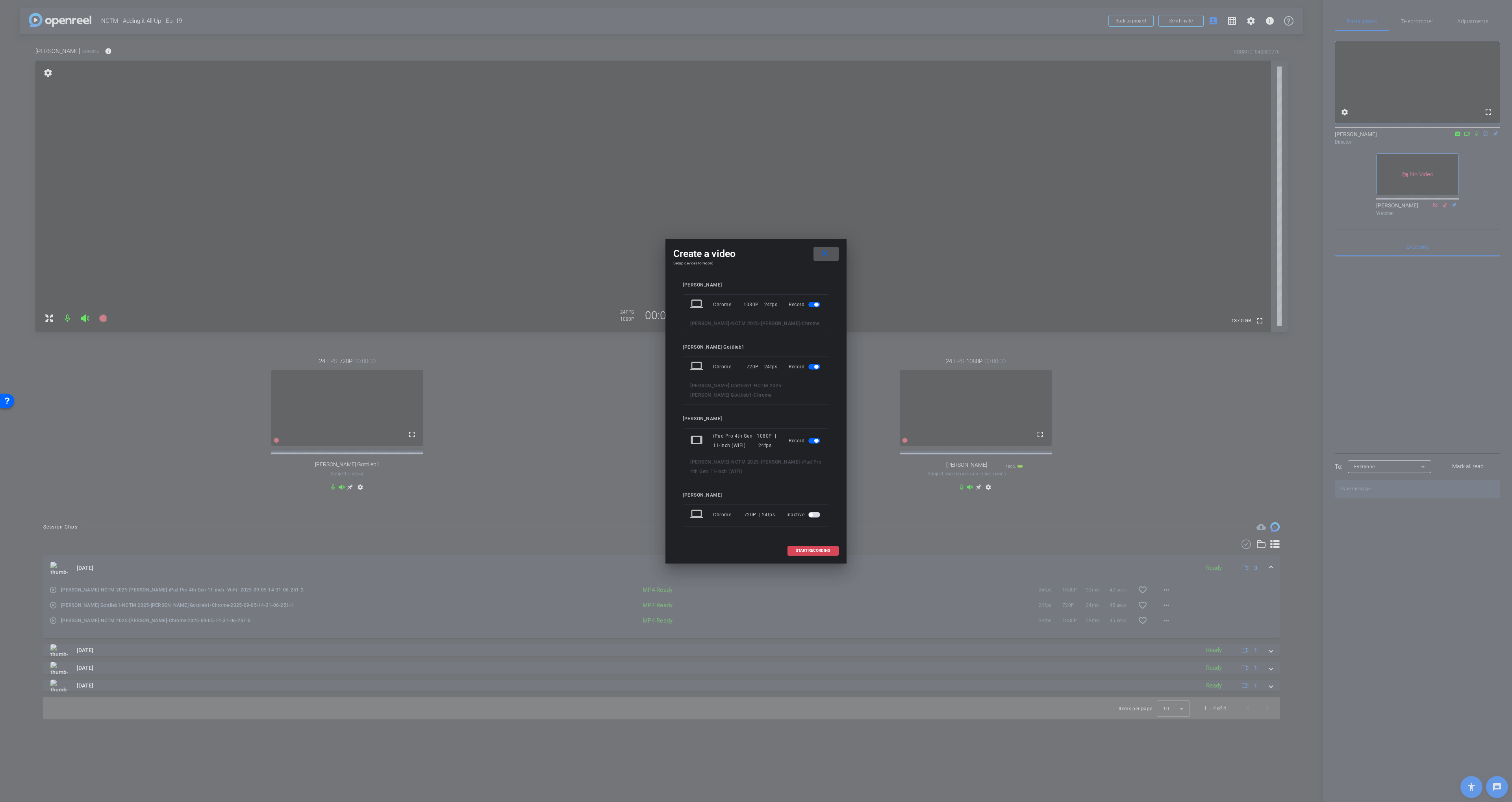
click at [814, 550] on span "START RECORDING" at bounding box center [813, 550] width 35 height 4
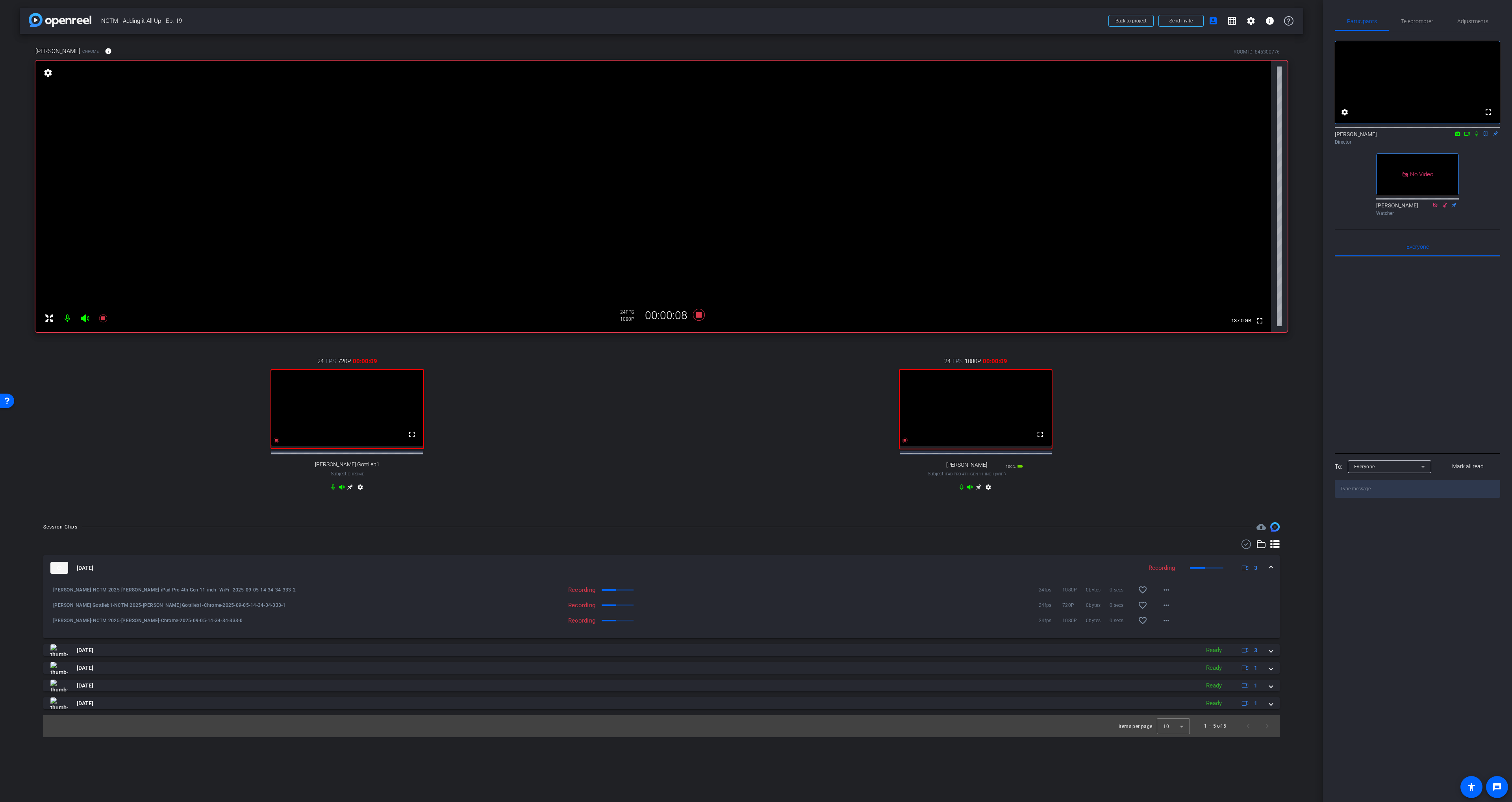
click at [879, 137] on icon at bounding box center [1476, 133] width 6 height 5
click at [879, 137] on icon at bounding box center [1467, 133] width 6 height 5
click at [879, 137] on icon at bounding box center [1486, 133] width 6 height 5
click at [879, 137] on icon at bounding box center [1486, 134] width 3 height 5
click at [879, 137] on icon at bounding box center [1486, 133] width 6 height 5
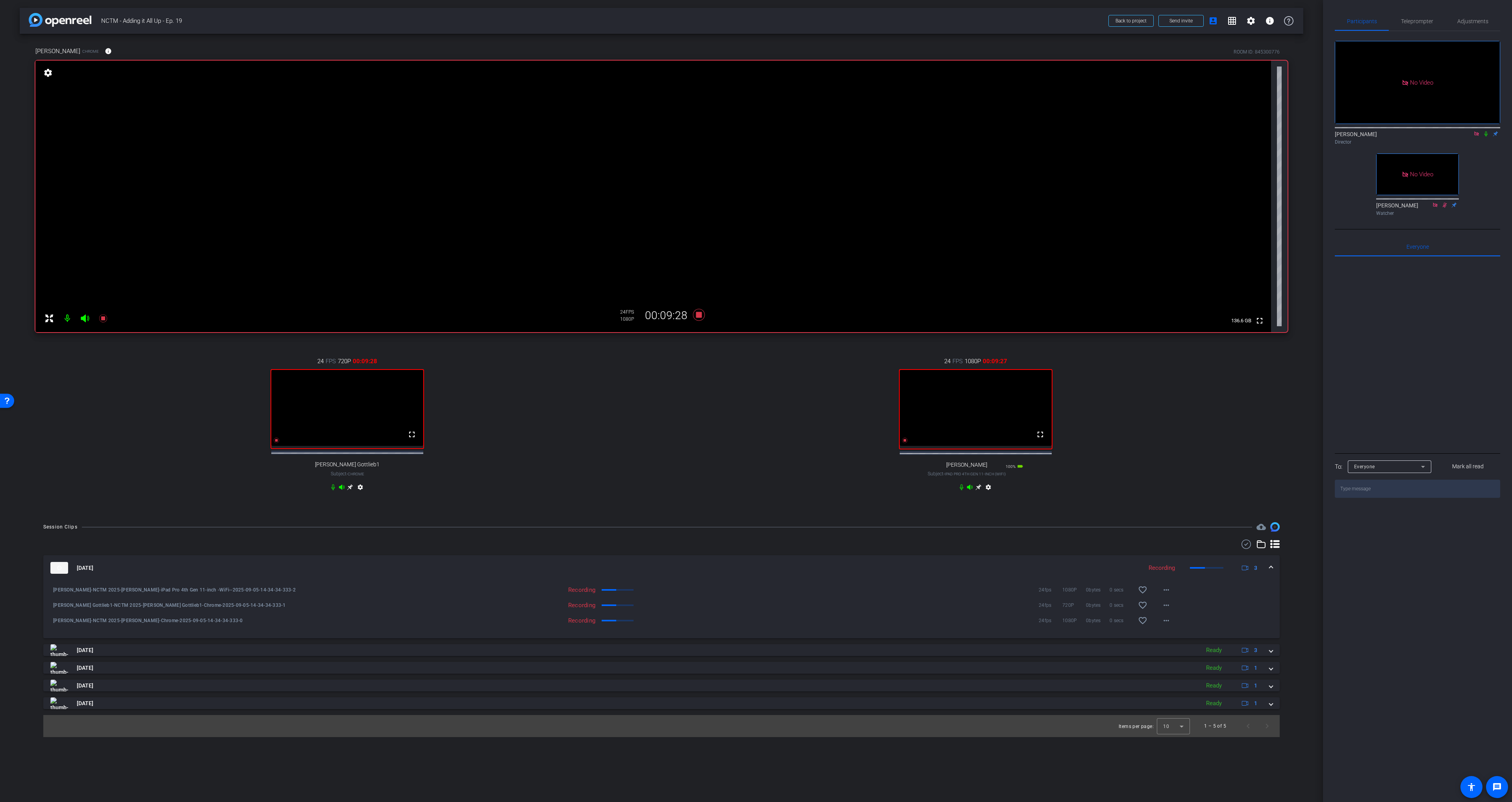
drag, startPoint x: 672, startPoint y: 369, endPoint x: 690, endPoint y: 349, distance: 26.9
click at [672, 369] on div "24 FPS 1080P 00:09:27 fullscreen Latrenda Subject - iPad Pro 4th Gen 11-inch (W…" at bounding box center [976, 425] width 624 height 163
click at [698, 317] on icon at bounding box center [699, 315] width 12 height 12
click at [698, 317] on icon at bounding box center [699, 315] width 12 height 12
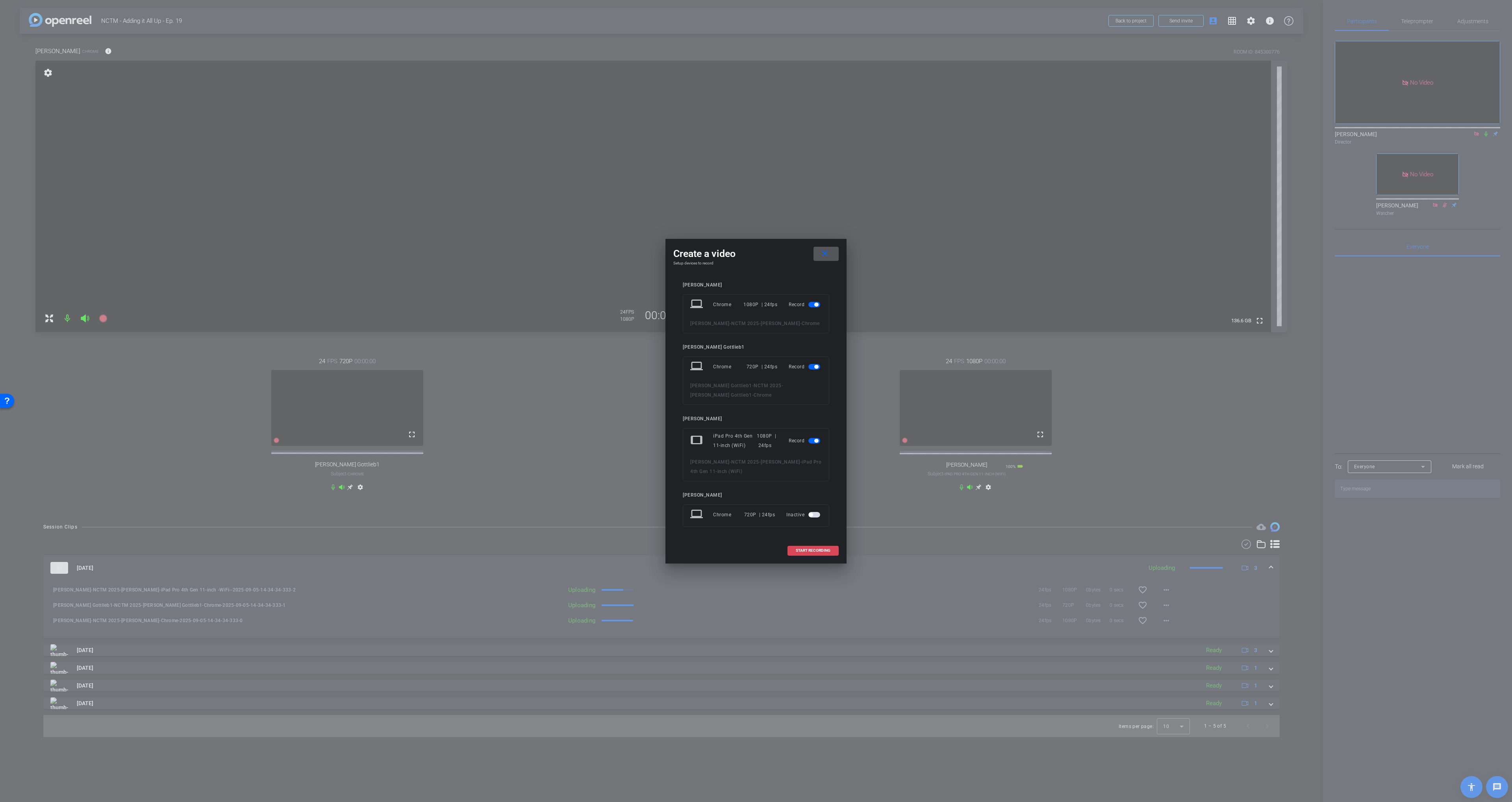
click at [805, 549] on span "START RECORDING" at bounding box center [813, 550] width 35 height 4
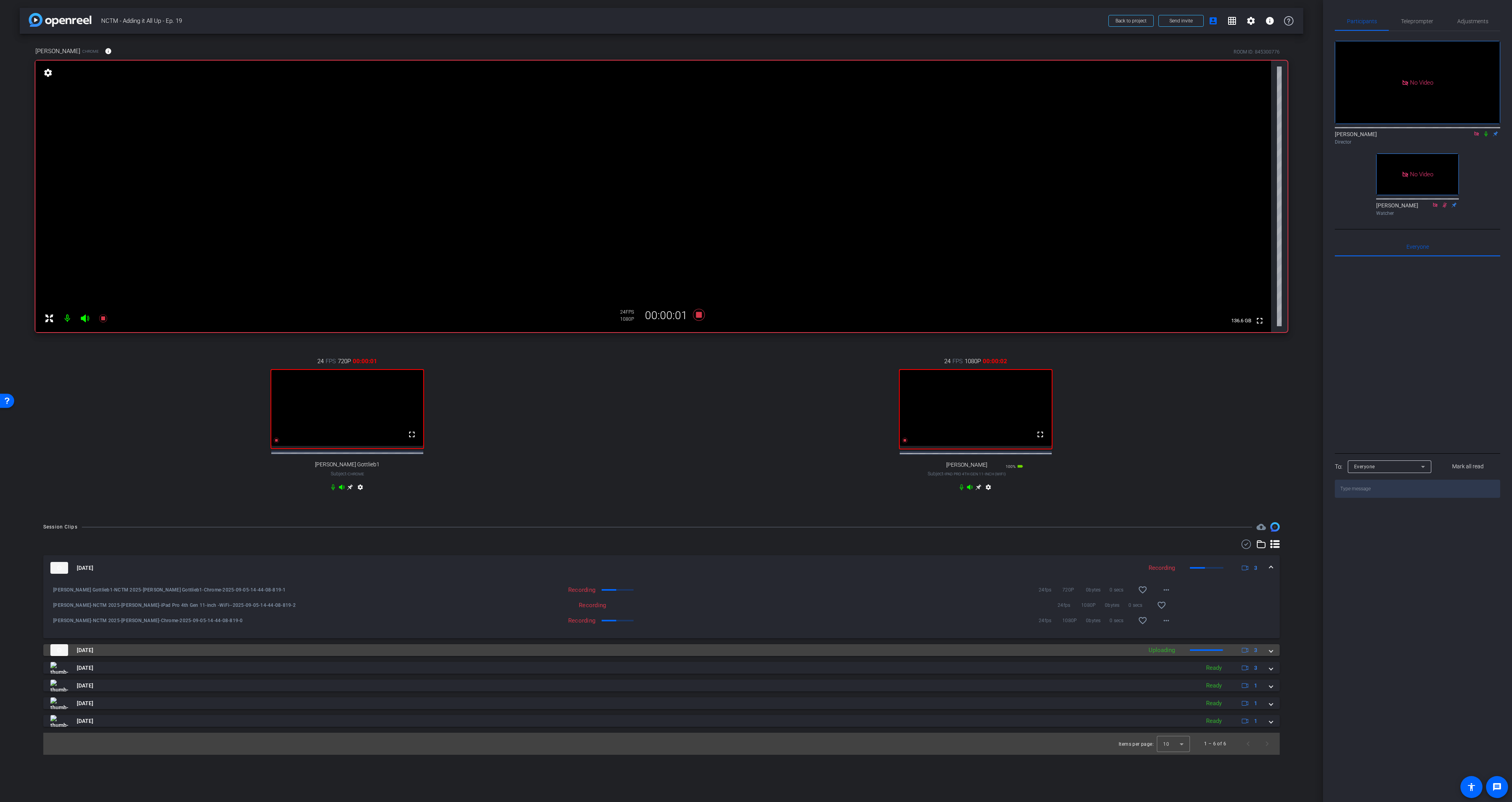
click at [789, 654] on mat-panel-title "[DATE]" at bounding box center [595, 650] width 1088 height 12
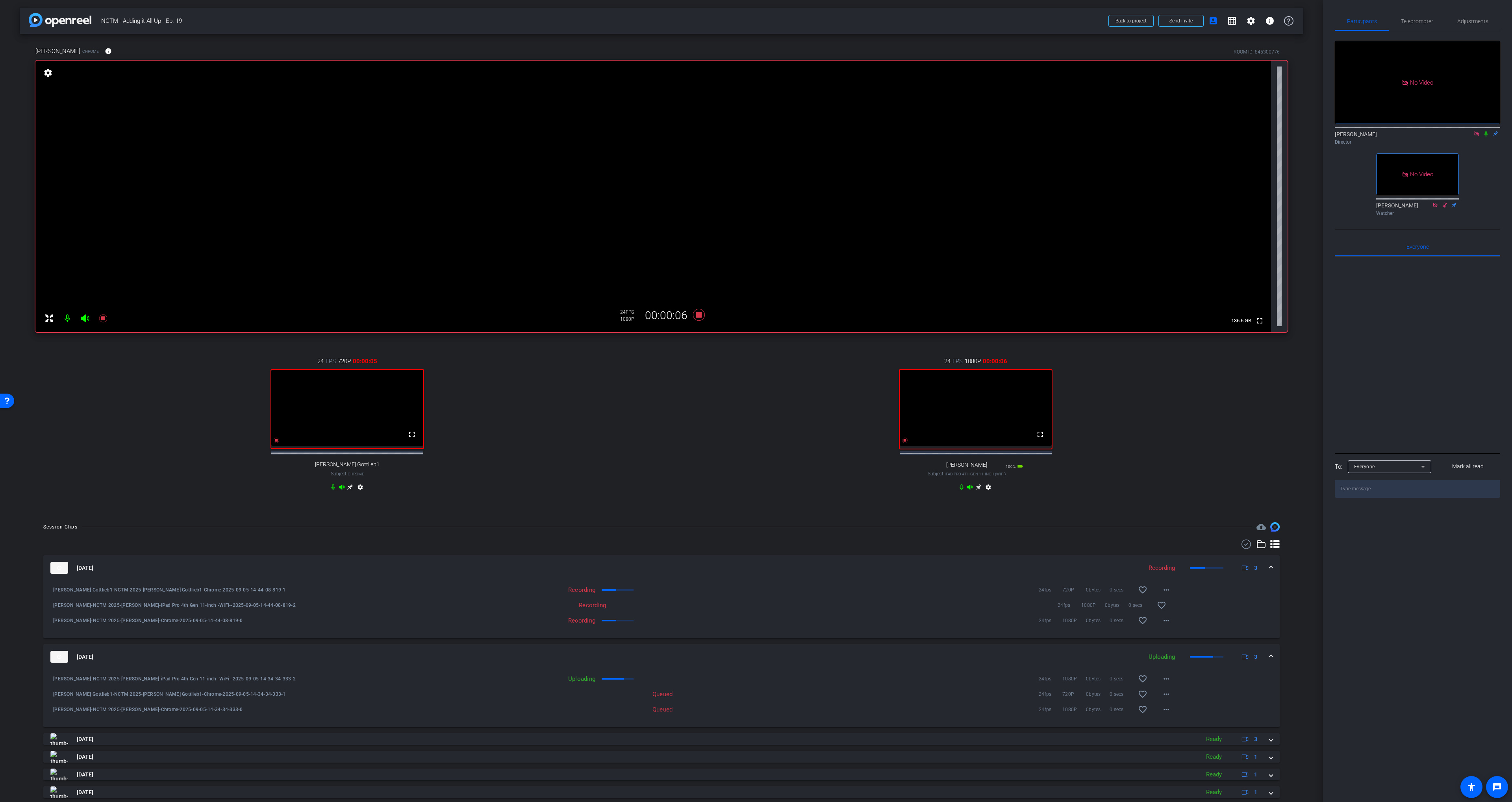
click at [790, 652] on mat-expansion-panel-header "Sep 5, 2025 Uploading 3" at bounding box center [662, 657] width 1236 height 25
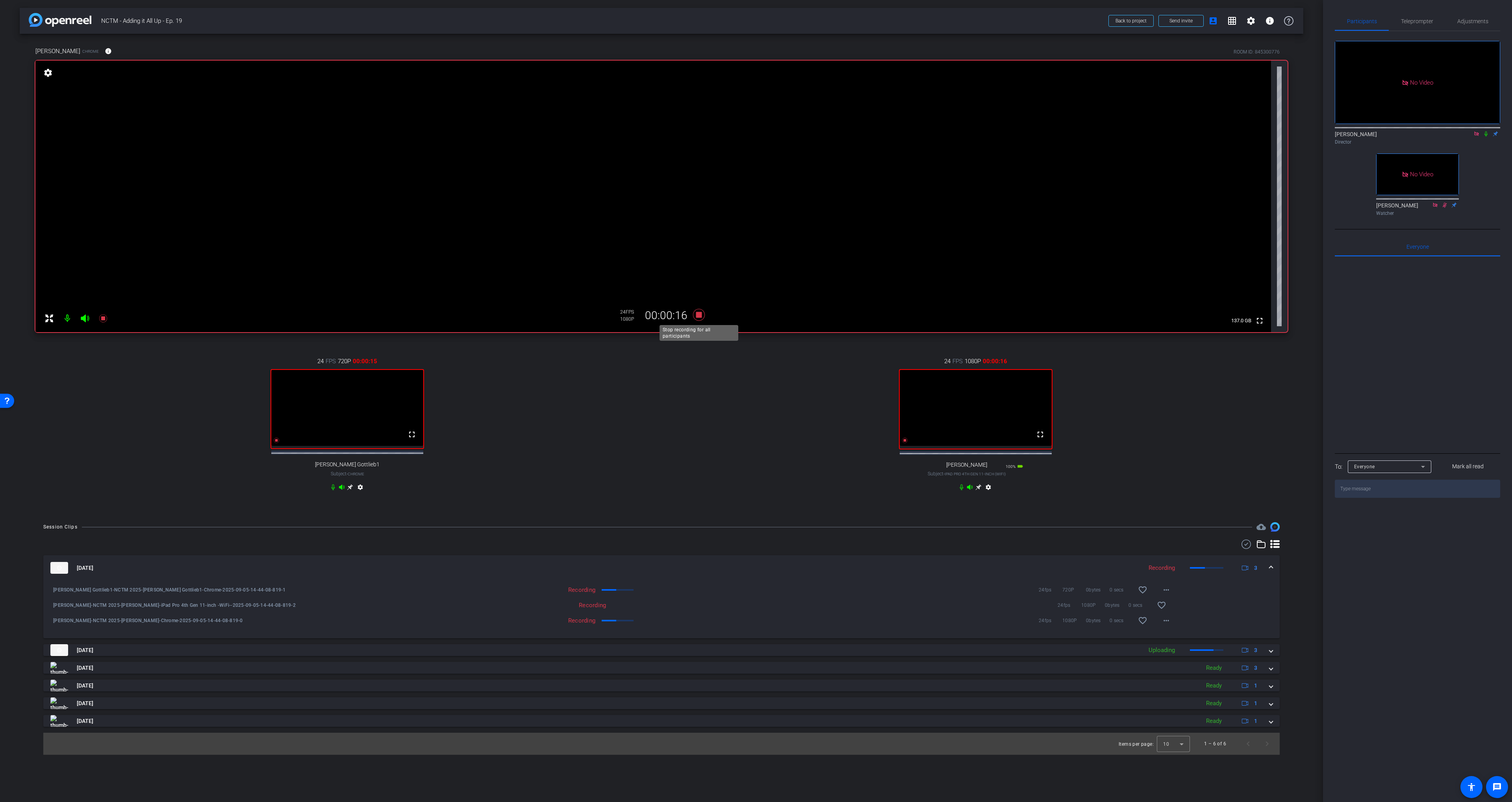
click at [698, 315] on icon at bounding box center [699, 315] width 12 height 12
click at [714, 420] on div "24 FPS 1080P 00:00:00 fullscreen Latrenda Subject - iPad Pro 4th Gen 11-inch (W…" at bounding box center [976, 425] width 624 height 163
click at [695, 316] on icon at bounding box center [699, 315] width 12 height 12
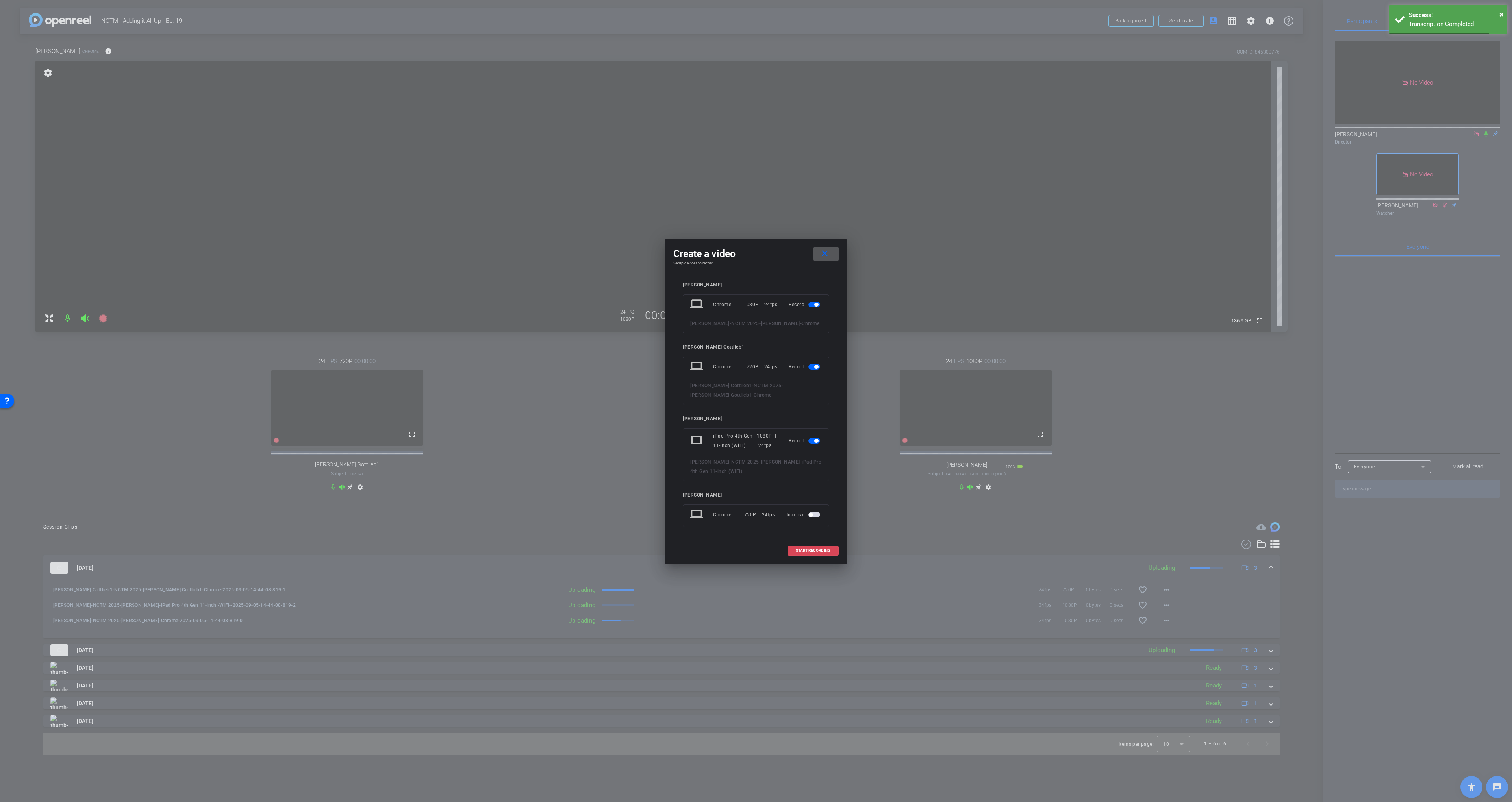
click at [824, 553] on span at bounding box center [813, 550] width 50 height 19
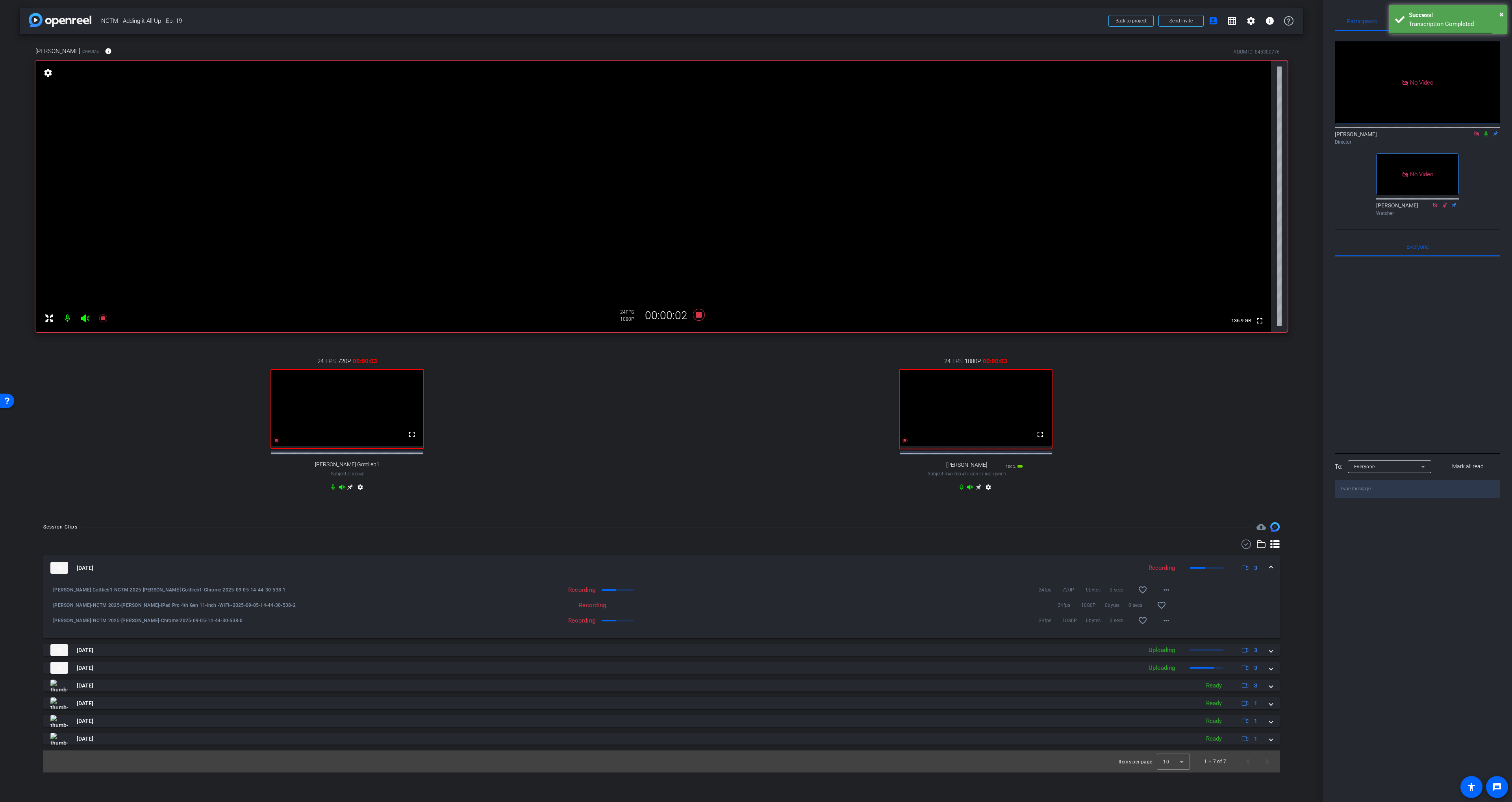
click at [879, 137] on icon at bounding box center [1486, 133] width 6 height 5
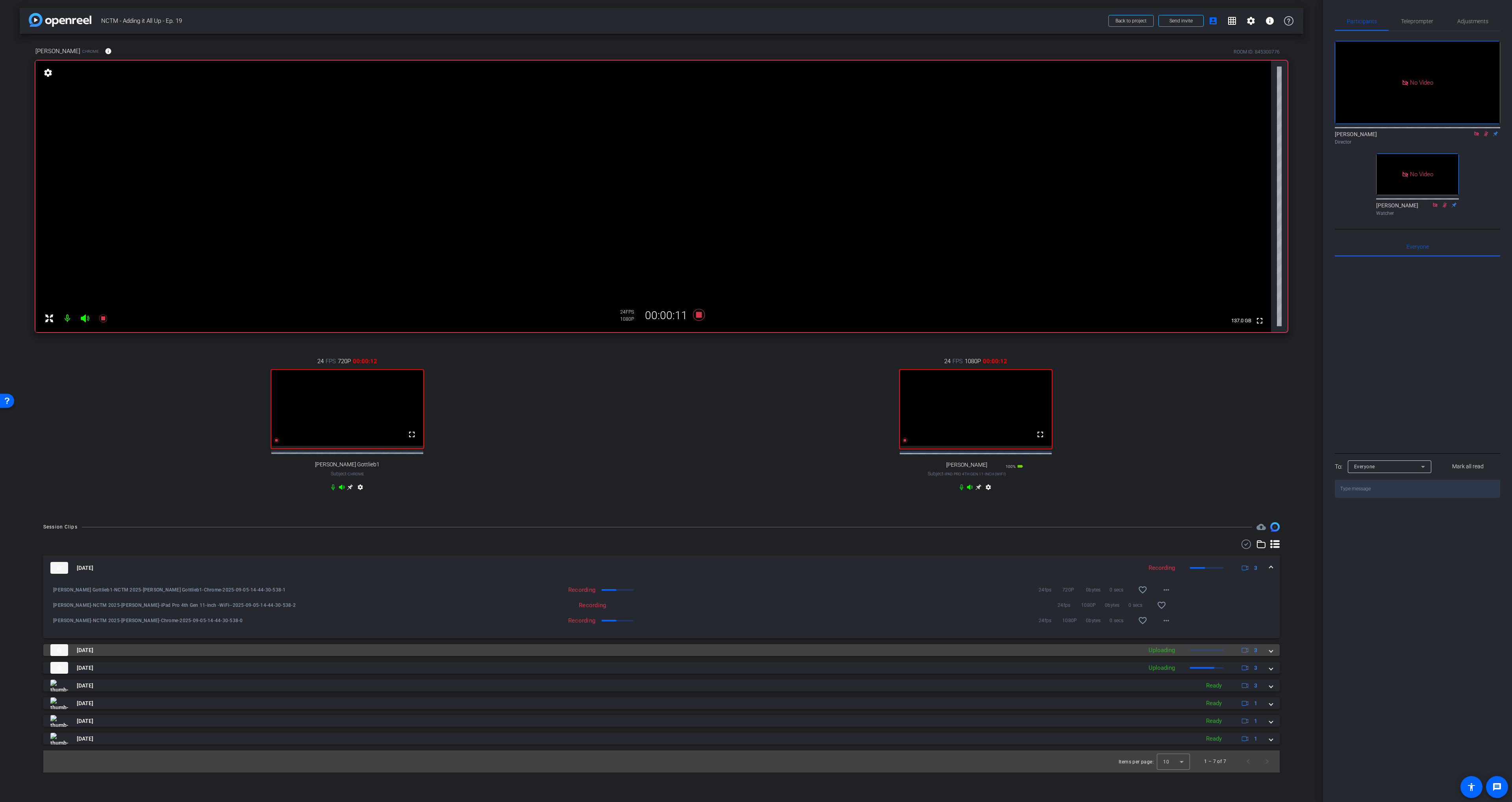
click at [173, 656] on mat-panel-title "[DATE]" at bounding box center [595, 650] width 1088 height 12
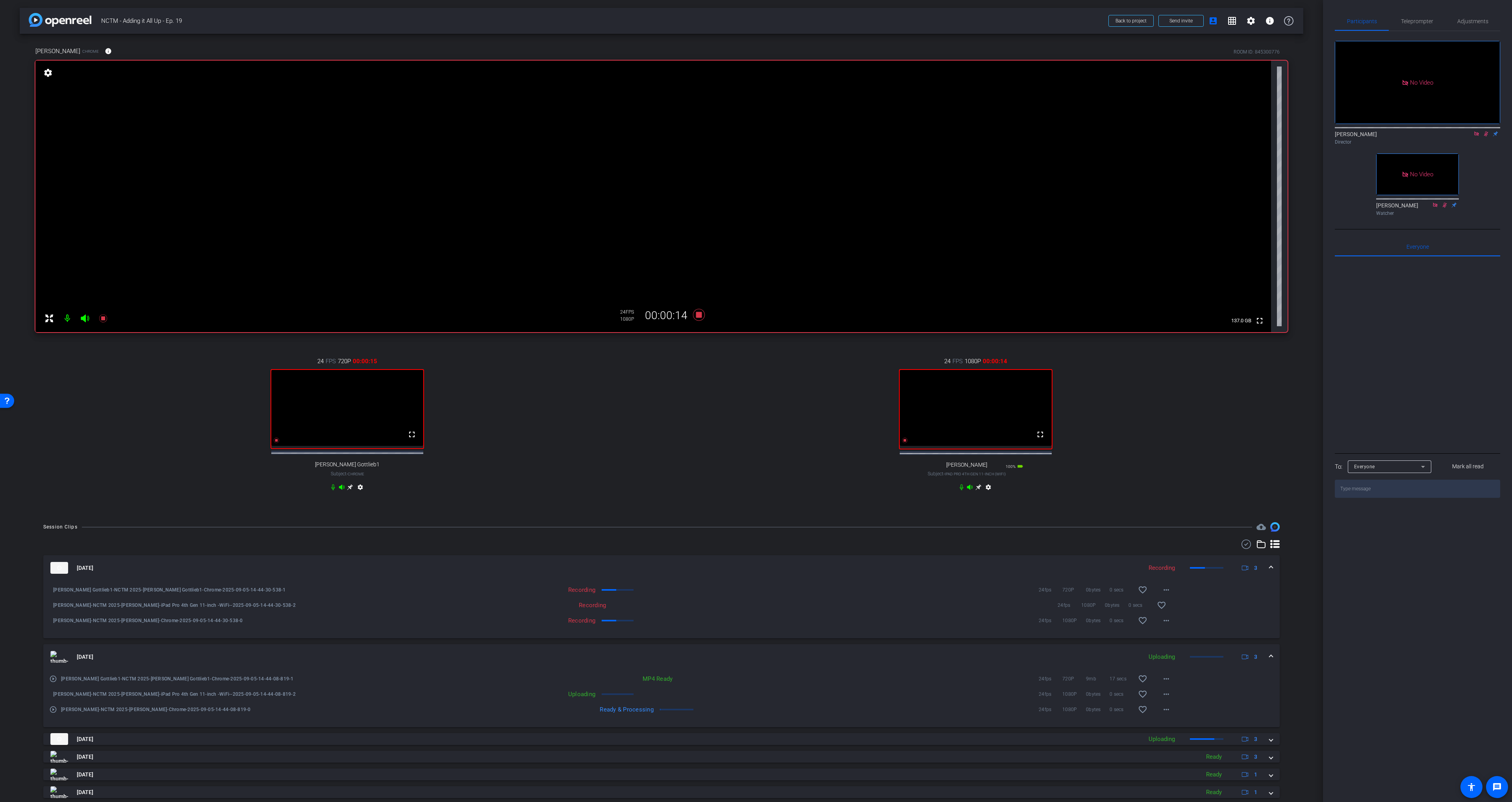
click at [174, 658] on mat-panel-title "[DATE]" at bounding box center [595, 657] width 1088 height 12
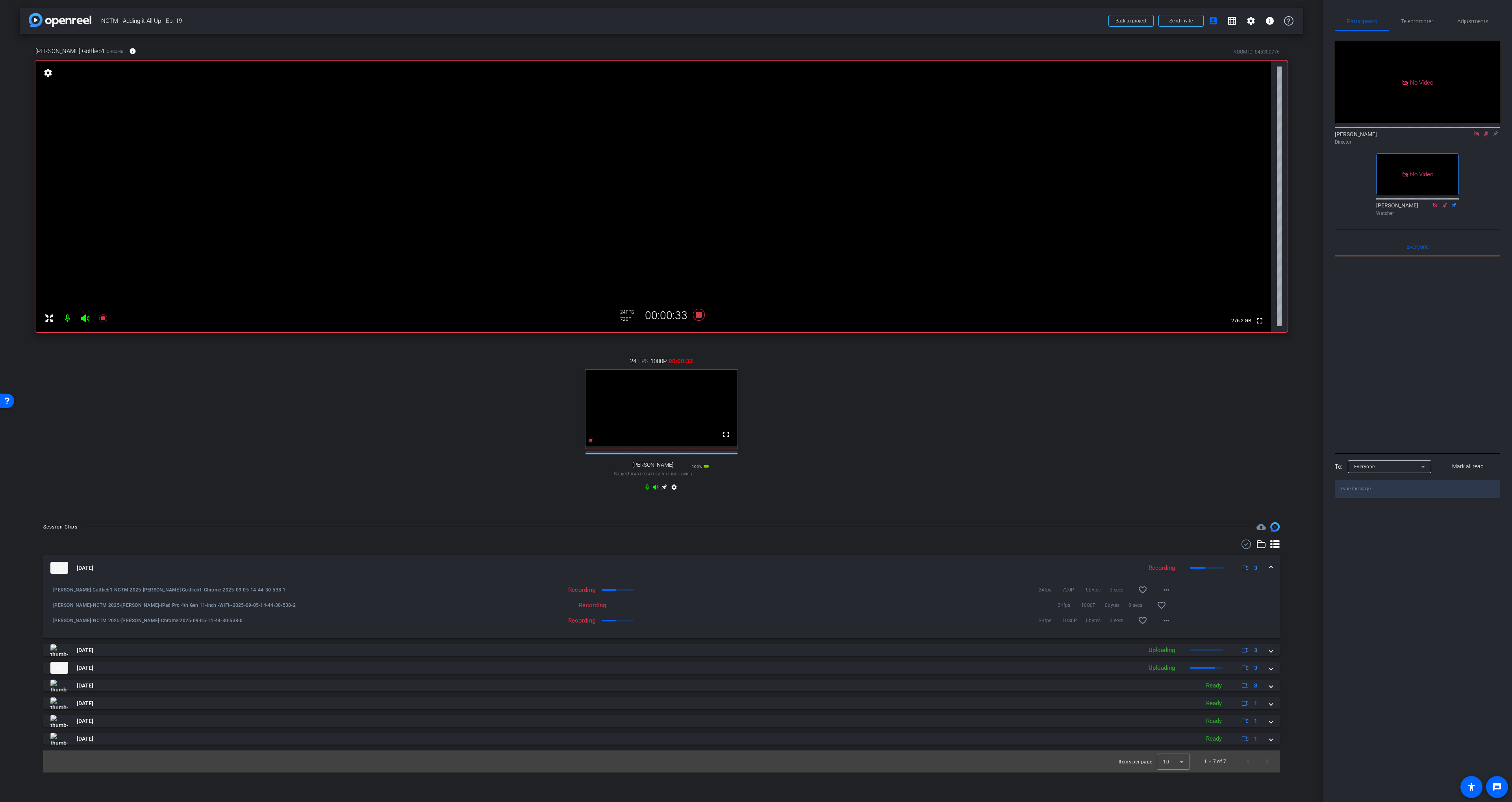
click at [879, 137] on icon at bounding box center [1486, 133] width 6 height 5
click at [714, 337] on div "Dewey Gottlieb1 Chrome info ROOM ID: 845300776 fullscreen settings 276.2 GB 24 …" at bounding box center [662, 274] width 1284 height 480
click at [699, 315] on icon at bounding box center [699, 315] width 12 height 12
click at [879, 430] on div "24 FPS 1080P 00:00:00 fullscreen Latrenda Subject - iPad Pro 4th Gen 11-inch (W…" at bounding box center [661, 425] width 1252 height 163
click at [820, 388] on div "24 FPS 1080P 00:00:00 fullscreen Latrenda Subject - iPad Pro 4th Gen 11-inch (W…" at bounding box center [661, 425] width 1252 height 163
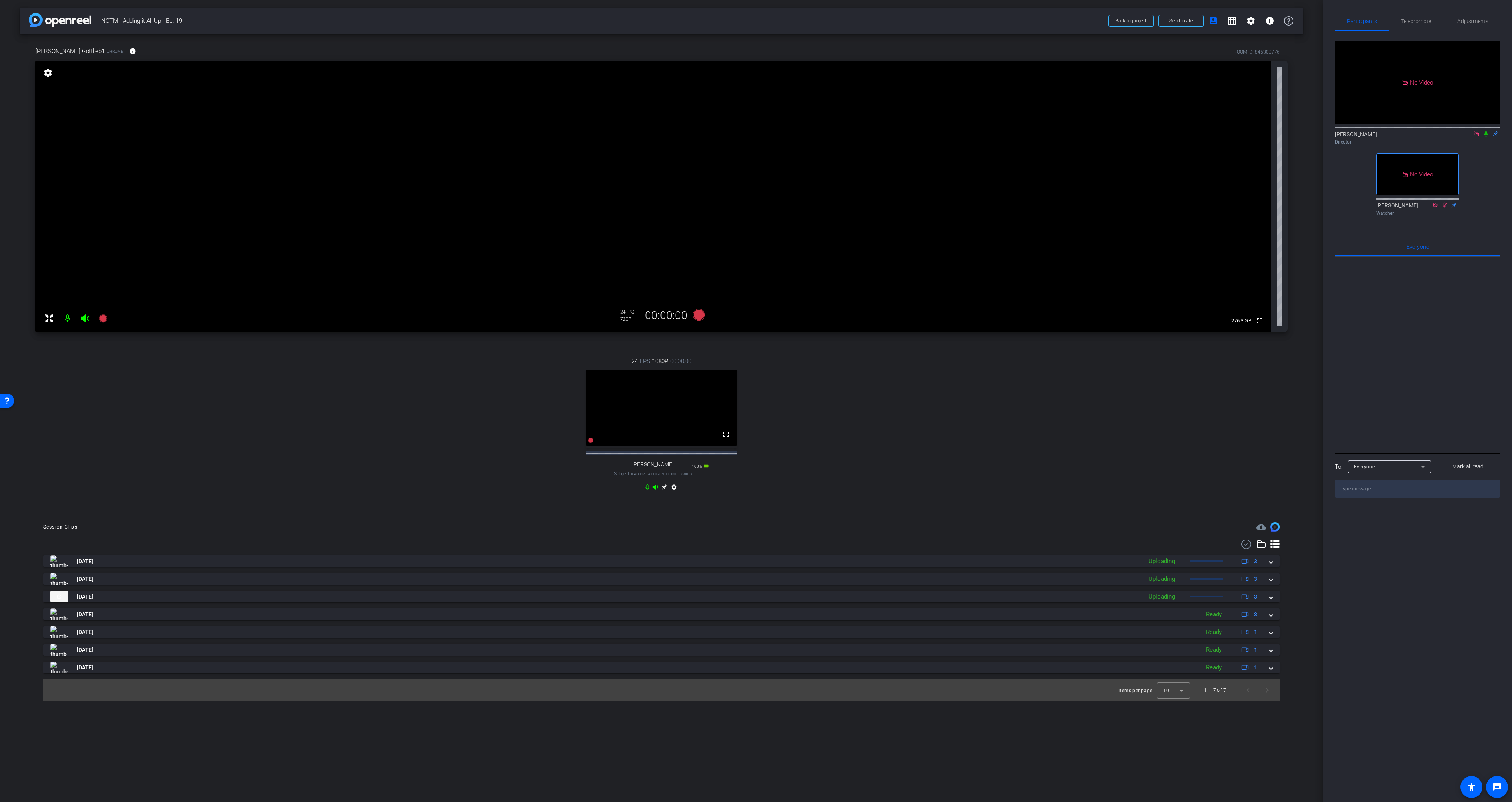
click at [1476, 137] on icon at bounding box center [1476, 133] width 6 height 5
click at [697, 315] on icon at bounding box center [699, 315] width 12 height 12
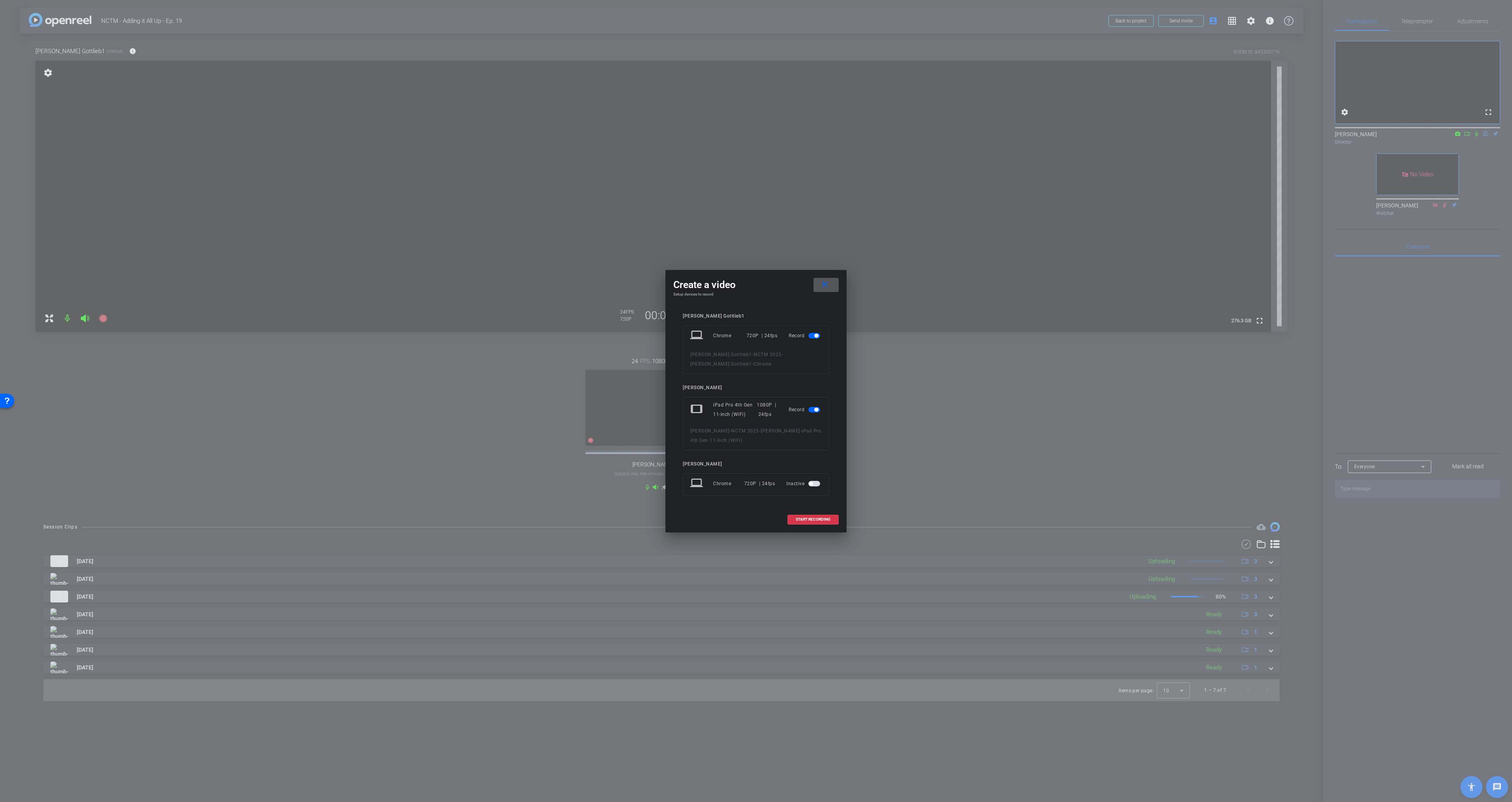
click at [824, 283] on mat-icon "close" at bounding box center [825, 285] width 10 height 10
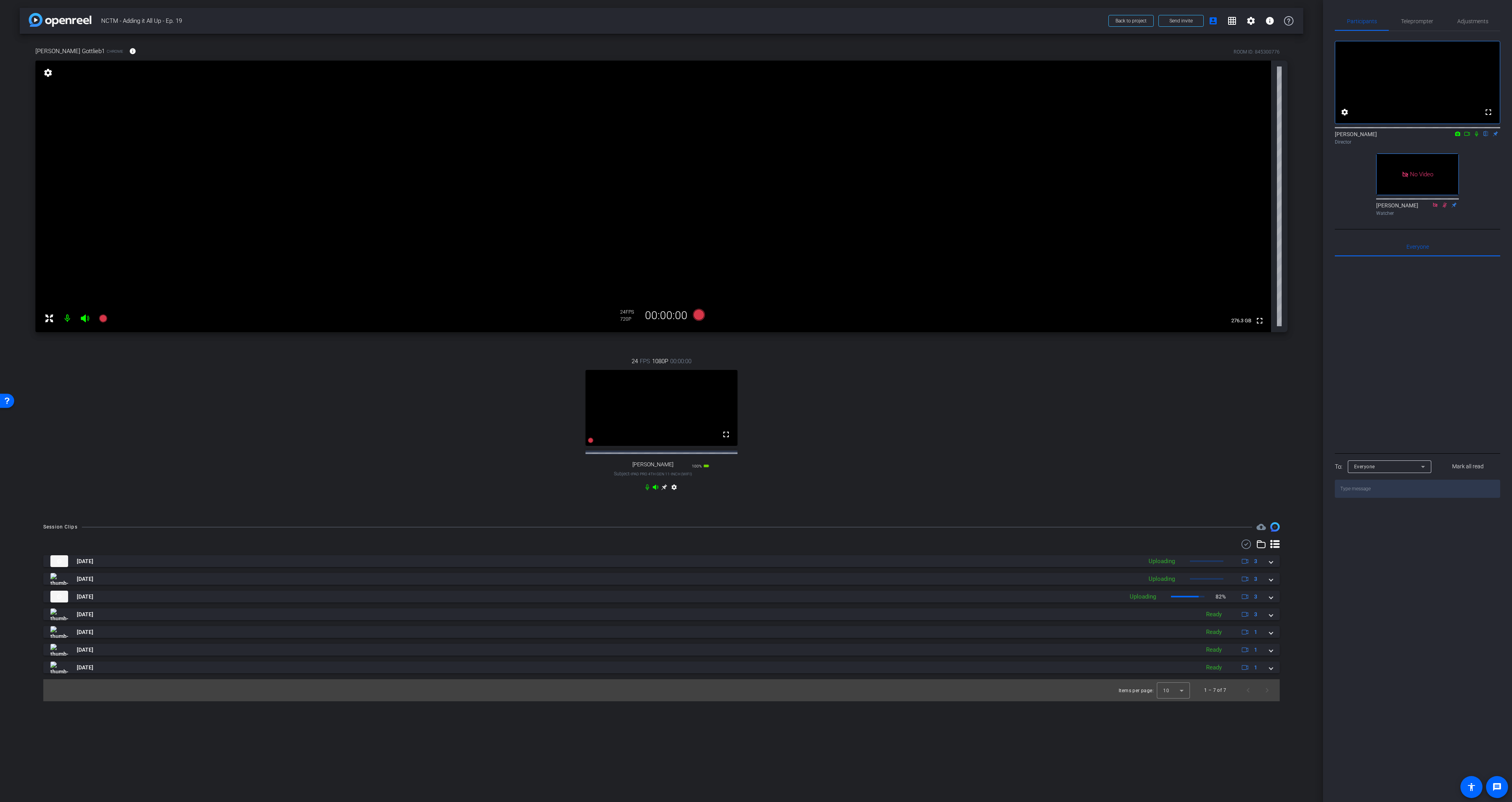
click at [1476, 137] on icon at bounding box center [1476, 133] width 6 height 5
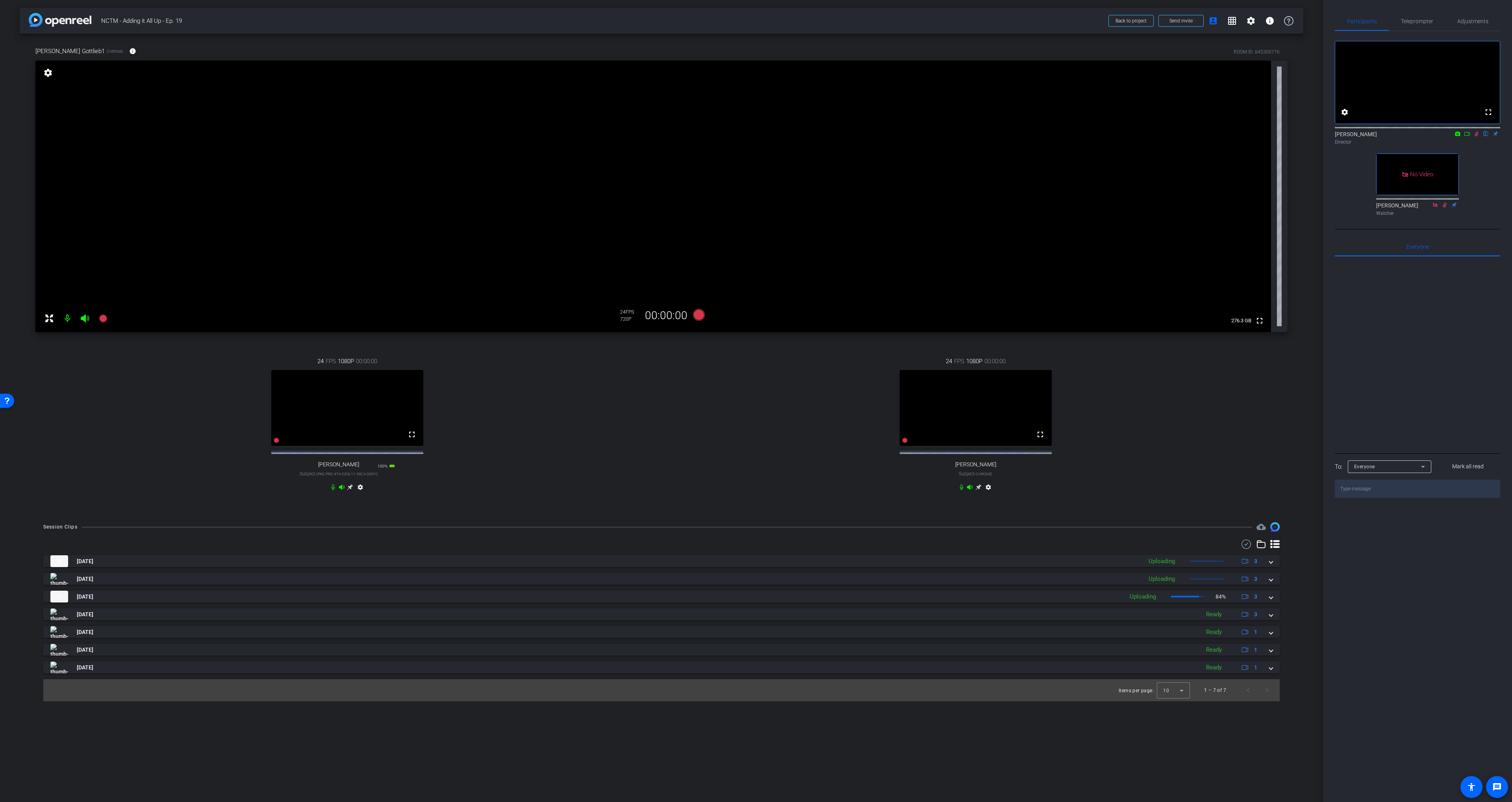
click at [1079, 393] on div "24 FPS 1080P 00:00:00 fullscreen [PERSON_NAME] Subject - Chrome settings" at bounding box center [976, 425] width 624 height 163
click at [1473, 137] on icon at bounding box center [1476, 133] width 6 height 5
click at [1470, 29] on span "Adjustments" at bounding box center [1473, 21] width 31 height 19
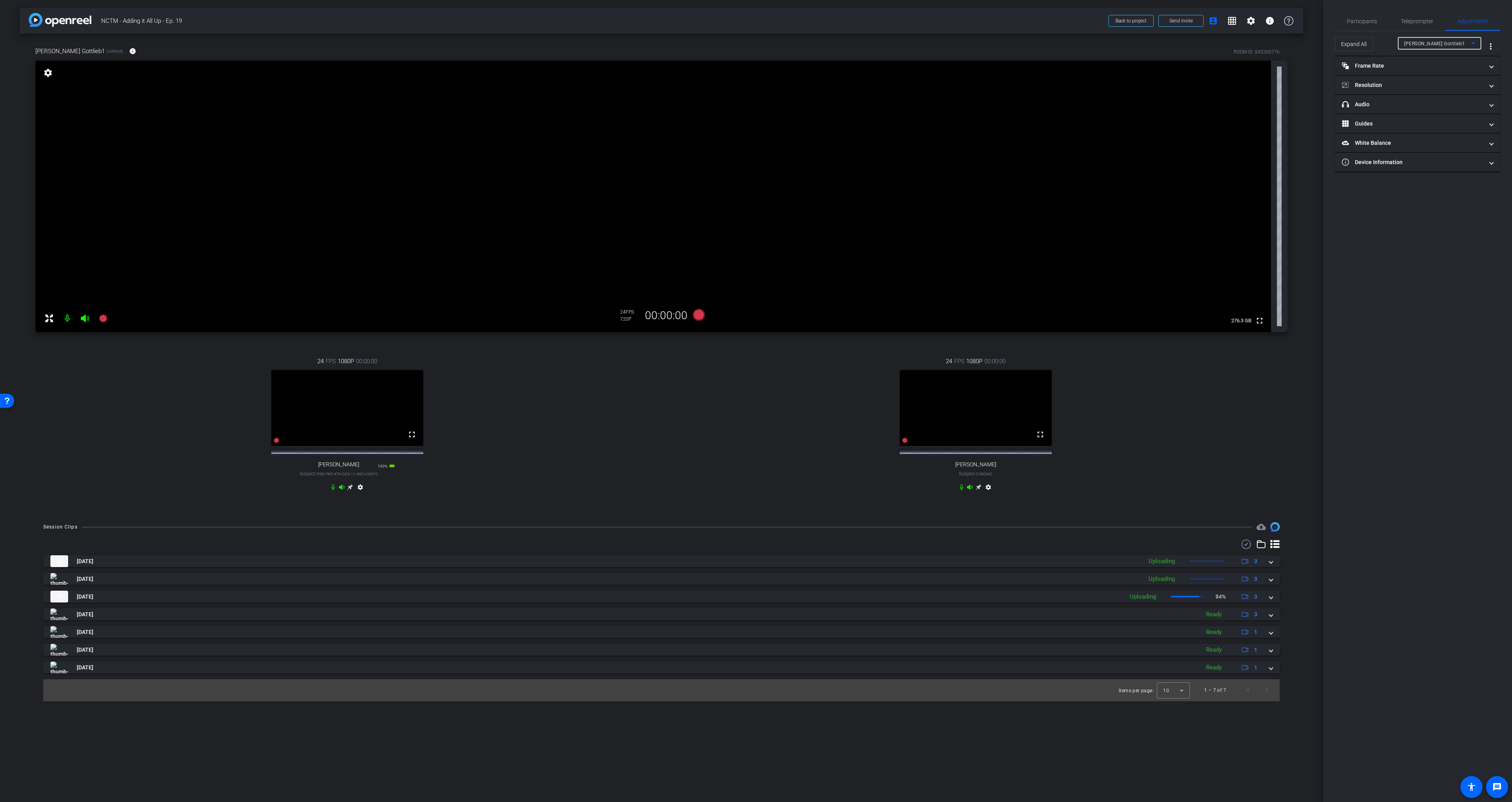
click at [1454, 45] on div "[PERSON_NAME] Gottlieb1" at bounding box center [1437, 43] width 67 height 10
click at [1387, 84] on mat-panel-title "Resolution" at bounding box center [1412, 85] width 141 height 8
click at [1411, 69] on mat-panel-title "Frame Rate Frame Rate" at bounding box center [1412, 66] width 141 height 8
click at [1411, 65] on mat-panel-title "Frame Rate Frame Rate" at bounding box center [1412, 69] width 141 height 8
drag, startPoint x: 1395, startPoint y: 87, endPoint x: 1396, endPoint y: 68, distance: 19.0
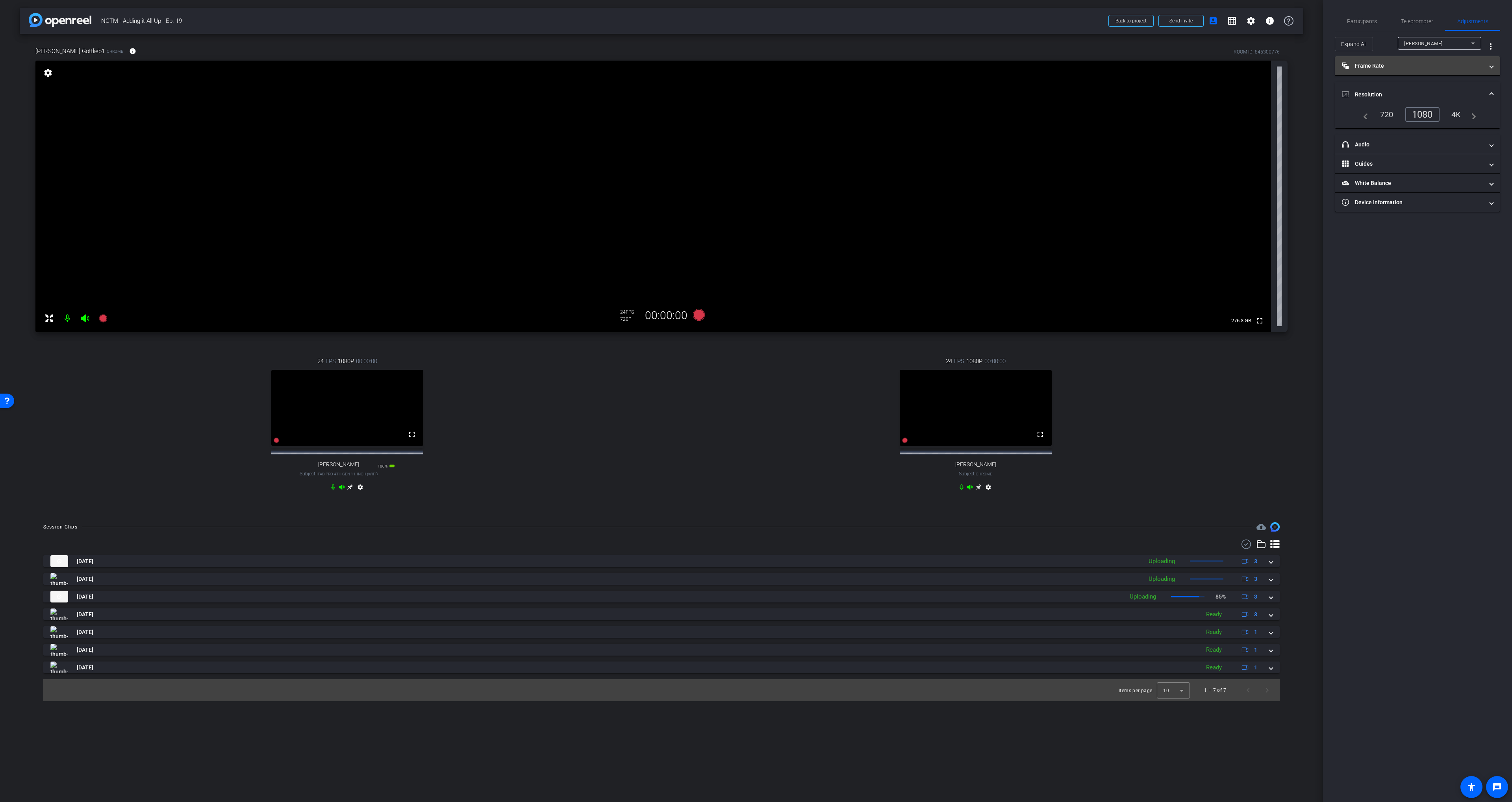
click at [1395, 86] on mat-expansion-panel-header "Resolution" at bounding box center [1418, 94] width 166 height 25
click at [1366, 28] on span "Participants" at bounding box center [1362, 21] width 30 height 19
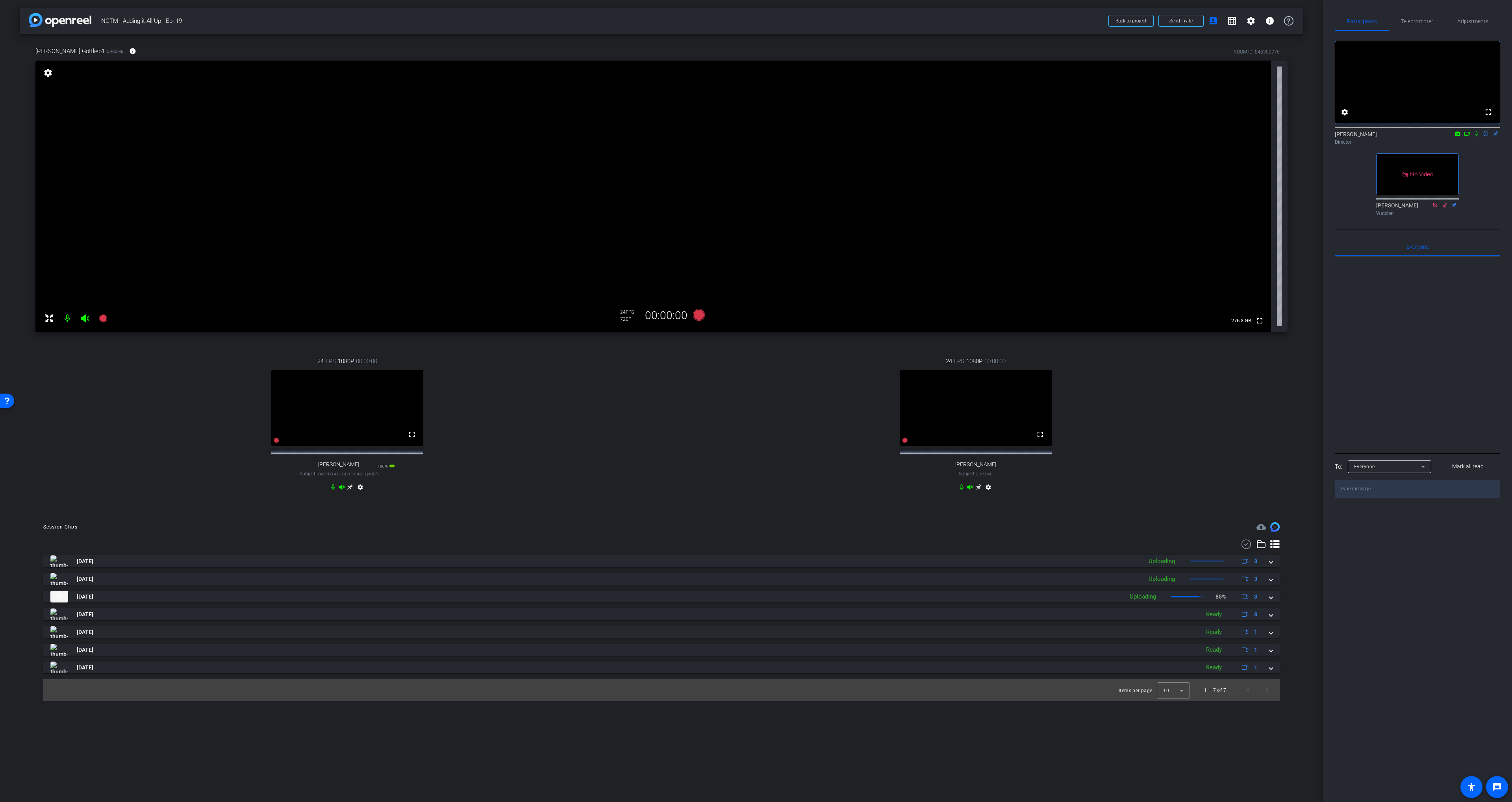
click at [1125, 417] on div "24 FPS 1080P 00:00:00 fullscreen [PERSON_NAME] Subject - Chrome settings" at bounding box center [976, 425] width 624 height 163
click at [751, 482] on div "24 FPS 1080P 00:00:00 fullscreen [PERSON_NAME] Subject - Chrome settings" at bounding box center [976, 425] width 624 height 163
click at [714, 473] on div "24 FPS 1080P 00:00:00 fullscreen [PERSON_NAME] Subject - Chrome settings" at bounding box center [976, 425] width 624 height 163
click at [694, 314] on icon at bounding box center [699, 315] width 12 height 12
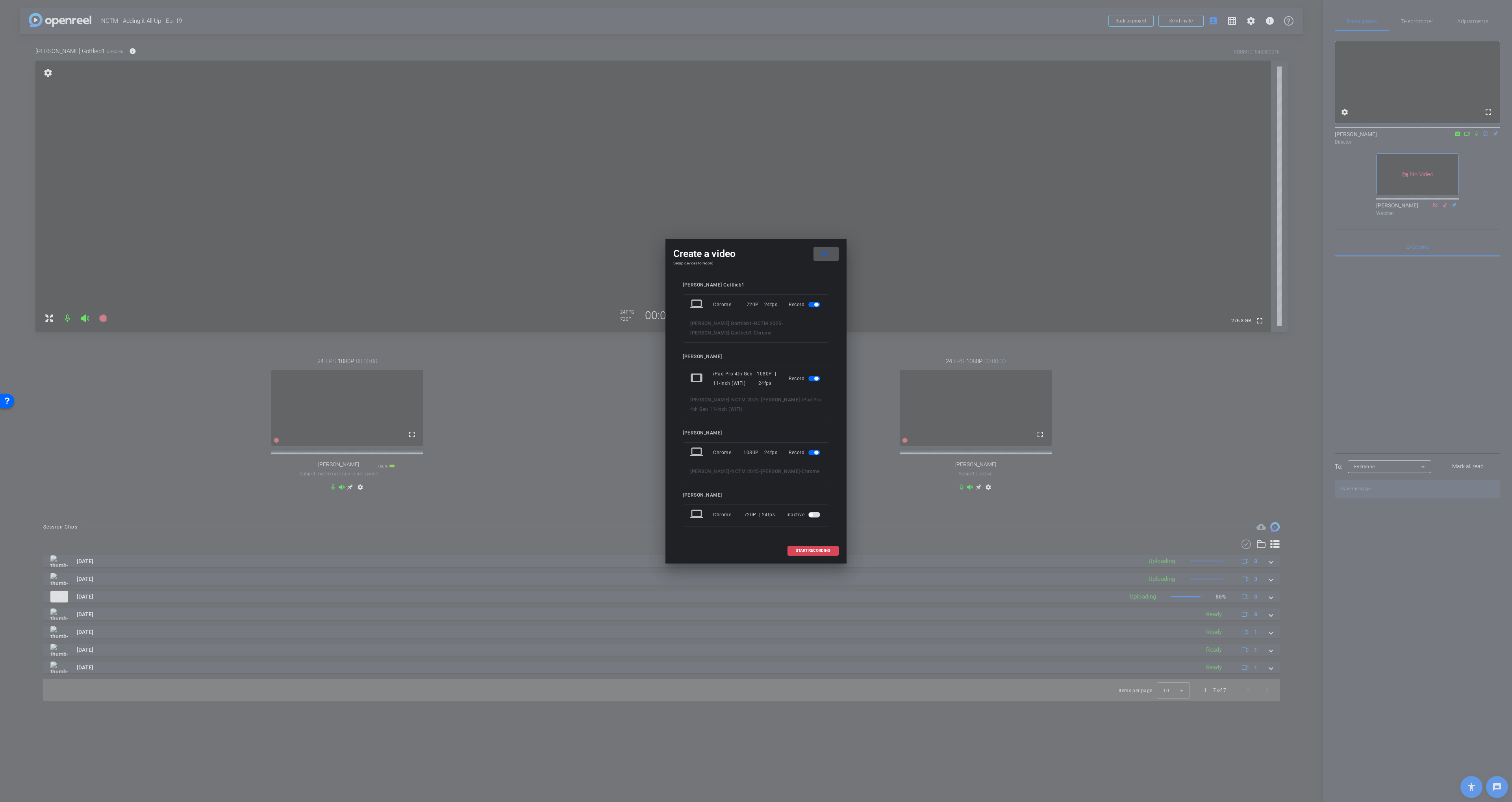
click at [825, 549] on span "START RECORDING" at bounding box center [813, 550] width 35 height 4
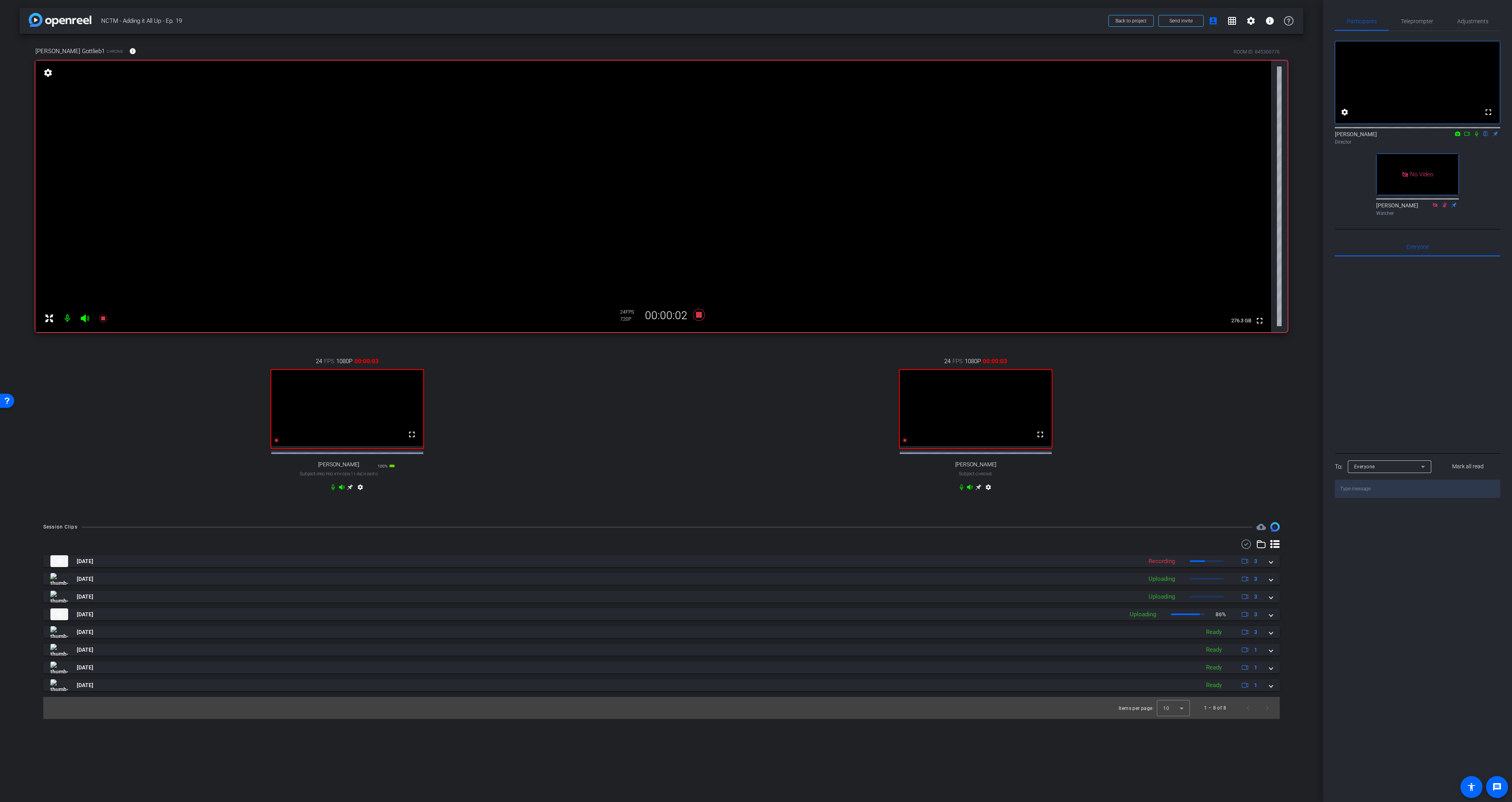
click at [1470, 137] on icon at bounding box center [1467, 133] width 6 height 5
drag, startPoint x: 1486, startPoint y: 145, endPoint x: 1471, endPoint y: 154, distance: 17.5
click at [1486, 137] on icon at bounding box center [1486, 134] width 3 height 5
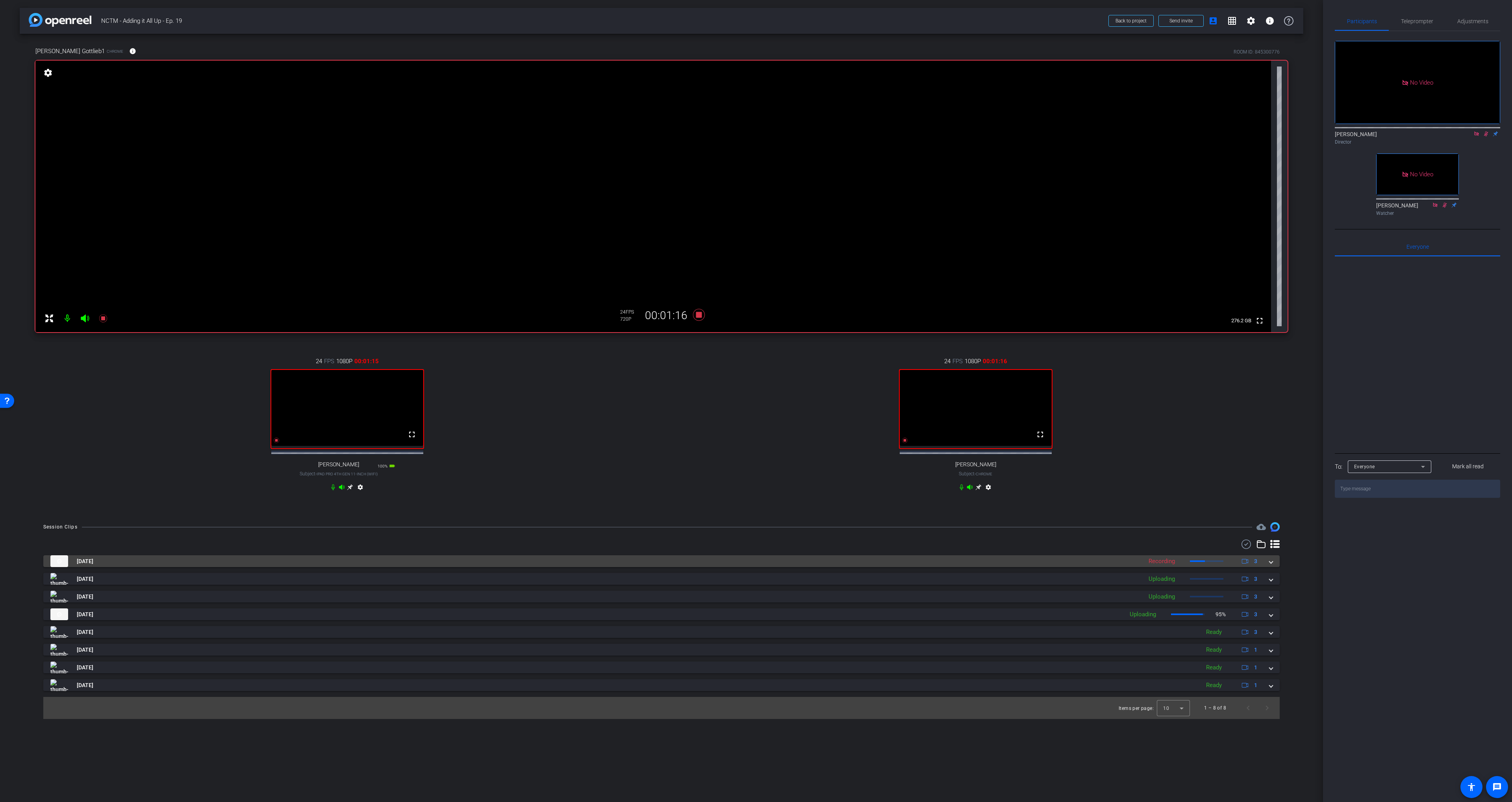
click at [319, 566] on mat-panel-title "[DATE]" at bounding box center [595, 561] width 1088 height 12
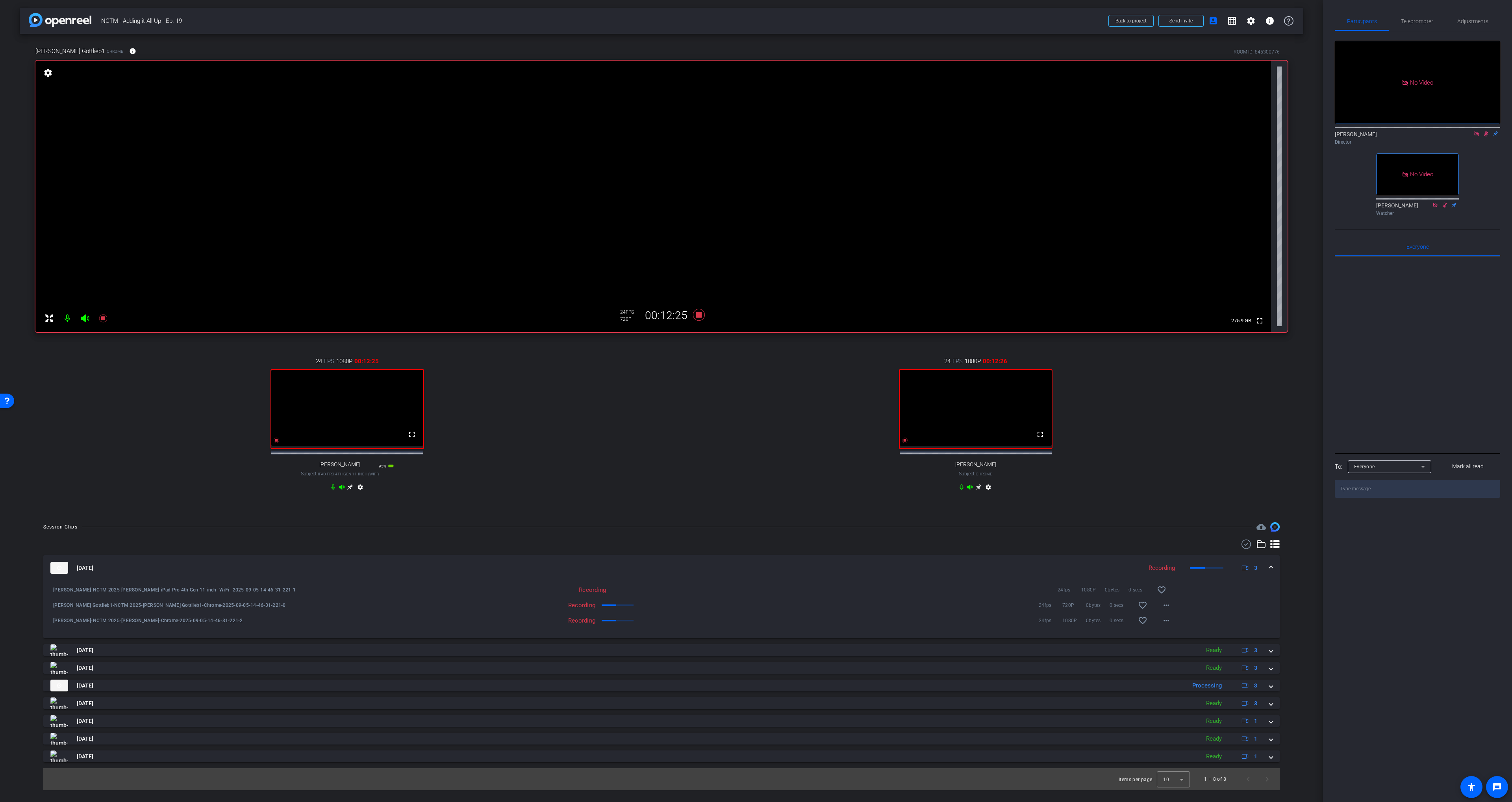
click at [1485, 137] on icon at bounding box center [1486, 133] width 6 height 5
click at [764, 444] on div "24 FPS 1080P 00:12:26 fullscreen [PERSON_NAME] Subject - Chrome settings" at bounding box center [976, 425] width 624 height 163
click at [699, 316] on icon at bounding box center [699, 315] width 12 height 12
drag, startPoint x: 700, startPoint y: 361, endPoint x: 705, endPoint y: 361, distance: 5.0
click at [700, 361] on div "24 FPS 1080P 00:00:00 fullscreen [PERSON_NAME] Subject - Chrome settings" at bounding box center [976, 425] width 624 height 163
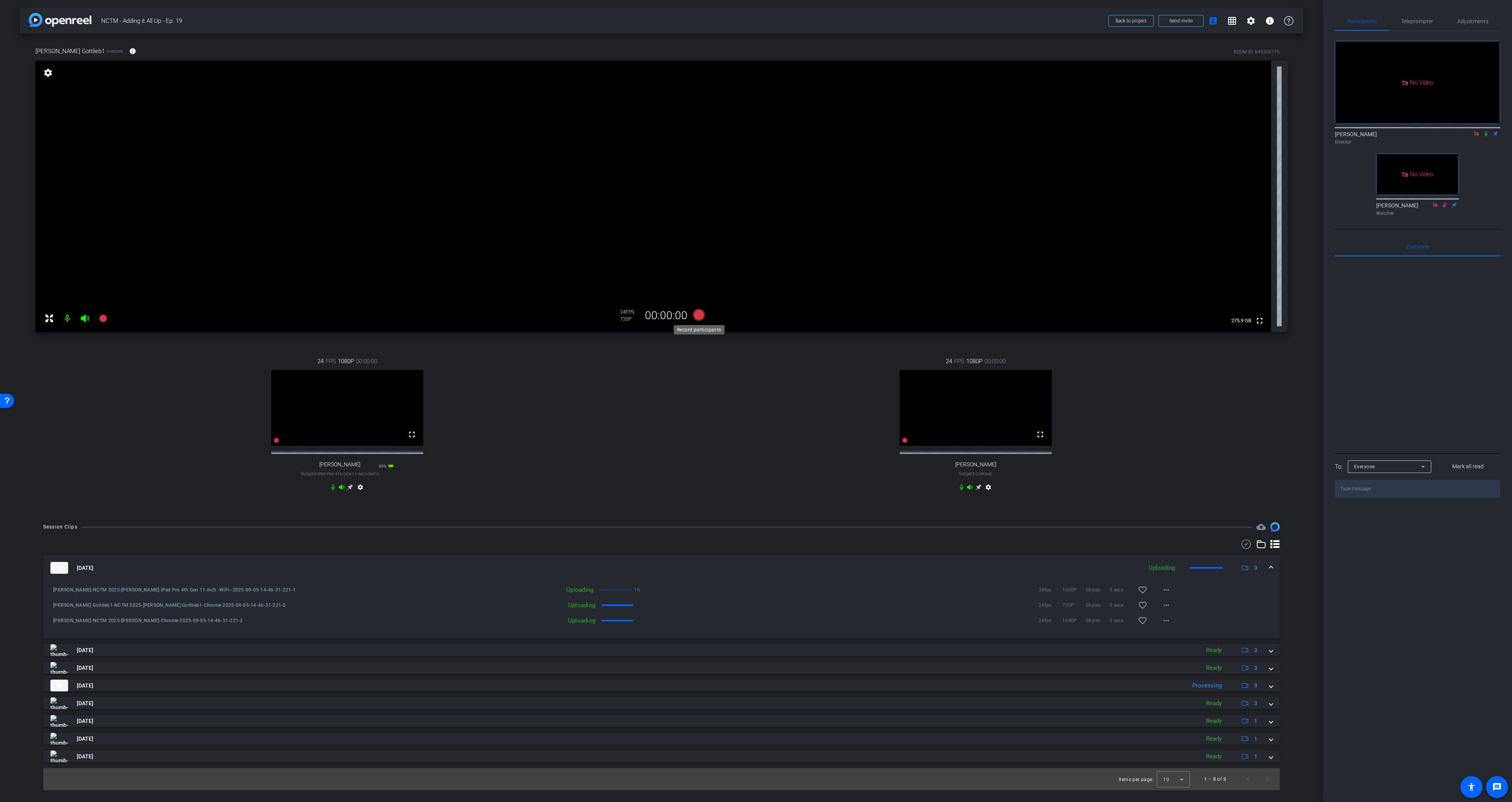
click at [700, 313] on icon at bounding box center [699, 315] width 12 height 12
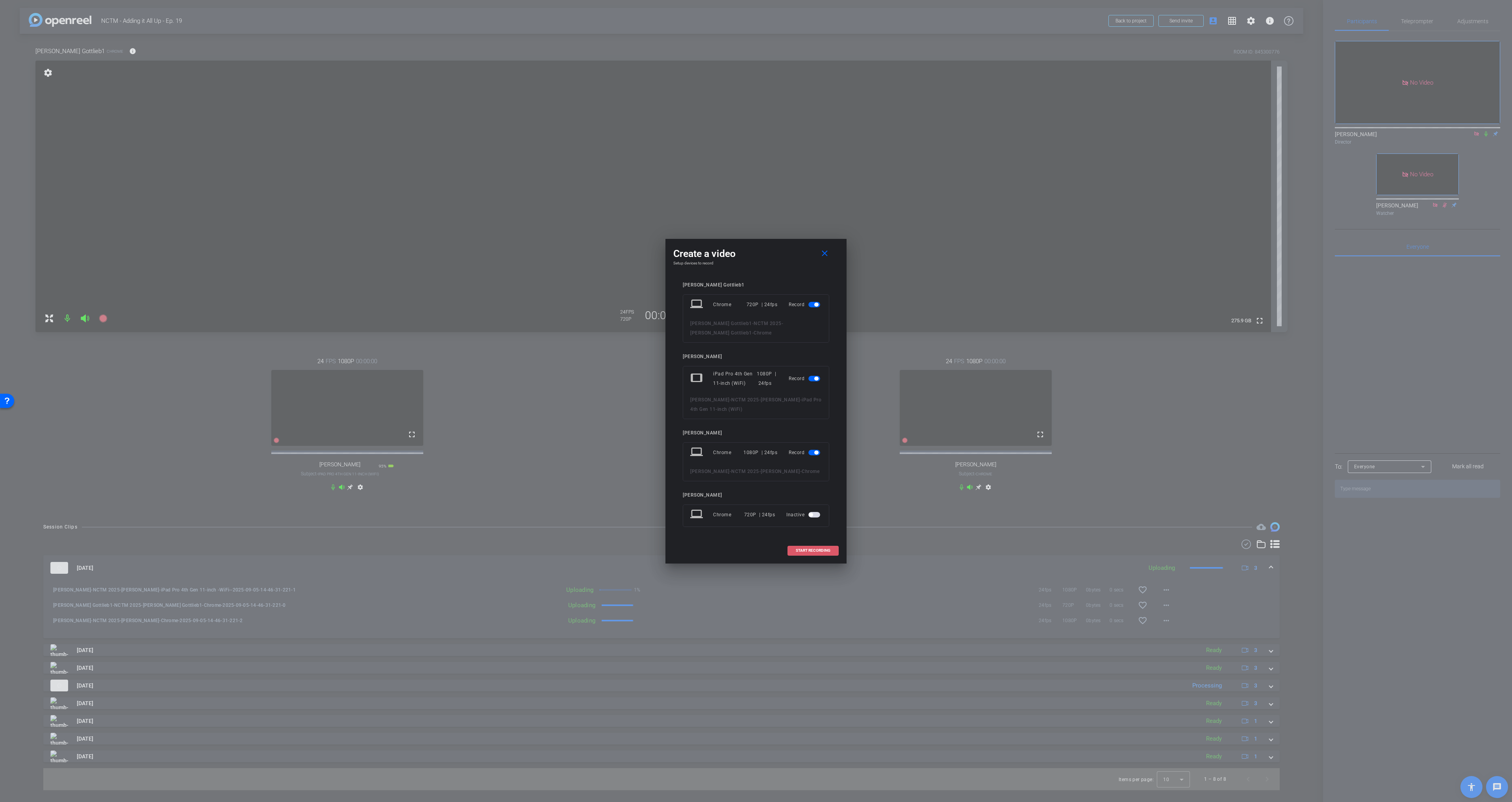
click at [801, 550] on span "START RECORDING" at bounding box center [813, 550] width 35 height 4
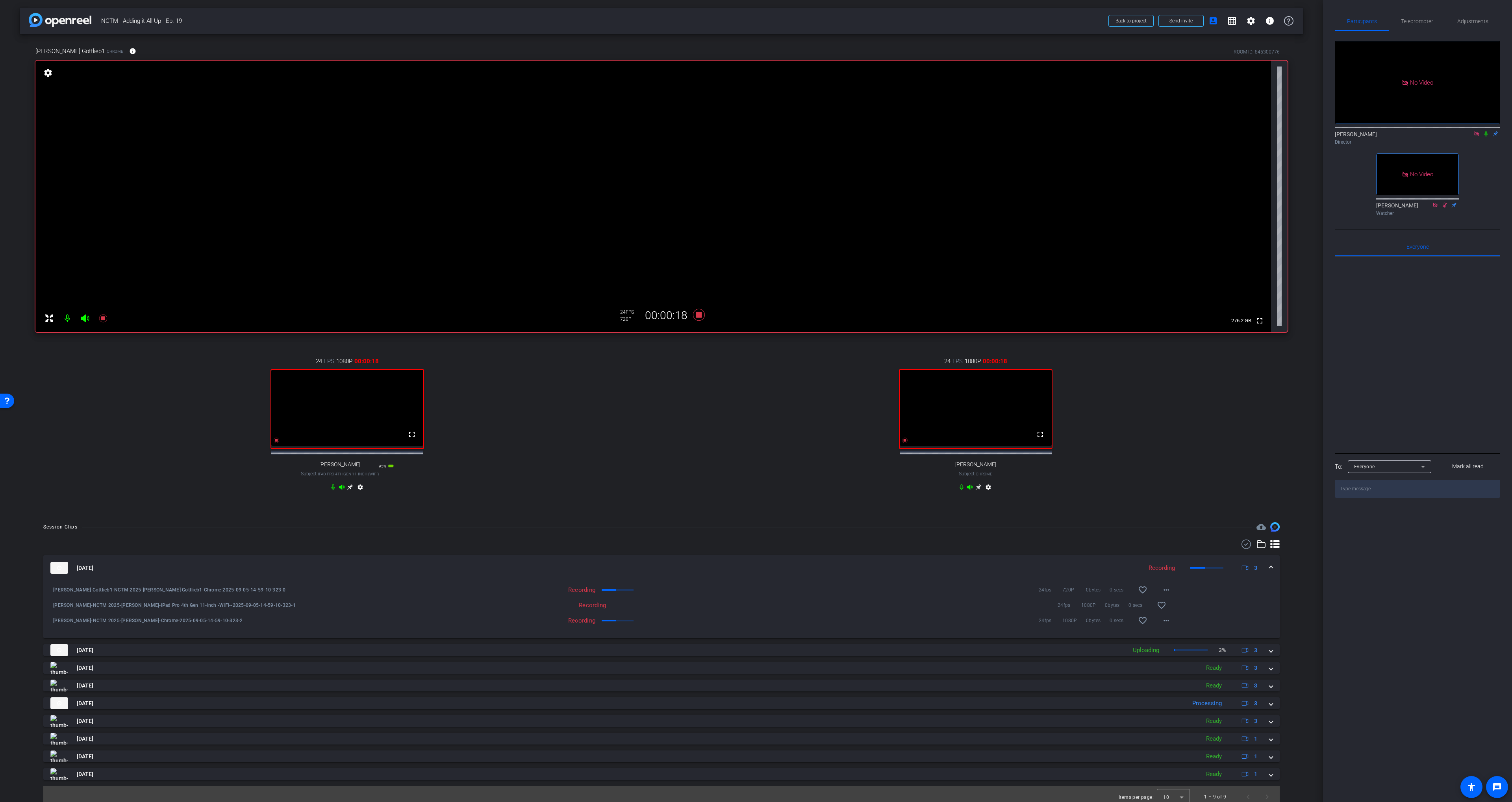
click at [1487, 145] on div "Director" at bounding box center [1418, 142] width 166 height 7
drag, startPoint x: 1486, startPoint y: 145, endPoint x: 1485, endPoint y: 141, distance: 4.1
click at [1485, 137] on icon at bounding box center [1486, 133] width 6 height 5
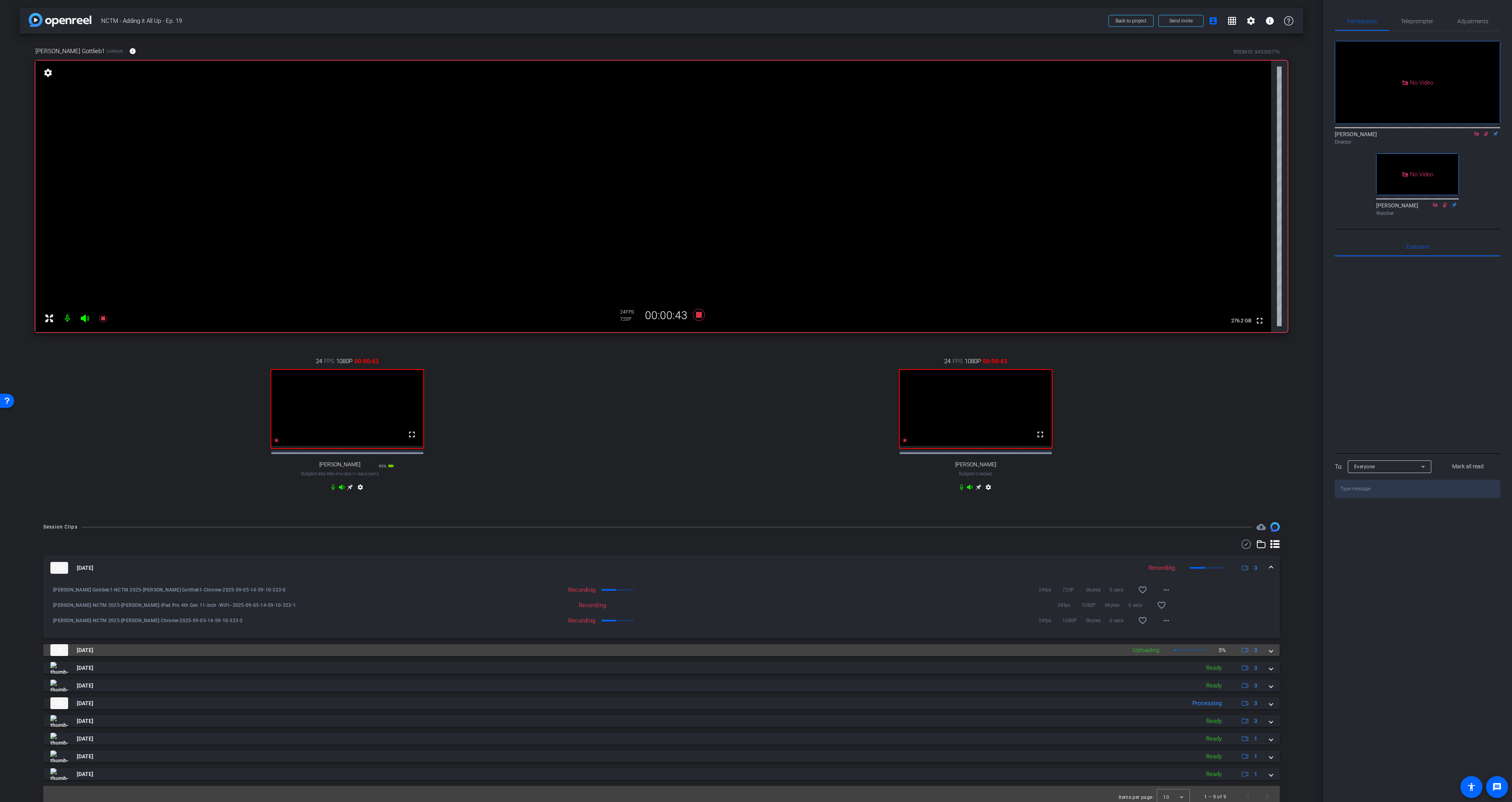
click at [563, 656] on mat-panel-title "[DATE]" at bounding box center [586, 650] width 1072 height 12
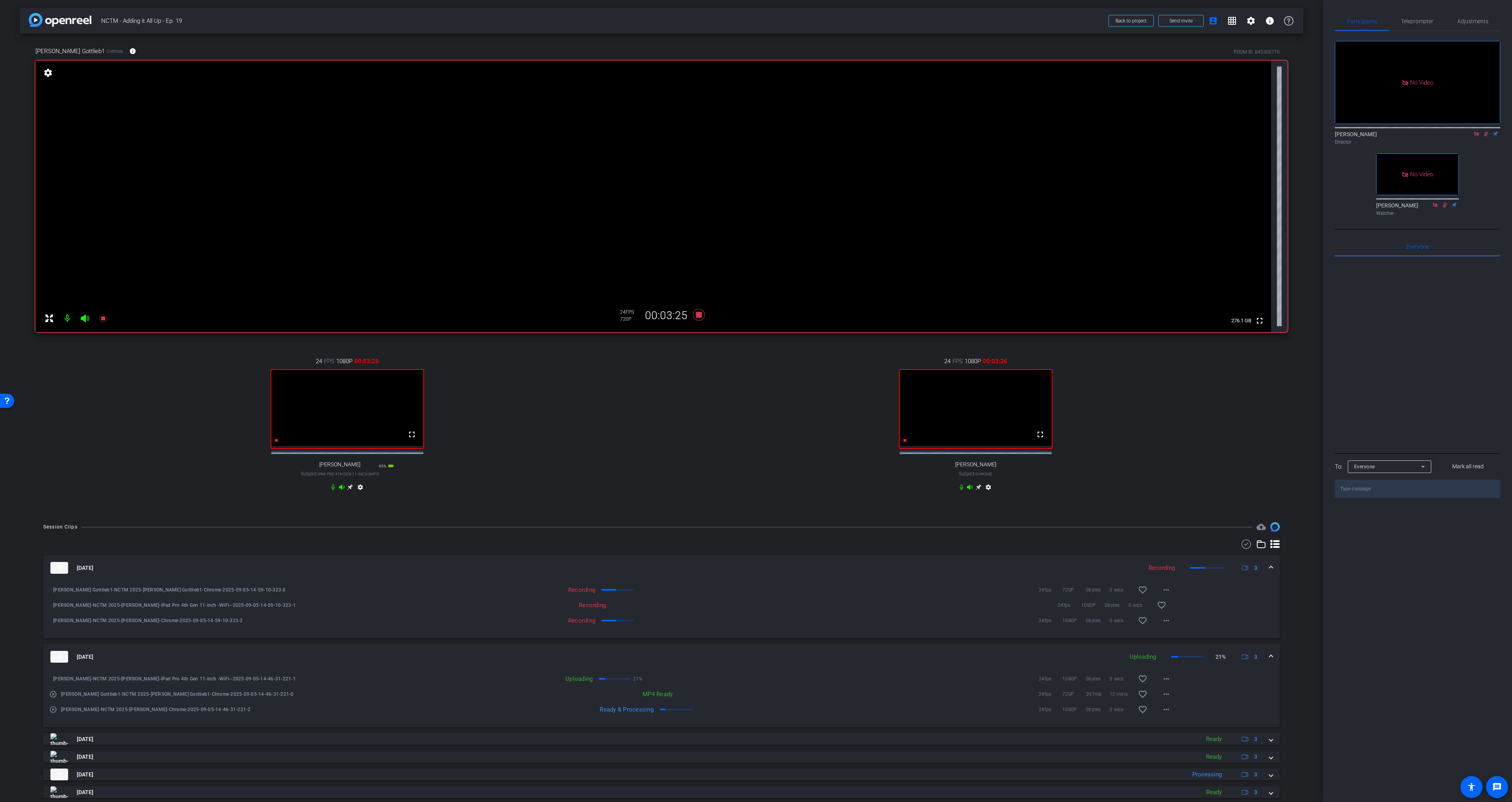
click at [52, 713] on mat-icon "play_circle_outline" at bounding box center [53, 709] width 8 height 8
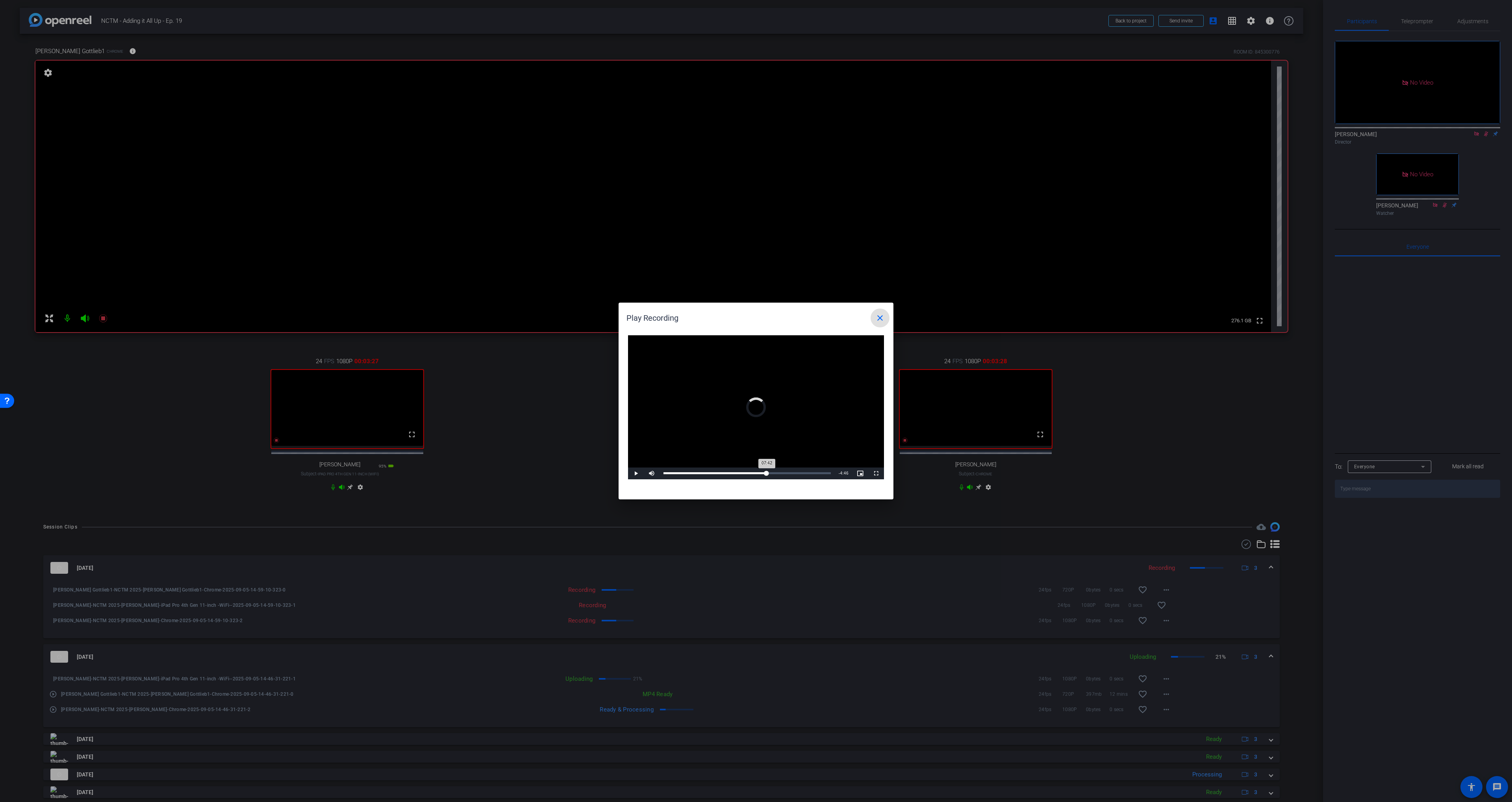
click at [765, 474] on div "Loaded : 6.04% 07:35 07:42" at bounding box center [747, 473] width 176 height 12
click at [772, 474] on div "Loaded : 71.12% 08:07 08:07" at bounding box center [747, 473] width 167 height 2
click at [776, 474] on div "Loaded : 71.12% 08:21 08:07" at bounding box center [747, 473] width 167 height 2
click at [781, 474] on div "Loaded : 73.69% 08:37 08:23" at bounding box center [747, 473] width 167 height 2
click at [788, 473] on div "Loaded : 77.27% 09:16 08:42" at bounding box center [747, 473] width 167 height 2
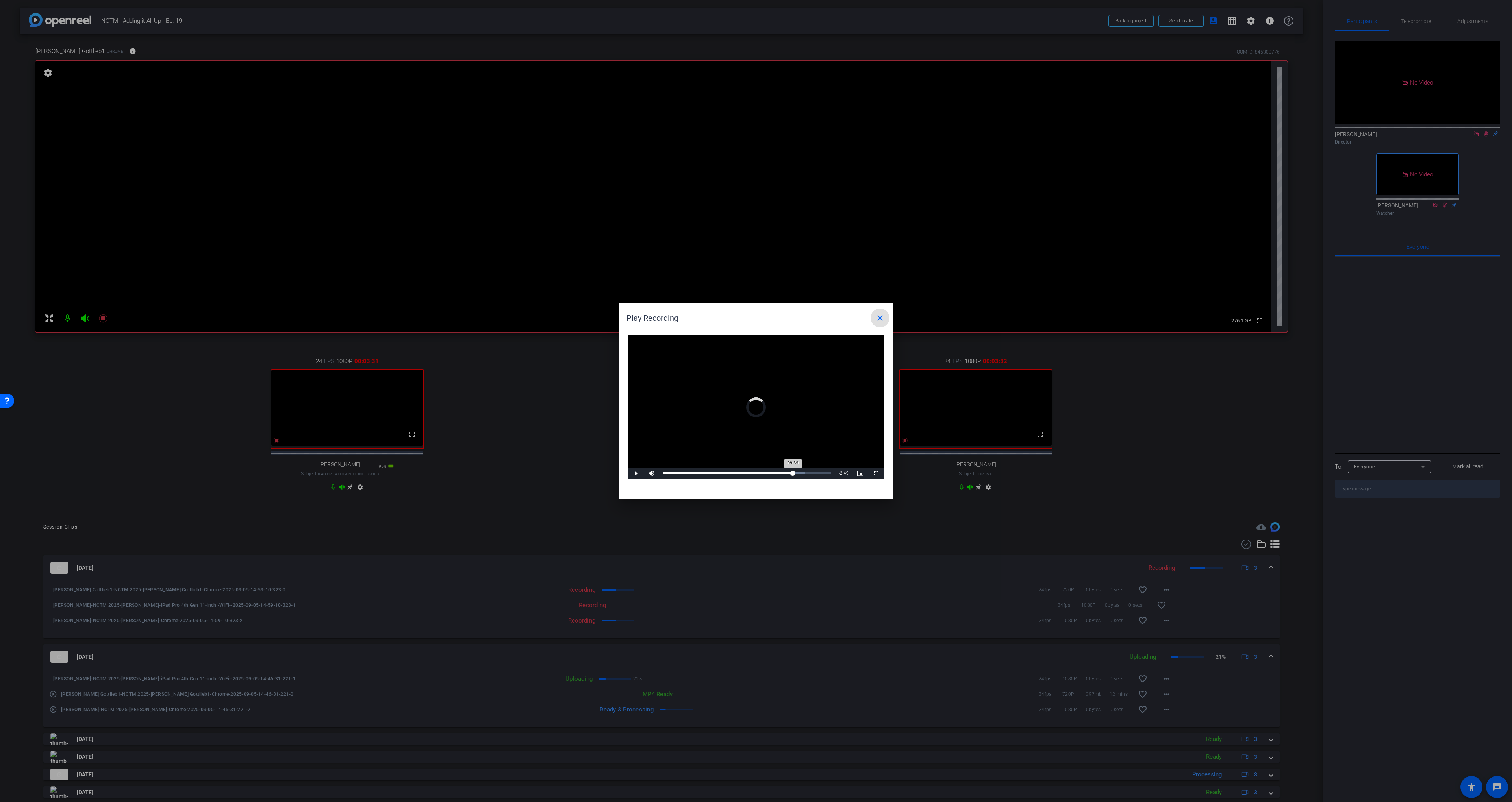
click at [793, 472] on div "Loaded : 84.42% 09:39 09:39" at bounding box center [747, 473] width 167 height 2
click at [797, 472] on div "Loaded : 84.42% 09:51 09:39" at bounding box center [747, 473] width 167 height 2
click at [802, 472] on div "Loaded : 88.33% 10:14 10:12" at bounding box center [747, 473] width 167 height 2
click at [805, 472] on div "Loaded : 88.33% 10:30 10:16" at bounding box center [747, 473] width 167 height 2
click at [808, 472] on div "Loaded : 91.57% 10:44 10:30" at bounding box center [747, 473] width 167 height 2
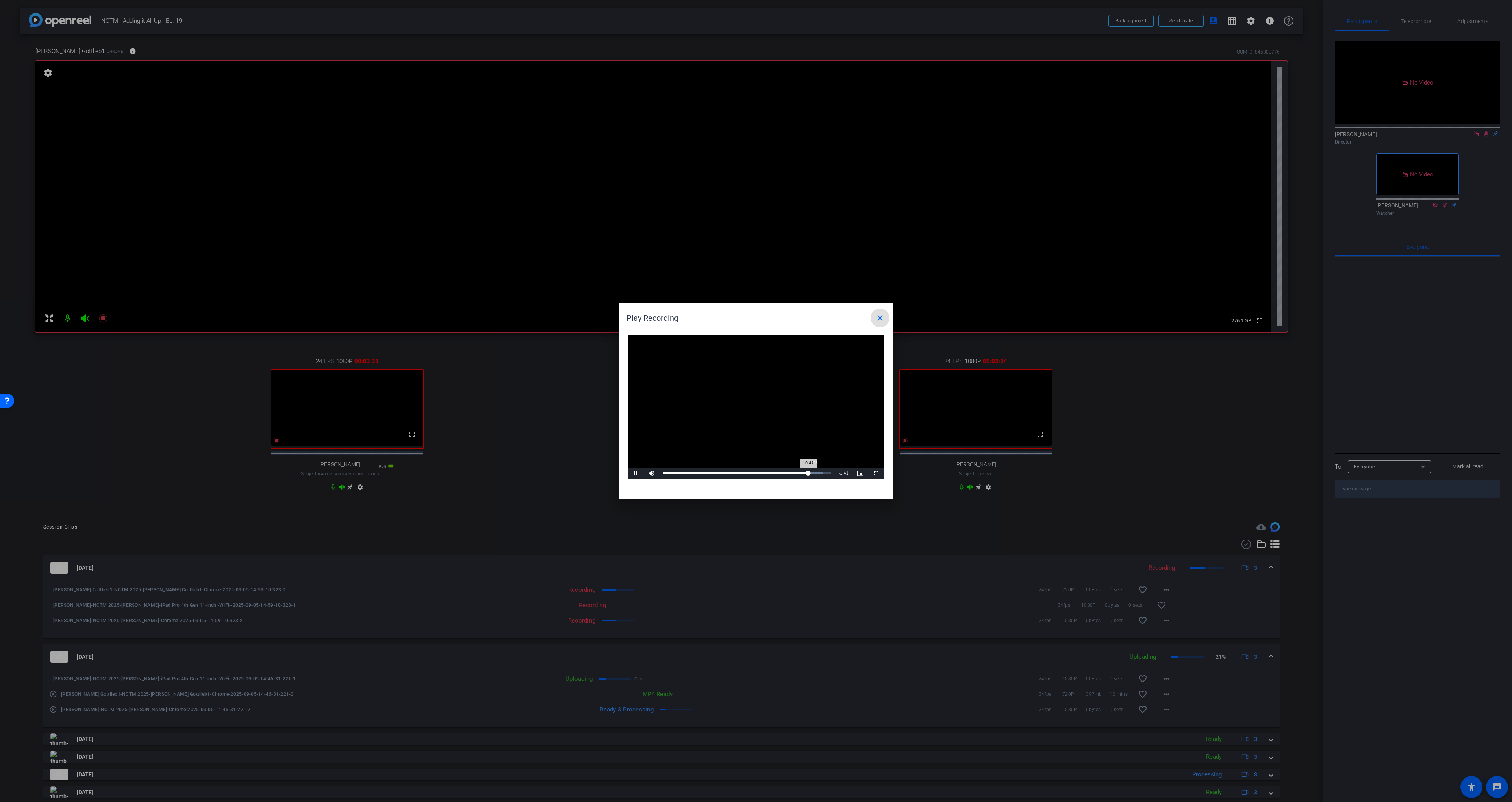
click at [812, 472] on div "Loaded : 95.14% 11:03 10:47" at bounding box center [747, 473] width 176 height 12
click at [812, 472] on div "11:05" at bounding box center [738, 473] width 149 height 2
click at [880, 323] on span at bounding box center [880, 318] width 19 height 19
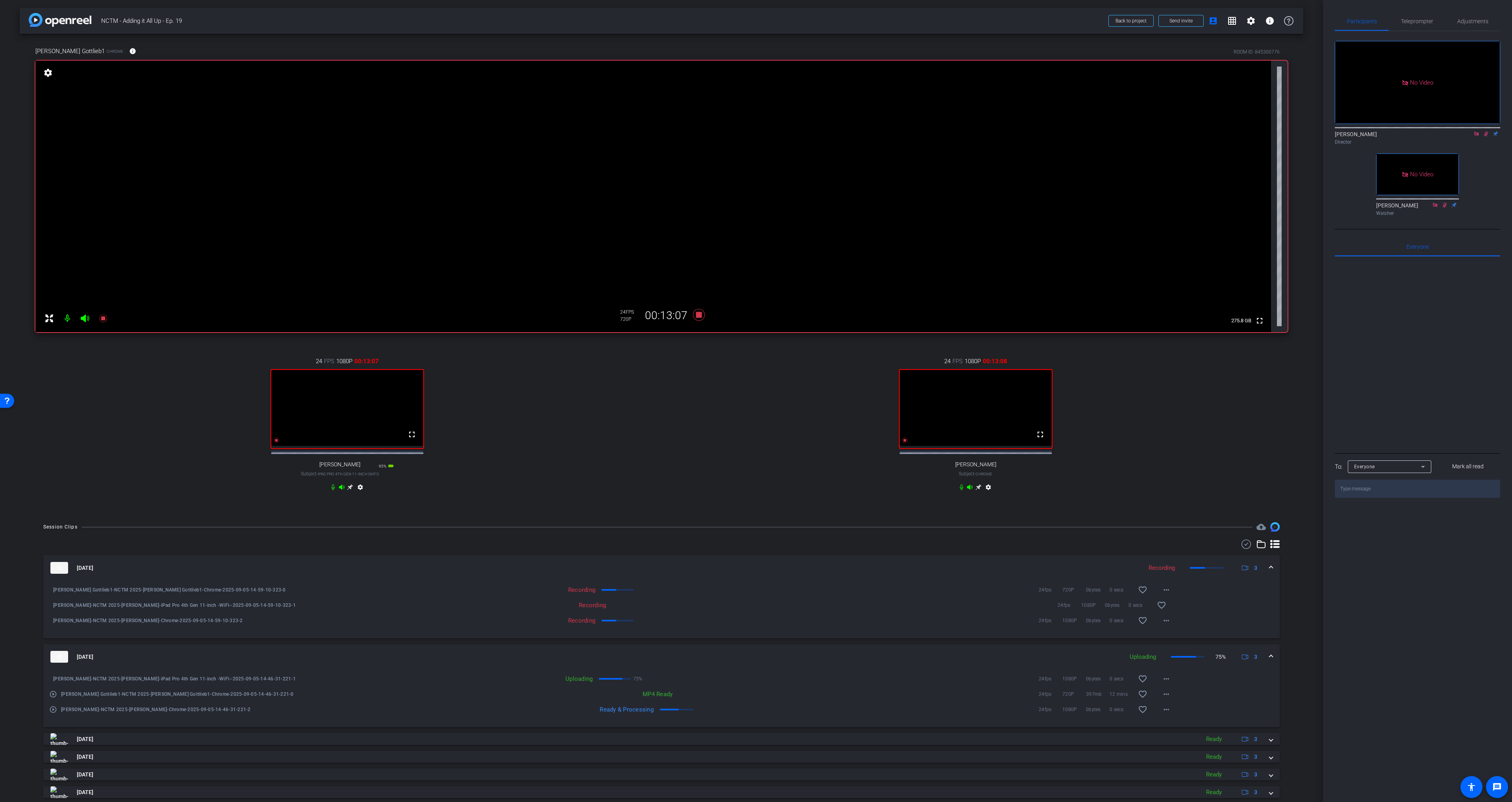
click at [1484, 137] on icon at bounding box center [1486, 133] width 6 height 5
click at [698, 316] on icon at bounding box center [699, 315] width 12 height 12
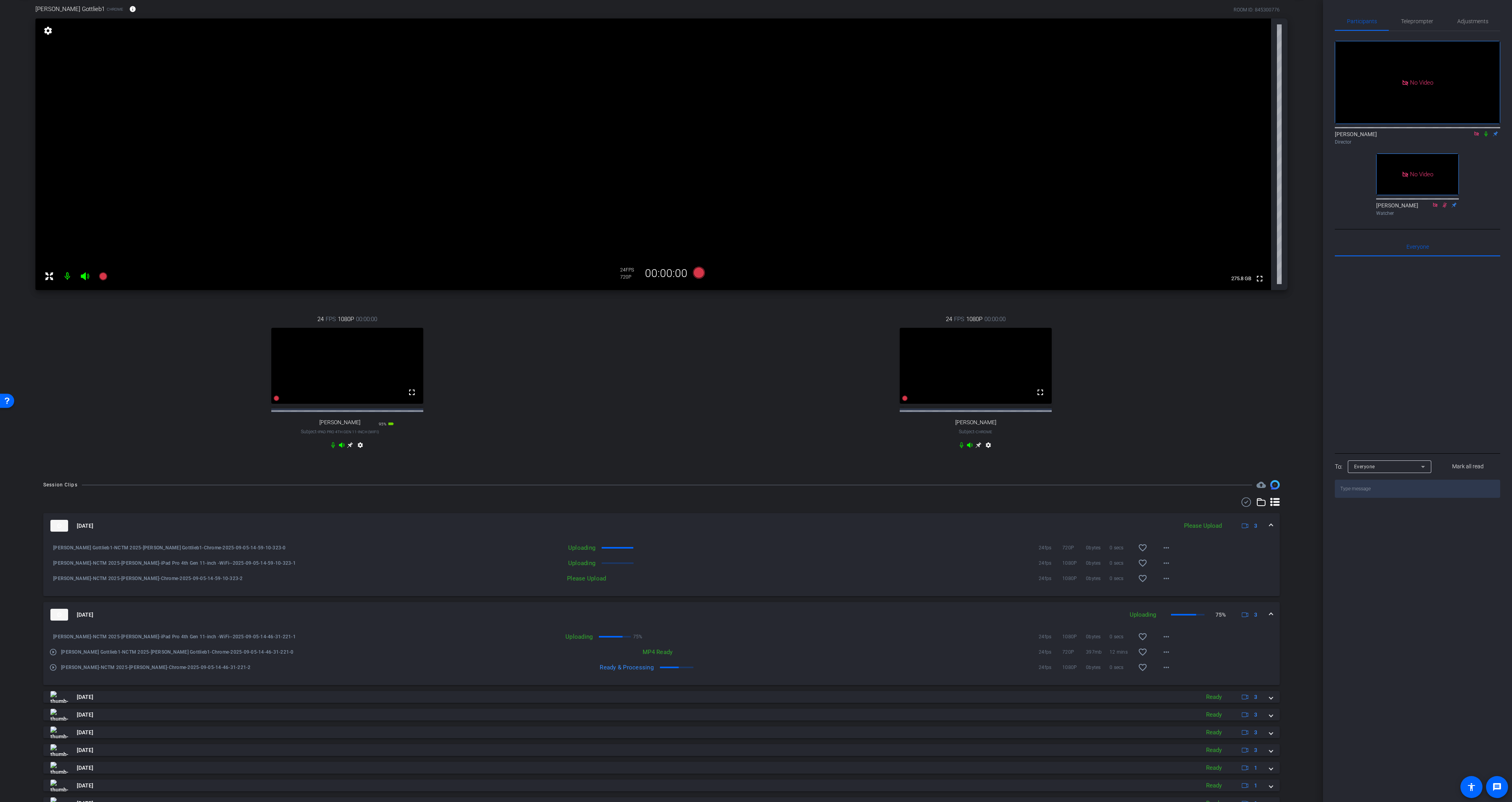
scroll to position [43, 0]
click at [733, 378] on div "24 FPS 1080P 00:00:00 fullscreen [PERSON_NAME] Subject - Chrome settings" at bounding box center [976, 382] width 624 height 163
drag, startPoint x: 706, startPoint y: 339, endPoint x: 706, endPoint y: 344, distance: 5.0
click at [706, 339] on div "24 FPS 1080P 00:00:00 fullscreen [PERSON_NAME] Subject - Chrome settings" at bounding box center [976, 382] width 624 height 163
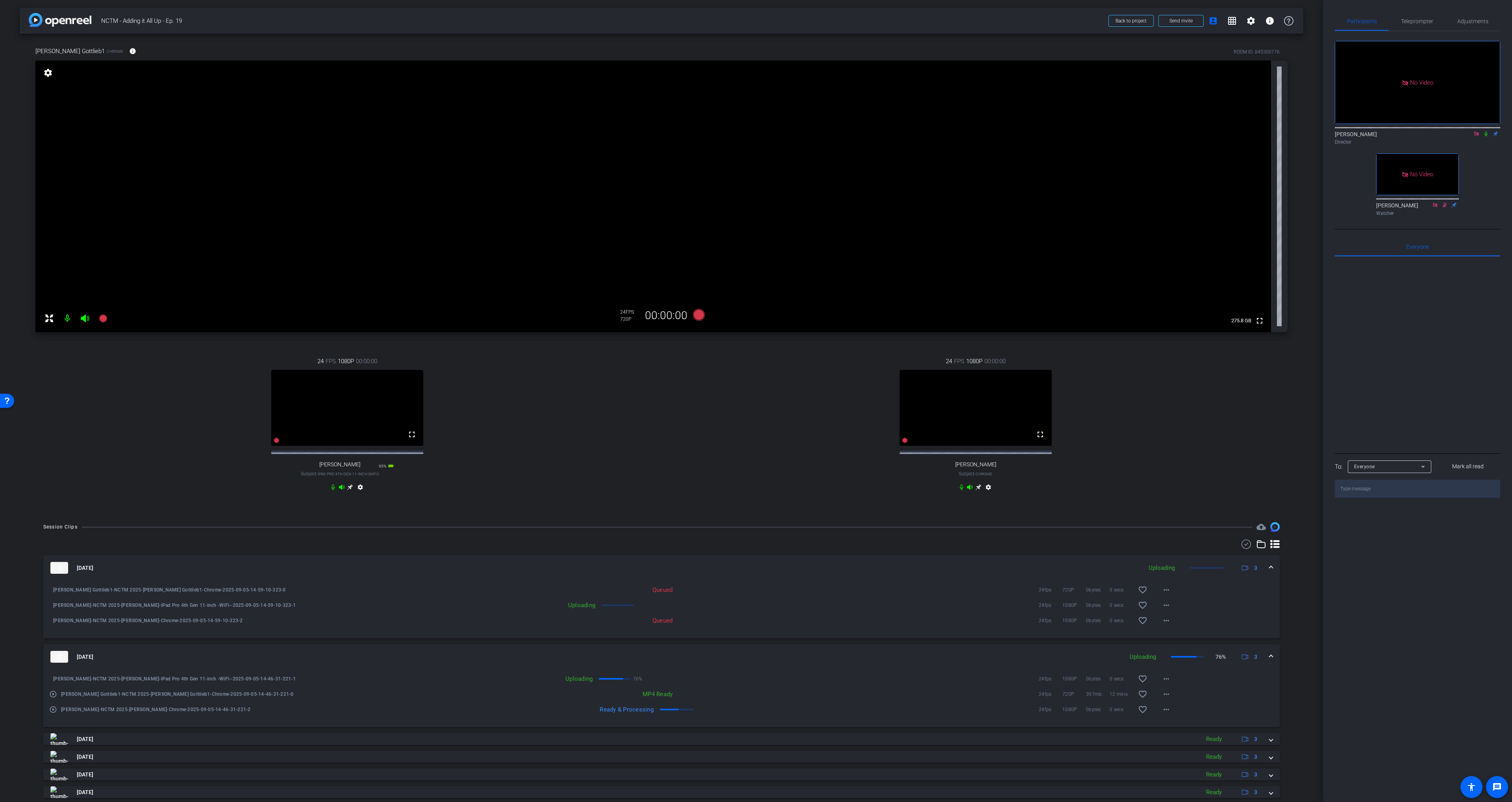
scroll to position [2, 0]
click at [699, 313] on icon at bounding box center [699, 313] width 12 height 12
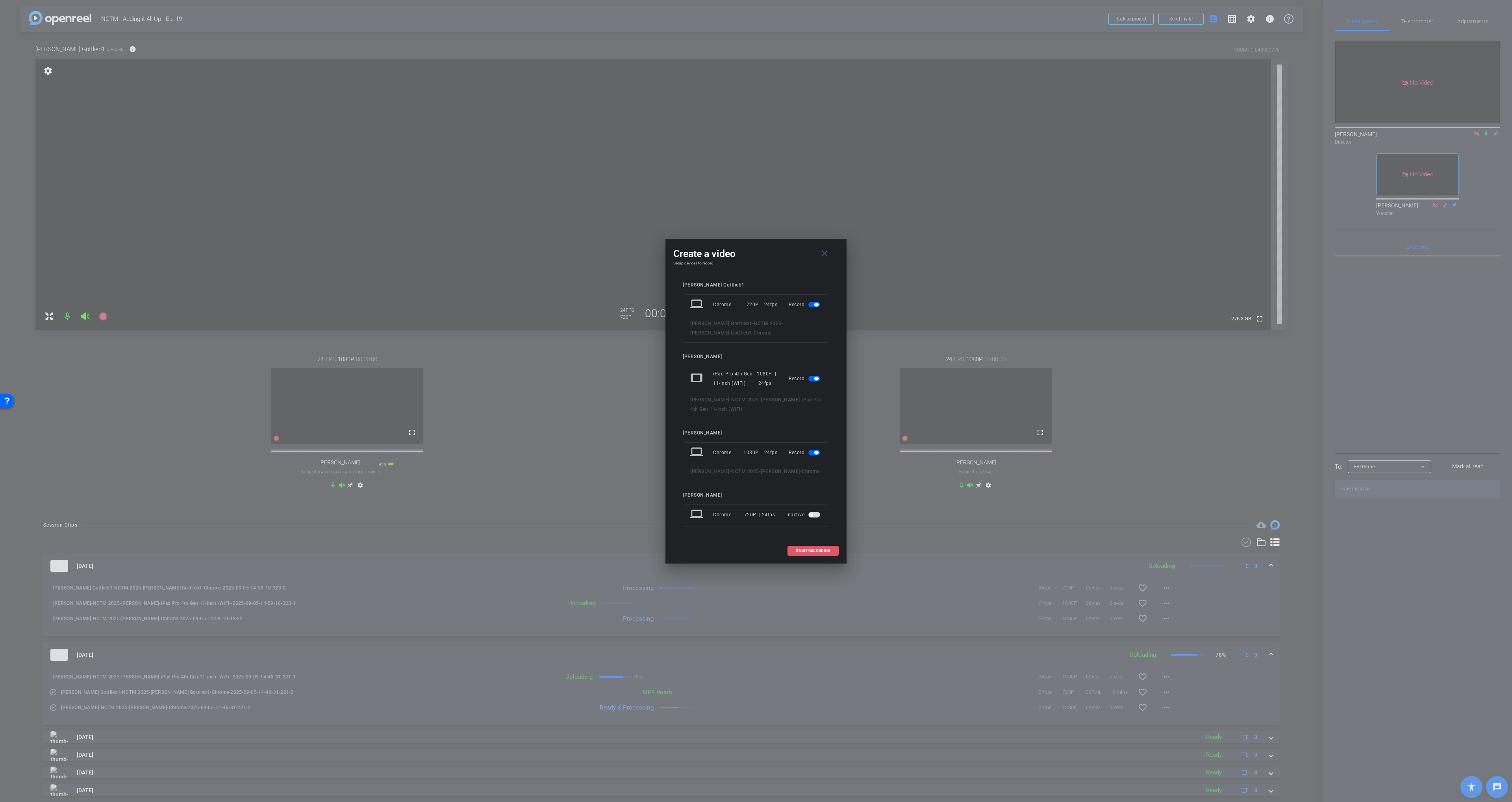
click at [803, 549] on span "START RECORDING" at bounding box center [813, 550] width 35 height 4
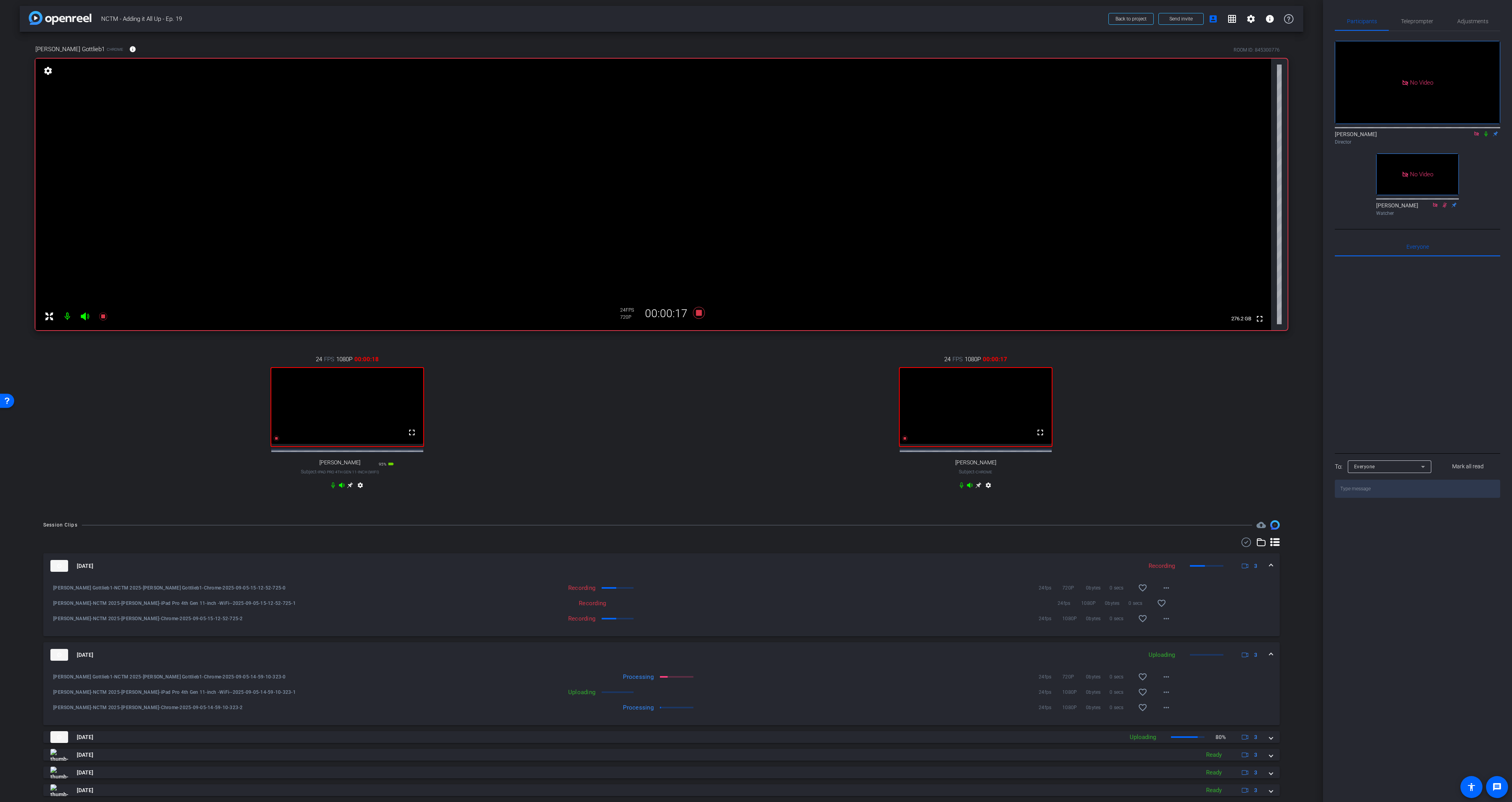
click at [1484, 137] on icon at bounding box center [1486, 133] width 6 height 5
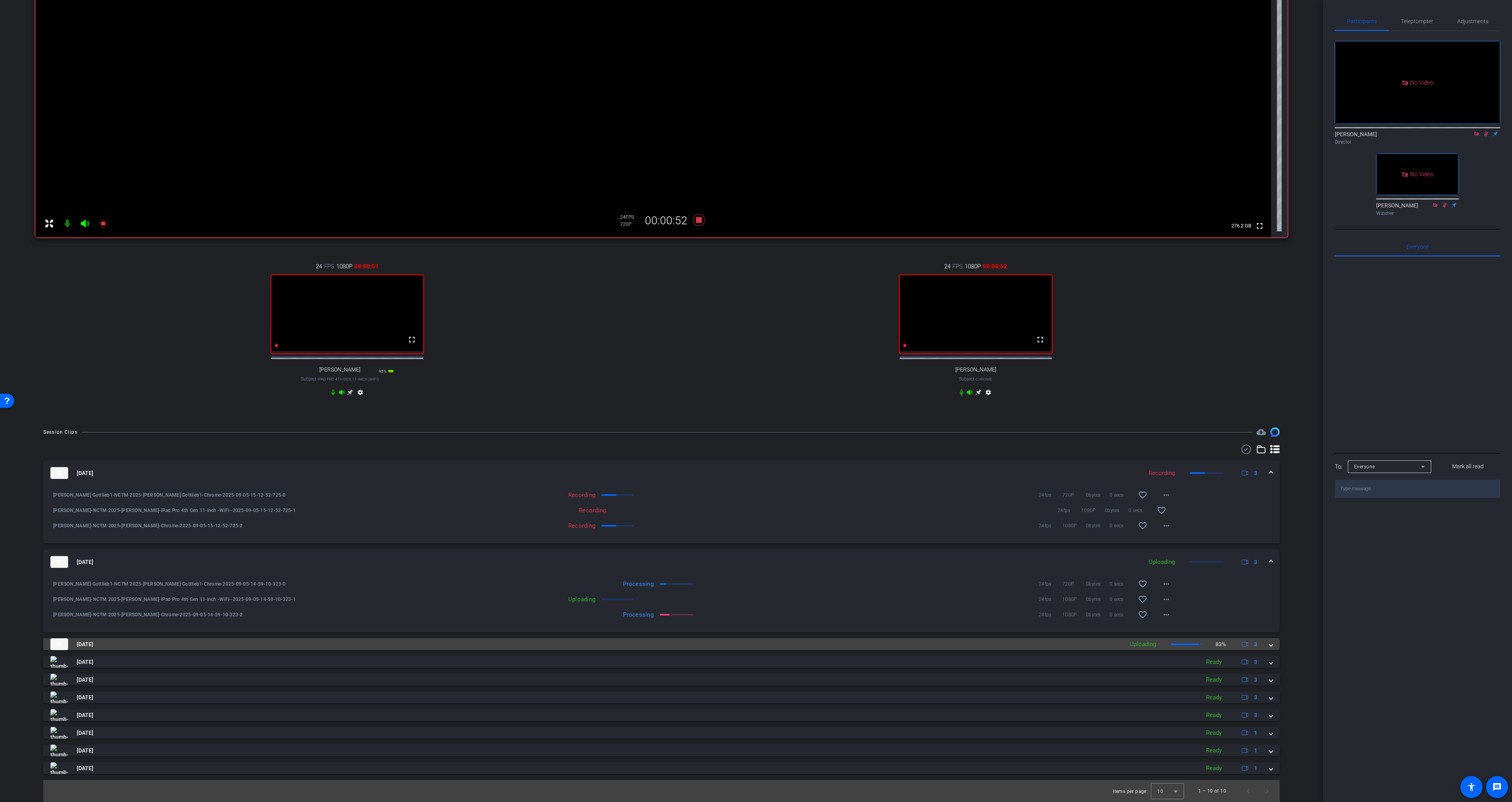
click at [245, 650] on mat-panel-title "[DATE]" at bounding box center [585, 644] width 1069 height 12
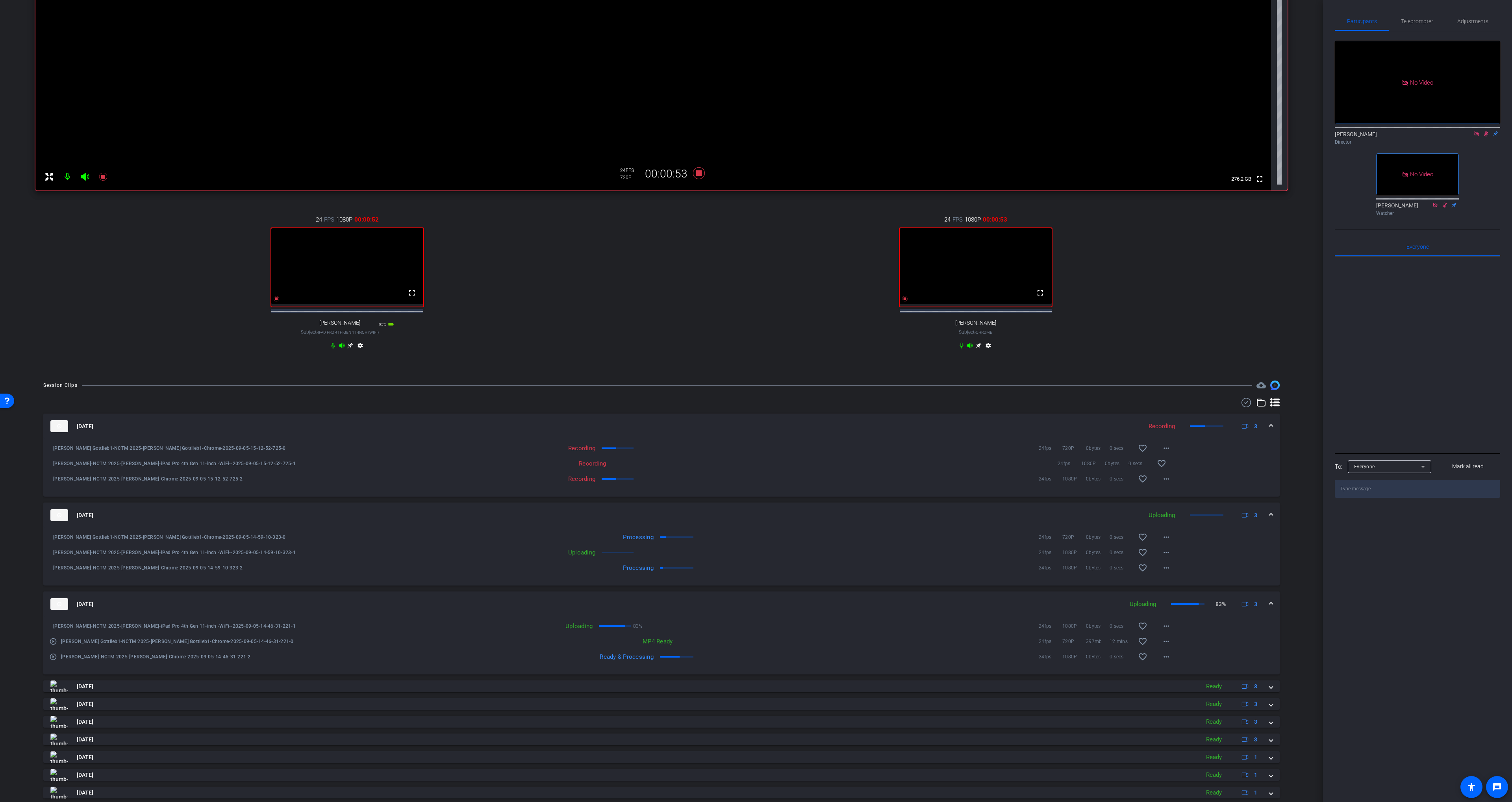
scroll to position [170, 0]
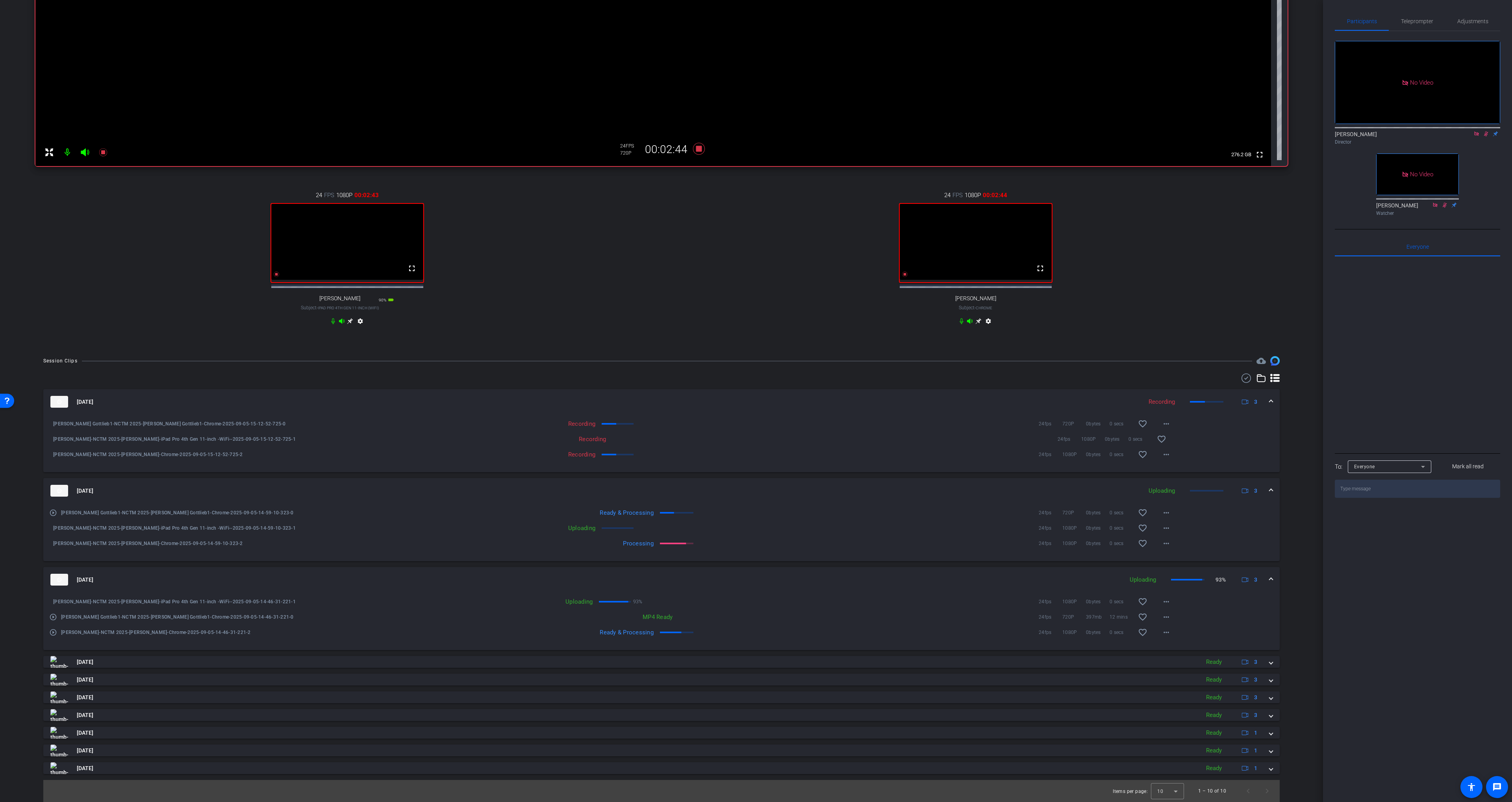
click at [53, 514] on mat-icon "play_circle_outline" at bounding box center [53, 512] width 8 height 8
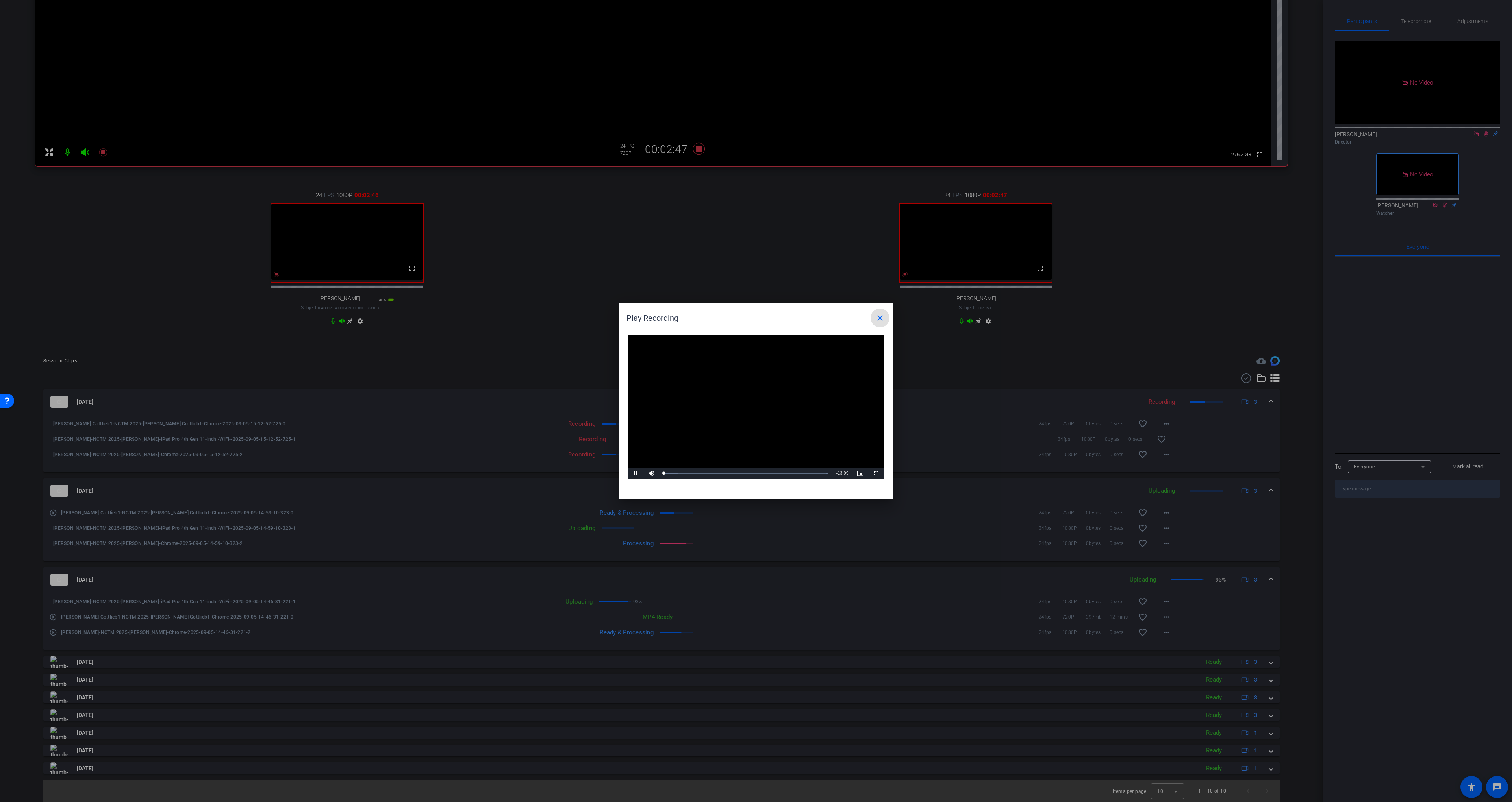
click at [882, 316] on mat-icon "close" at bounding box center [880, 318] width 9 height 9
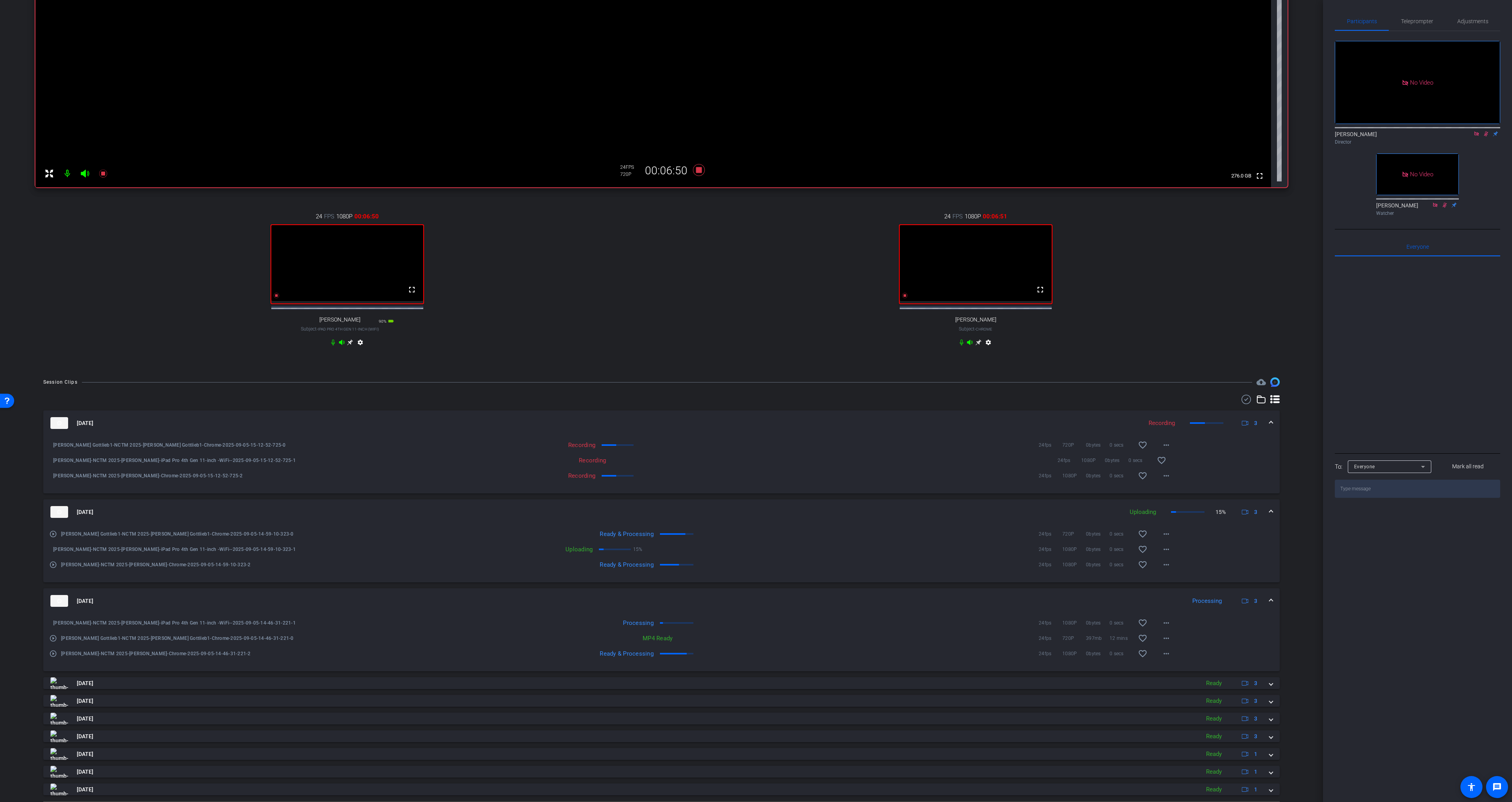
scroll to position [141, 0]
click at [51, 572] on mat-icon "play_circle_outline" at bounding box center [53, 567] width 8 height 8
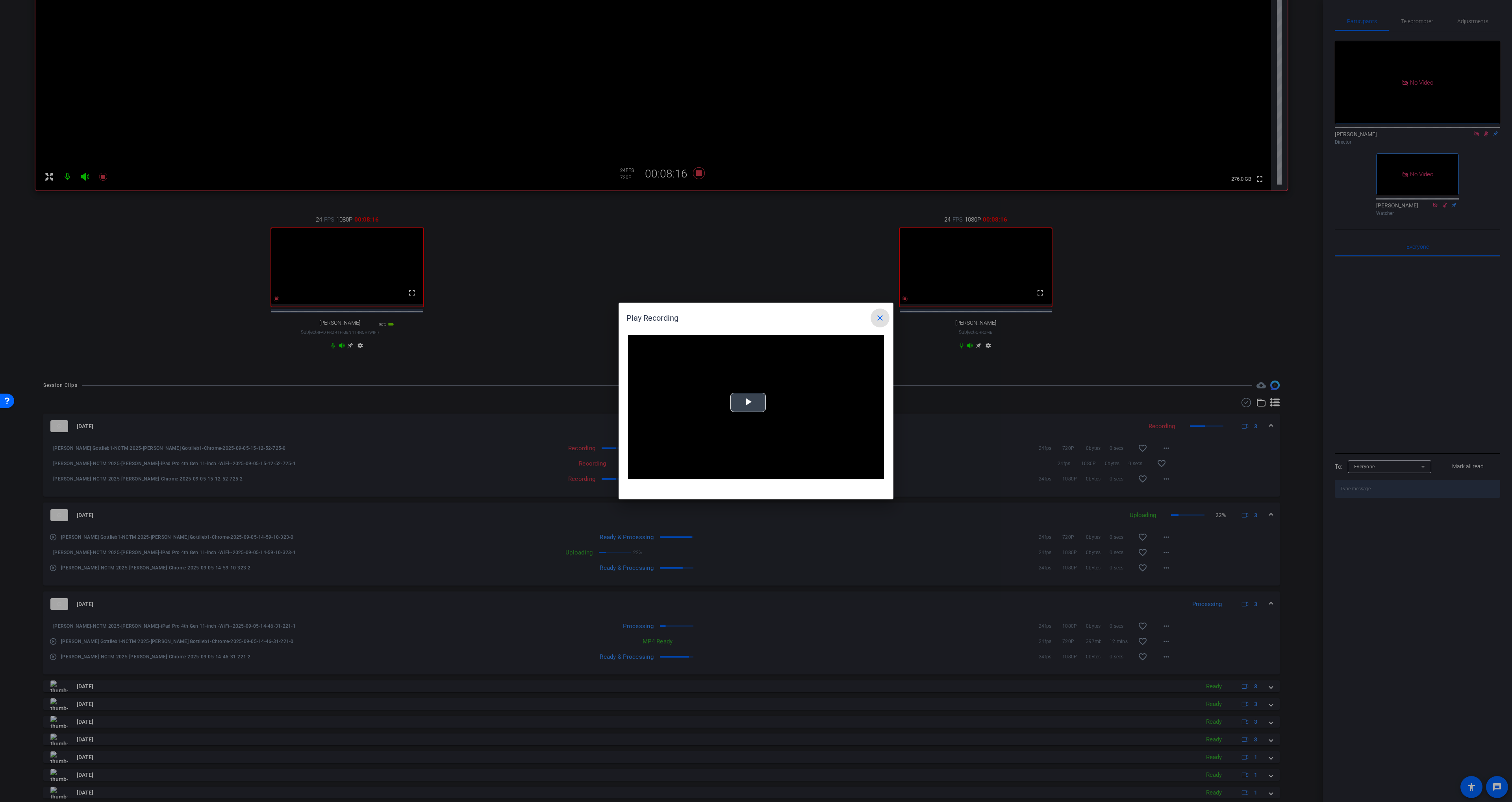
click at [744, 409] on video "Video Player" at bounding box center [756, 408] width 256 height 144
drag, startPoint x: 670, startPoint y: 474, endPoint x: 690, endPoint y: 473, distance: 20.0
click at [690, 473] on div "Play Mute 100% Current Time 0:00 / Duration 13:10 Loaded : 100.00% 00:11 00:00 …" at bounding box center [756, 473] width 256 height 12
drag, startPoint x: 694, startPoint y: 473, endPoint x: 673, endPoint y: 472, distance: 21.0
click at [673, 472] on div "Loaded : 100.00% 00:45 00:45" at bounding box center [745, 473] width 165 height 2
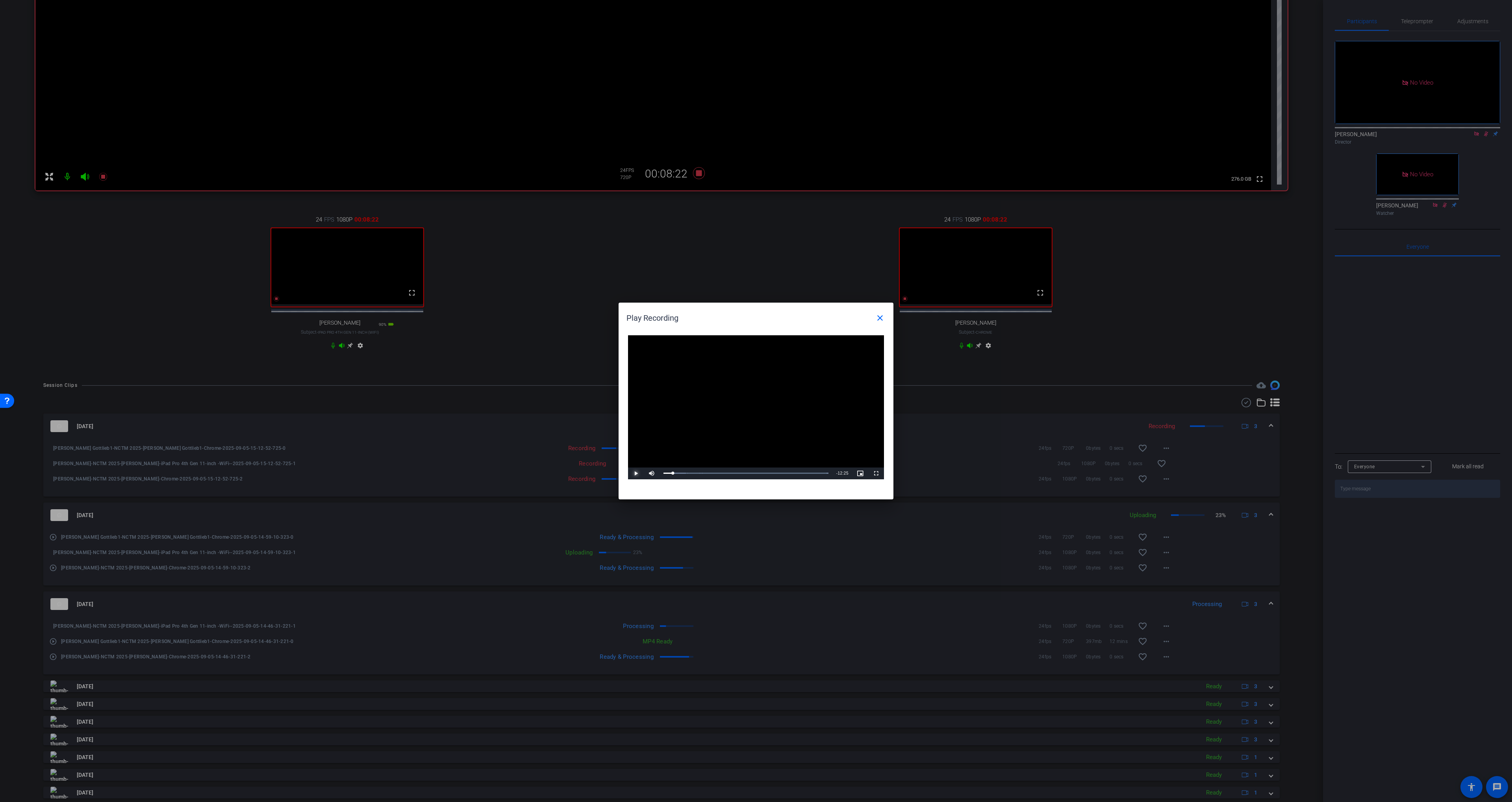
click at [633, 473] on span "Video Player" at bounding box center [636, 473] width 16 height 0
click at [820, 474] on div "Loaded : 100.00% 12:31 00:51" at bounding box center [746, 473] width 173 height 12
click at [885, 317] on mat-icon "close" at bounding box center [880, 318] width 9 height 9
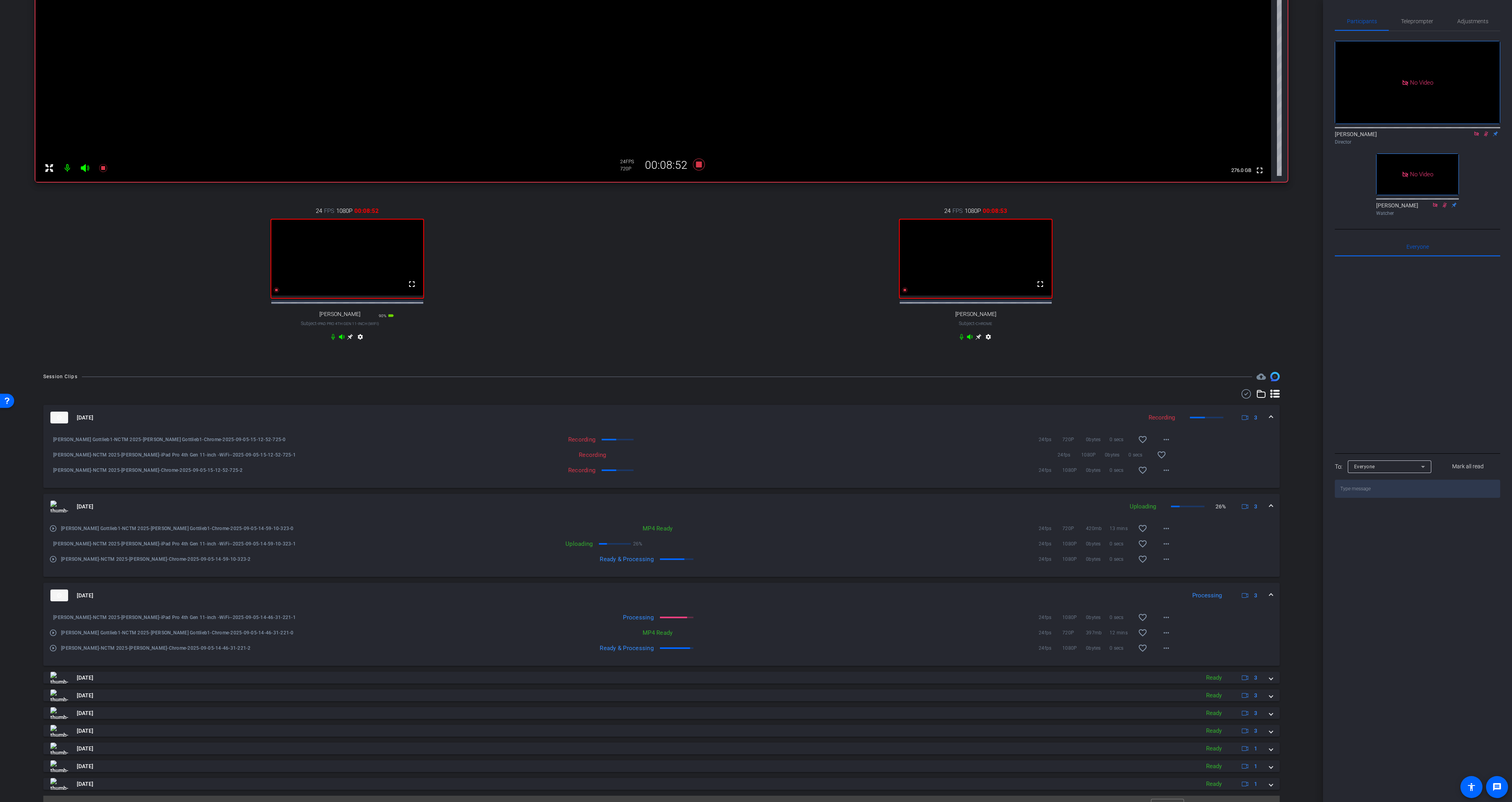
scroll to position [152, 0]
click at [1485, 137] on icon at bounding box center [1486, 134] width 4 height 5
click at [701, 163] on icon at bounding box center [699, 163] width 12 height 12
click at [699, 164] on icon at bounding box center [699, 163] width 12 height 12
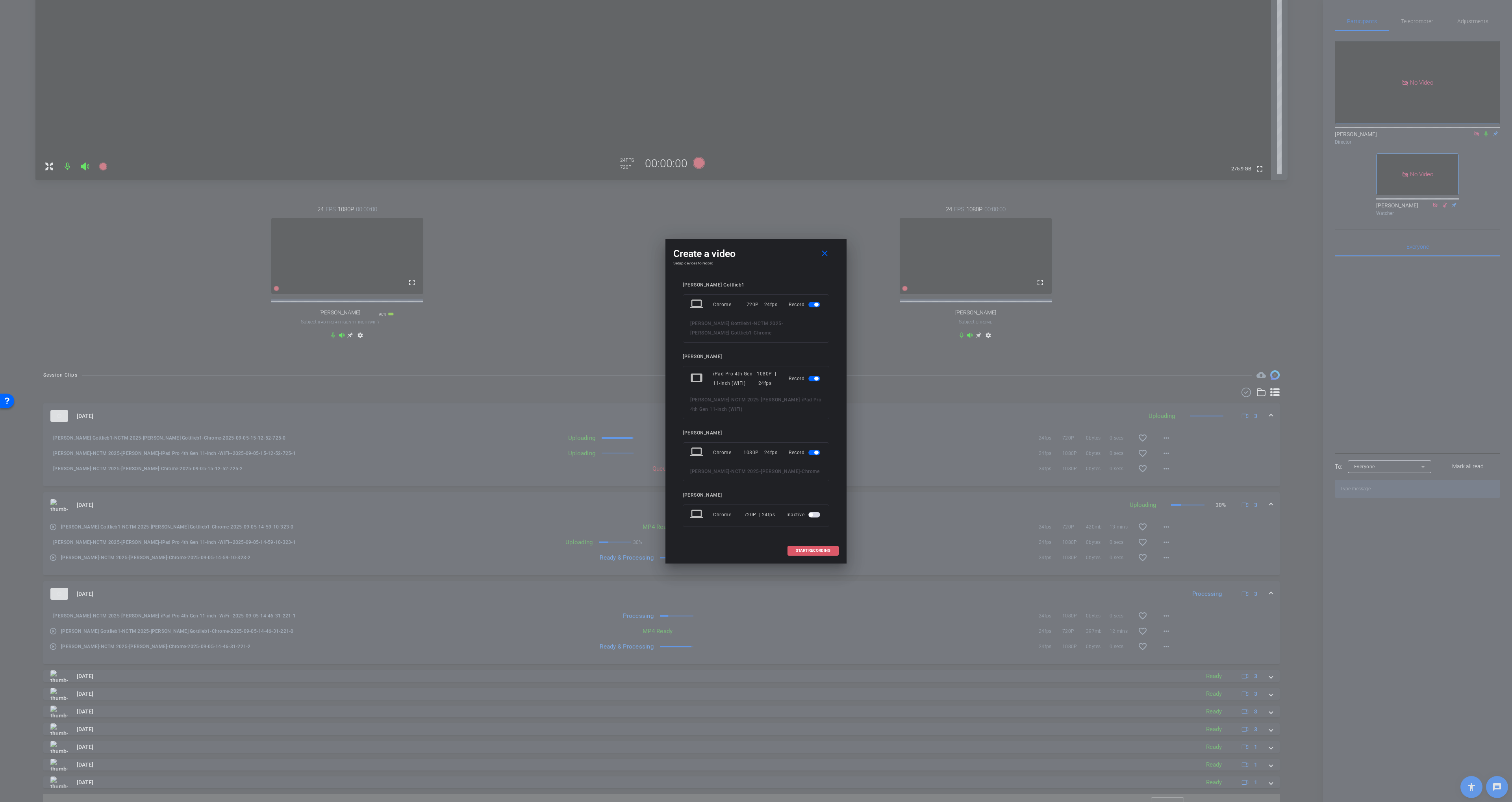
click at [813, 550] on span "START RECORDING" at bounding box center [813, 550] width 35 height 4
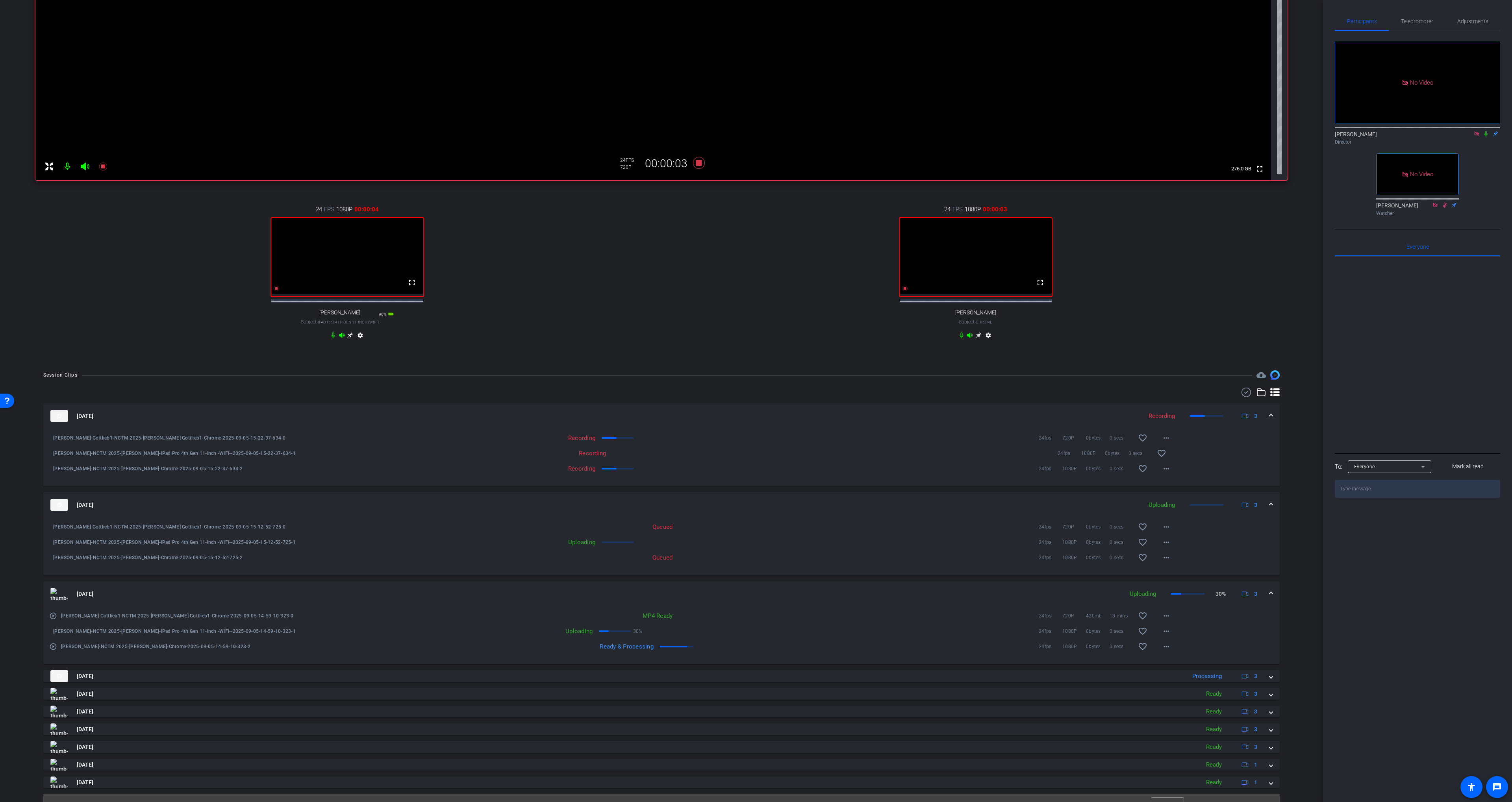
click at [1487, 137] on icon at bounding box center [1486, 133] width 6 height 5
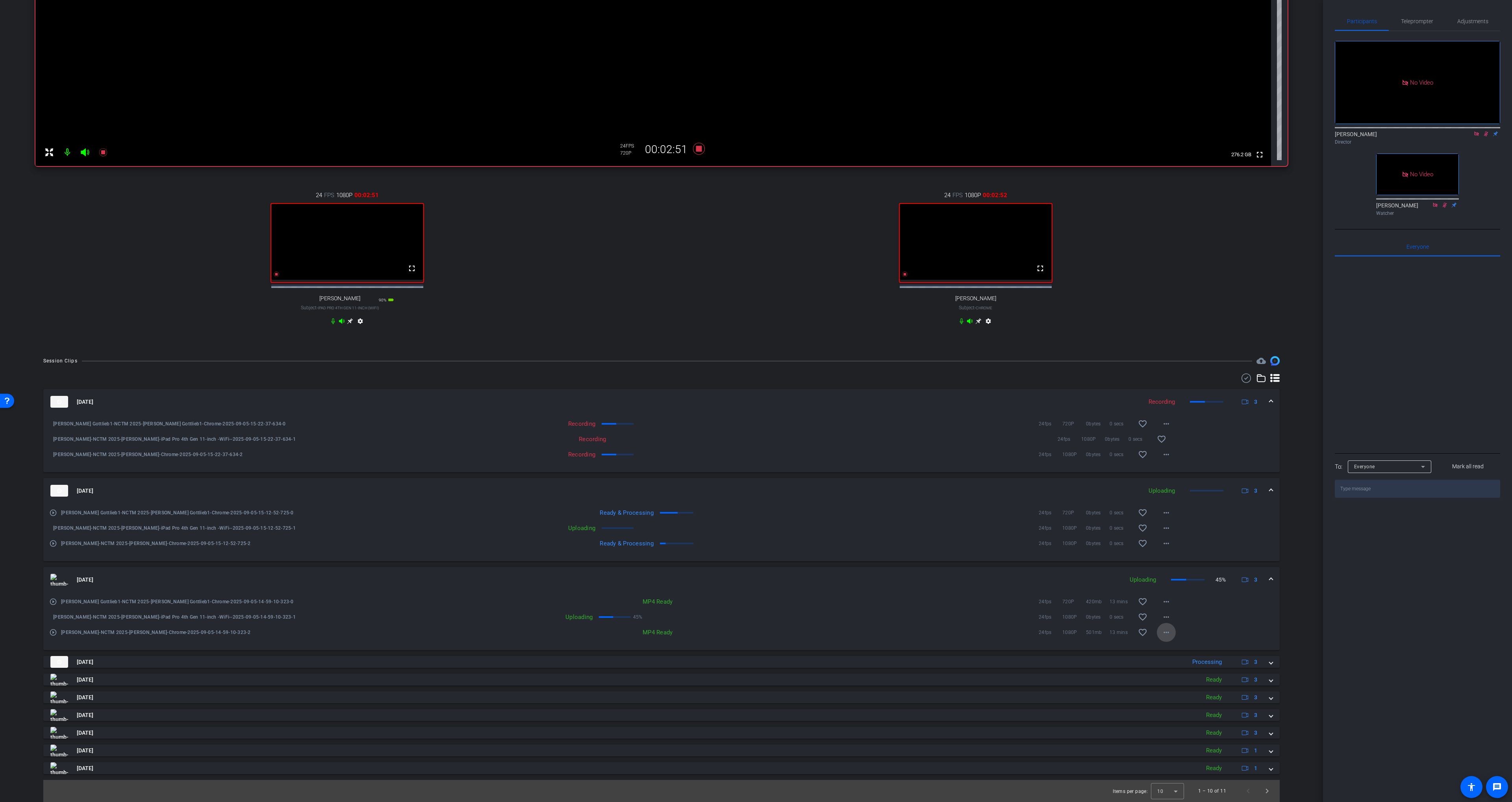
click at [1169, 634] on mat-icon "more_horiz" at bounding box center [1166, 632] width 9 height 9
click at [1179, 668] on span "Download MP4" at bounding box center [1187, 668] width 47 height 9
click at [55, 543] on mat-icon "play_circle_outline" at bounding box center [53, 543] width 8 height 8
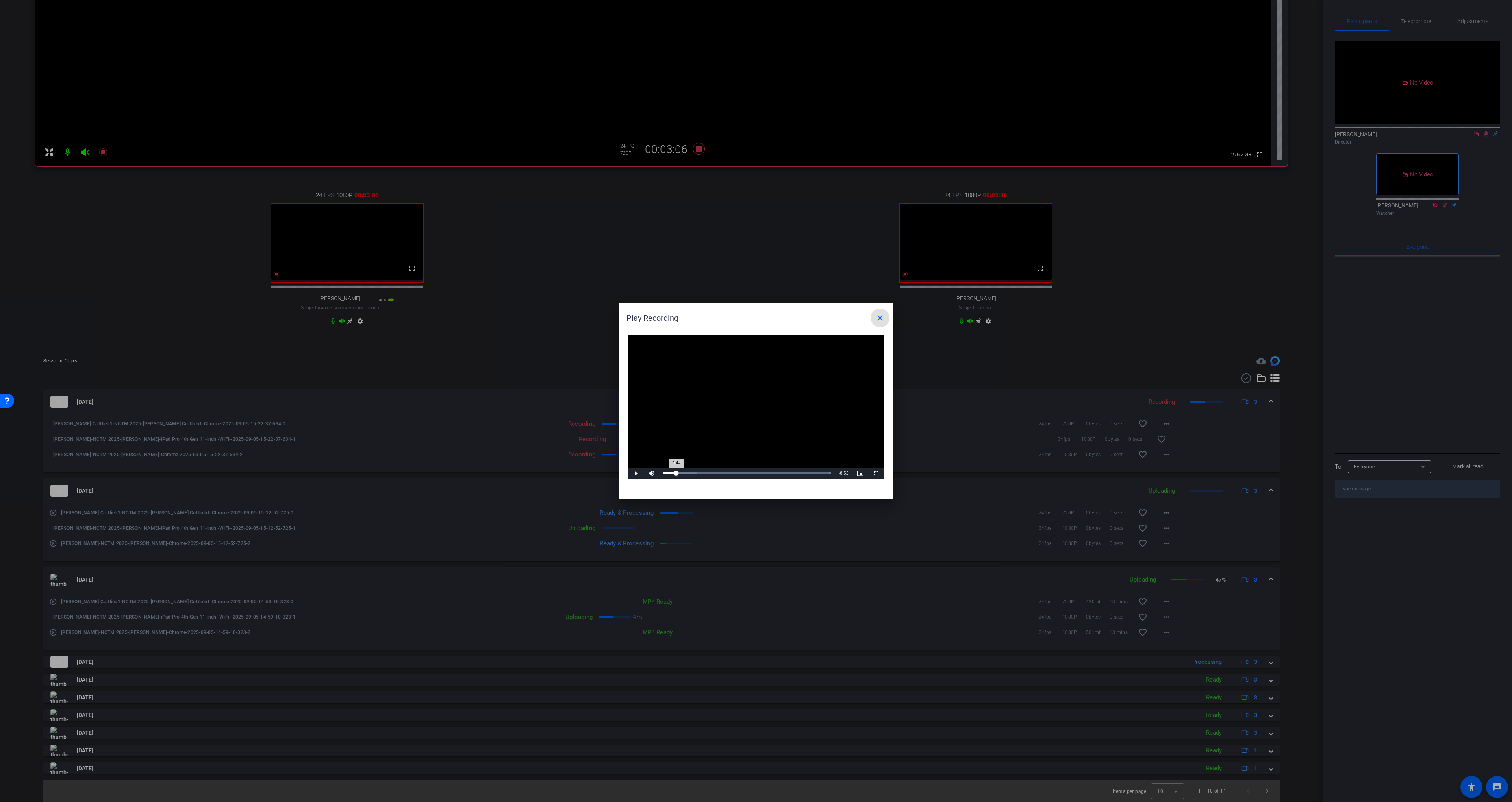
click at [676, 472] on div "Loaded : 100.00% 0:44 0:44" at bounding box center [747, 473] width 176 height 12
click at [703, 472] on div "Loaded : 100.00% 2:18 0:53" at bounding box center [747, 473] width 176 height 12
click at [875, 321] on mat-icon "close" at bounding box center [880, 318] width 9 height 9
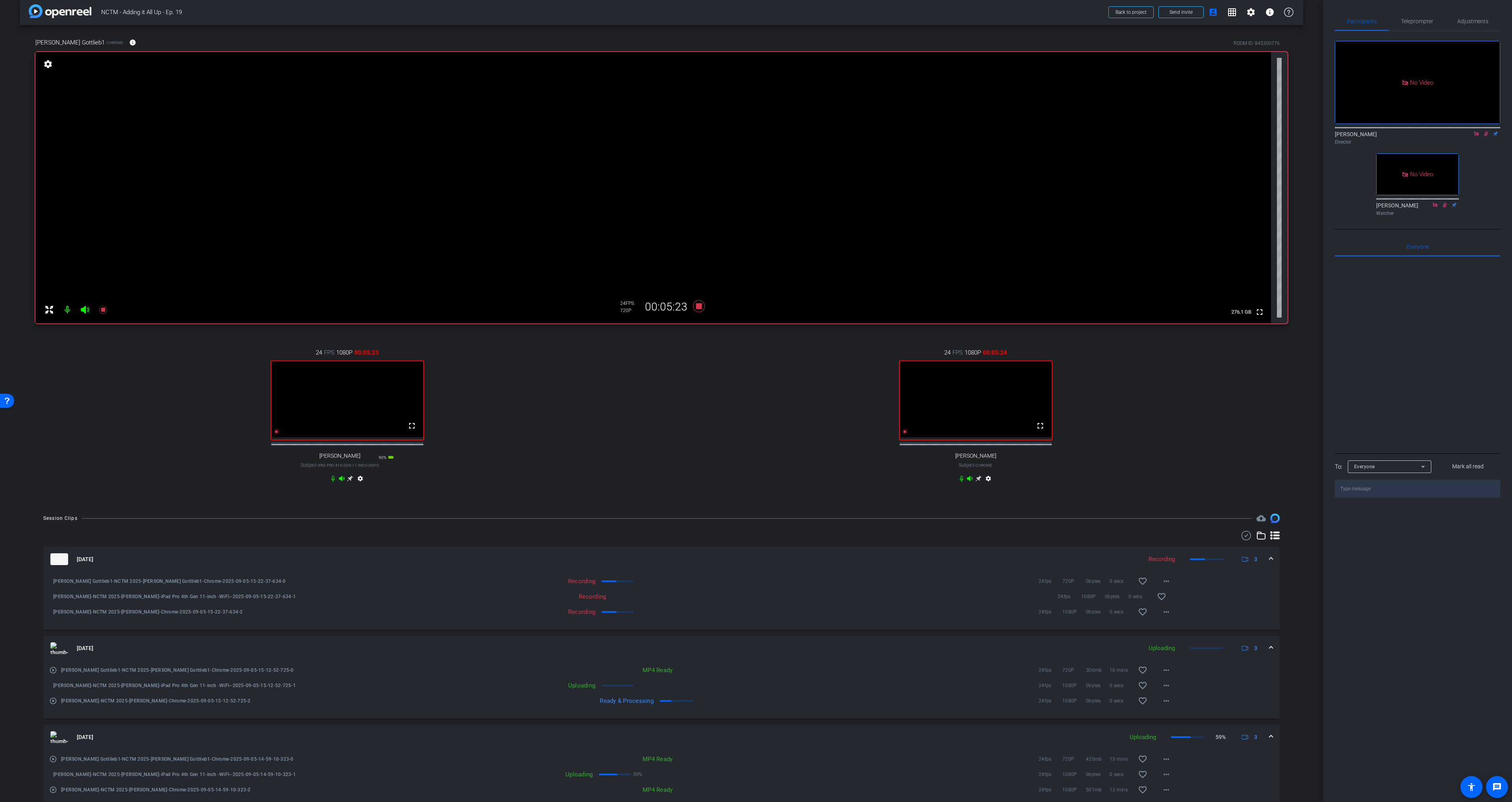
scroll to position [0, 0]
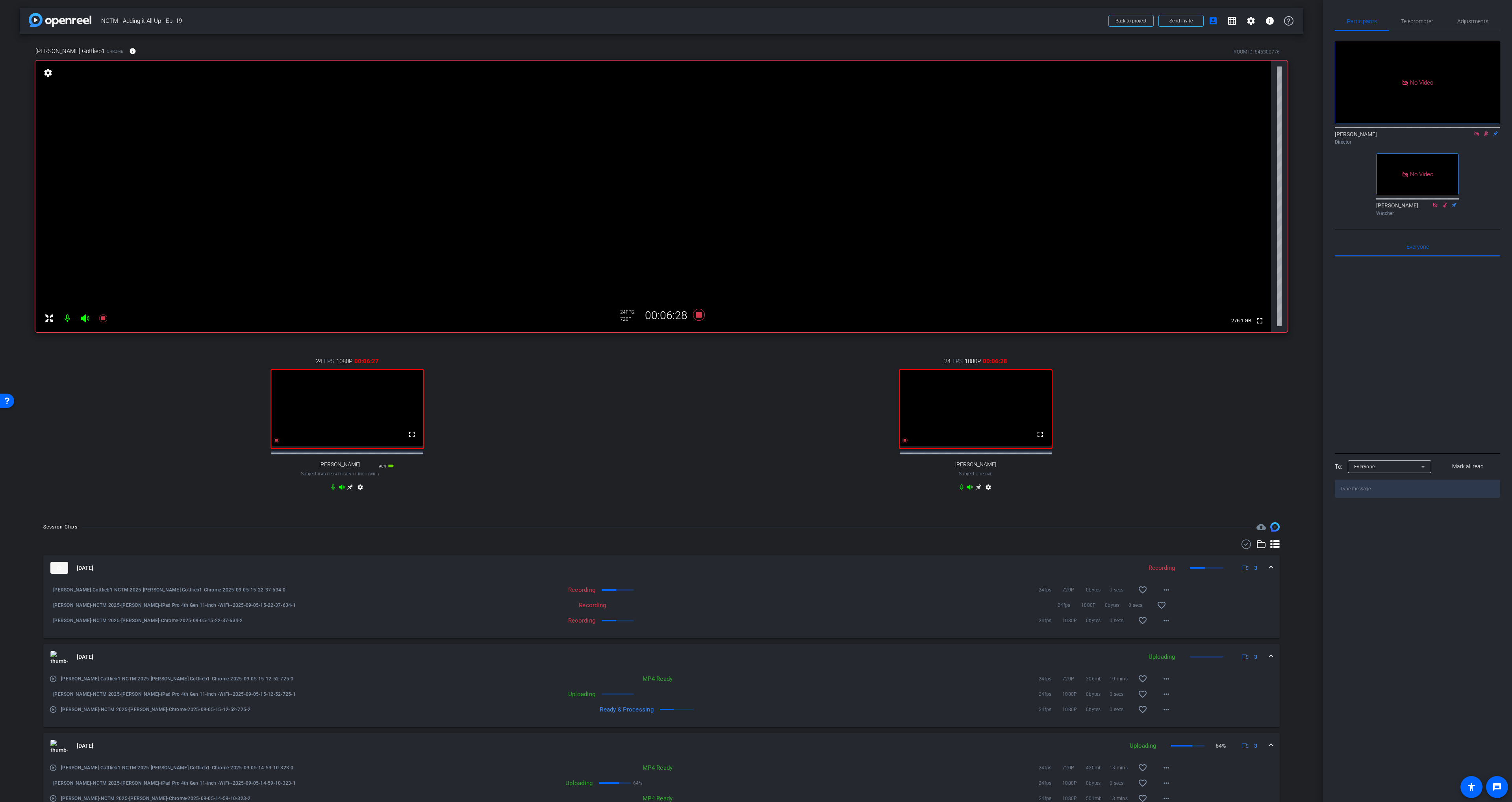
click at [849, 498] on div "24 FPS 1080P 00:06:28 fullscreen [PERSON_NAME] Subject - Chrome settings" at bounding box center [976, 425] width 624 height 163
click at [787, 384] on div "24 FPS 1080P 00:06:50 fullscreen [PERSON_NAME] Subject - Chrome settings" at bounding box center [976, 425] width 624 height 163
click at [790, 389] on div "24 FPS 1080P 00:06:58 fullscreen [PERSON_NAME] Subject - Chrome settings" at bounding box center [976, 425] width 624 height 163
click at [701, 315] on icon at bounding box center [699, 315] width 12 height 12
drag, startPoint x: 1484, startPoint y: 144, endPoint x: 1480, endPoint y: 144, distance: 4.0
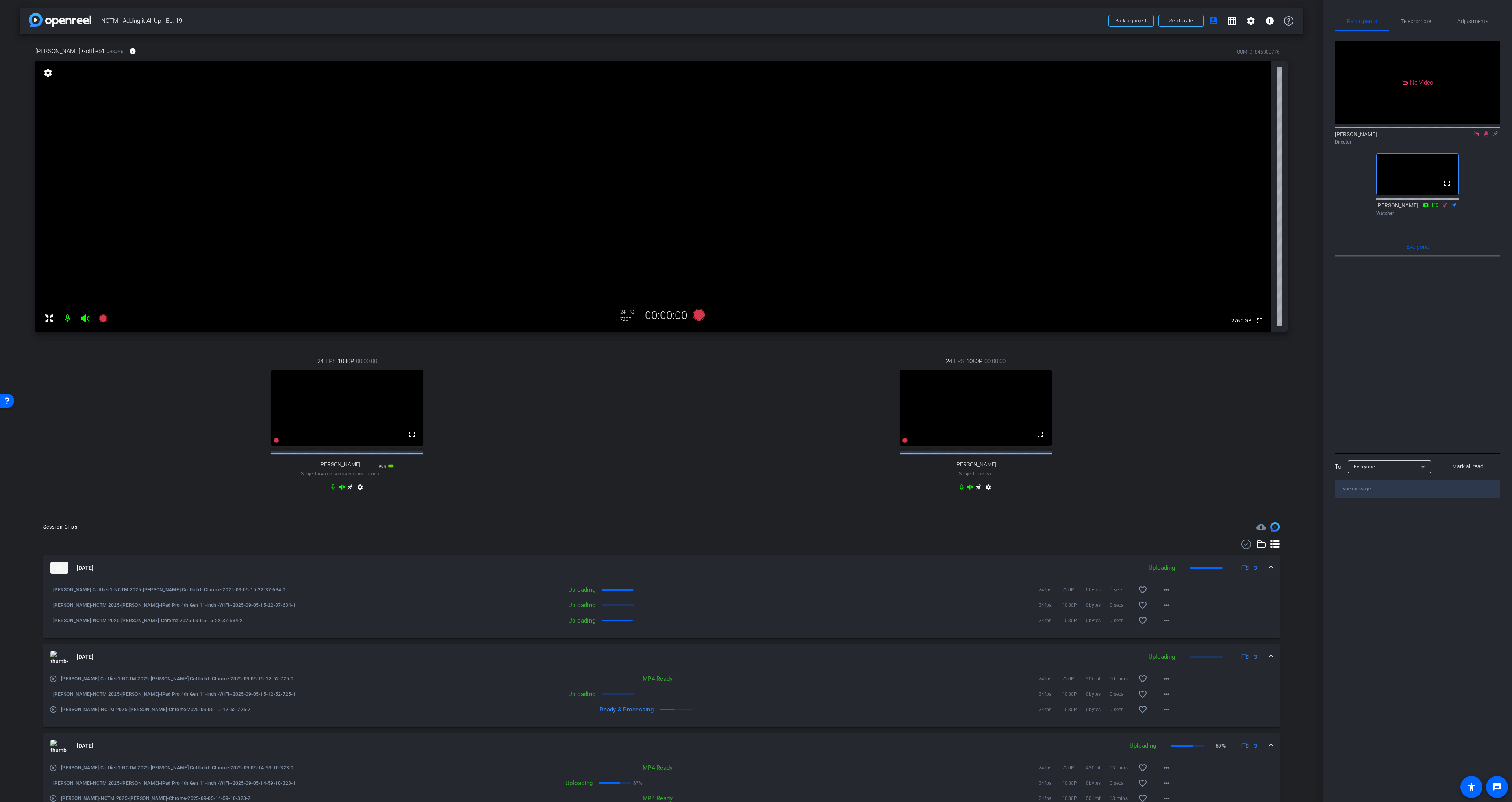
click at [1484, 137] on icon at bounding box center [1486, 133] width 6 height 5
click at [1478, 136] on icon at bounding box center [1476, 133] width 4 height 4
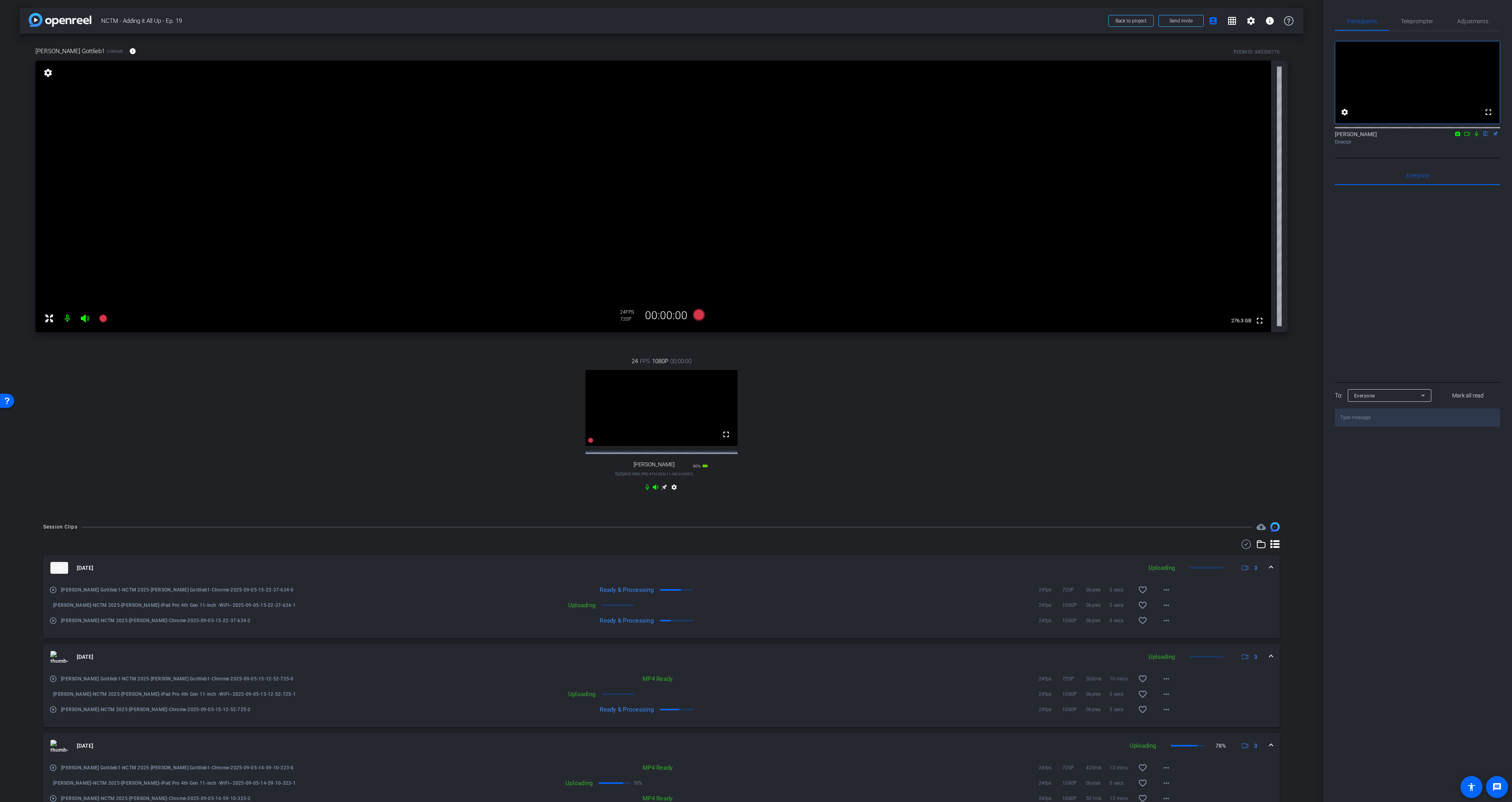
click at [1476, 137] on icon at bounding box center [1476, 134] width 3 height 5
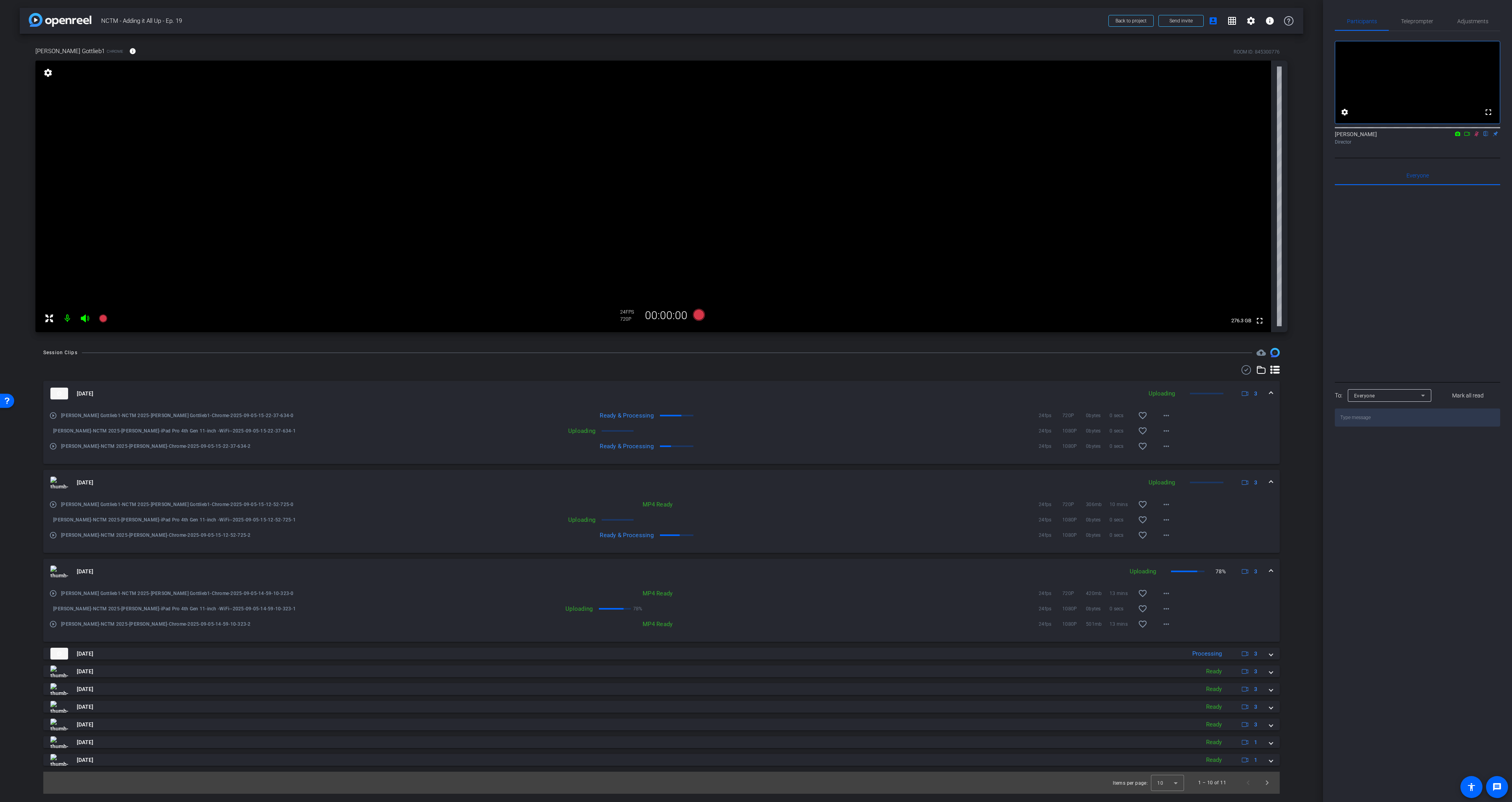
click at [1476, 137] on icon at bounding box center [1476, 133] width 6 height 5
click at [1468, 137] on icon at bounding box center [1467, 133] width 6 height 5
drag, startPoint x: 1485, startPoint y: 143, endPoint x: 1476, endPoint y: 144, distance: 9.1
click at [1485, 137] on icon at bounding box center [1486, 133] width 6 height 5
